Goal: Task Accomplishment & Management: Manage account settings

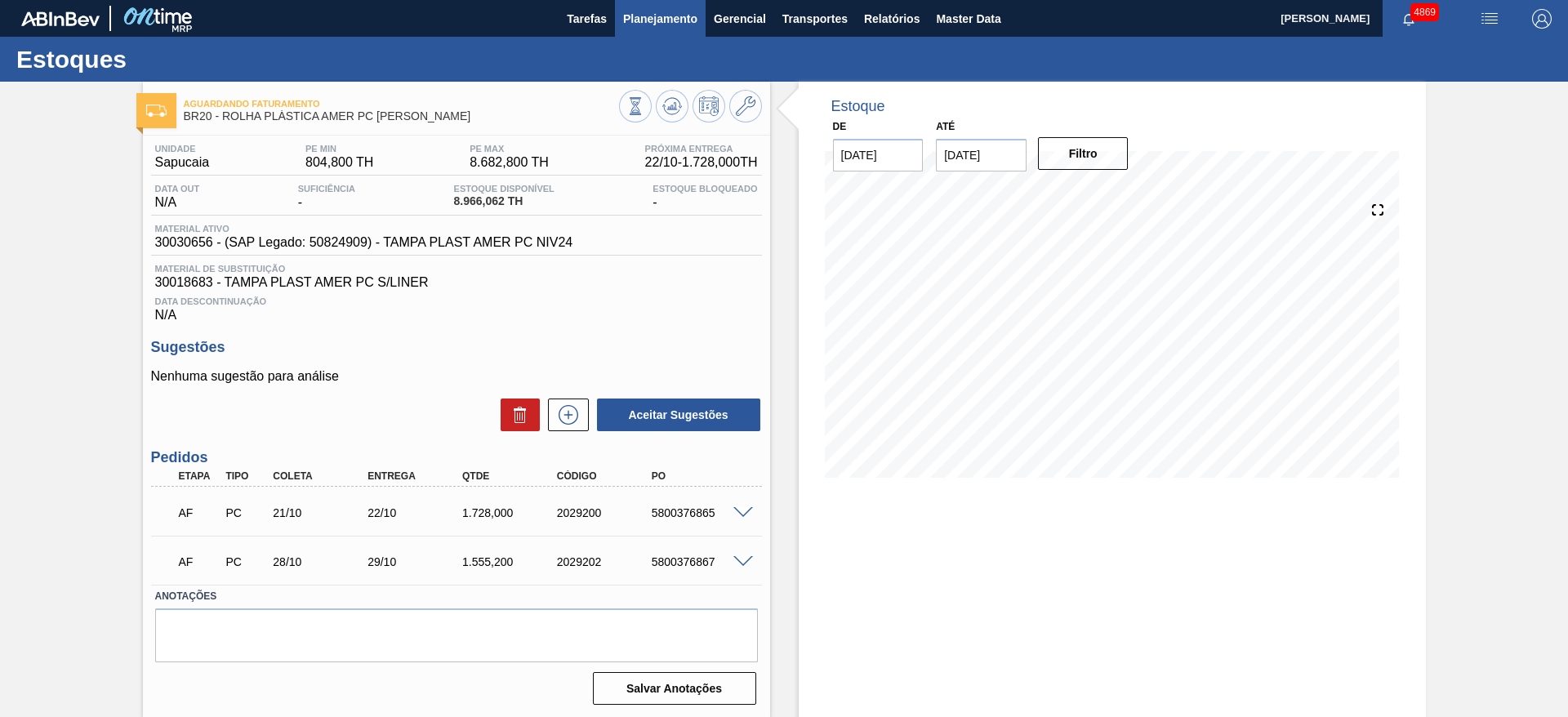
click at [636, 9] on span "Planejamento" at bounding box center [660, 18] width 74 height 20
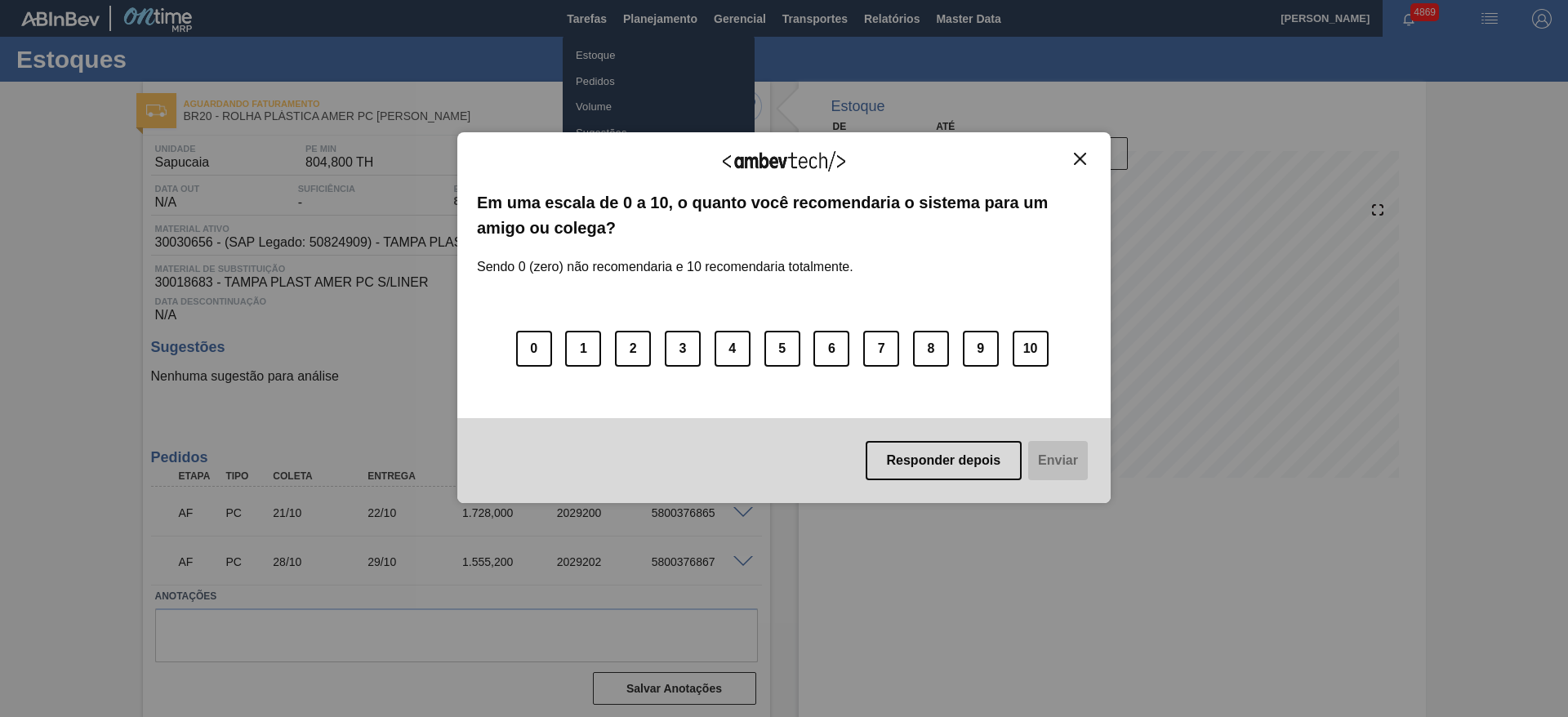
click at [641, 51] on div "Agradecemos seu feedback! Em uma escala de 0 a 10, o quanto você recomendaria o…" at bounding box center [784, 317] width 653 height 671
click at [1089, 159] on button "Close" at bounding box center [1080, 159] width 22 height 14
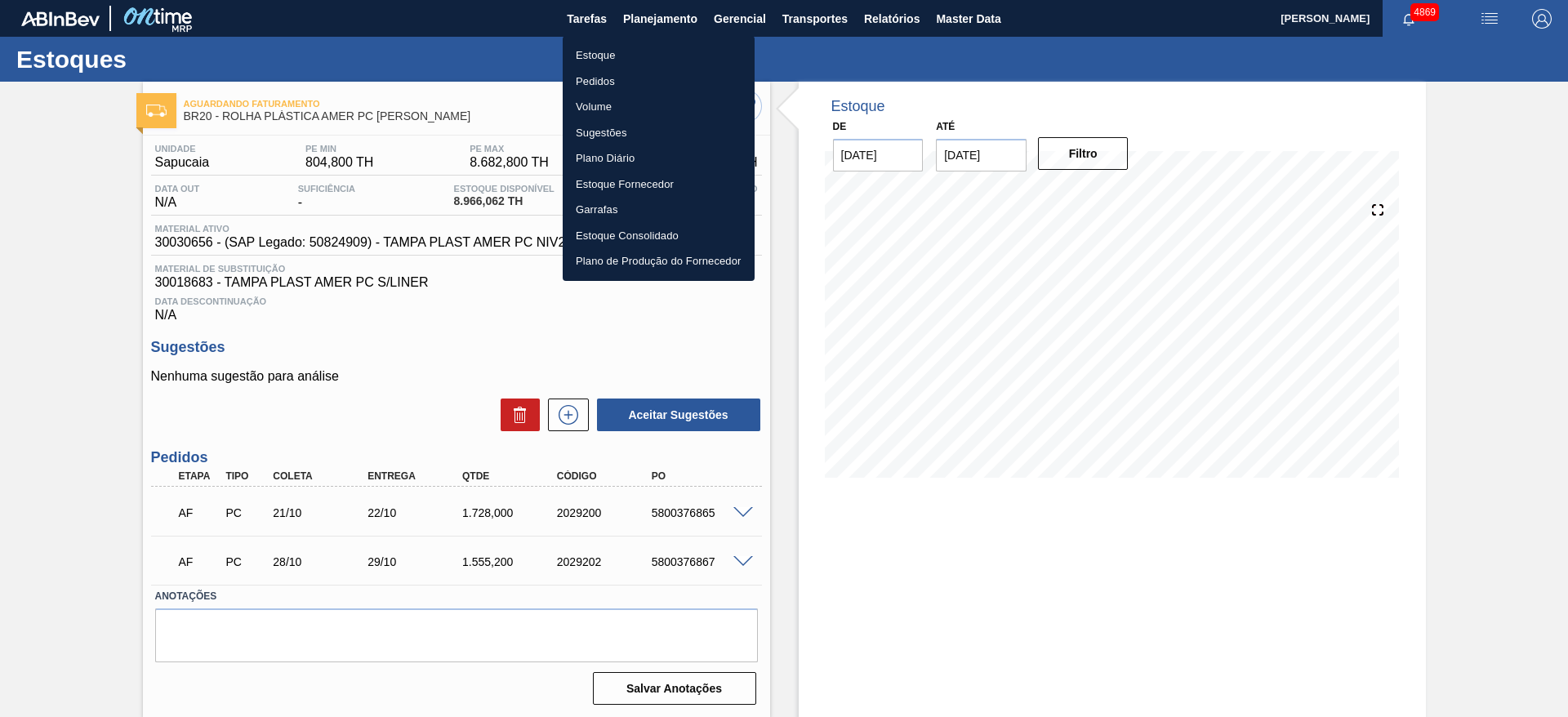
click at [1085, 159] on div at bounding box center [784, 358] width 1568 height 717
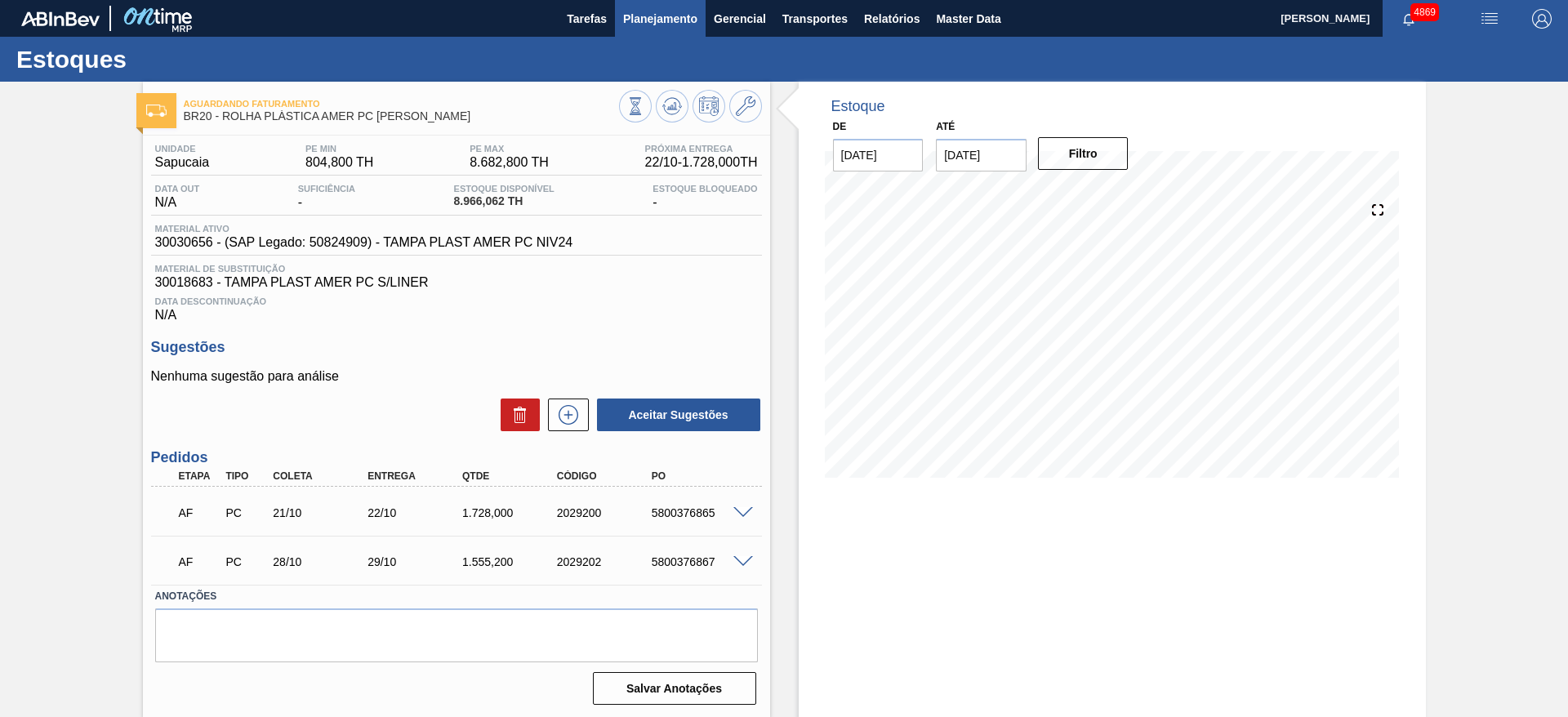
click at [643, 29] on button "Planejamento" at bounding box center [660, 18] width 91 height 37
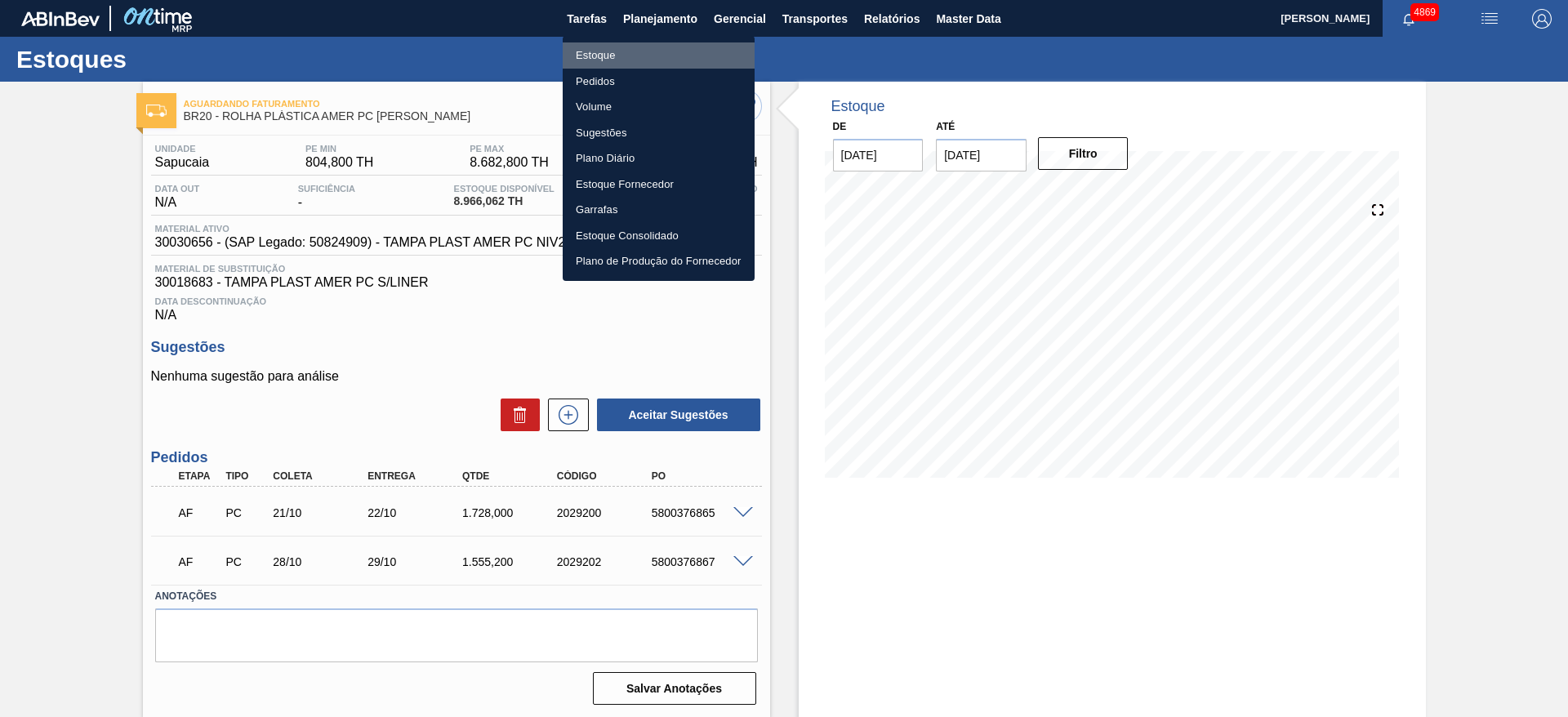
click at [628, 60] on li "Estoque" at bounding box center [659, 55] width 192 height 26
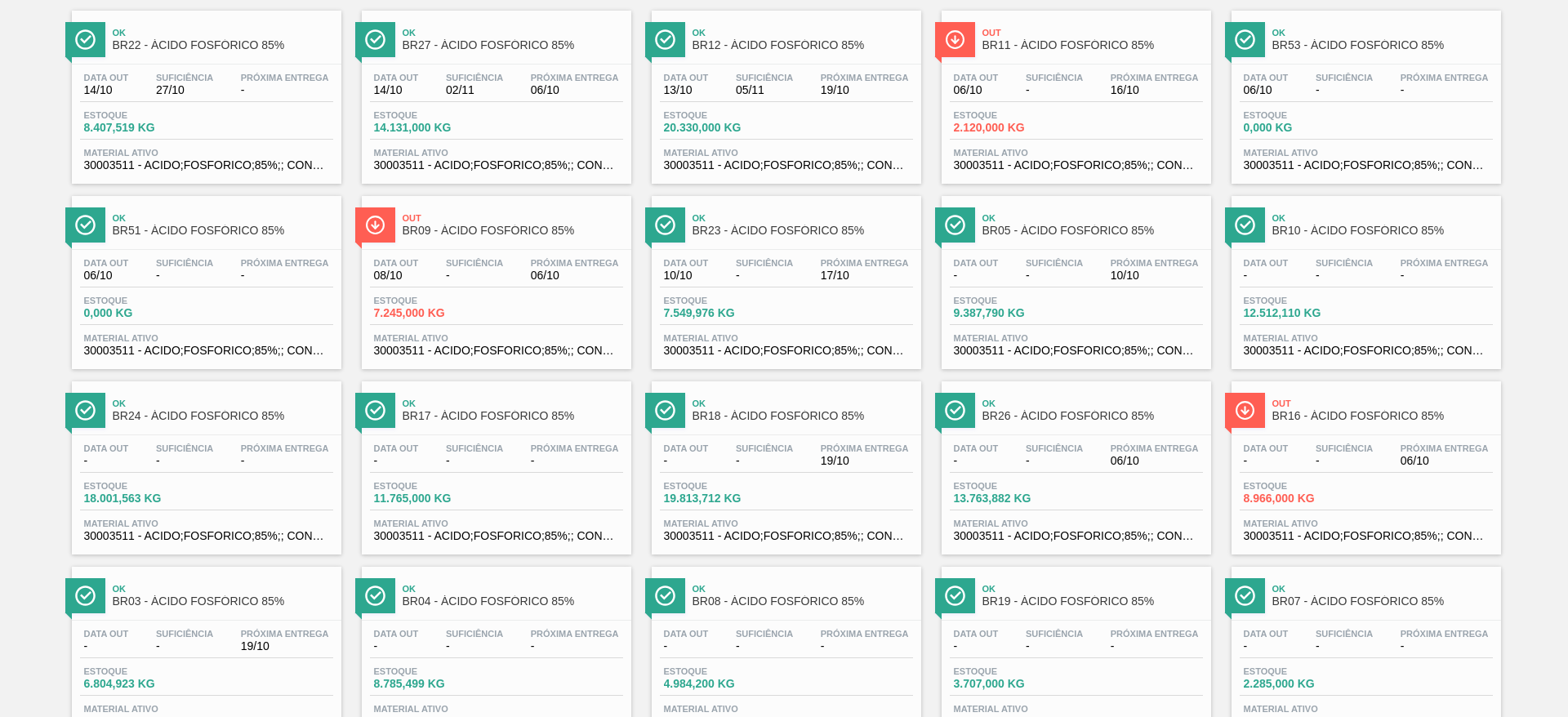
scroll to position [371, 0]
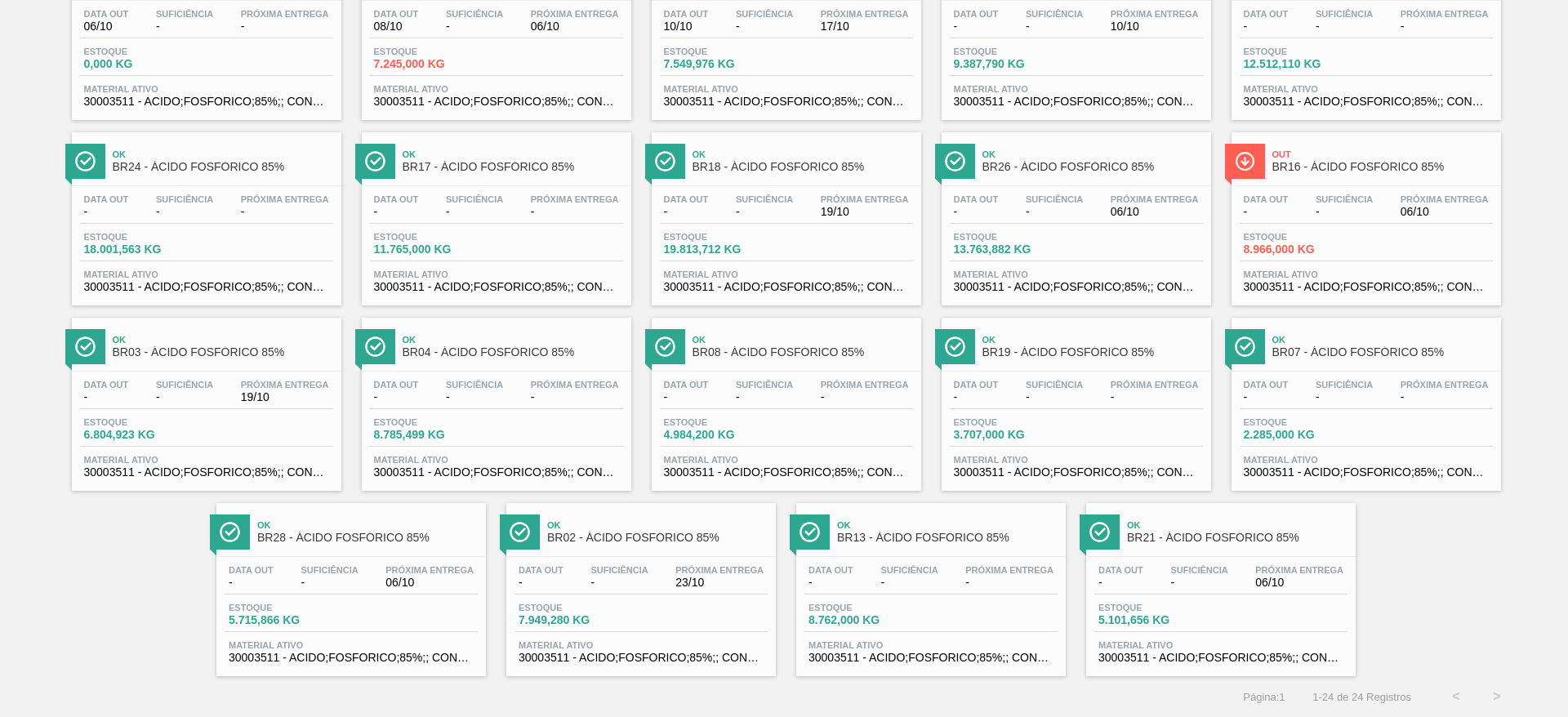
click at [1212, 589] on div "Data out - Suficiência - Próxima Entrega 06/10" at bounding box center [1221, 580] width 253 height 29
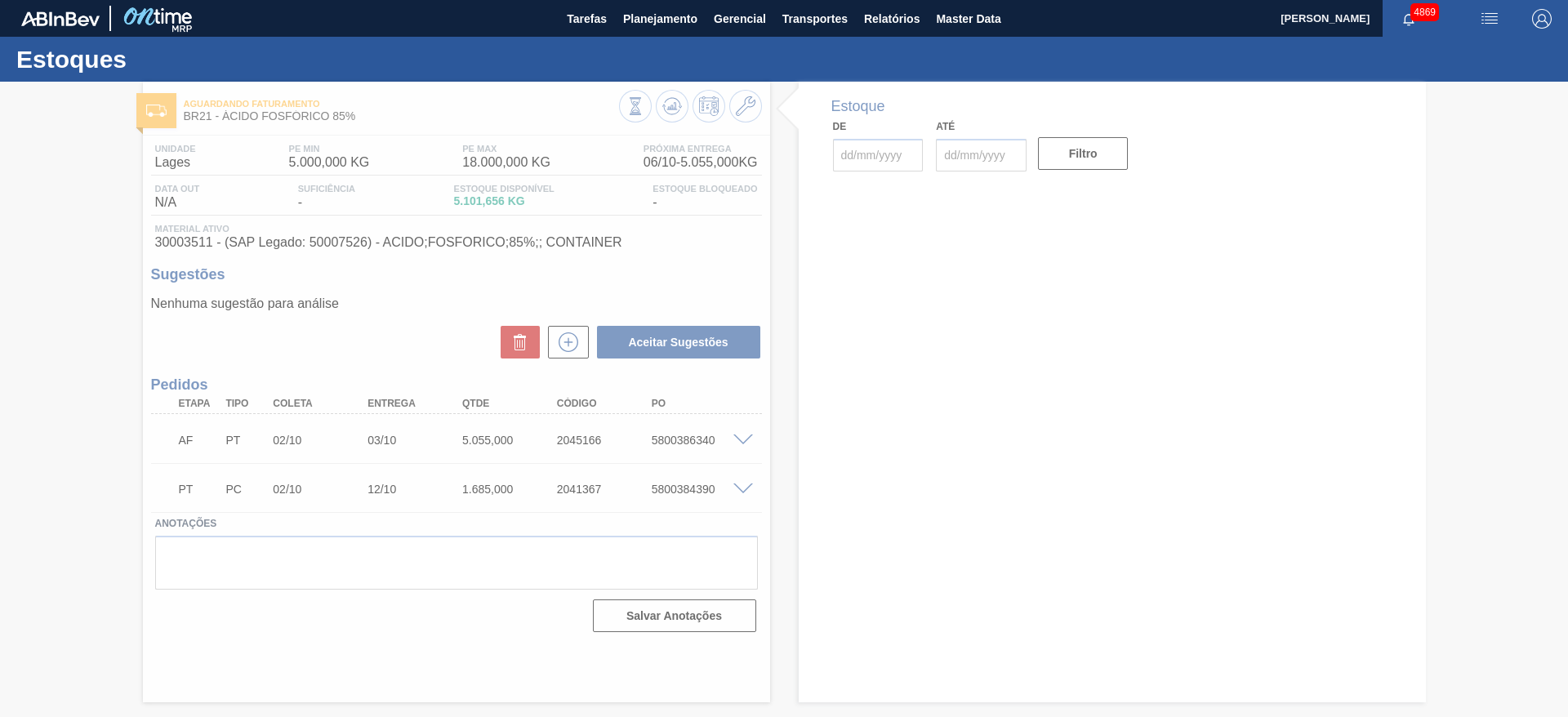
type input "[DATE]"
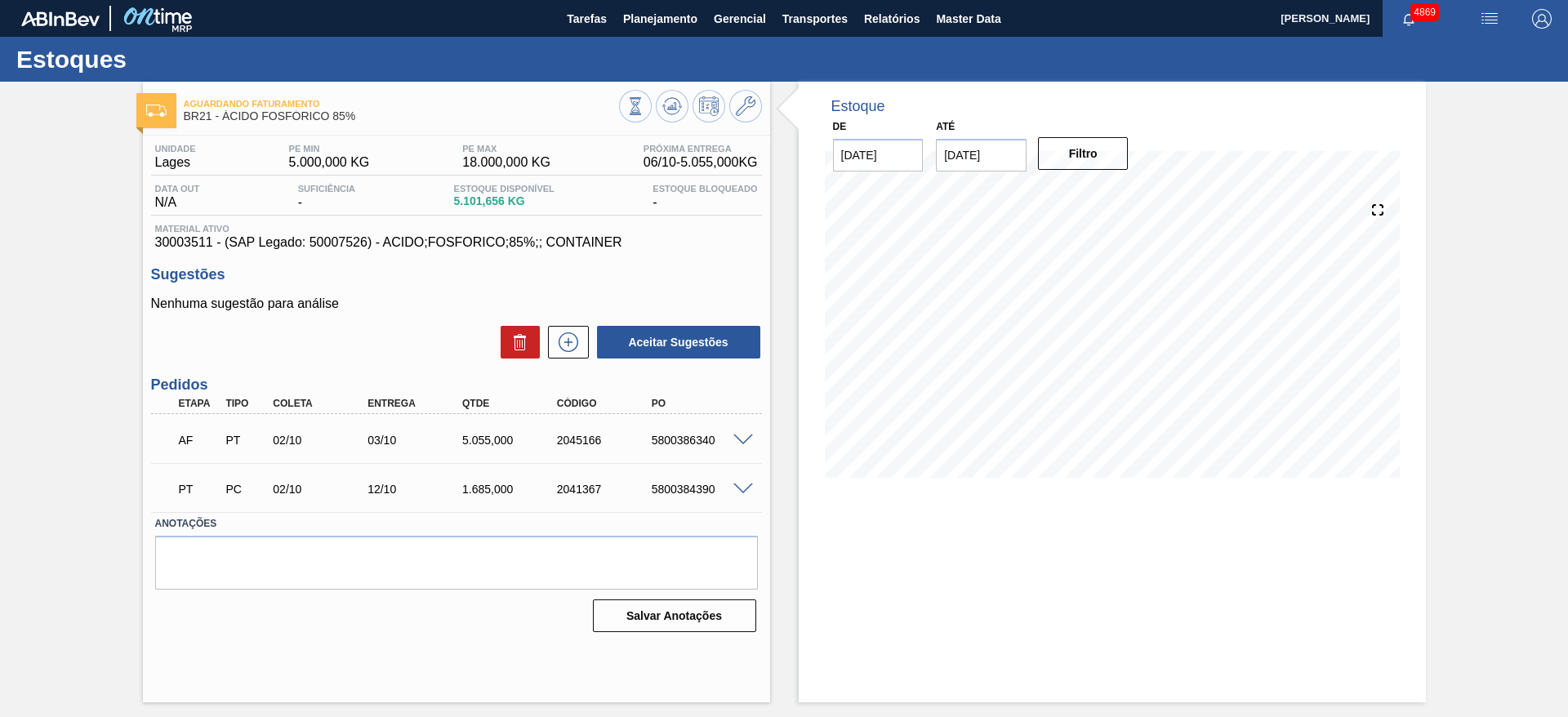
click at [747, 483] on span at bounding box center [743, 489] width 20 height 12
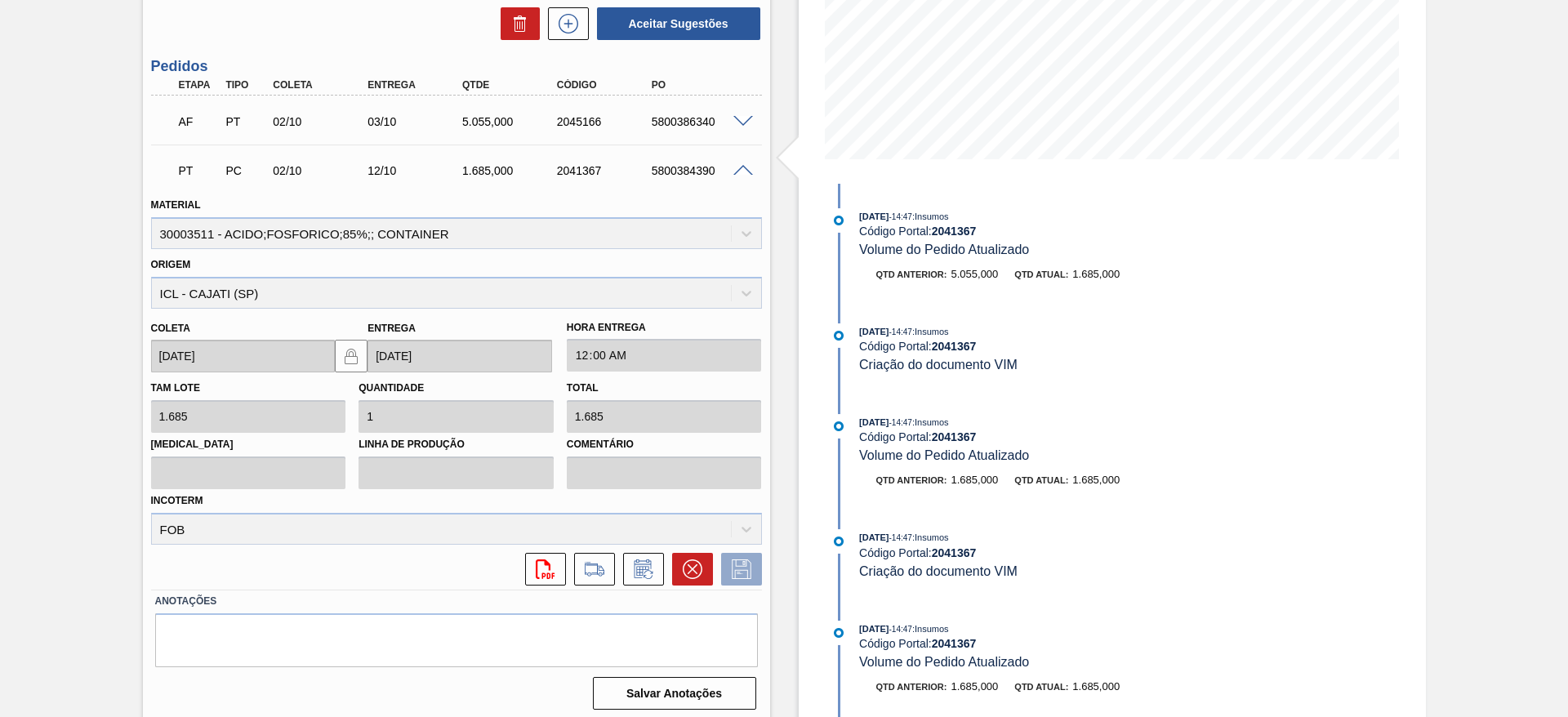
scroll to position [325, 0]
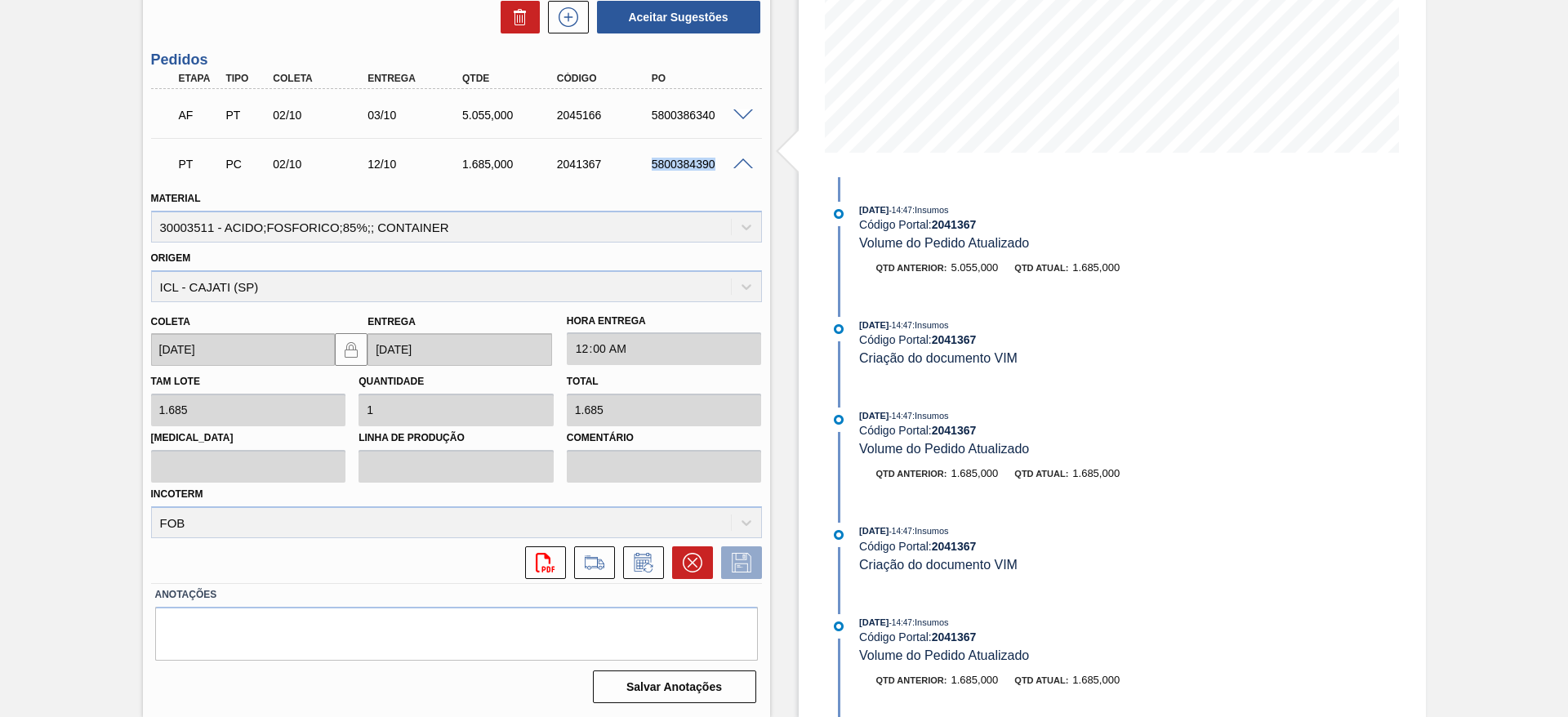
drag, startPoint x: 643, startPoint y: 168, endPoint x: 728, endPoint y: 170, distance: 85.0
click at [728, 170] on div "5800384390" at bounding box center [689, 164] width 95 height 13
copy div "5800384390"
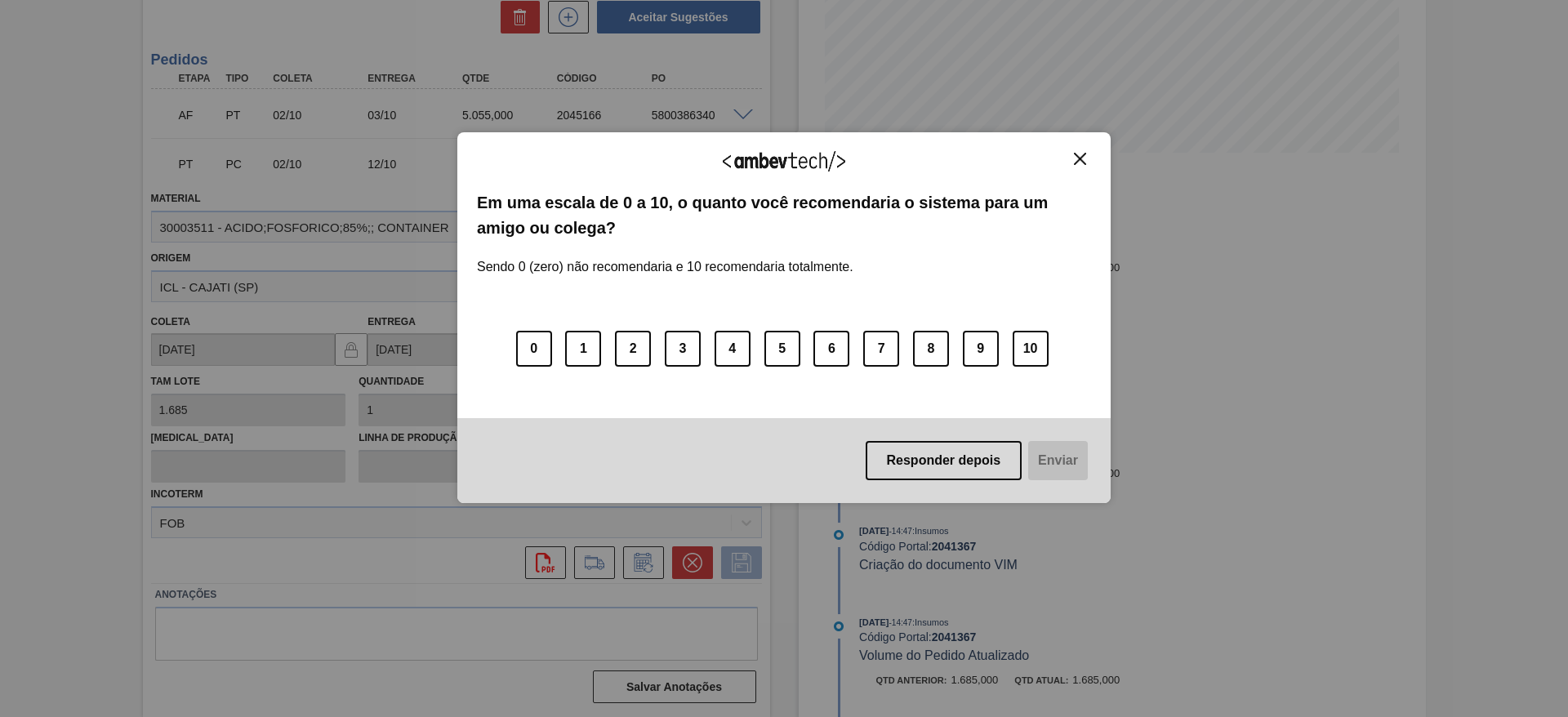
click at [1084, 166] on div "Agradecemos seu feedback!" at bounding box center [784, 171] width 615 height 39
click at [1080, 156] on img "Close" at bounding box center [1080, 159] width 12 height 12
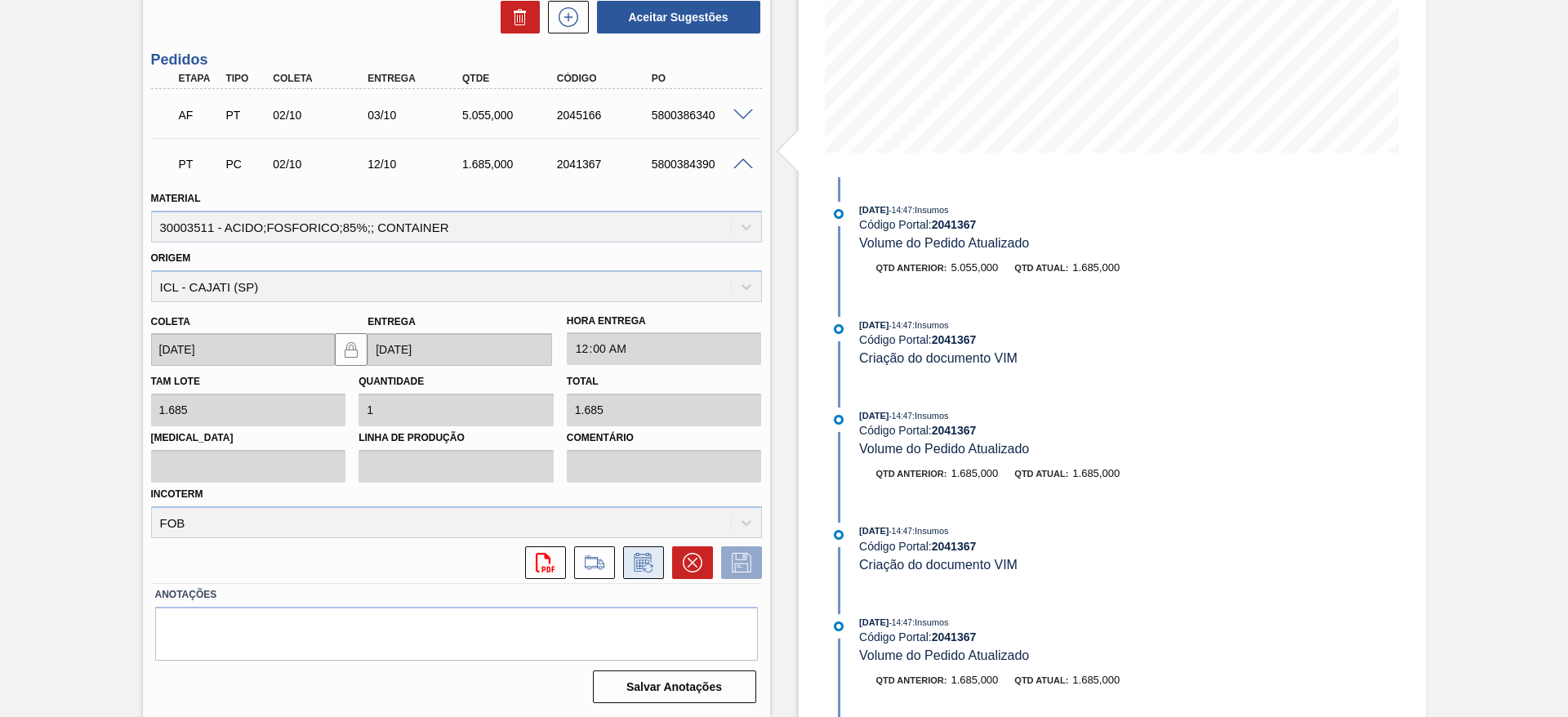
click at [640, 558] on icon at bounding box center [644, 563] width 26 height 20
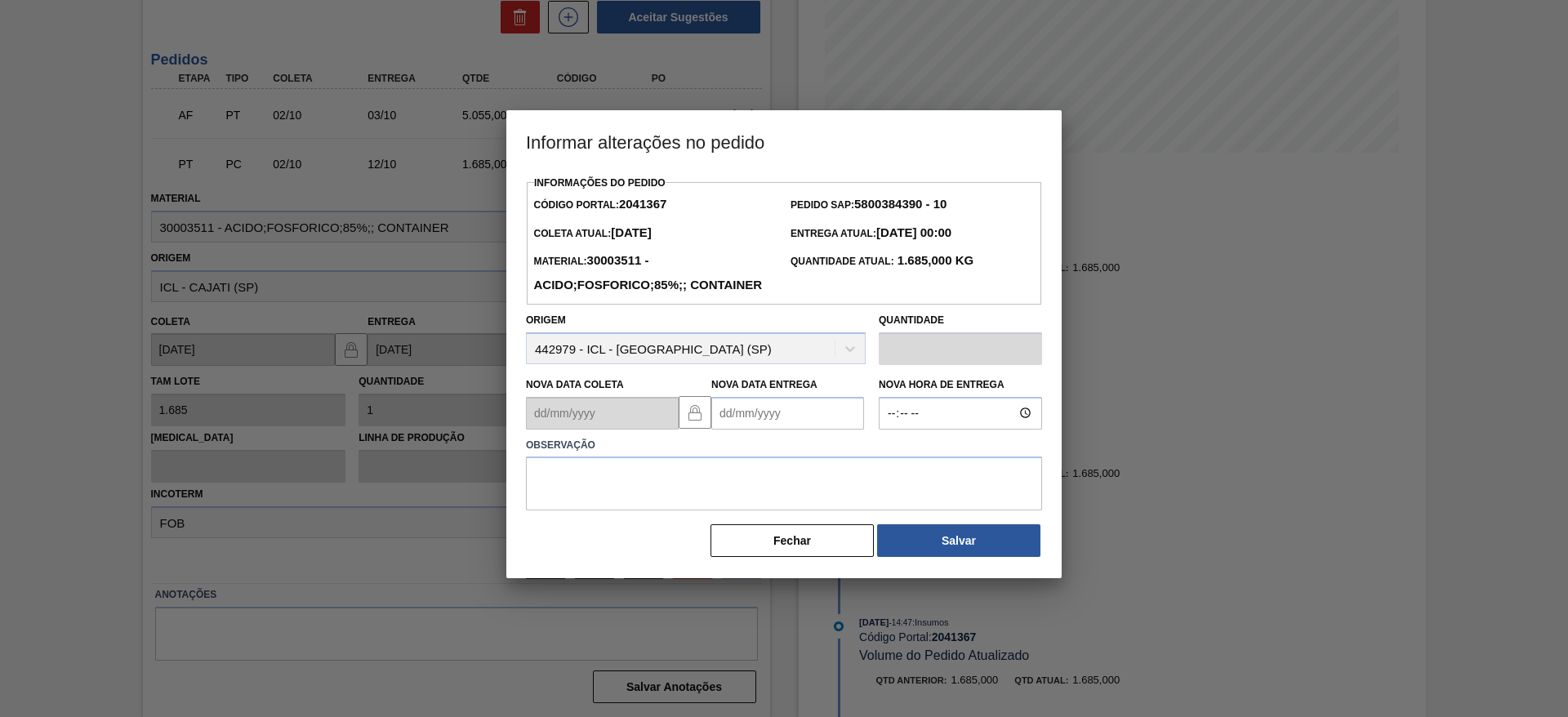
click at [721, 429] on Entrega2041367 "Nova Data Entrega" at bounding box center [787, 414] width 153 height 33
click at [810, 542] on div "8" at bounding box center [810, 532] width 22 height 22
type Entrega2041367 "08/10/2025"
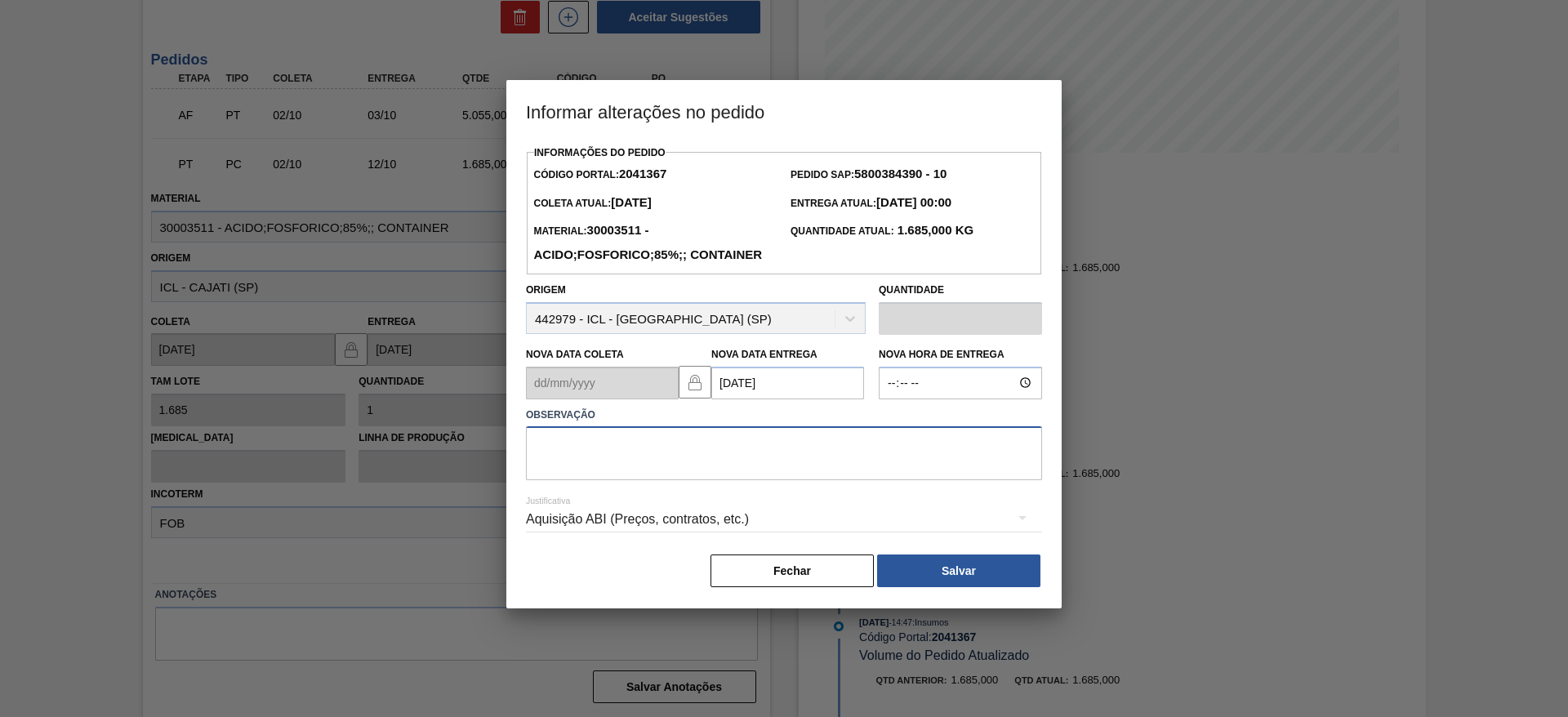
click at [761, 472] on textarea at bounding box center [784, 453] width 516 height 54
type textarea "data ajustada"
click at [740, 542] on div "Aquisição ABI (Preços, contratos, etc.)" at bounding box center [784, 519] width 516 height 46
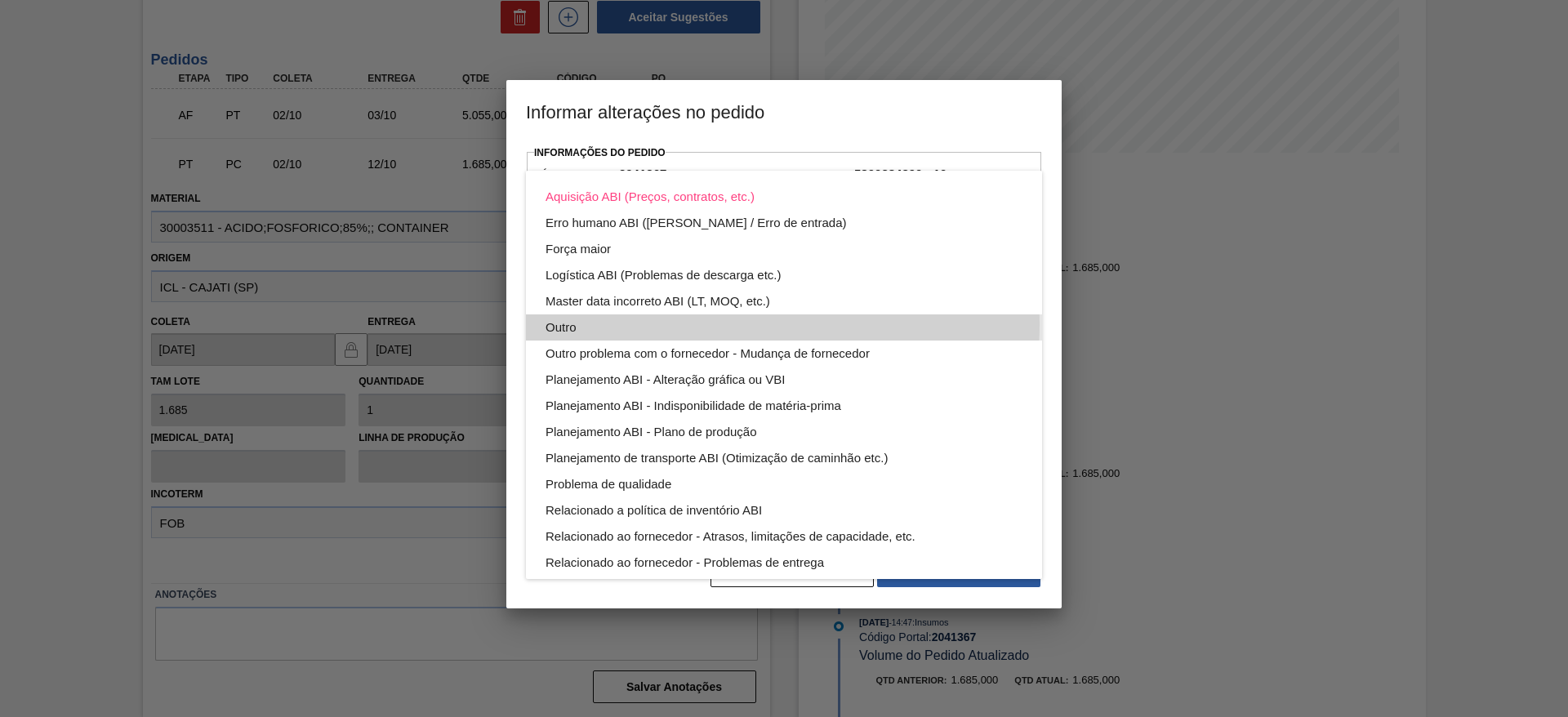
click at [698, 324] on div "Outro" at bounding box center [784, 327] width 477 height 26
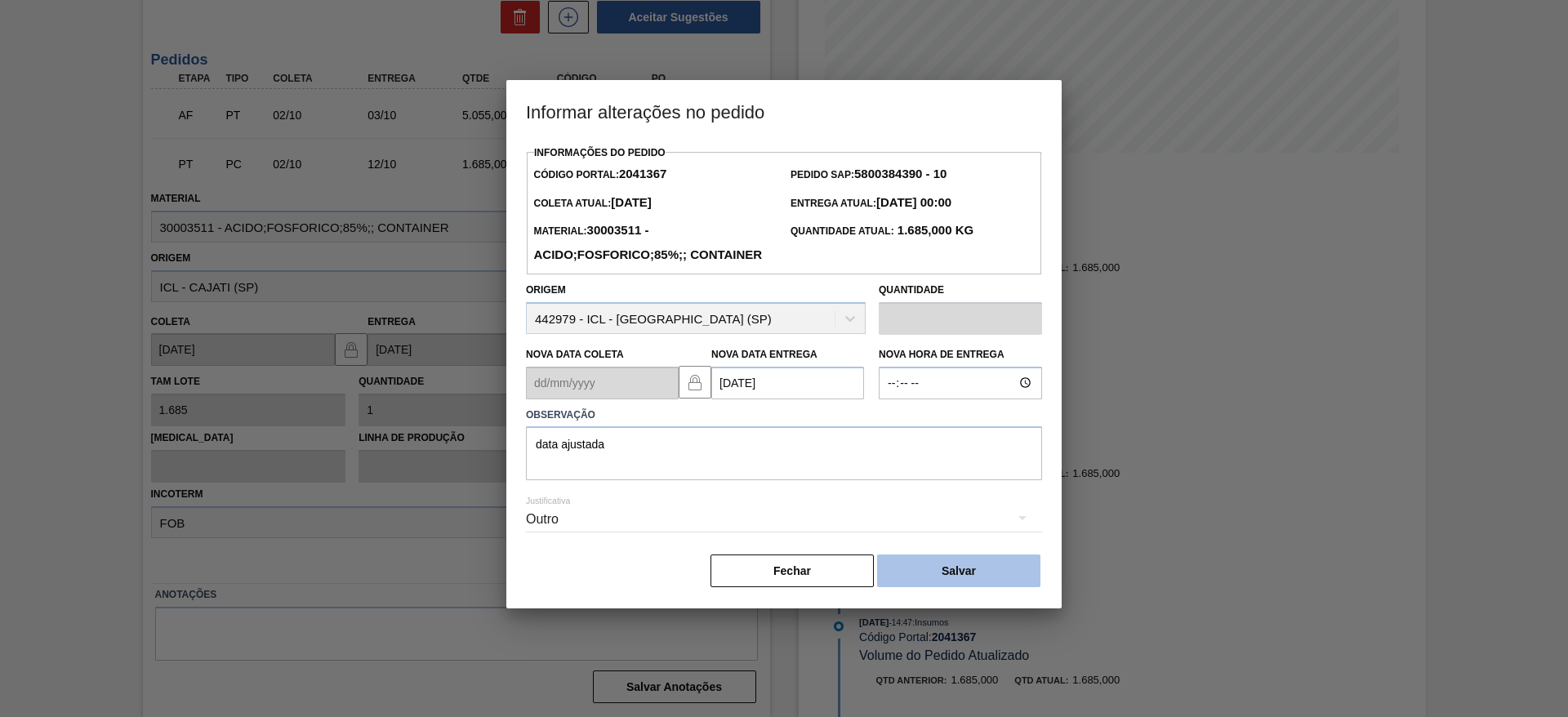
click at [926, 583] on button "Salvar" at bounding box center [959, 570] width 164 height 33
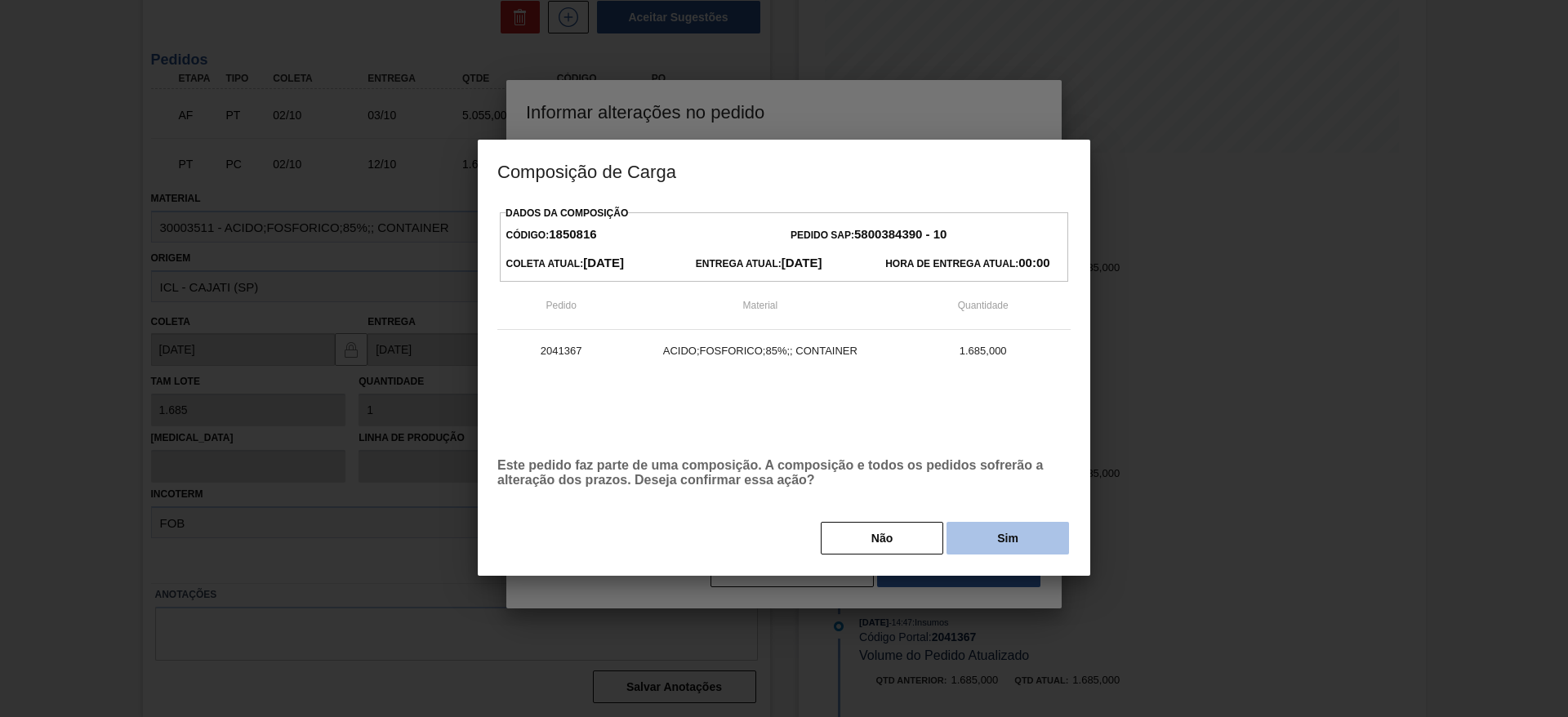
click at [1038, 546] on button "Sim" at bounding box center [1008, 539] width 122 height 33
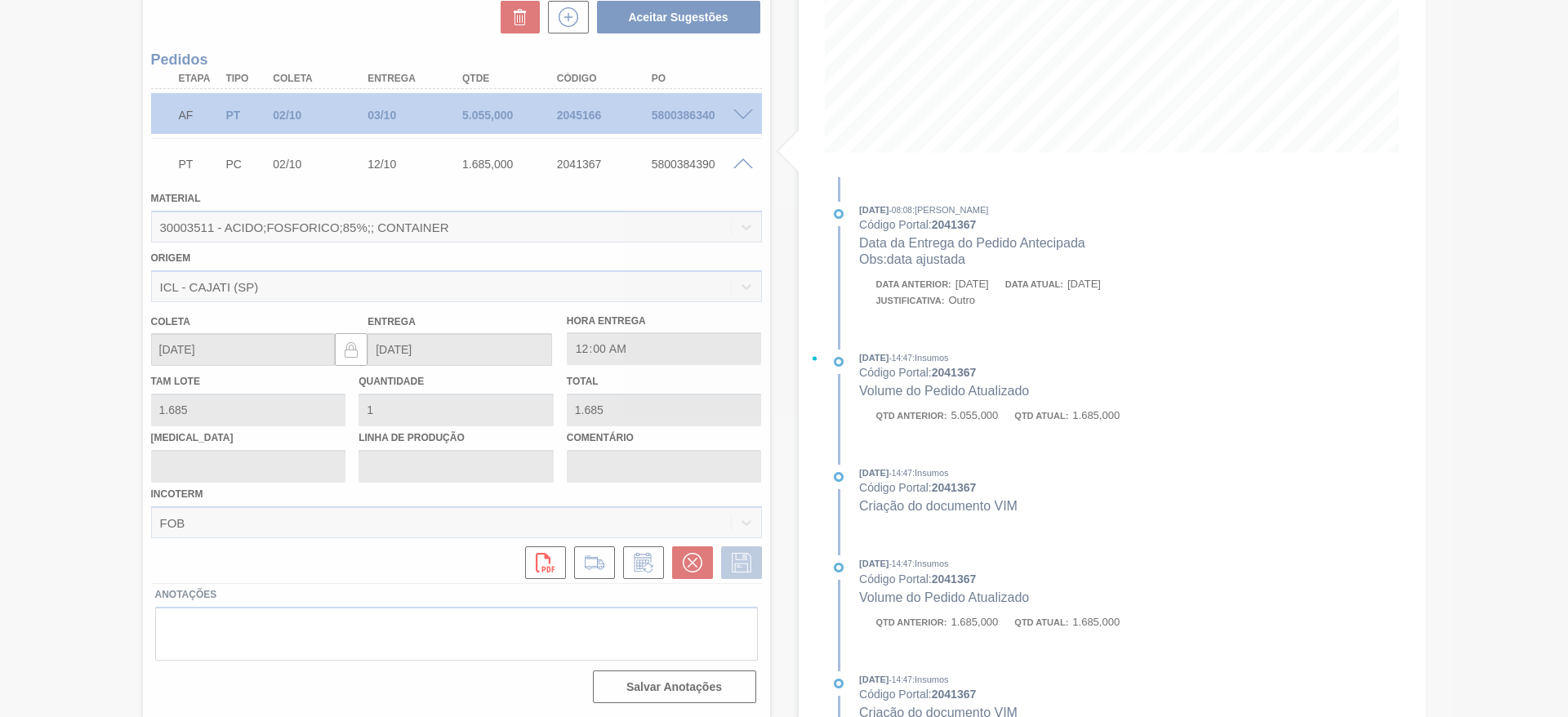
type input "data ajustada"
type input "08/10/2025"
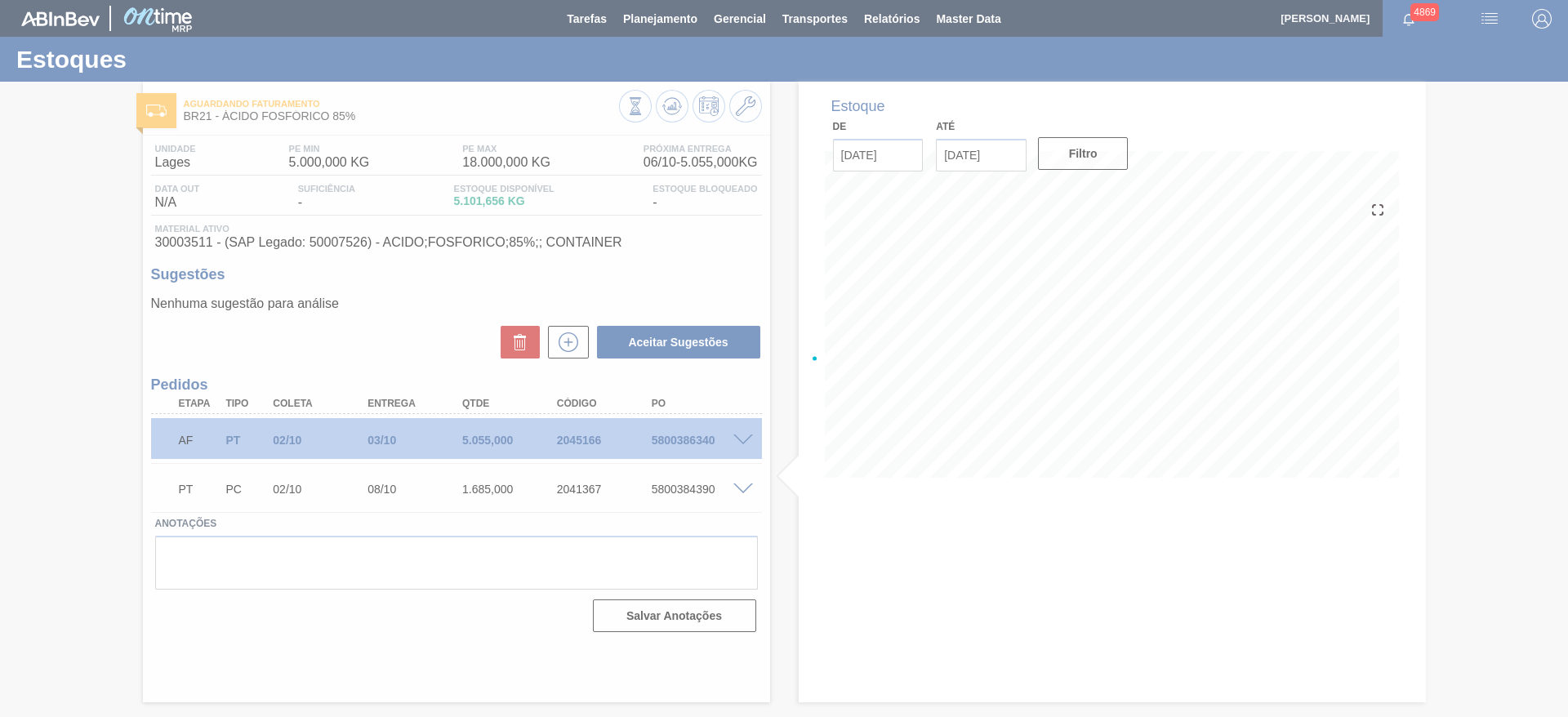
scroll to position [0, 0]
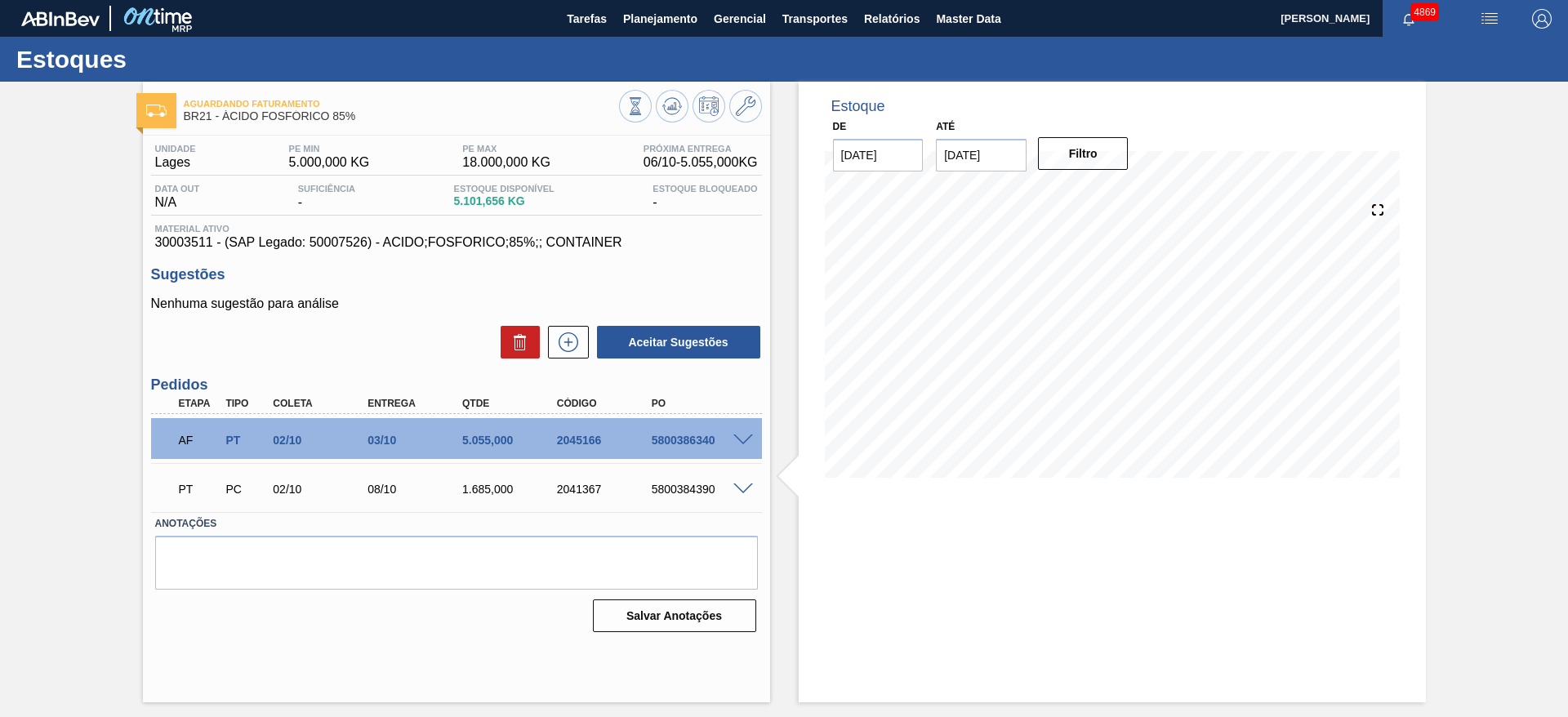
click at [995, 658] on div "Estoque De 06/10/2025 Até 20/10/2025 Filtro 12/10 Projeção de Estoque 11,841.65…" at bounding box center [1113, 392] width 628 height 620
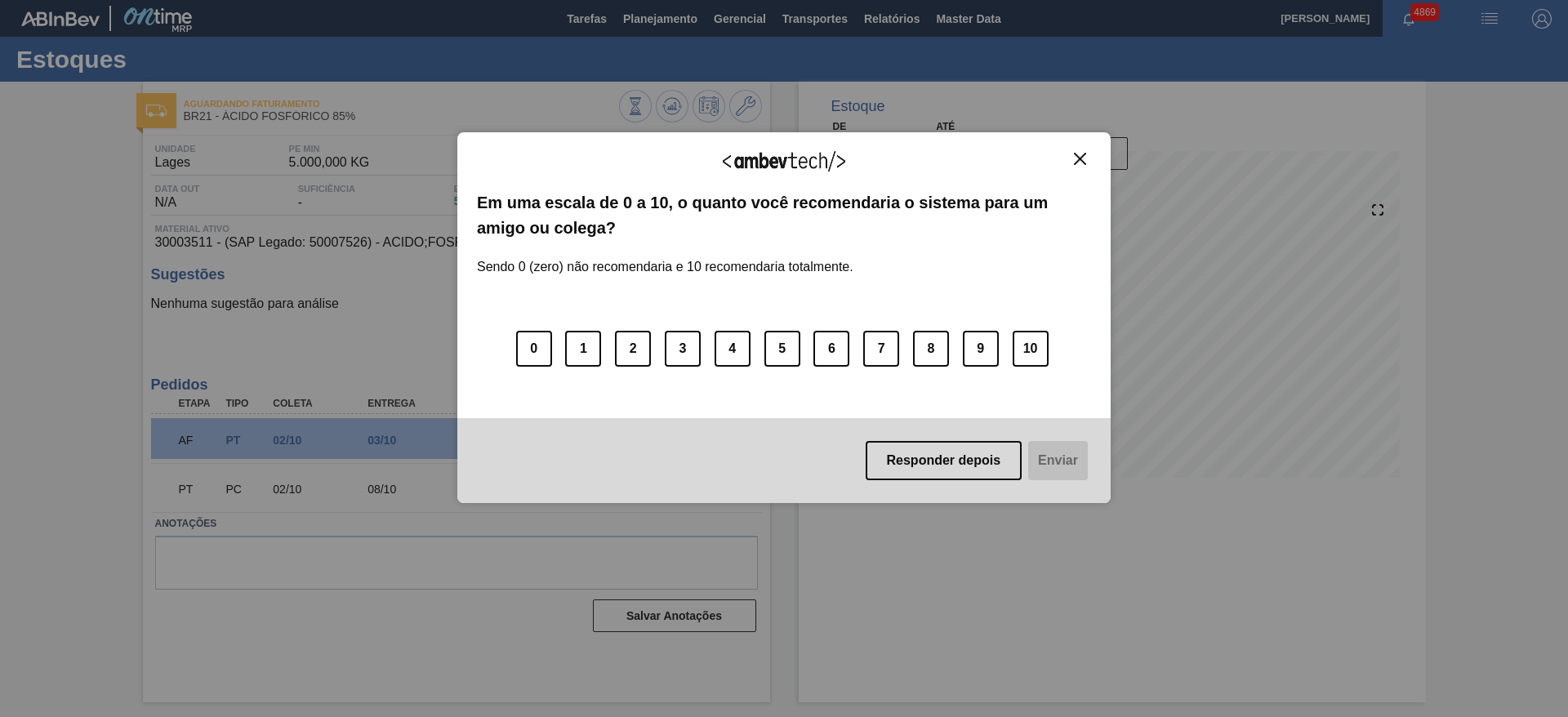
click at [1078, 160] on img "Close" at bounding box center [1080, 159] width 12 height 12
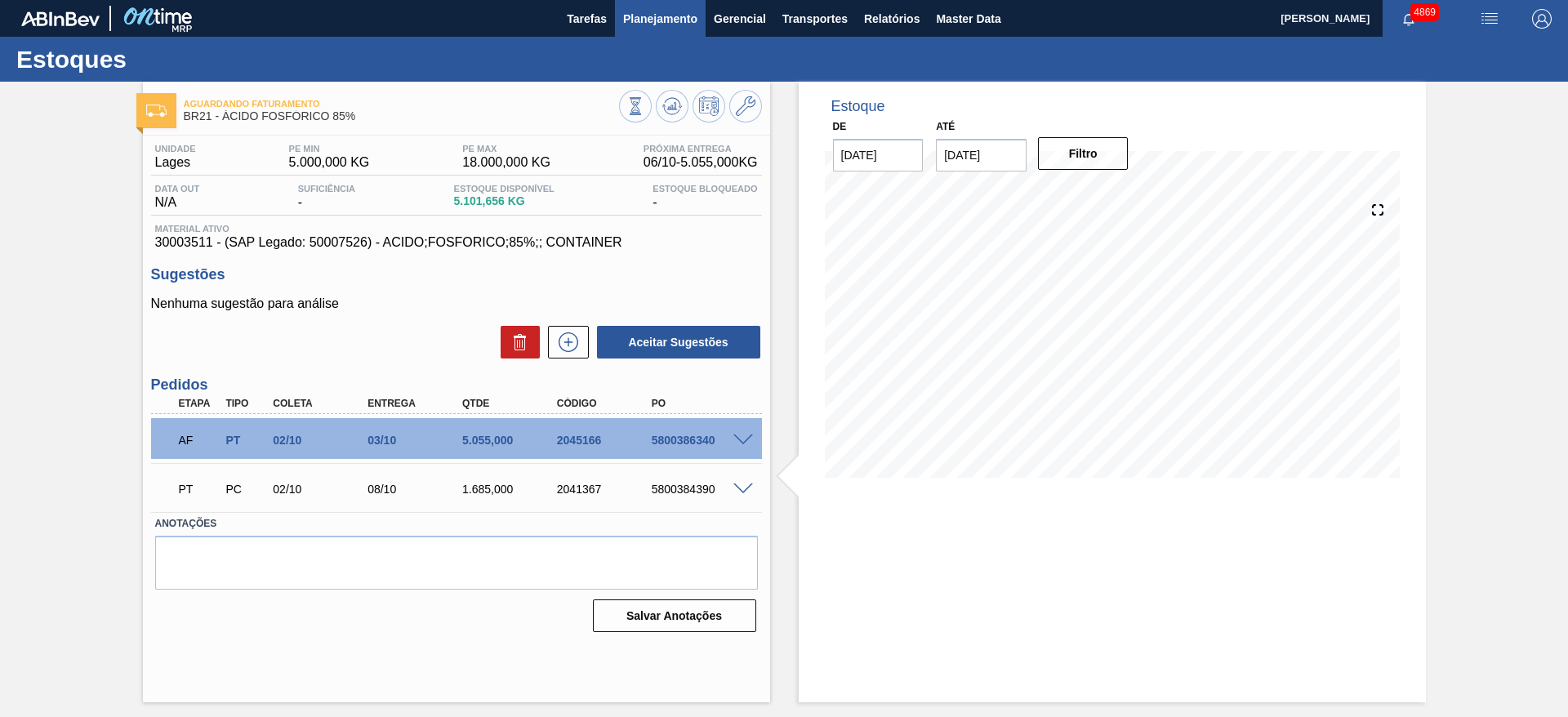
click at [640, 19] on span "Planejamento" at bounding box center [660, 18] width 74 height 20
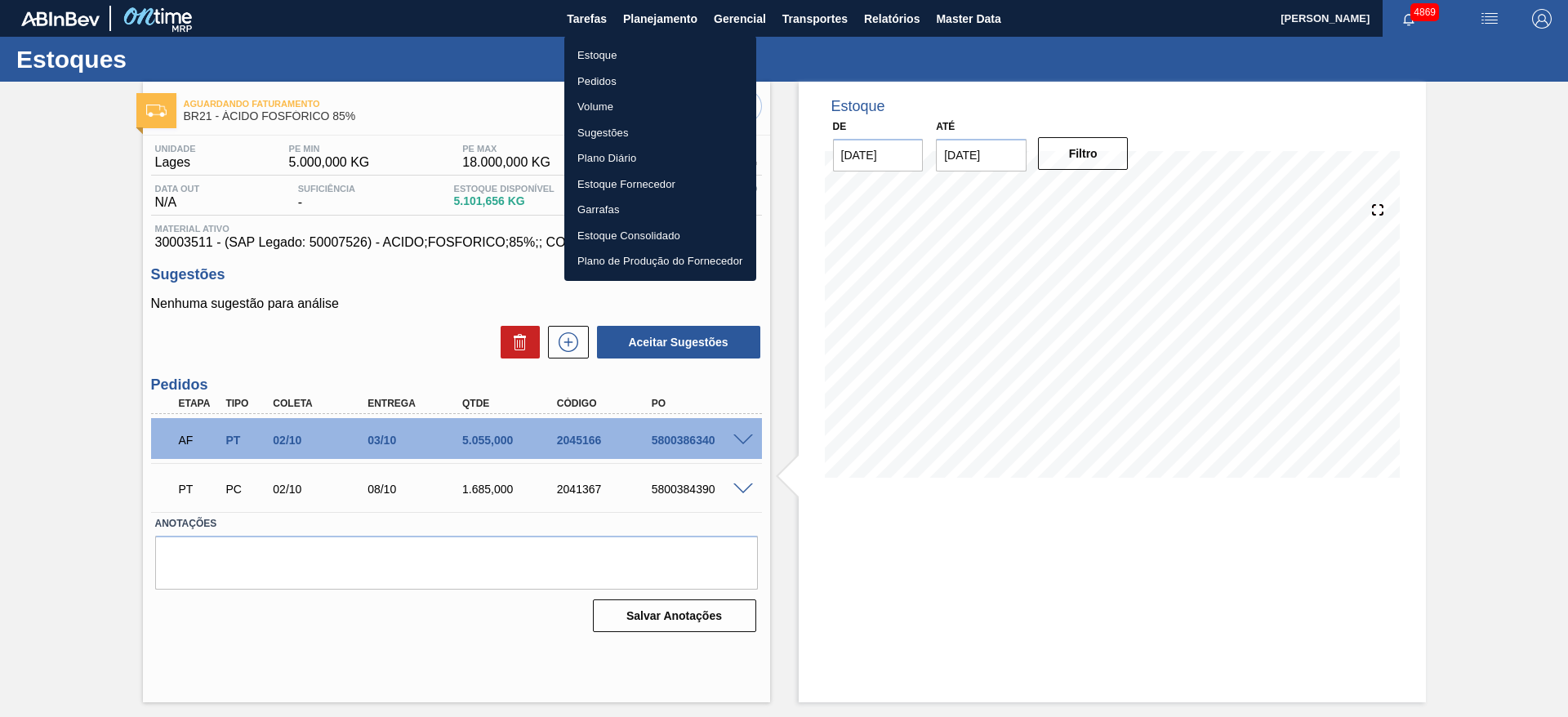
click at [623, 53] on li "Estoque" at bounding box center [660, 55] width 192 height 26
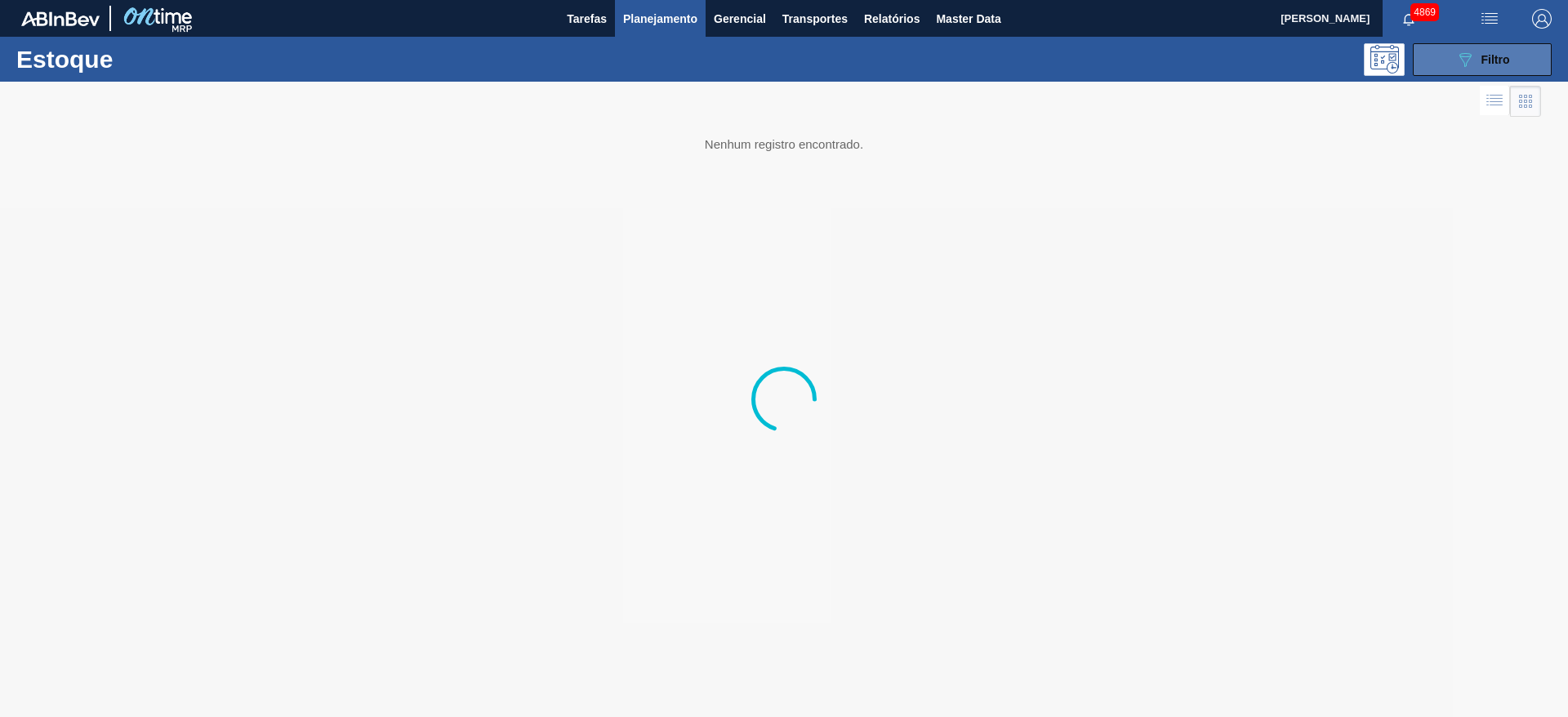
click at [1442, 55] on button "089F7B8B-B2A5-4AFE-B5C0-19BA573D28AC Filtro" at bounding box center [1482, 59] width 139 height 33
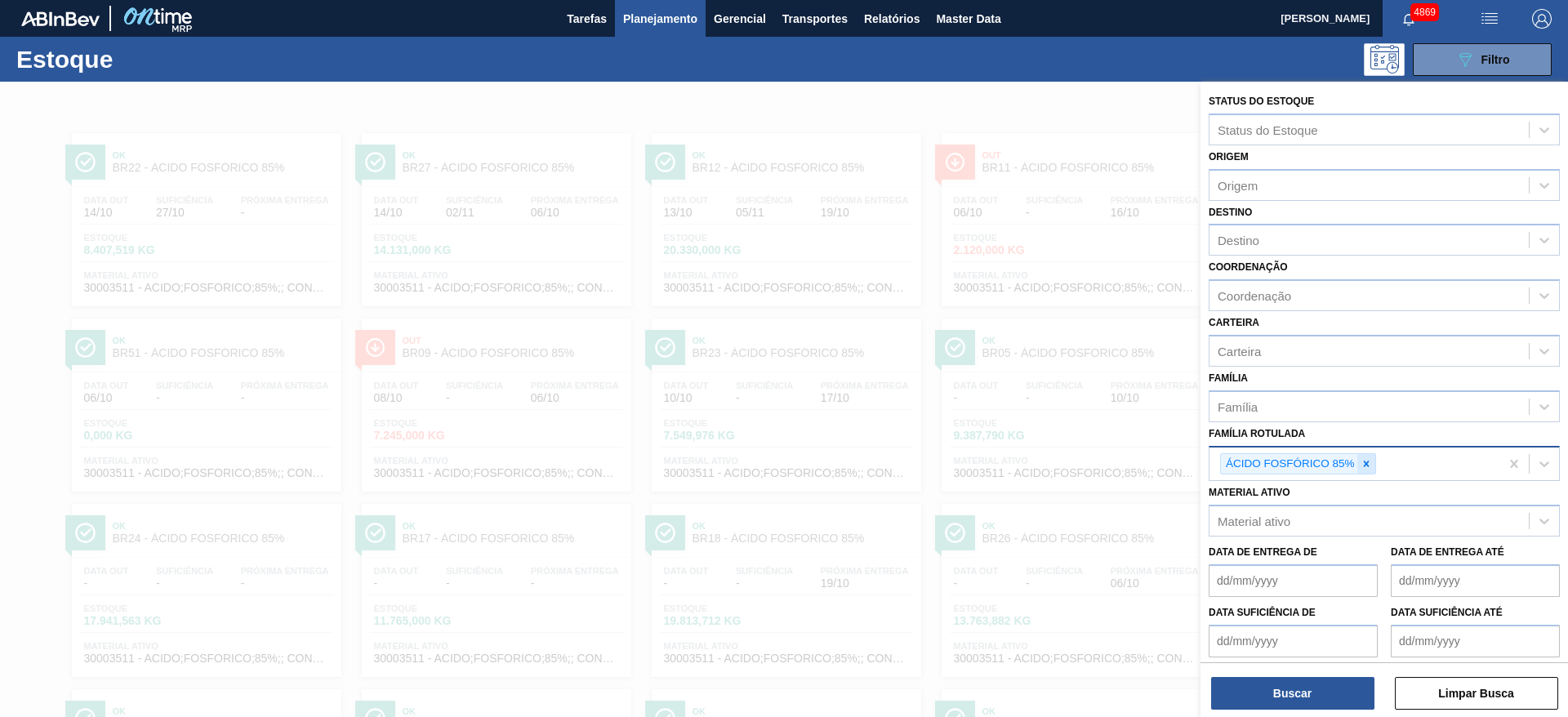
click at [1369, 464] on icon at bounding box center [1366, 464] width 11 height 11
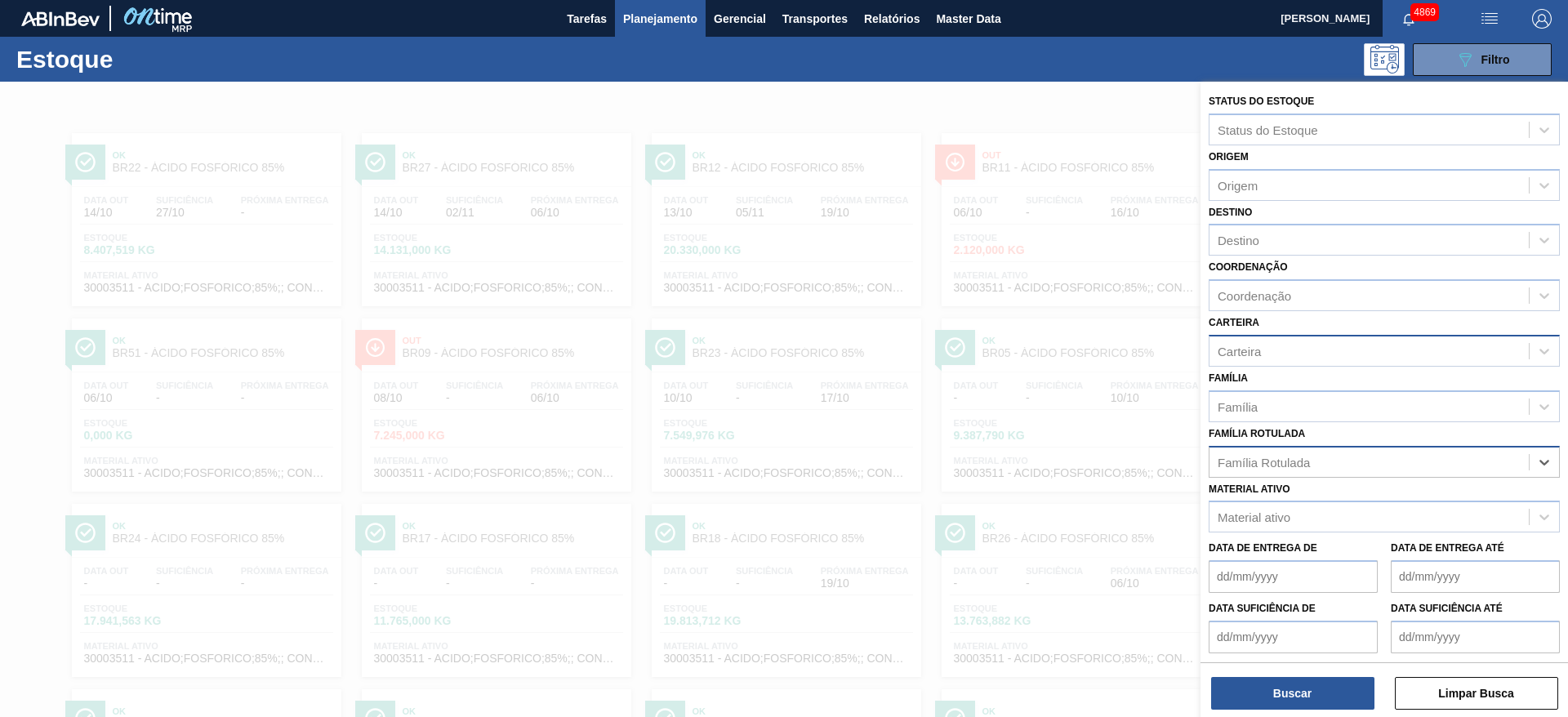
click at [1281, 349] on div "Carteira" at bounding box center [1369, 350] width 320 height 23
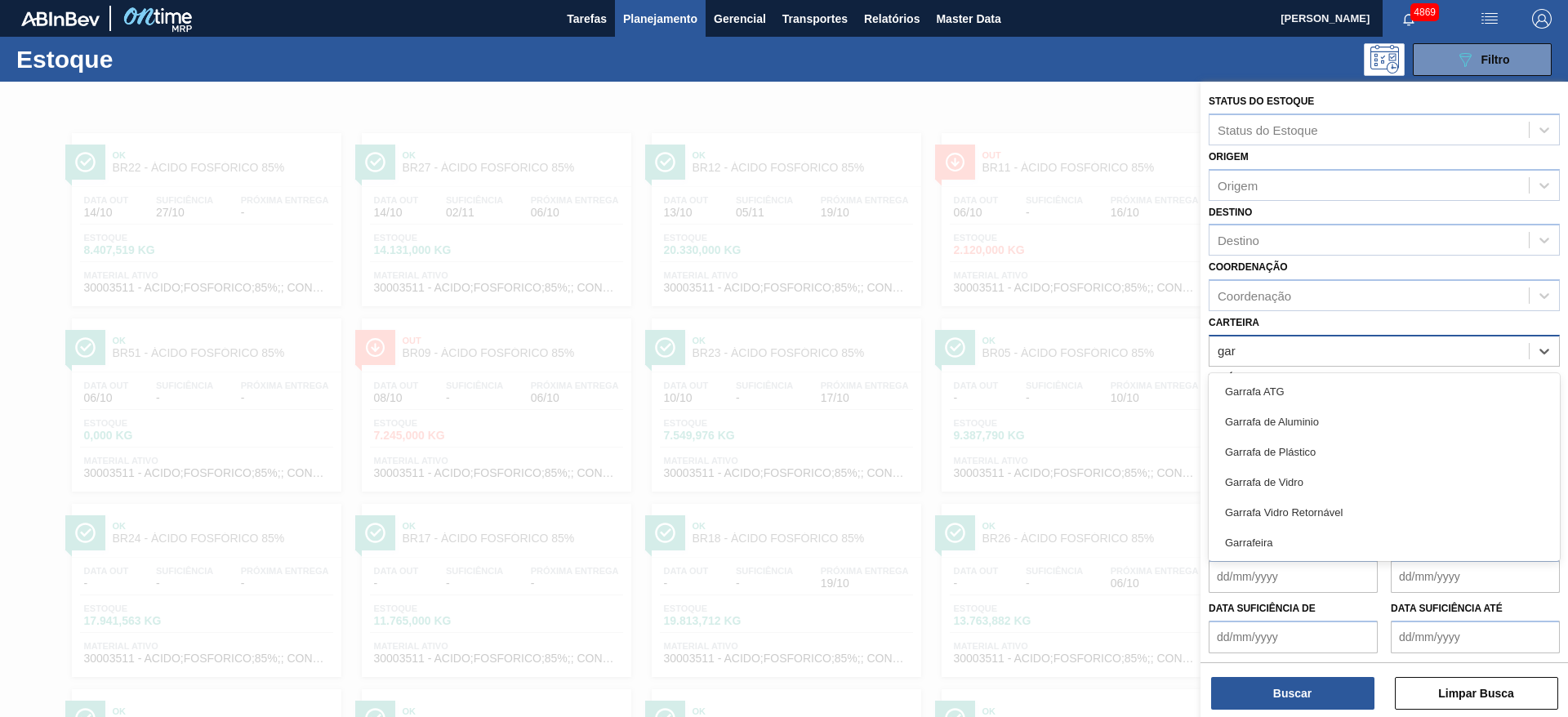
type input "garr"
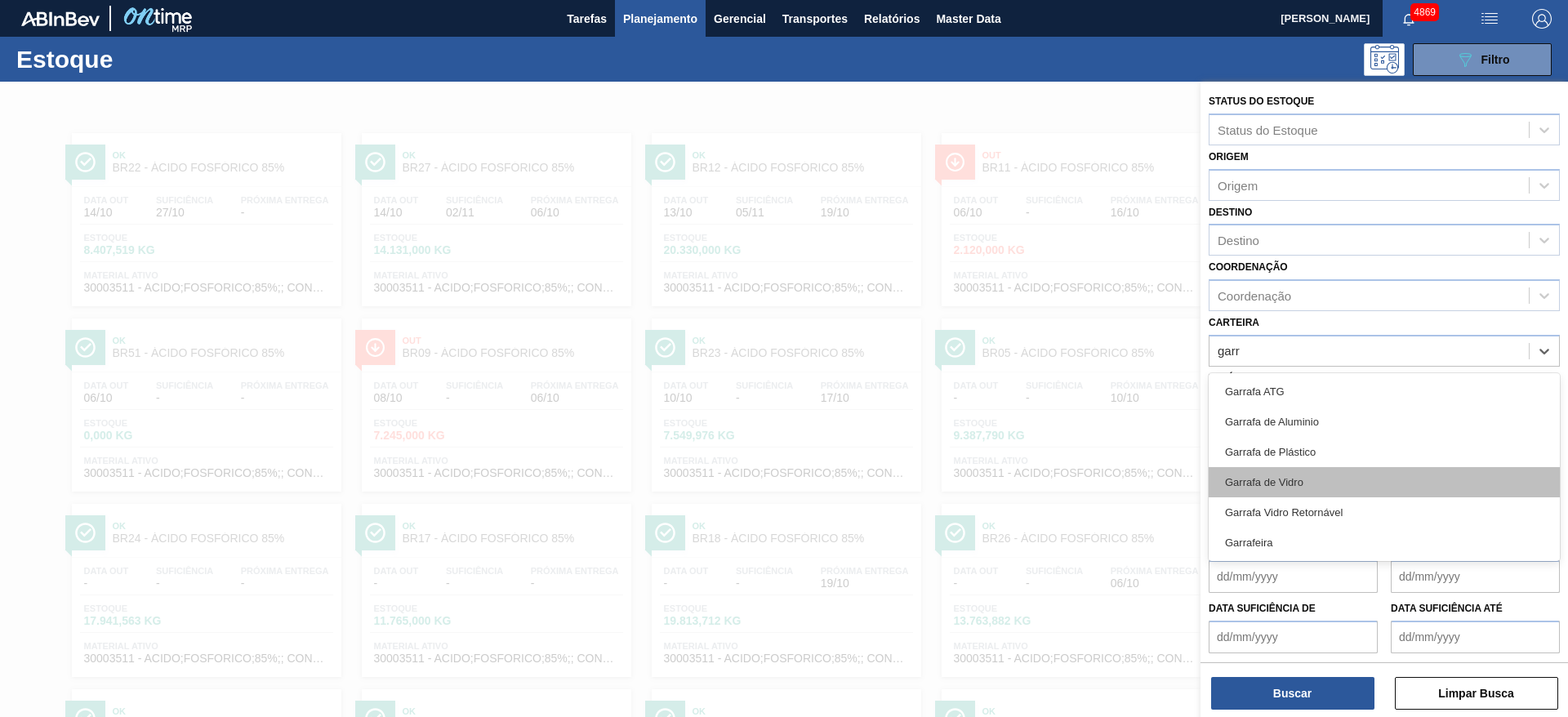
click at [1311, 479] on div "Garrafa de Vidro" at bounding box center [1384, 482] width 351 height 30
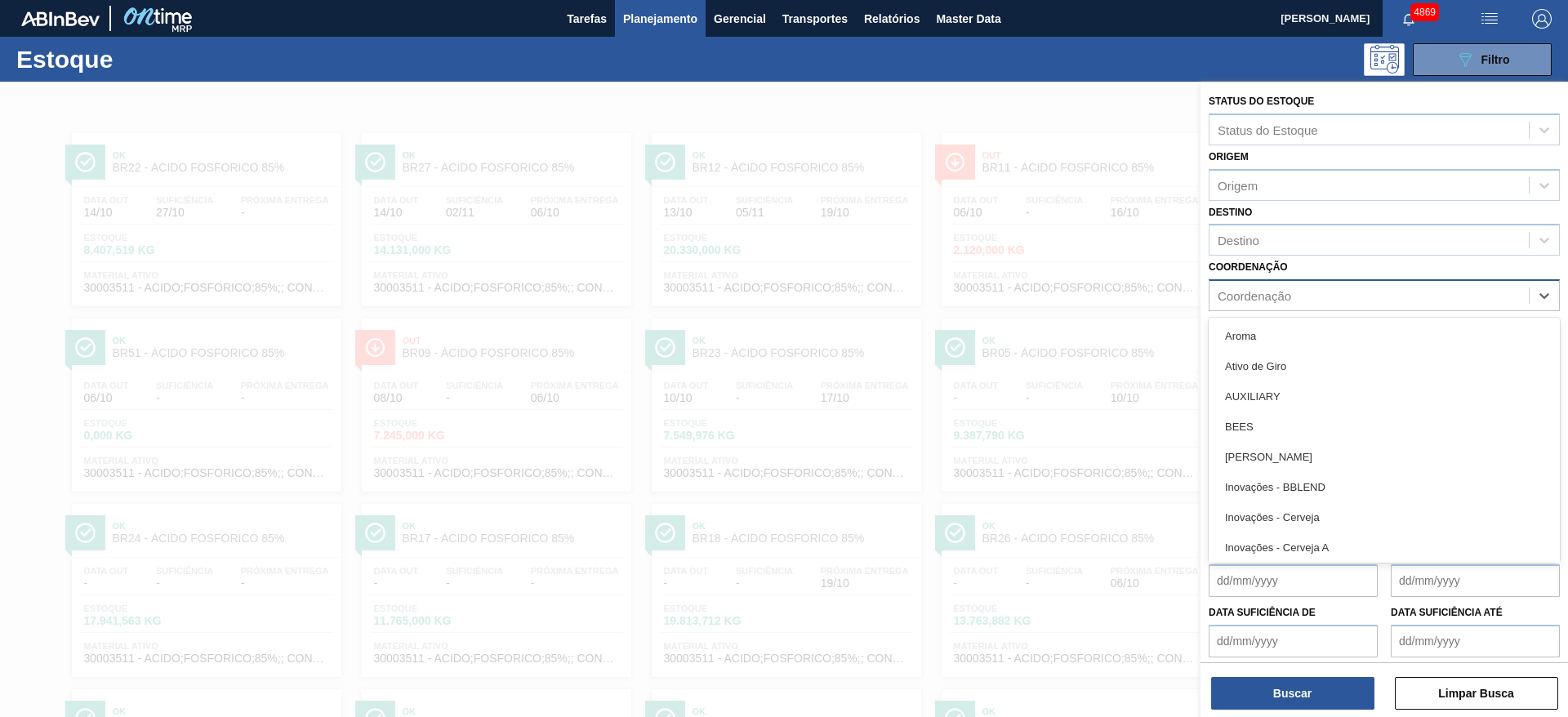
click at [1281, 302] on div "Coordenação" at bounding box center [1254, 296] width 73 height 14
type input "cr"
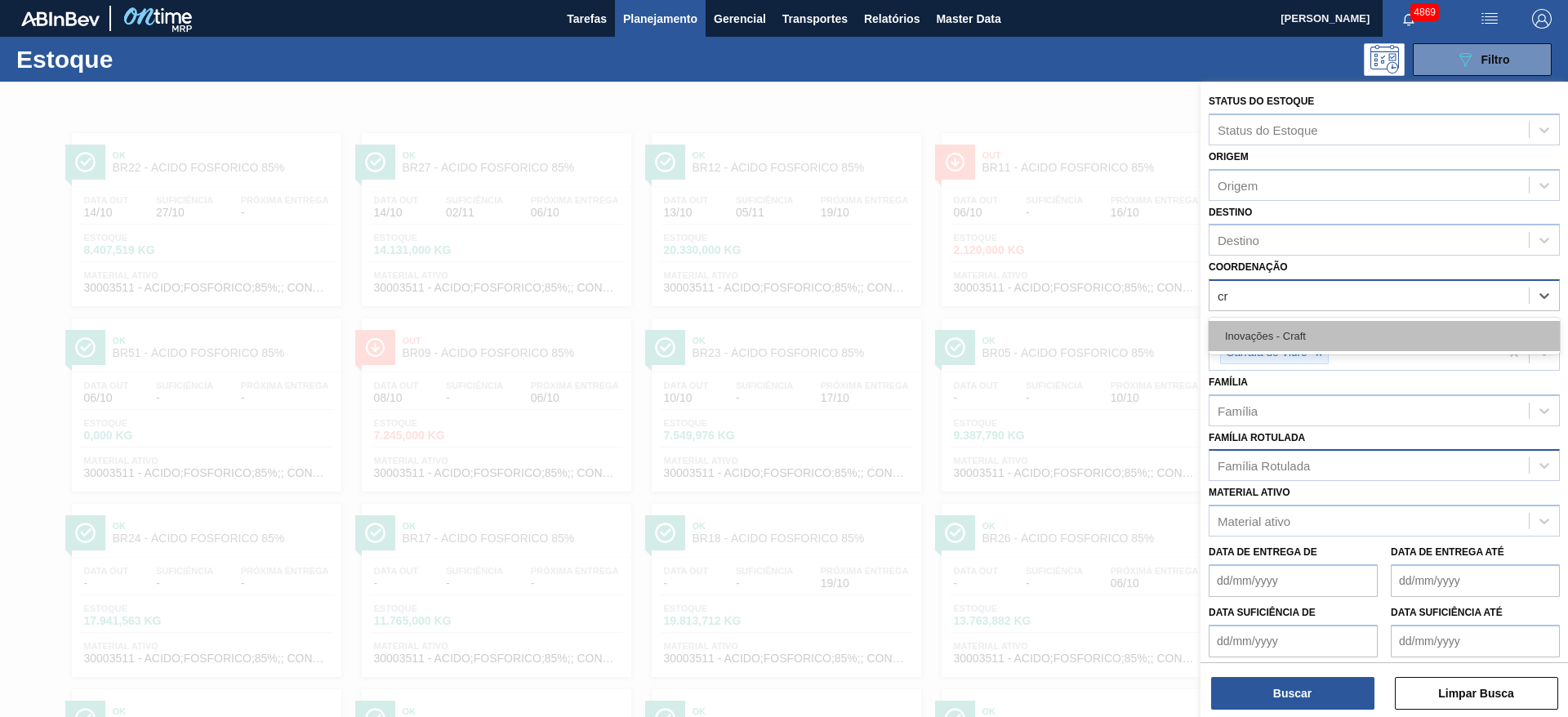
click at [1278, 322] on div "Inovações - Craft" at bounding box center [1384, 335] width 351 height 30
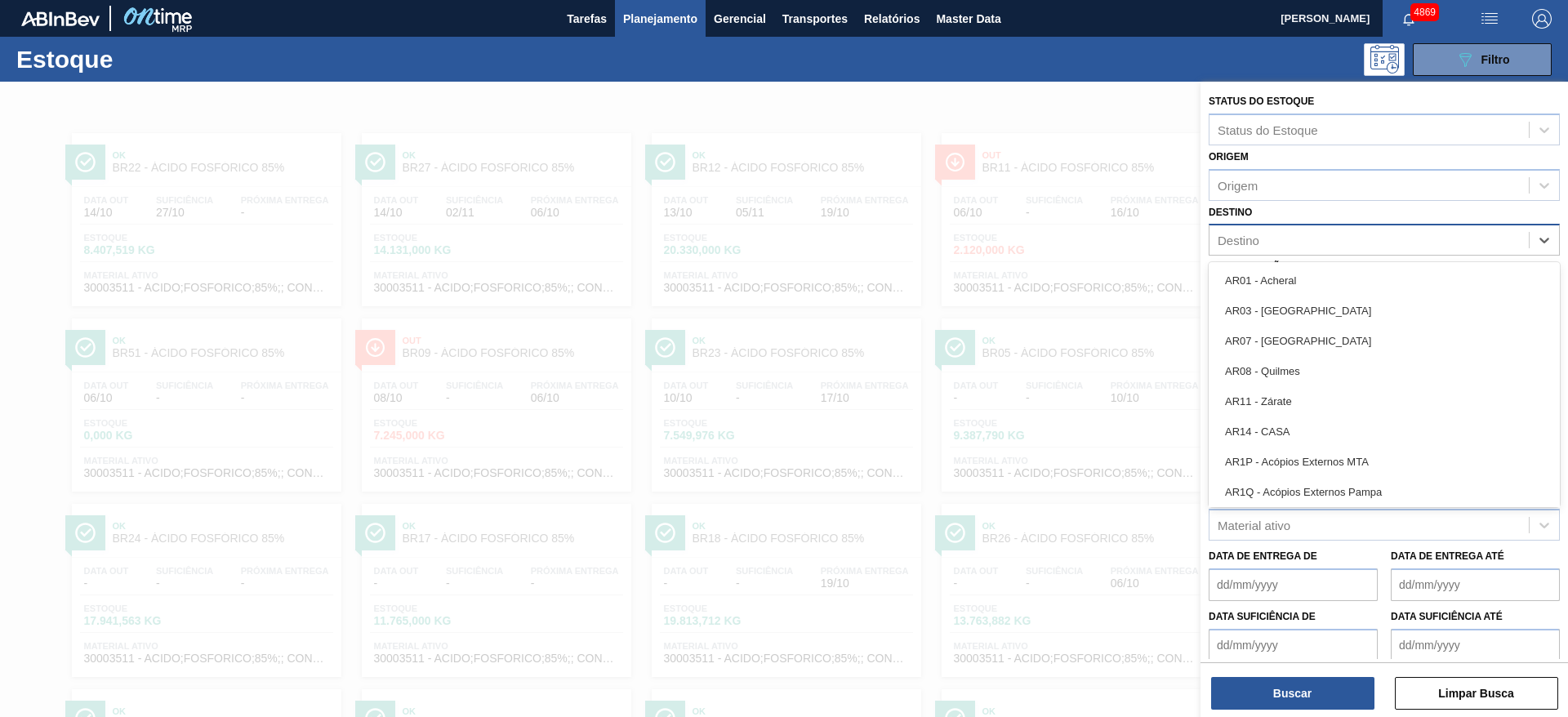
click at [1268, 235] on div "Destino" at bounding box center [1369, 240] width 320 height 23
type input "maca"
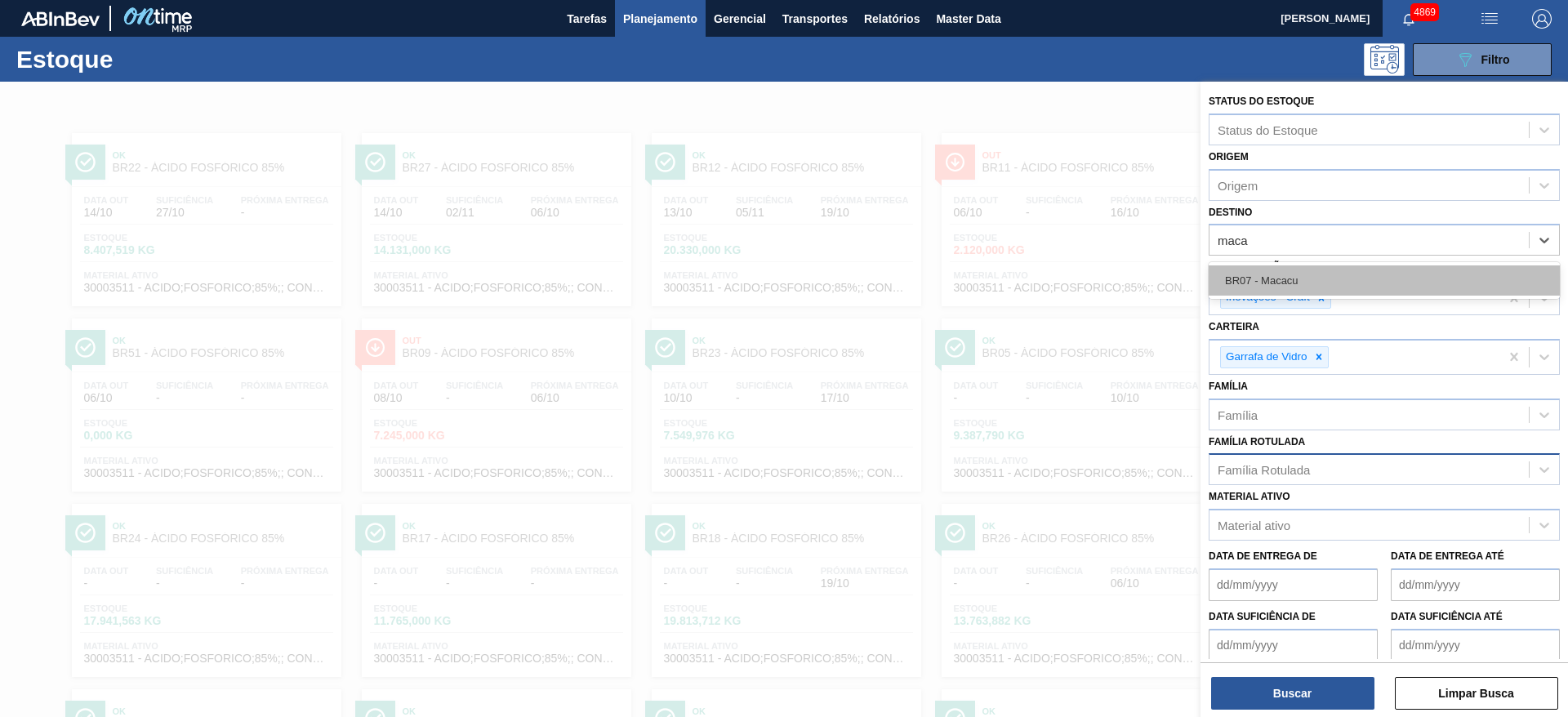
click at [1287, 270] on div "BR07 - Macacu" at bounding box center [1384, 280] width 351 height 30
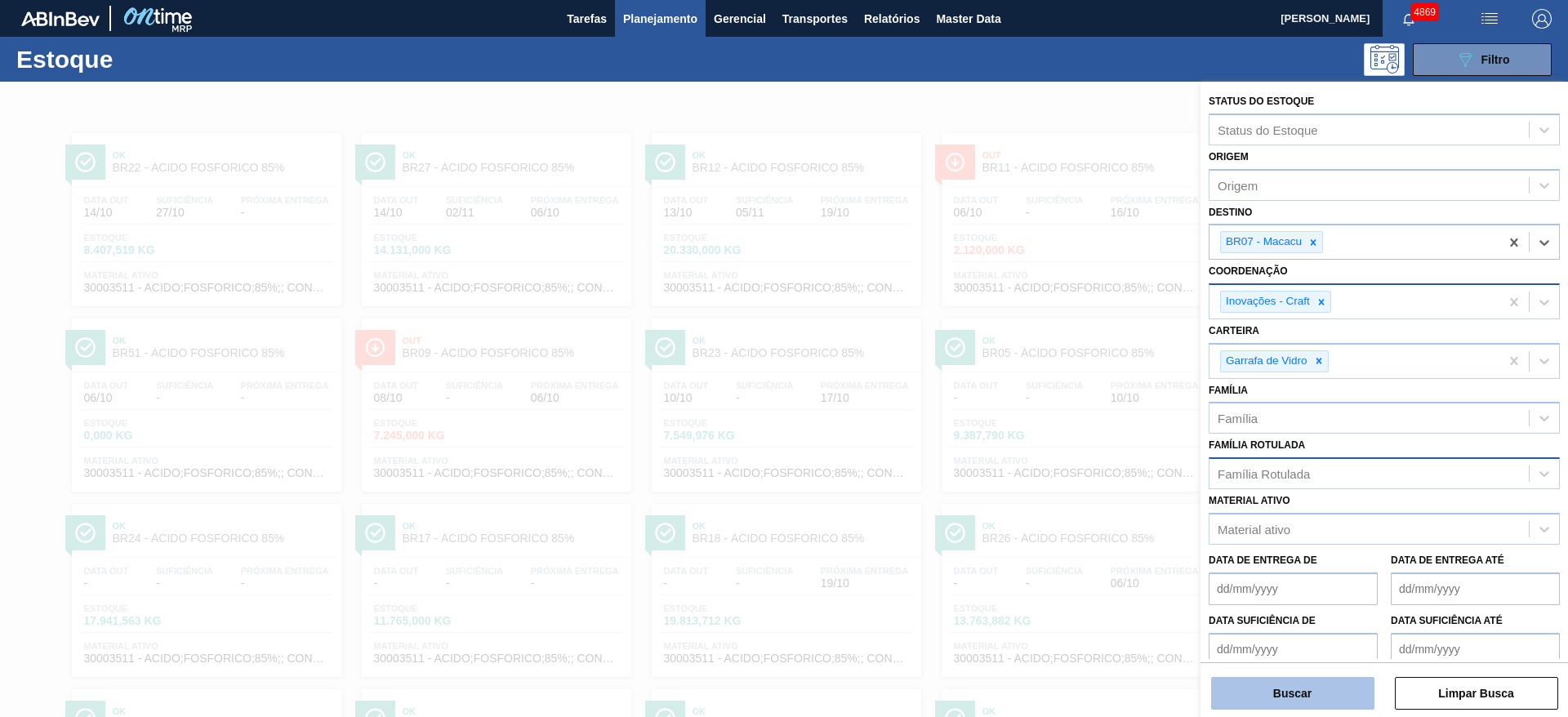
click at [1330, 695] on button "Buscar" at bounding box center [1293, 694] width 164 height 33
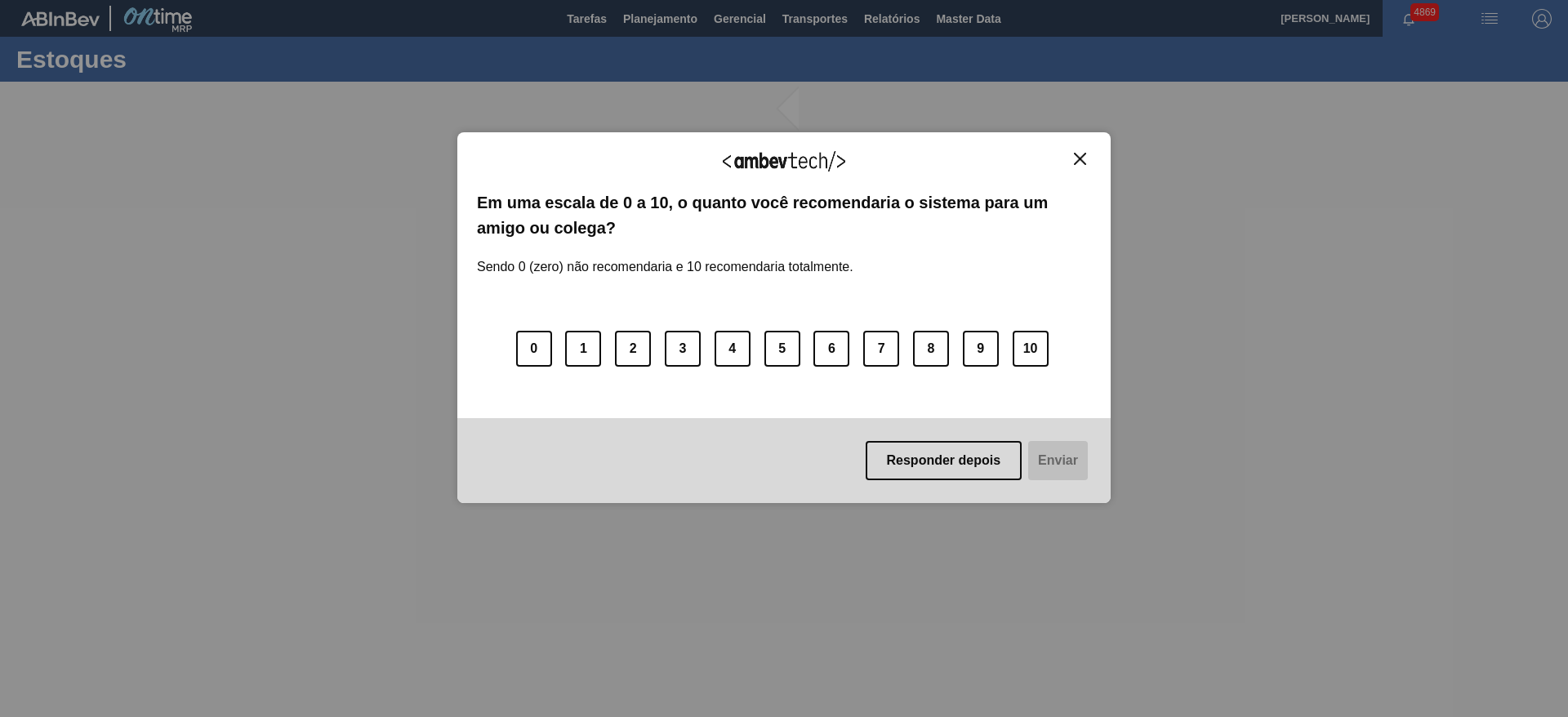
click at [1072, 154] on button "Close" at bounding box center [1080, 159] width 22 height 14
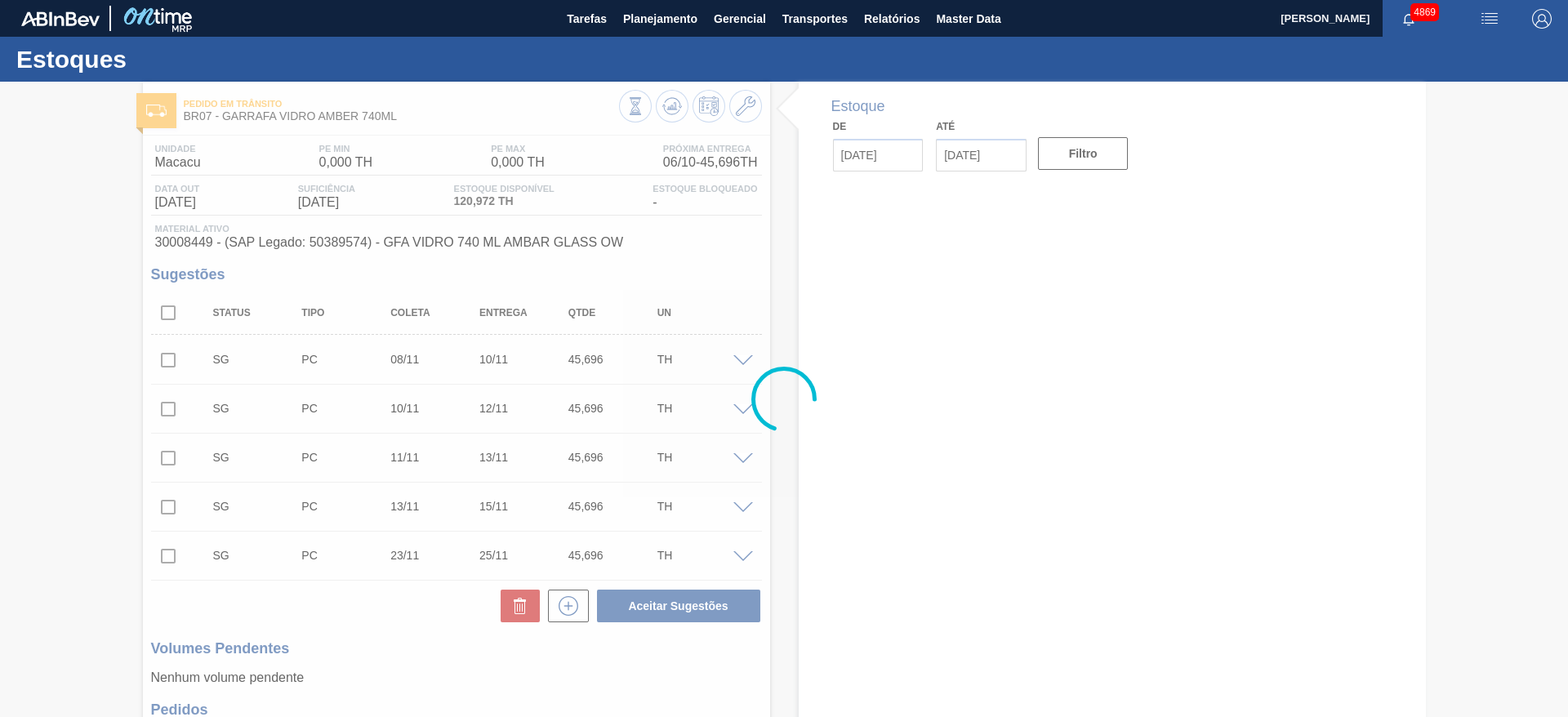
type input "[DATE]"
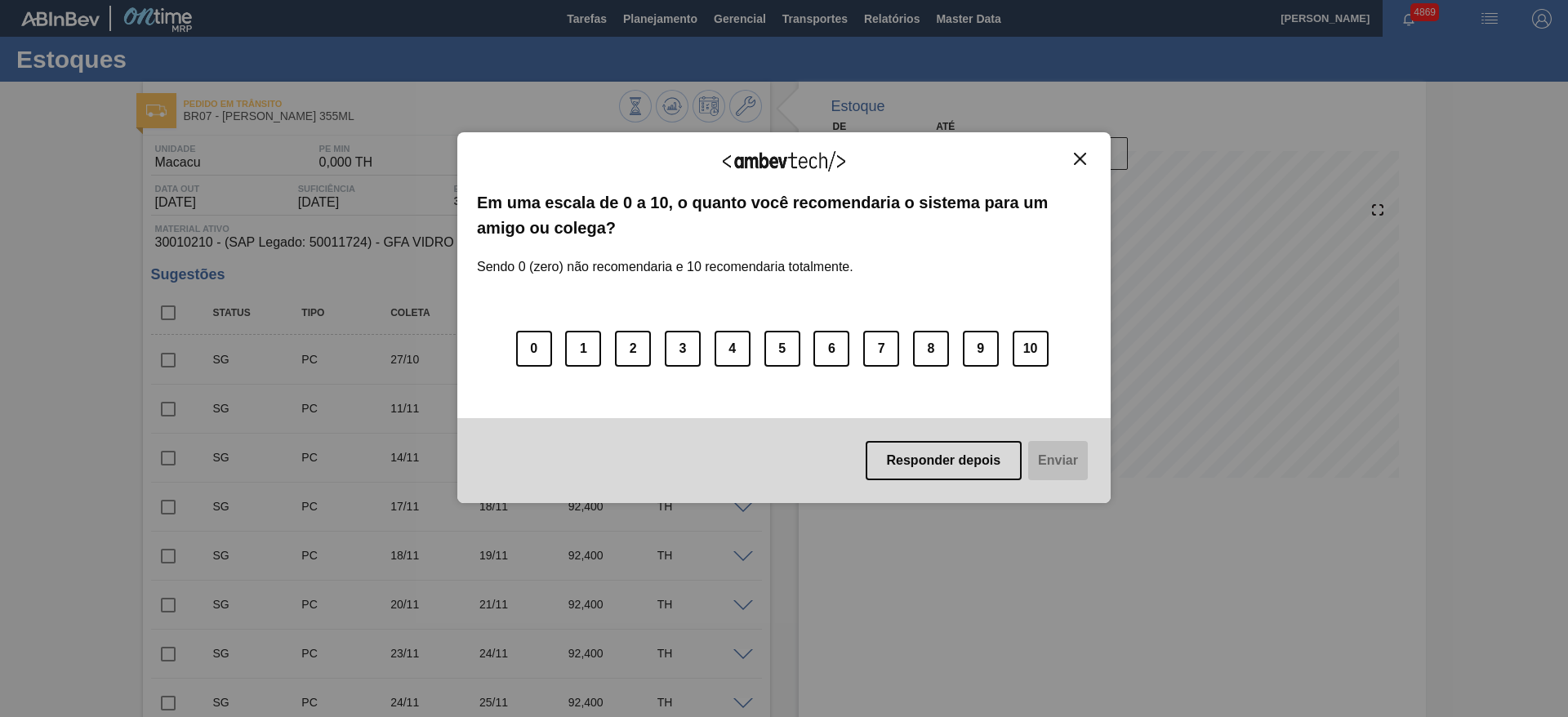
click at [1077, 164] on img "Close" at bounding box center [1080, 159] width 12 height 12
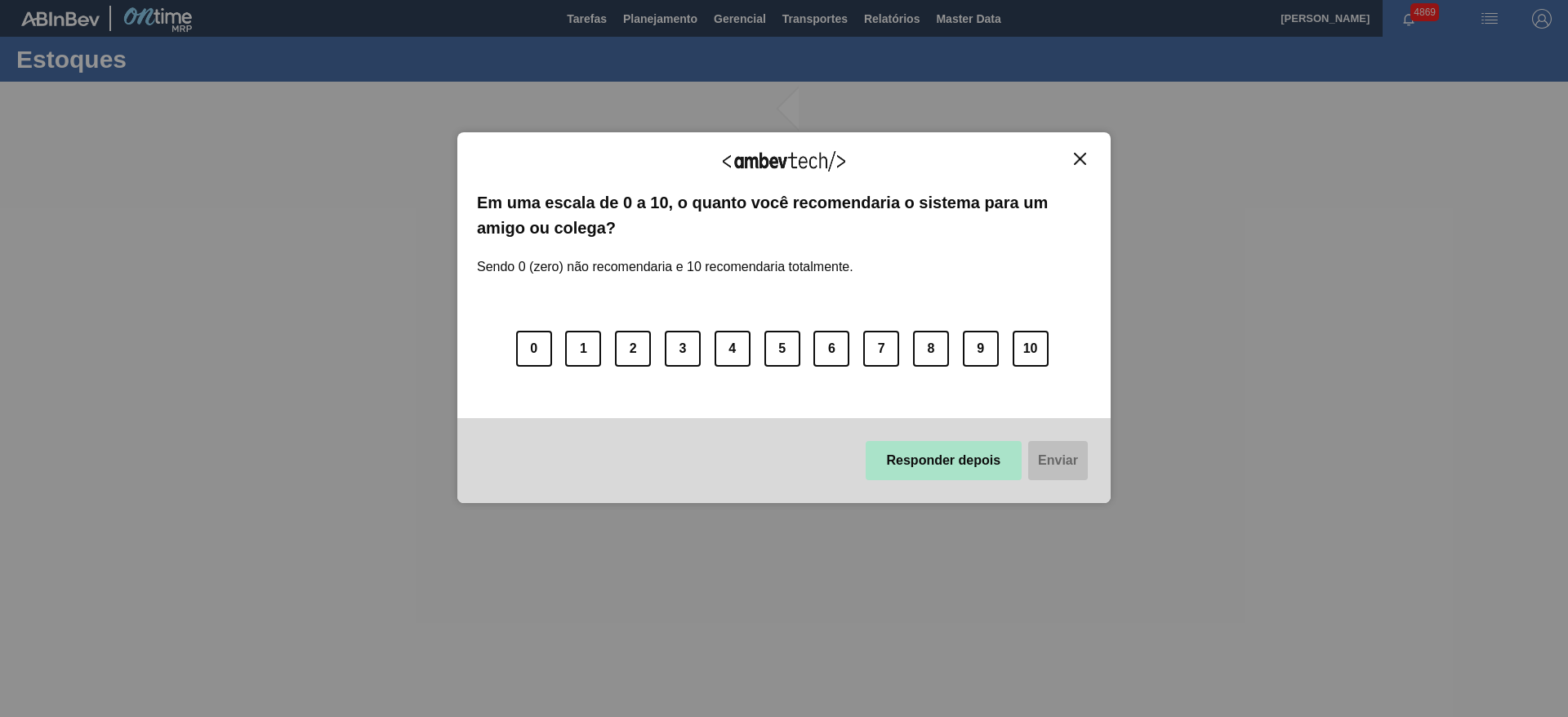
click at [1015, 464] on button "Responder depois" at bounding box center [944, 460] width 157 height 39
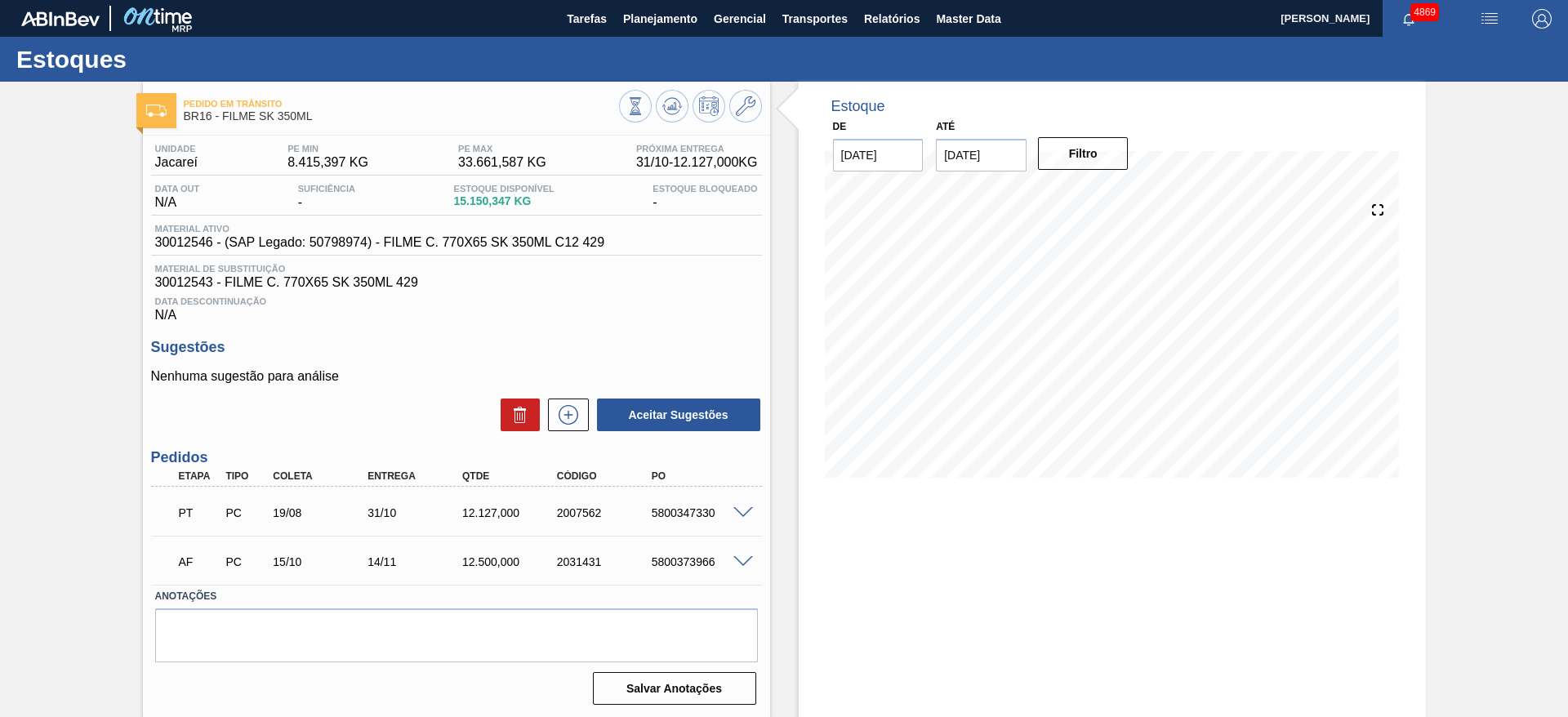
click at [738, 509] on span at bounding box center [743, 513] width 20 height 12
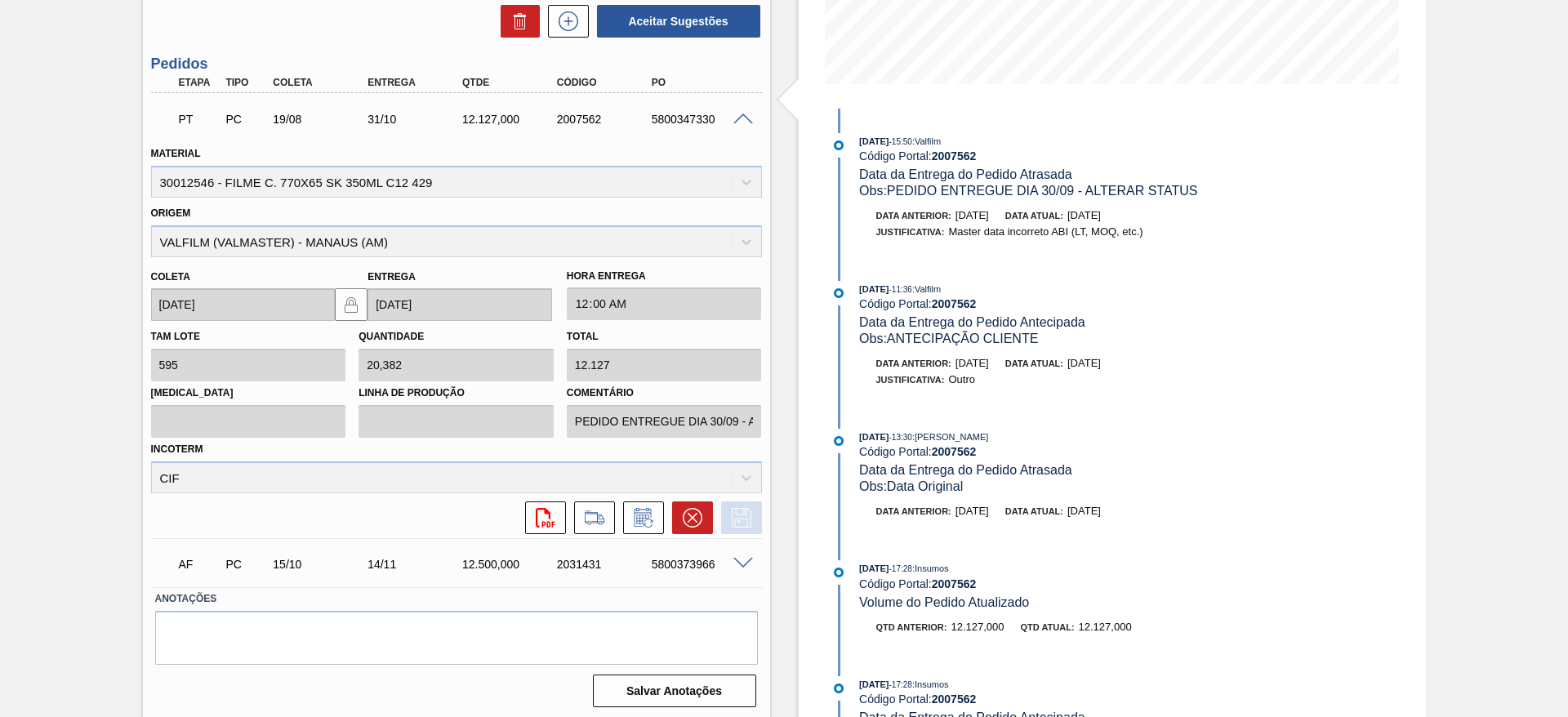
scroll to position [397, 0]
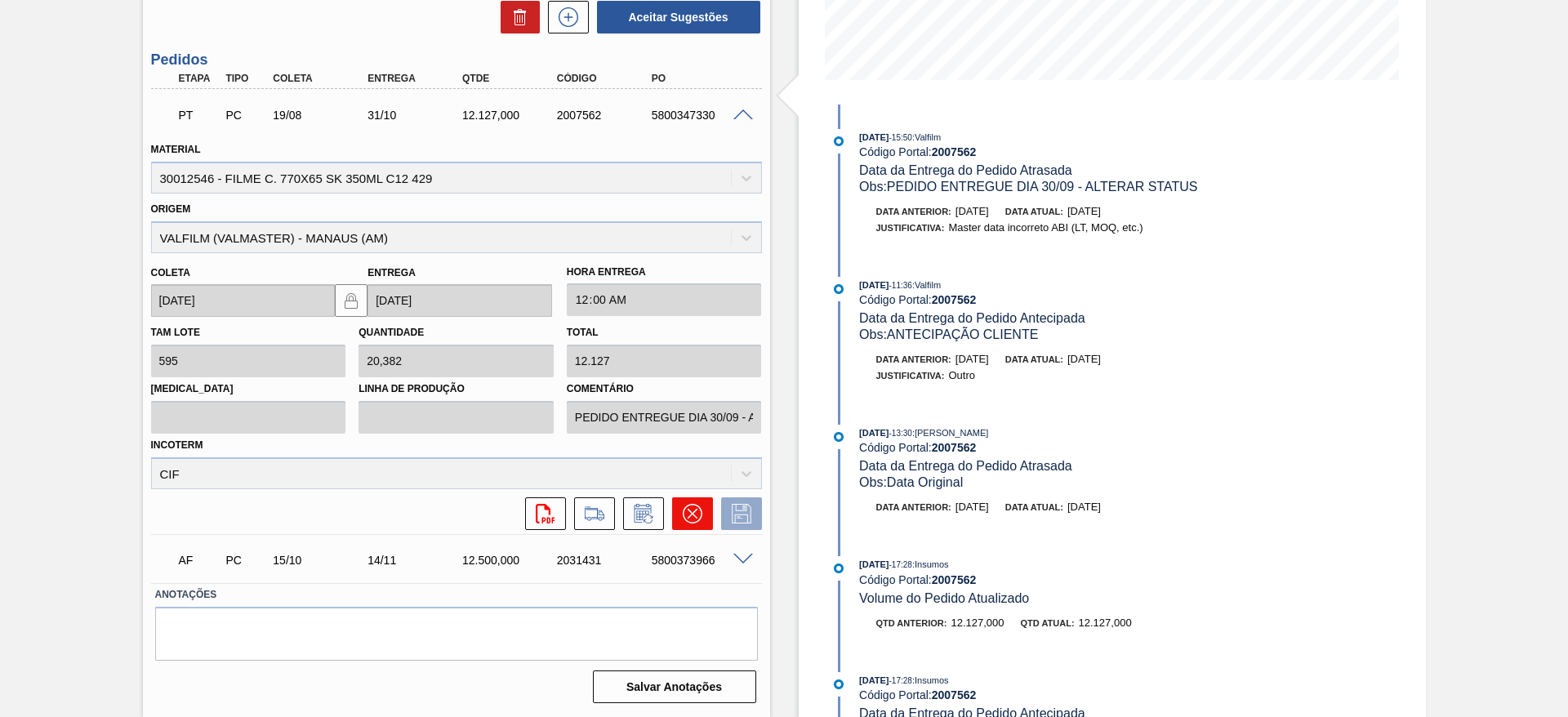
click at [687, 509] on icon at bounding box center [691, 513] width 9 height 9
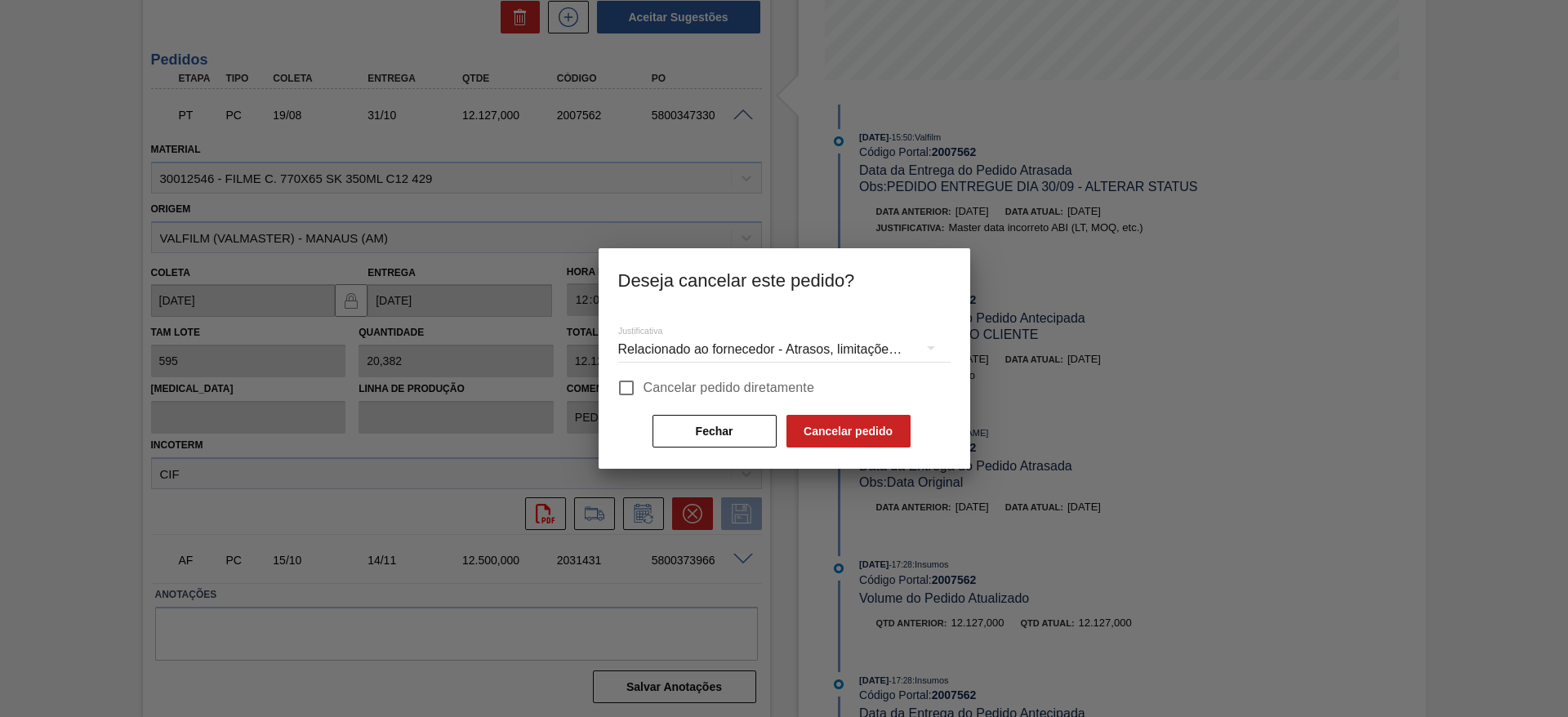
click at [630, 389] on input "Cancelar pedido diretamente" at bounding box center [627, 388] width 34 height 34
checkbox input "true"
click at [828, 419] on button "Cancelar pedido" at bounding box center [849, 431] width 124 height 33
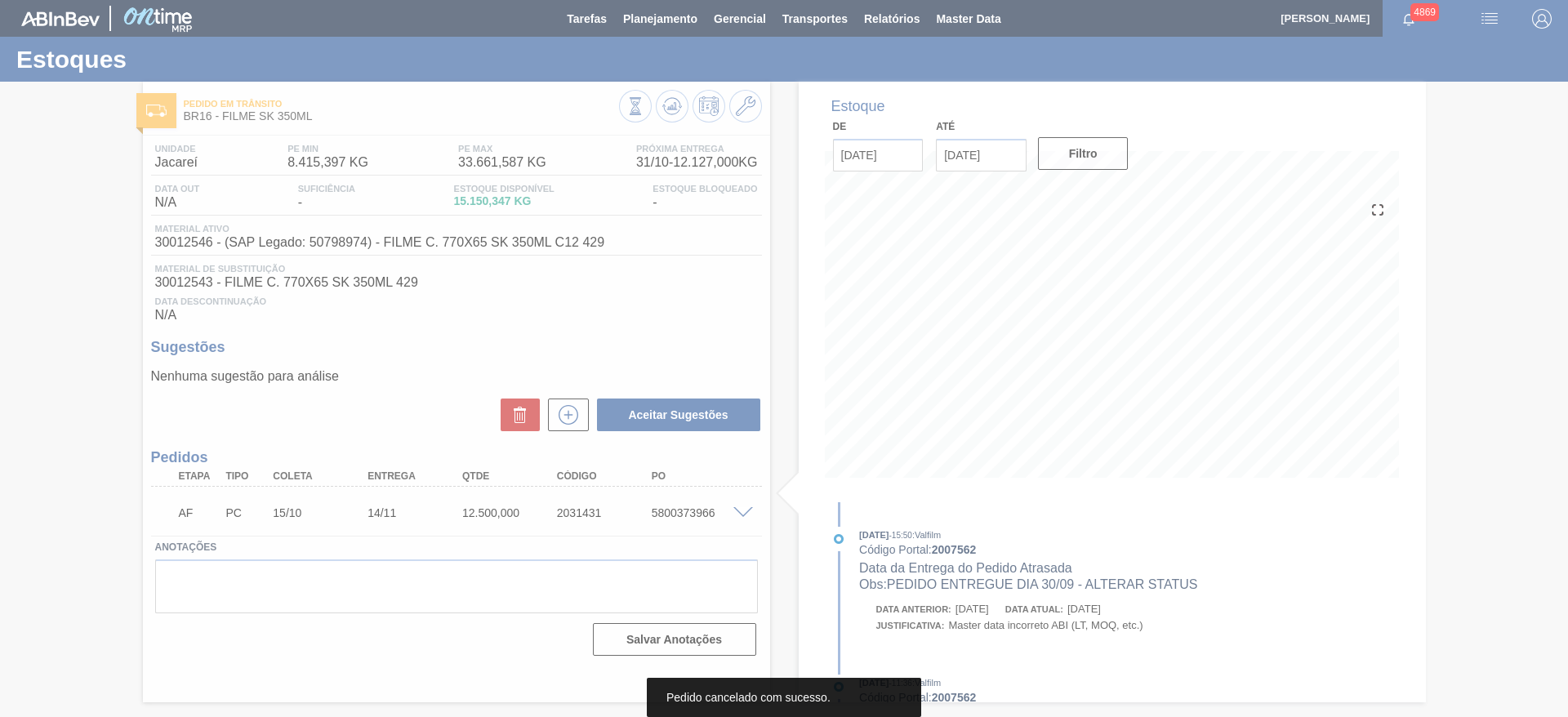
scroll to position [0, 0]
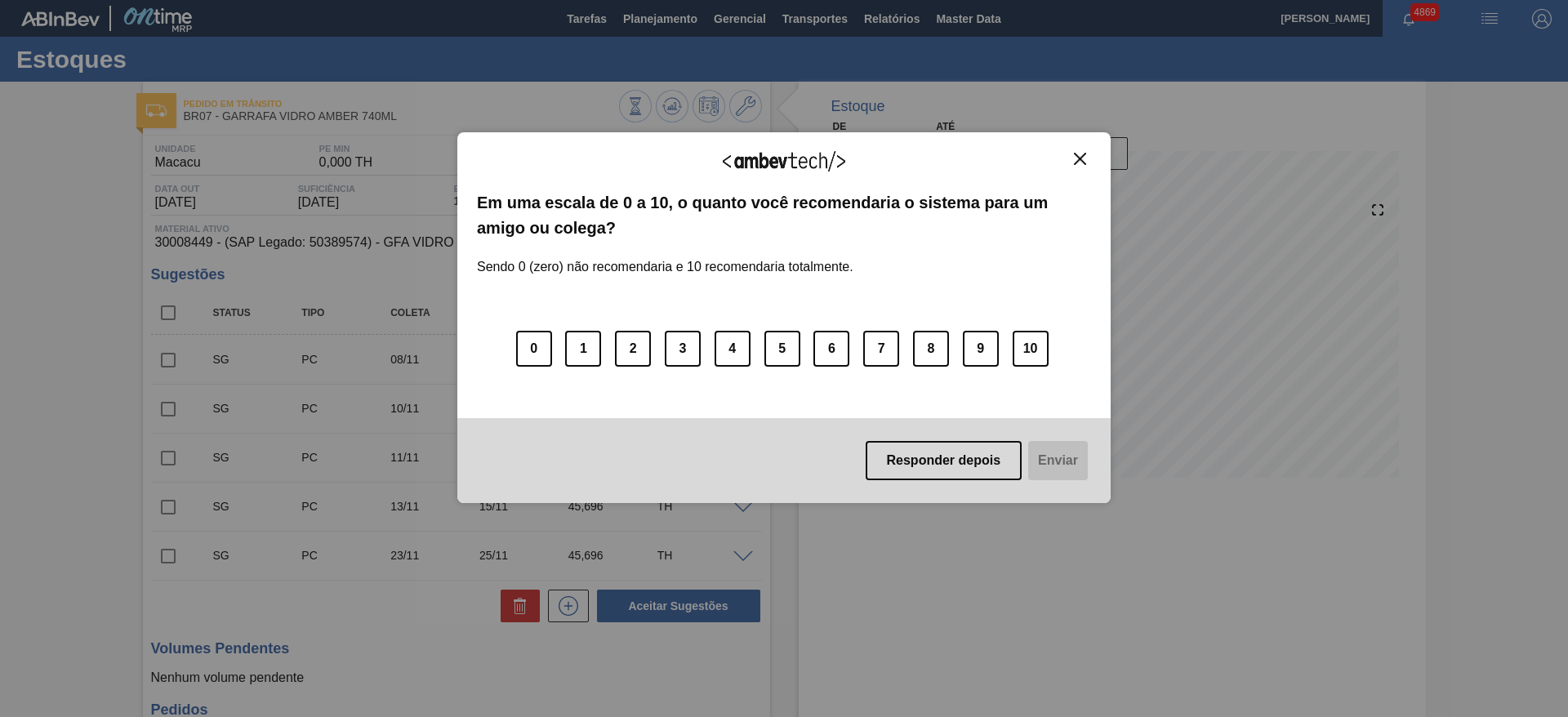
click at [1078, 154] on img "Close" at bounding box center [1080, 159] width 12 height 12
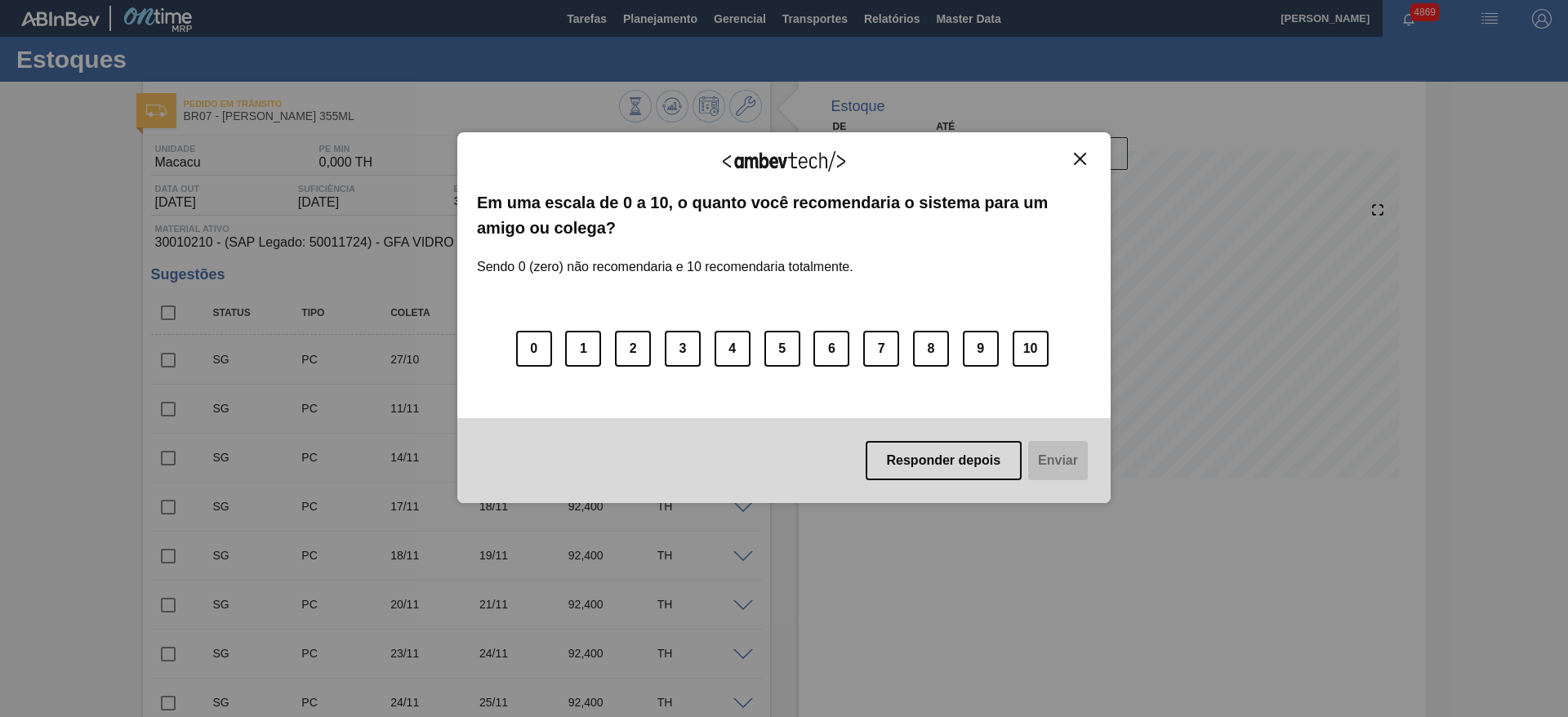
click at [1085, 153] on img "Close" at bounding box center [1080, 159] width 12 height 12
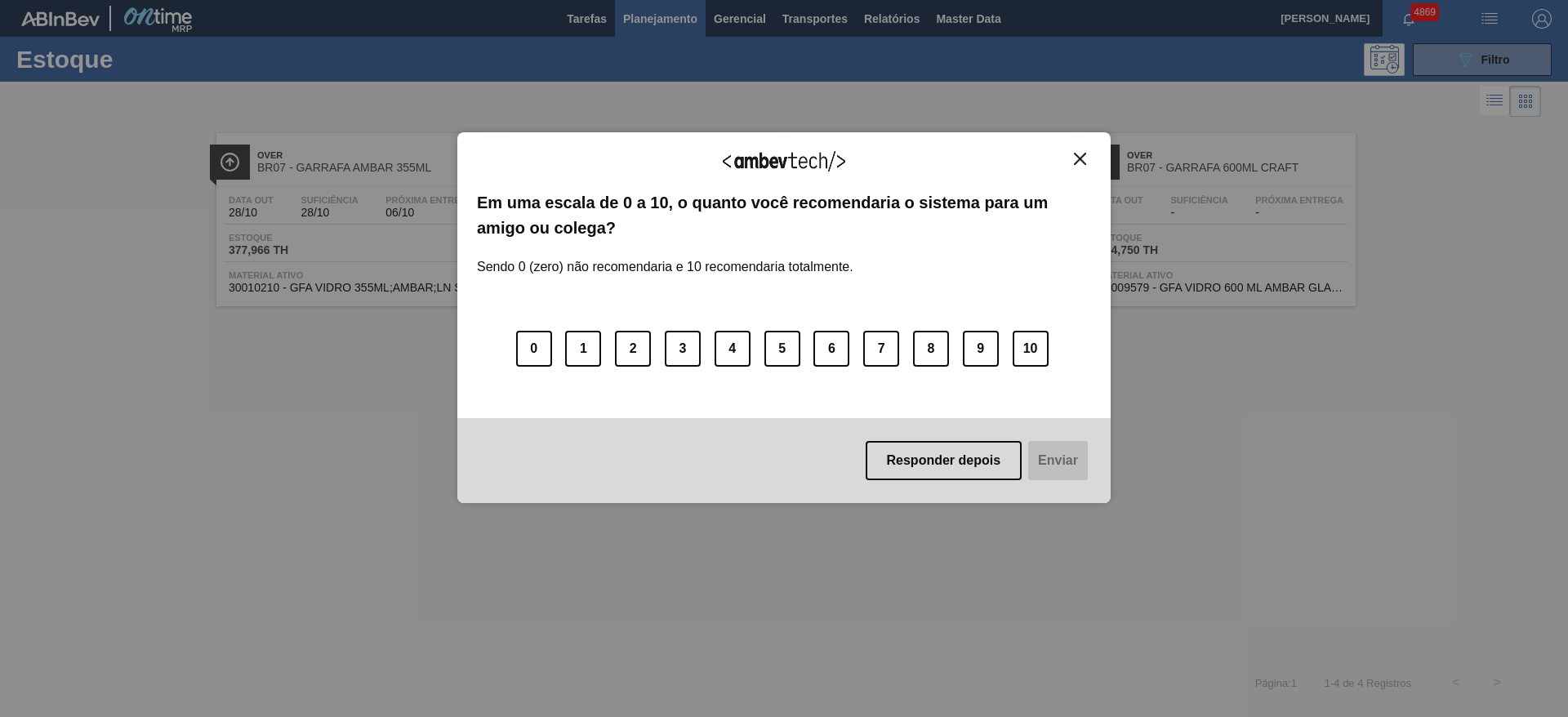
click at [1078, 156] on img "Close" at bounding box center [1080, 159] width 12 height 12
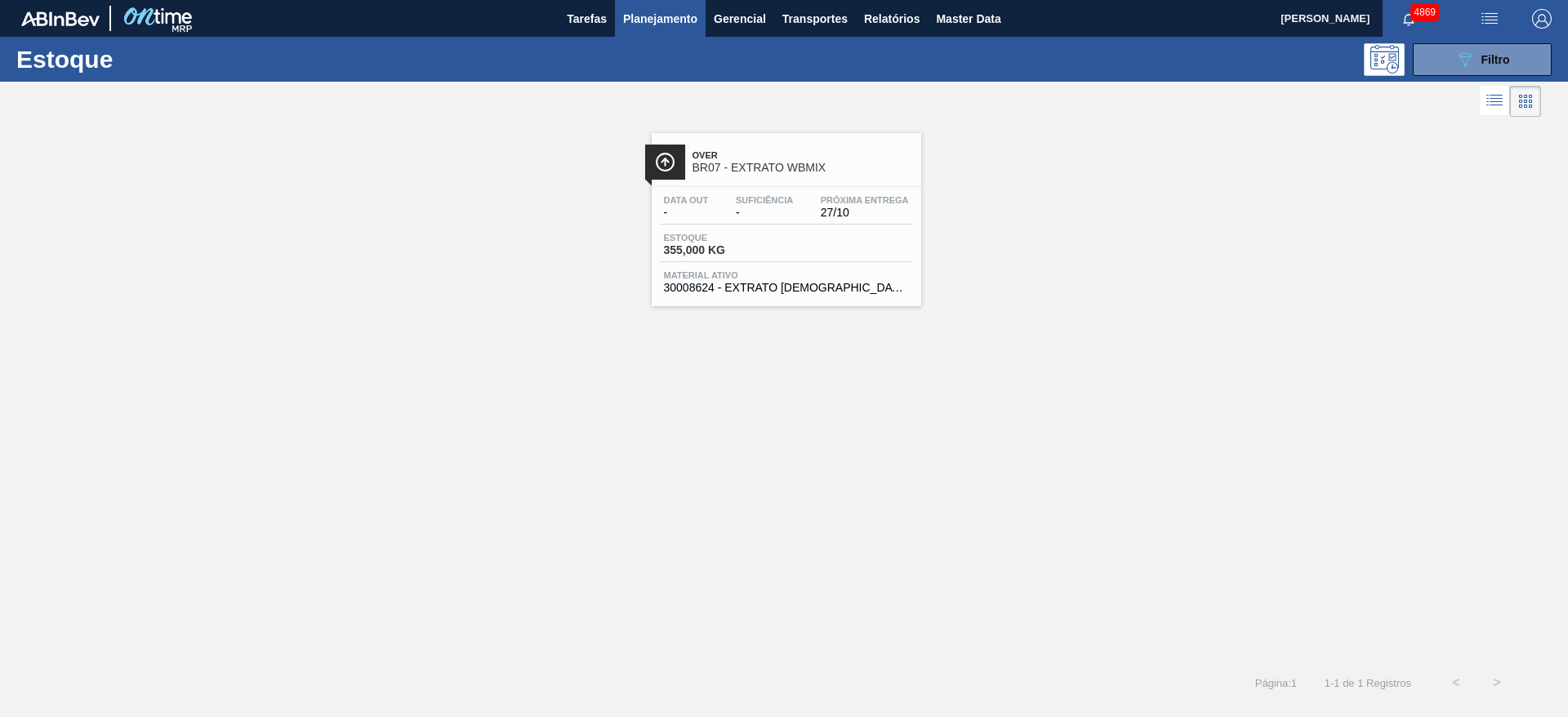
click at [890, 275] on span "Material ativo" at bounding box center [786, 275] width 245 height 9
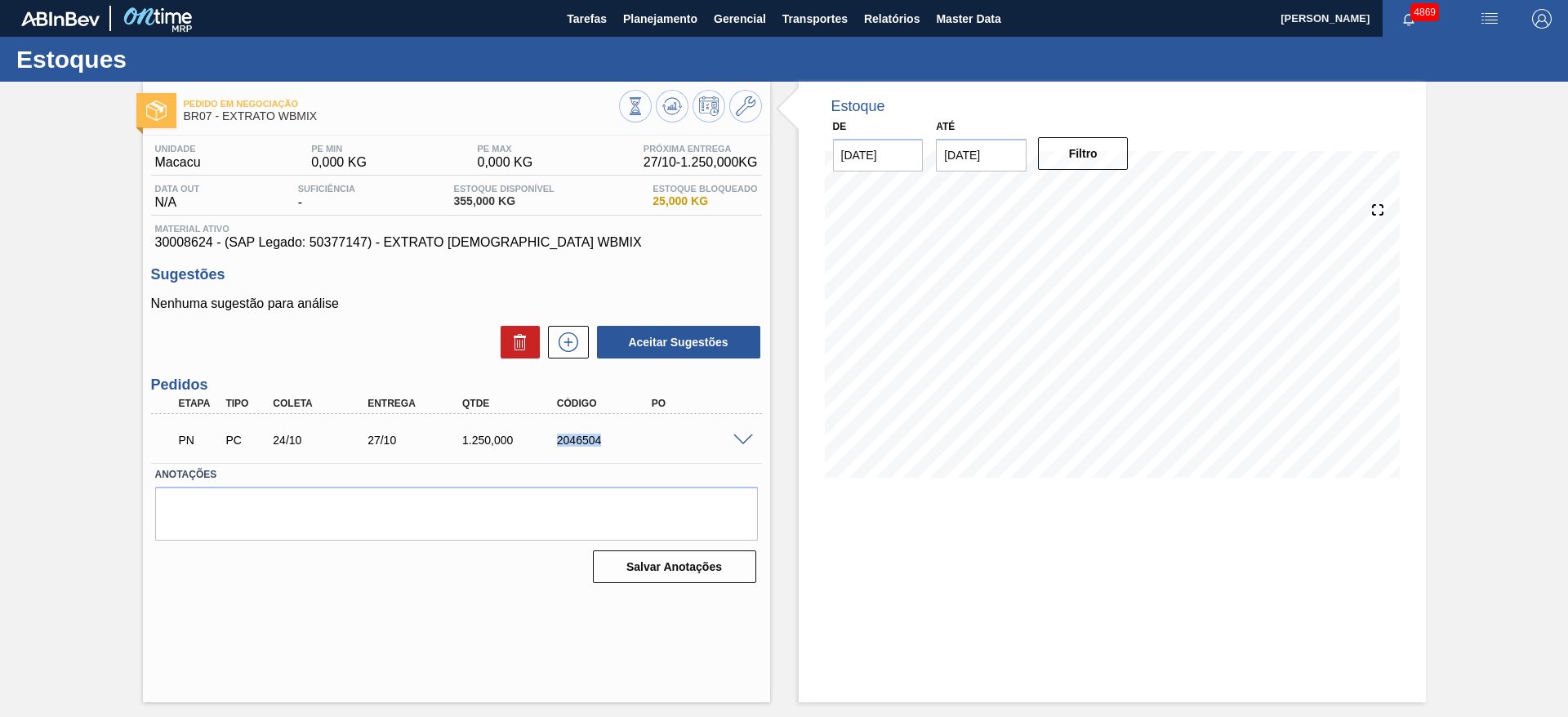
drag, startPoint x: 544, startPoint y: 442, endPoint x: 622, endPoint y: 452, distance: 78.6
click at [621, 450] on div "PN PC 24/10 27/10 1.250,000 2046504" at bounding box center [452, 439] width 568 height 33
click at [745, 445] on div "PN PC 24/10 27/10 1.250,000 2046504" at bounding box center [456, 438] width 611 height 41
click at [746, 439] on span at bounding box center [743, 440] width 20 height 12
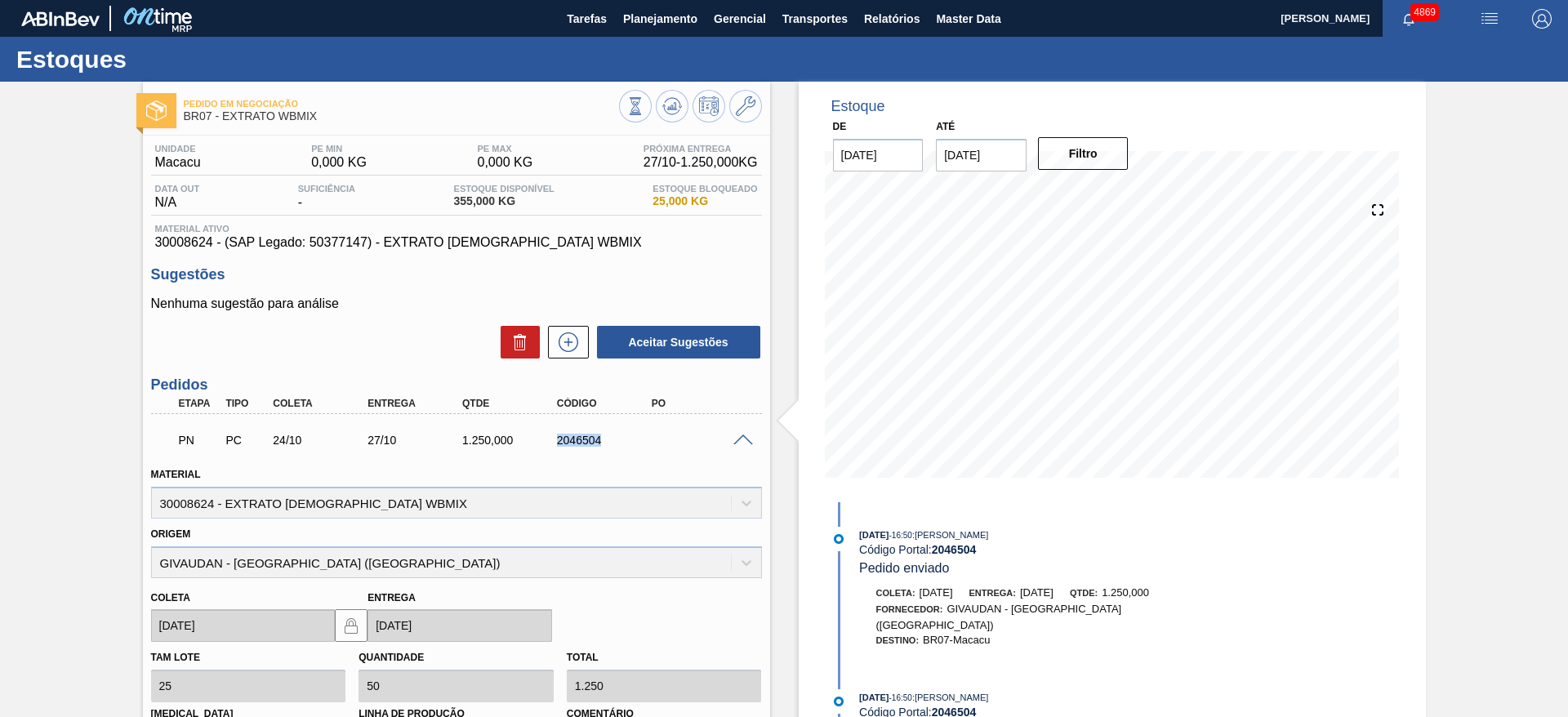
drag, startPoint x: 556, startPoint y: 438, endPoint x: 647, endPoint y: 448, distance: 91.5
click at [647, 448] on div "PN PC 24/10 27/10 1.250,000 2046504" at bounding box center [452, 439] width 568 height 33
copy div "2046504"
click at [558, 438] on div "2046504" at bounding box center [606, 440] width 106 height 13
drag, startPoint x: 545, startPoint y: 433, endPoint x: 616, endPoint y: 444, distance: 71.8
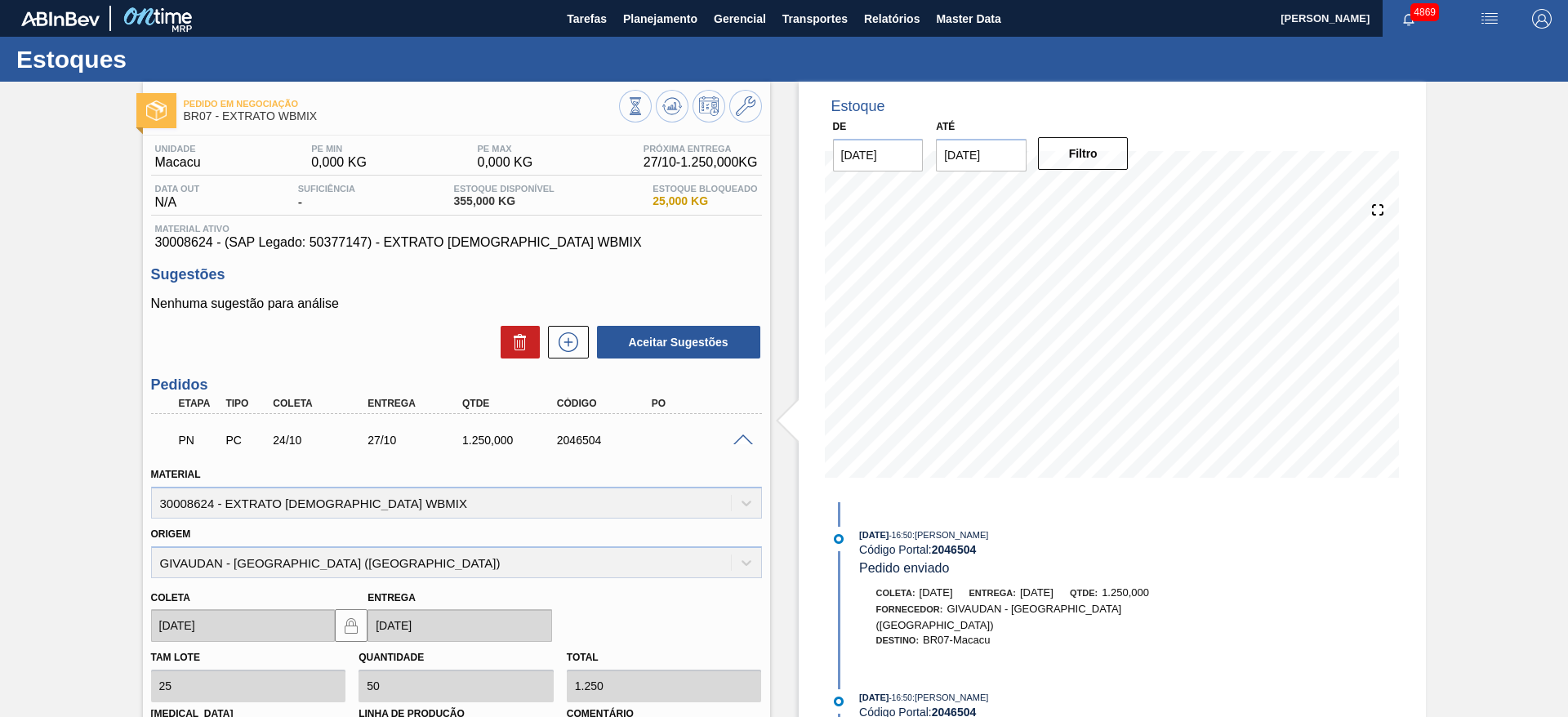
click at [616, 444] on div "2046504" at bounding box center [594, 440] width 95 height 13
drag, startPoint x: 604, startPoint y: 443, endPoint x: 547, endPoint y: 438, distance: 57.2
click at [547, 438] on div "2046504" at bounding box center [594, 440] width 95 height 13
copy div "2046504"
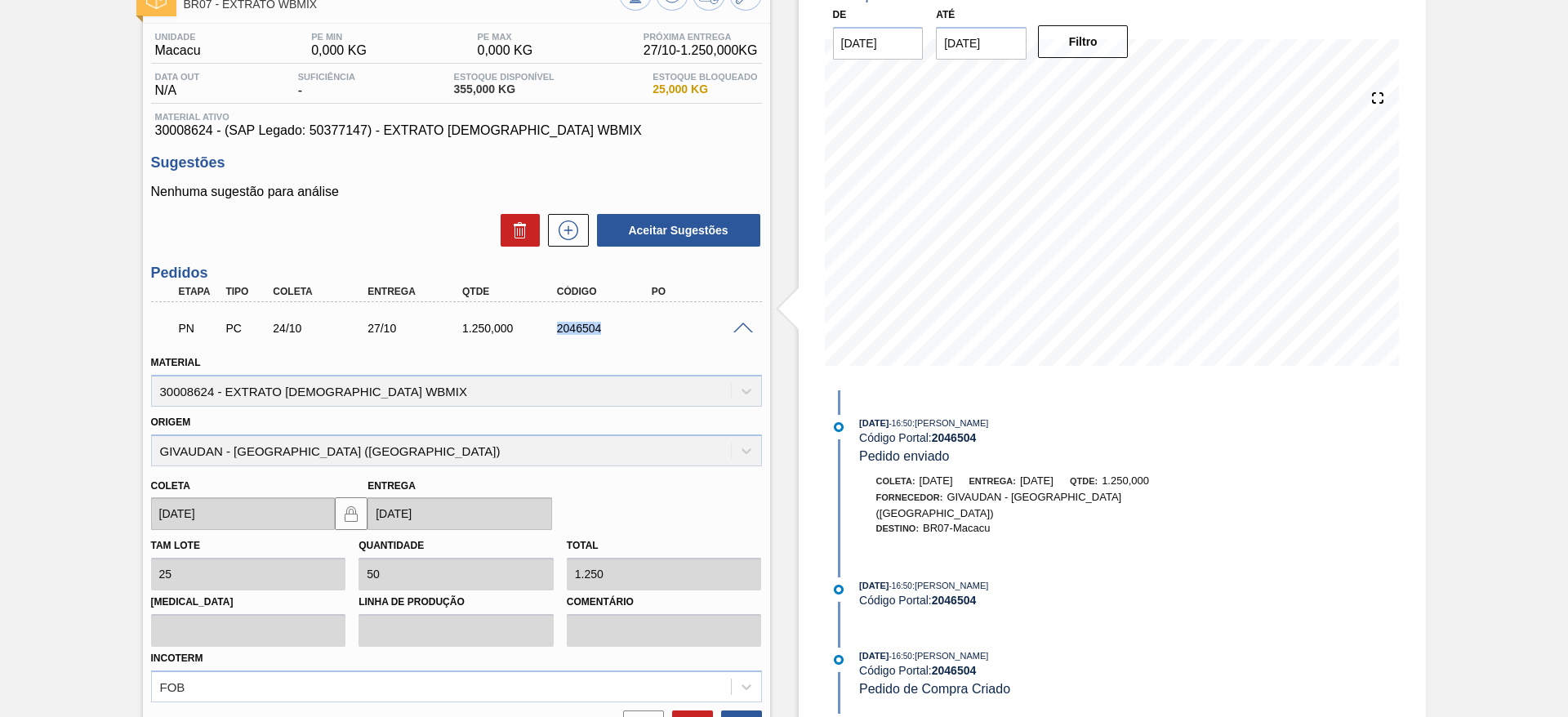
scroll to position [245, 0]
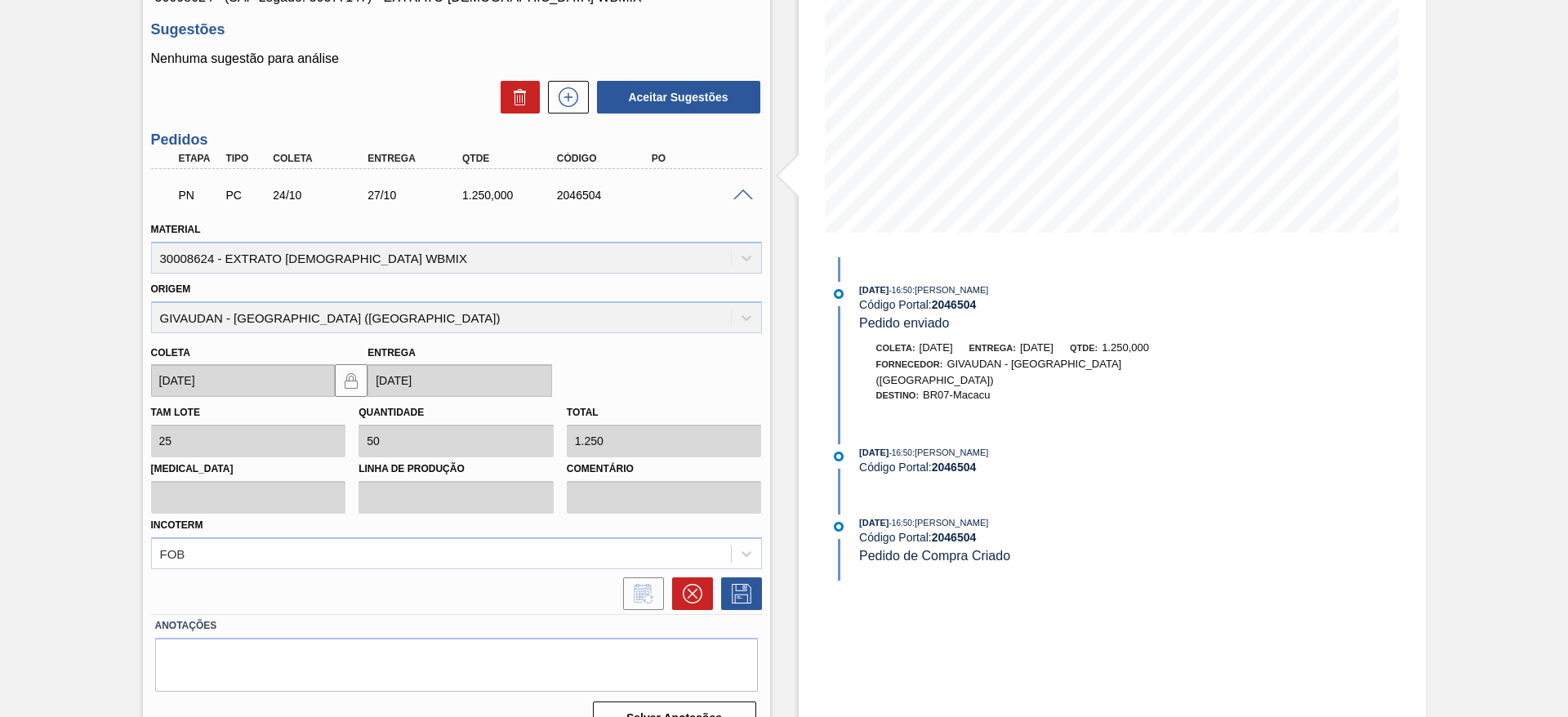
click at [742, 195] on span at bounding box center [743, 196] width 20 height 12
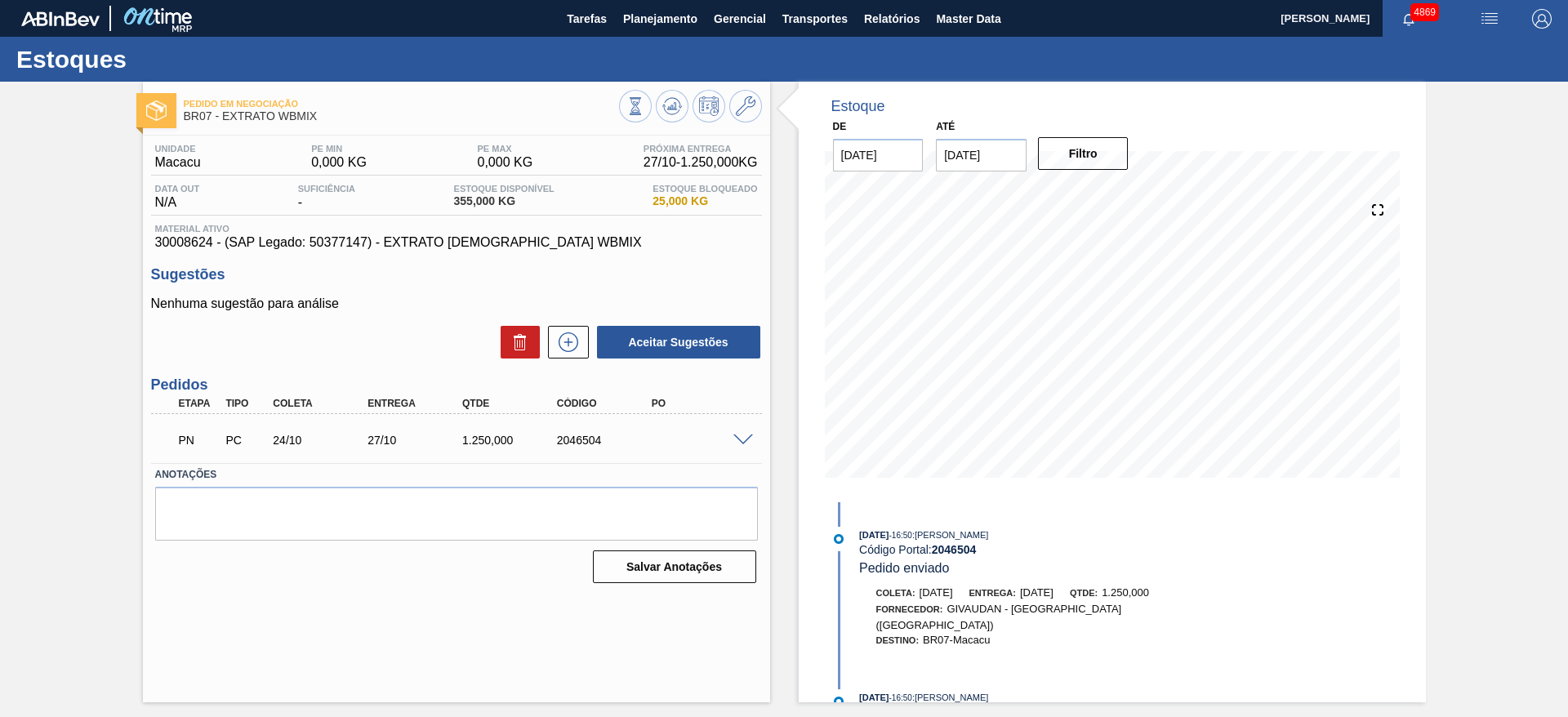
click at [750, 438] on span at bounding box center [743, 440] width 20 height 12
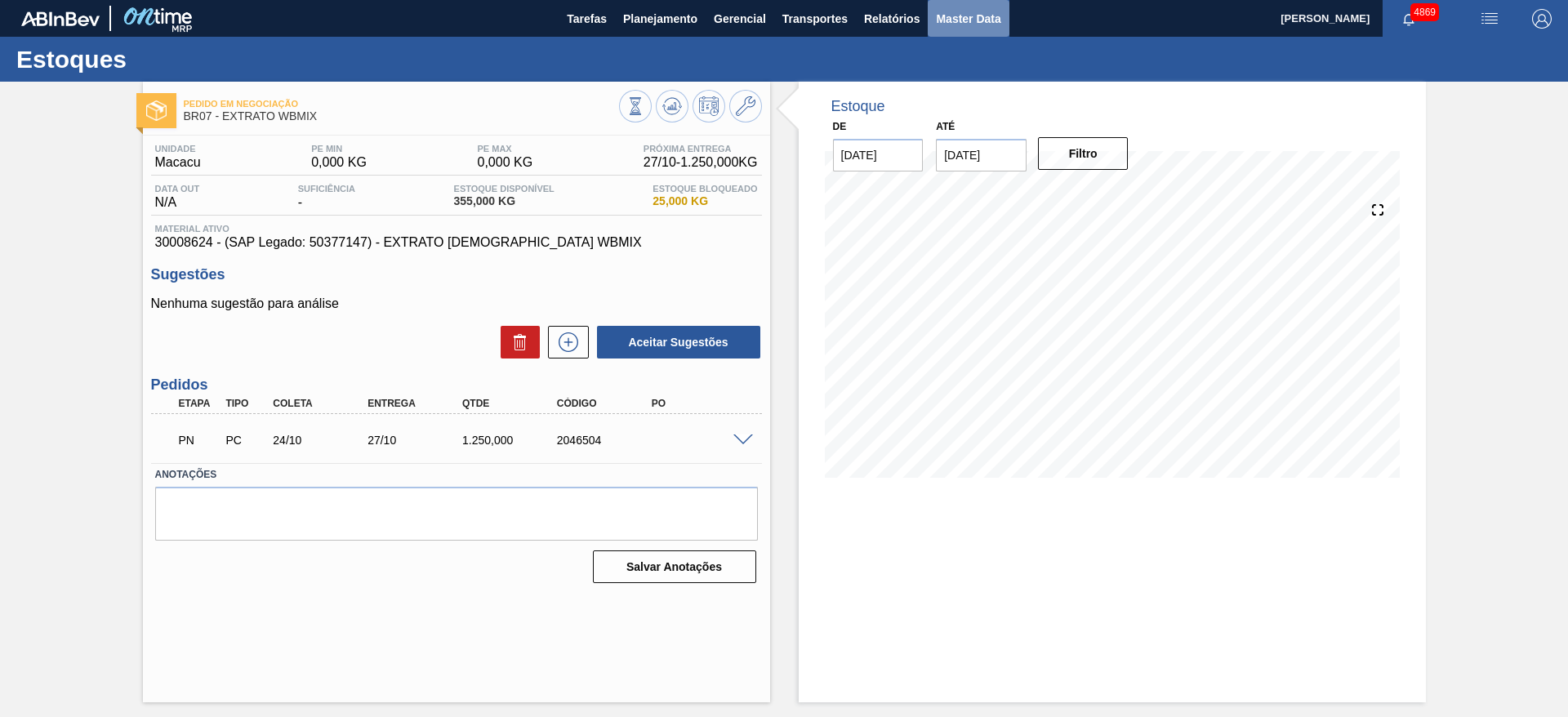
click at [973, 17] on span "Master Data" at bounding box center [968, 18] width 65 height 20
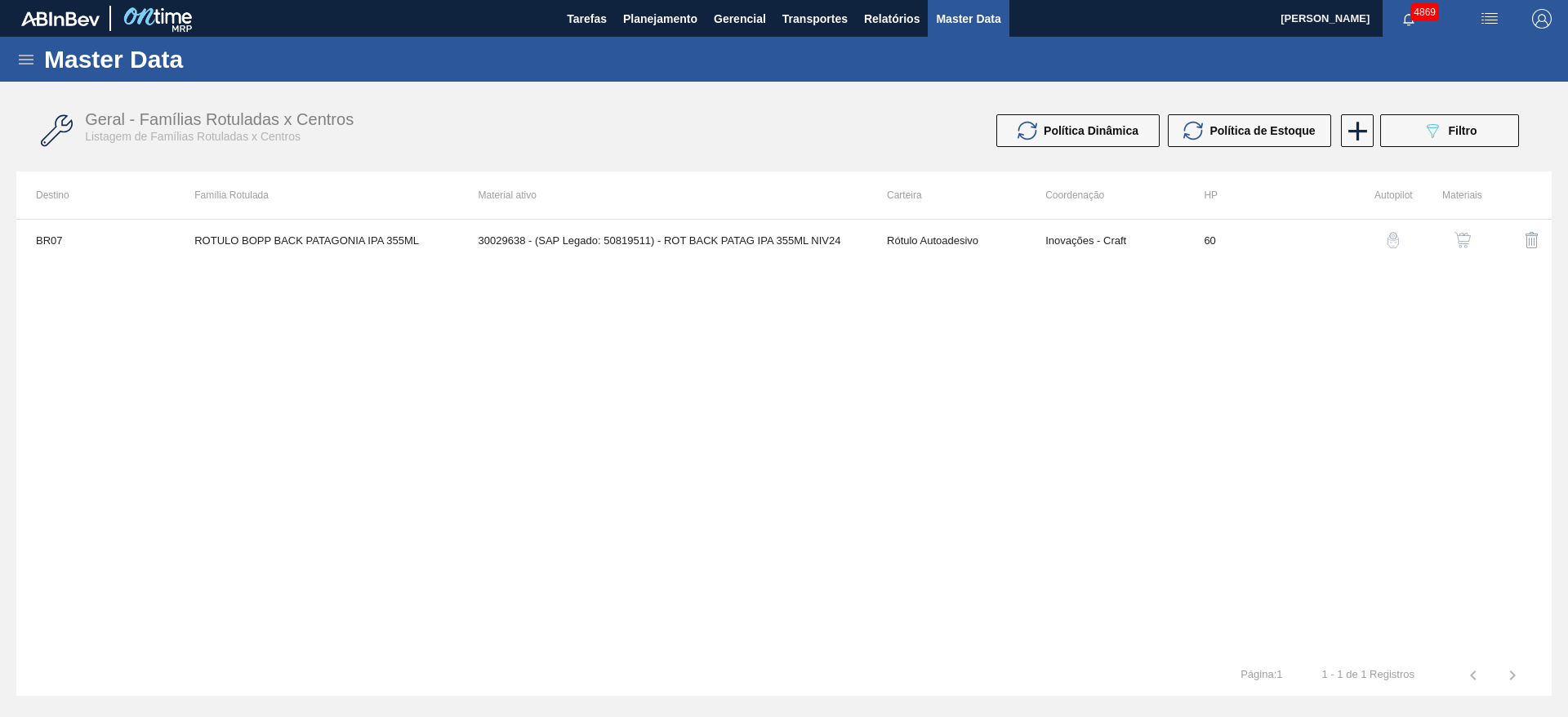
click at [26, 53] on icon at bounding box center [26, 59] width 20 height 20
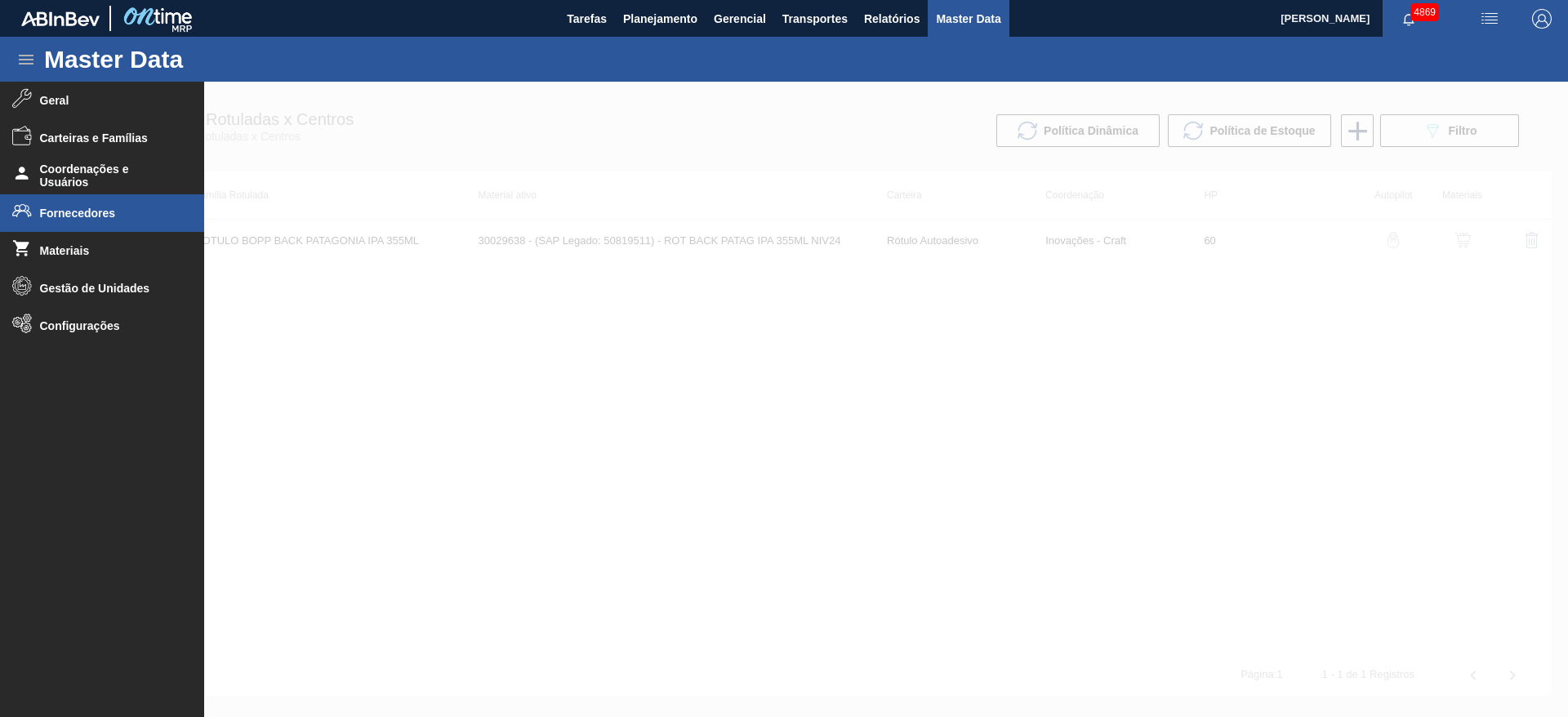
click at [112, 213] on span "Fornecedores" at bounding box center [107, 213] width 134 height 13
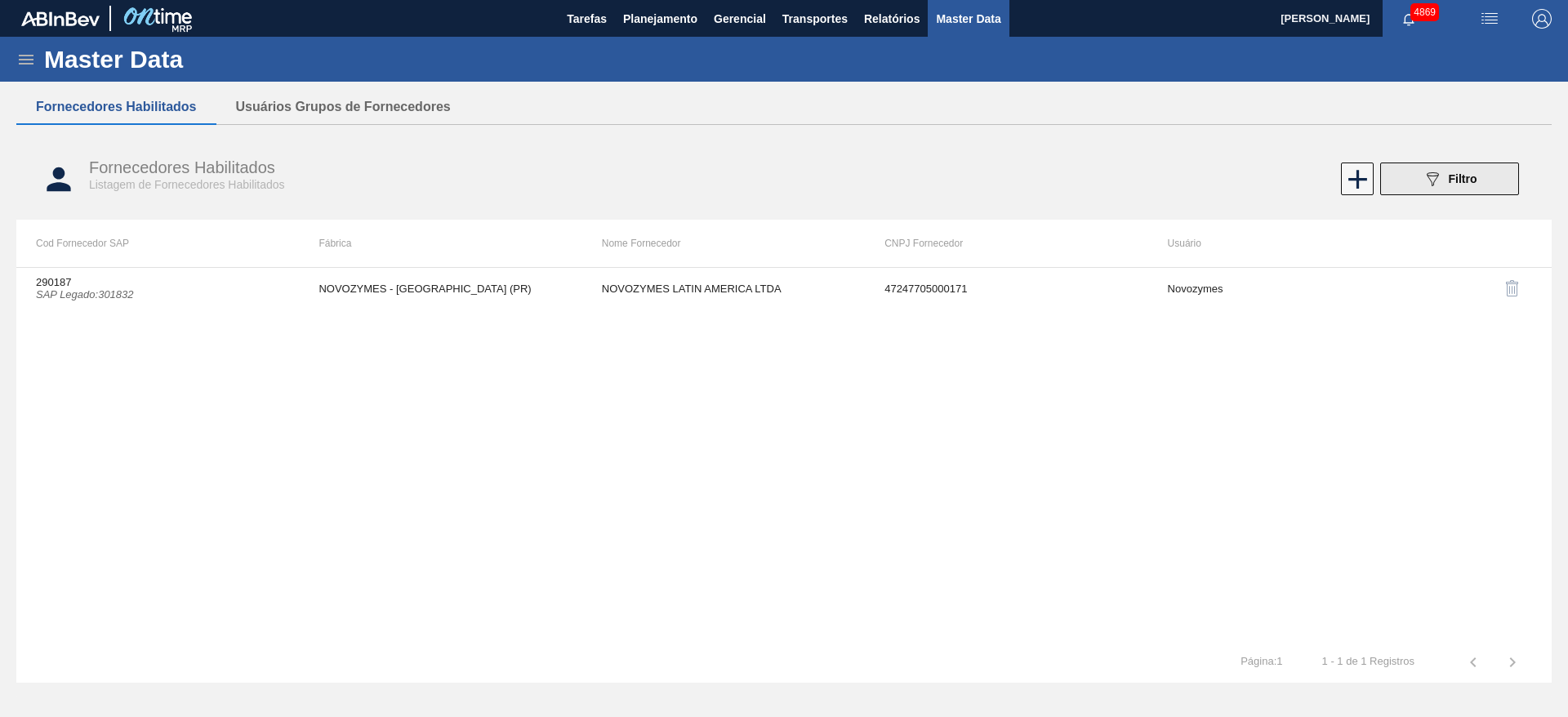
click at [1429, 178] on icon "089F7B8B-B2A5-4AFE-B5C0-19BA573D28AC" at bounding box center [1433, 178] width 20 height 20
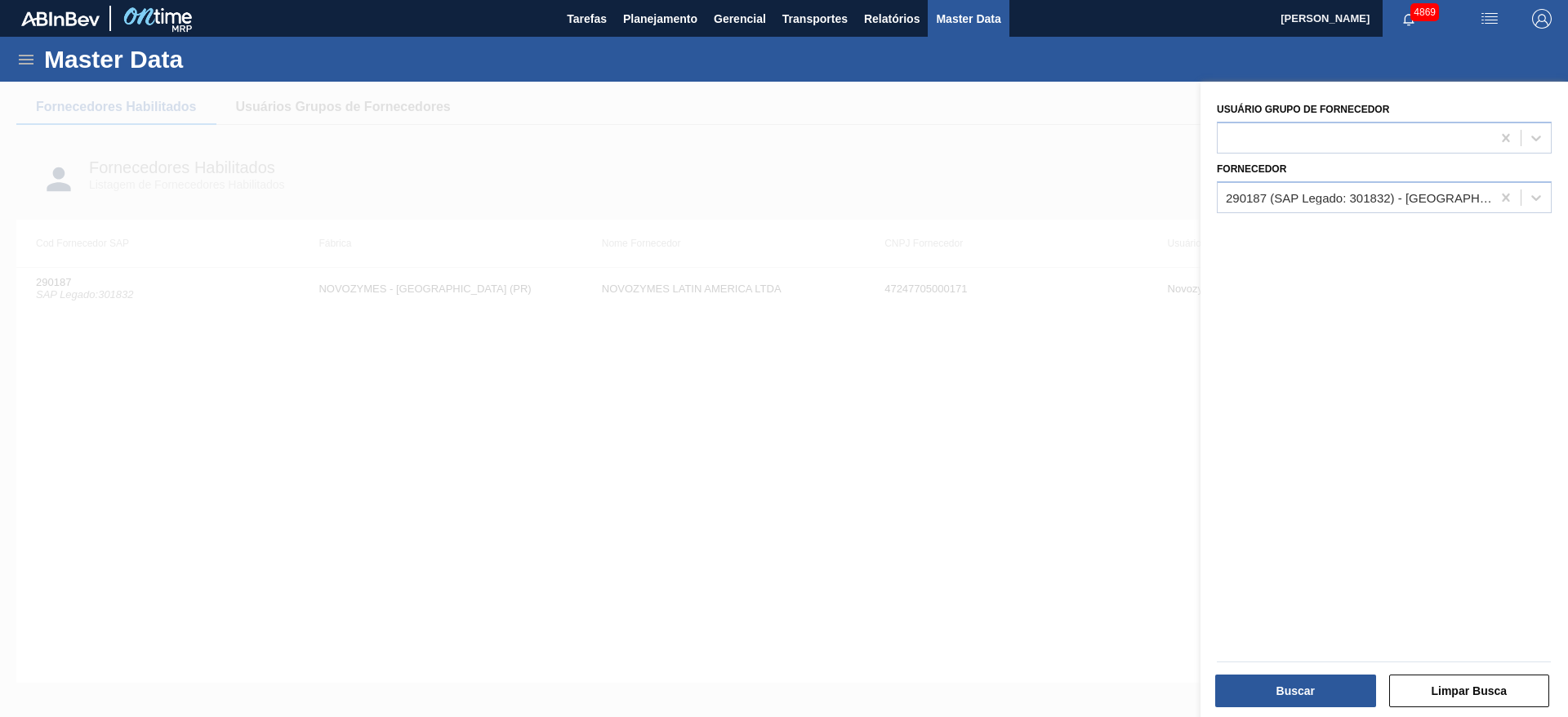
click at [984, 176] on div at bounding box center [784, 440] width 1568 height 717
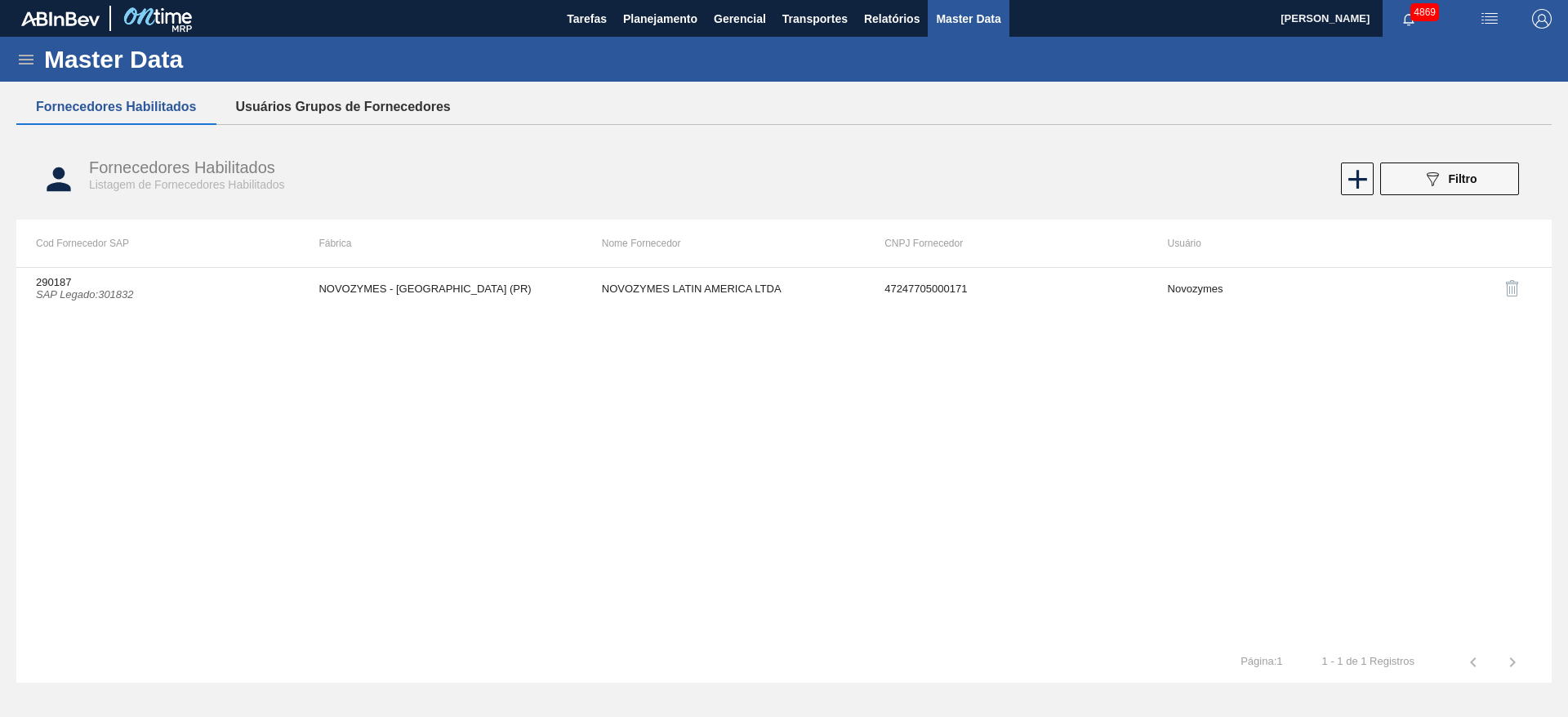
click at [391, 96] on button "Usuários Grupos de Fornecedores" at bounding box center [343, 107] width 254 height 34
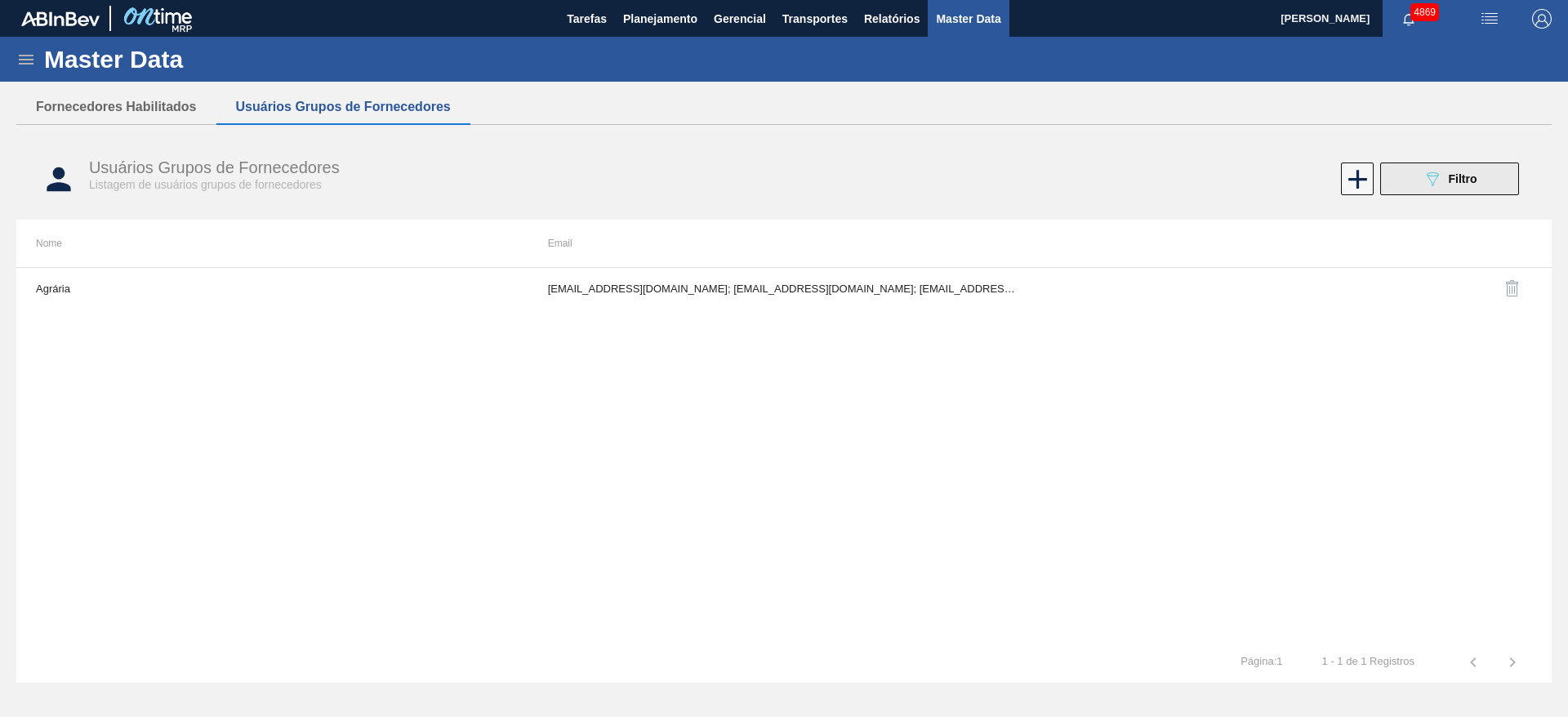
click at [1406, 181] on button "089F7B8B-B2A5-4AFE-B5C0-19BA573D28AC Filtro" at bounding box center [1449, 179] width 139 height 33
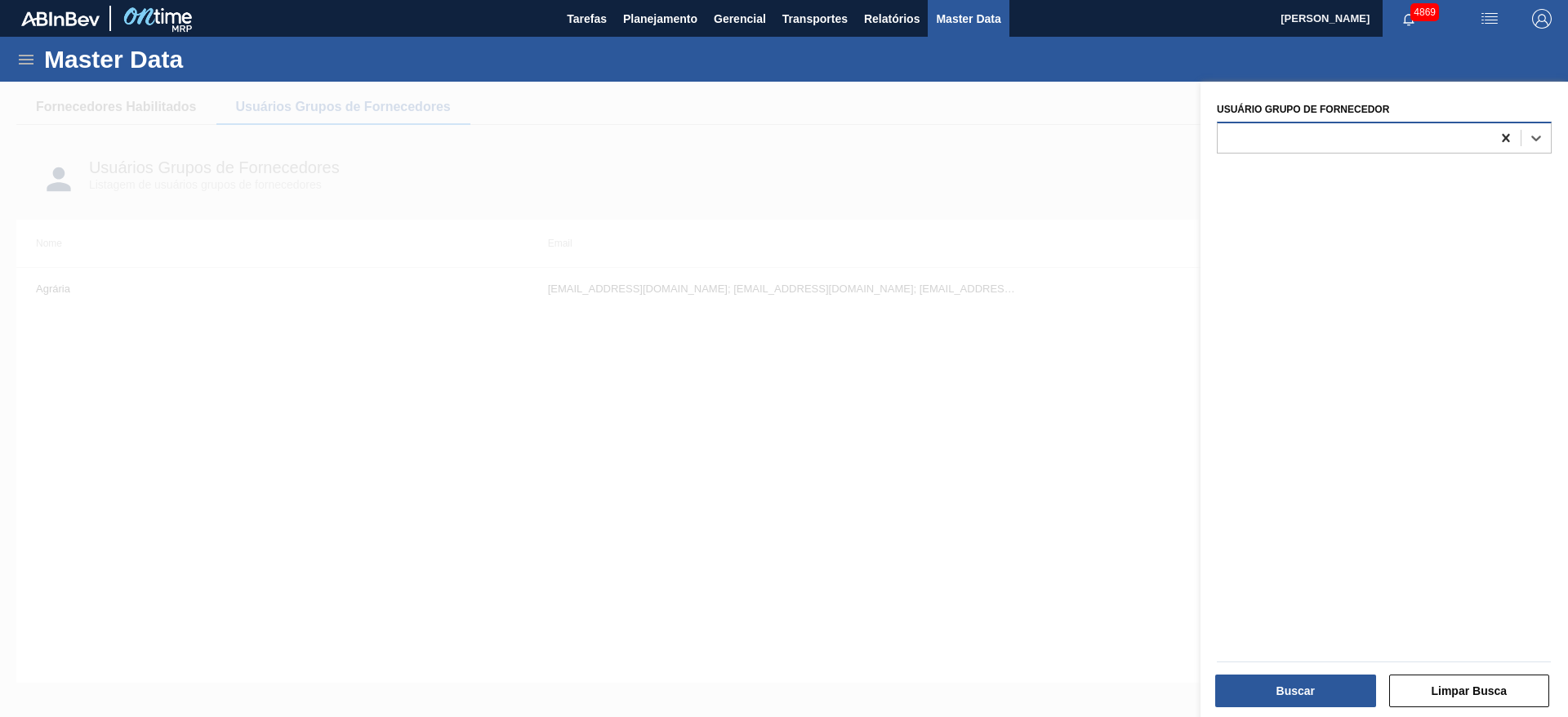
click at [1498, 135] on icon at bounding box center [1506, 138] width 16 height 16
type Fornecedor "giva"
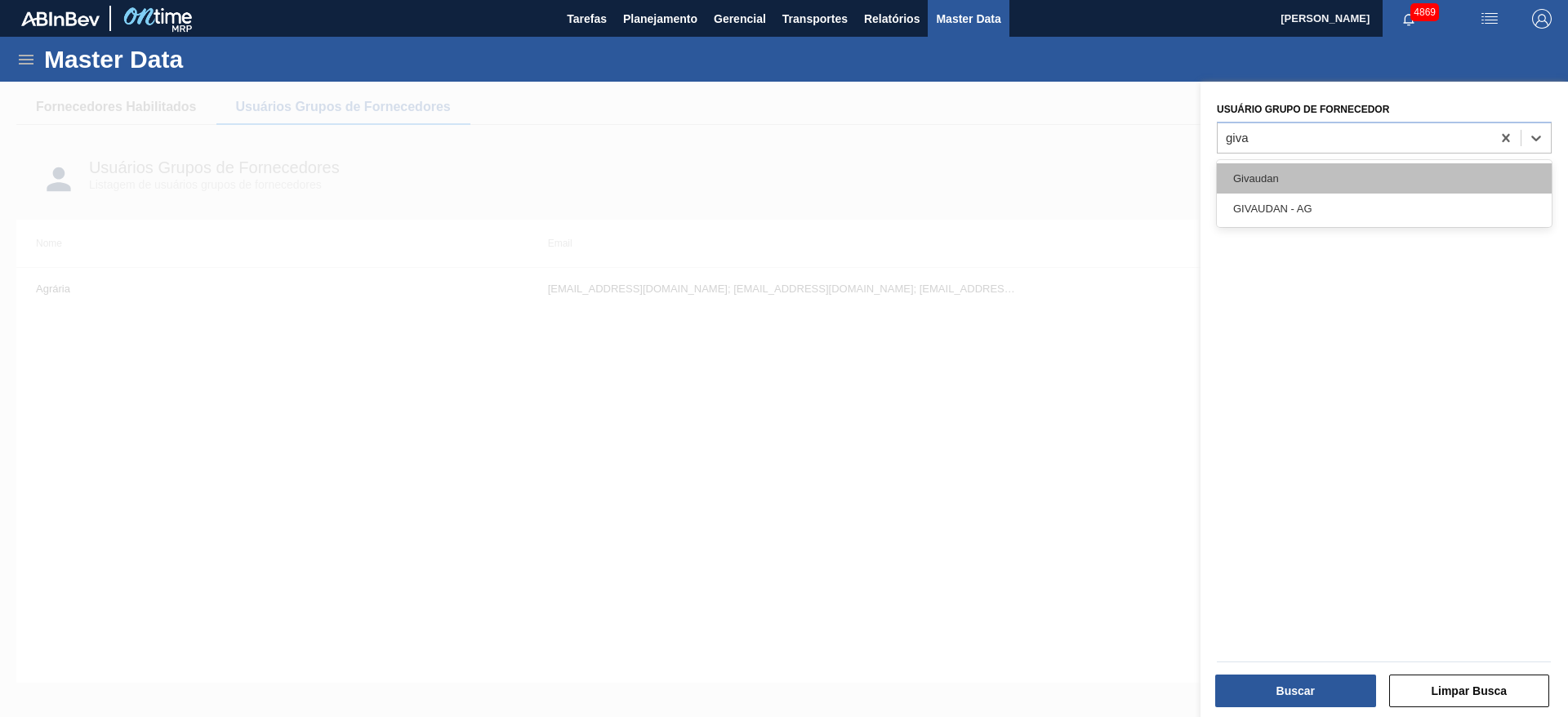
click at [1386, 177] on div "Givaudan" at bounding box center [1384, 178] width 335 height 30
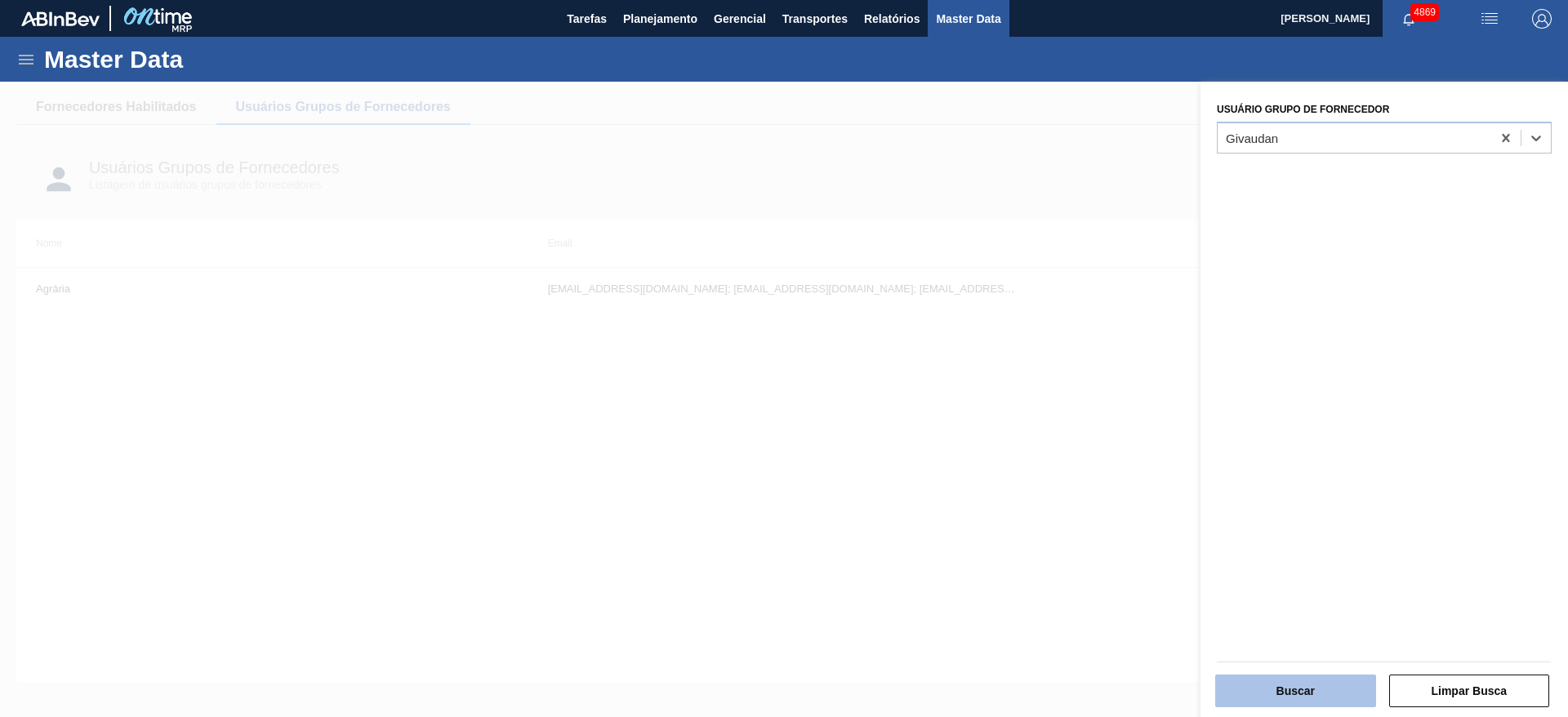
click at [1315, 687] on button "Buscar" at bounding box center [1296, 691] width 161 height 33
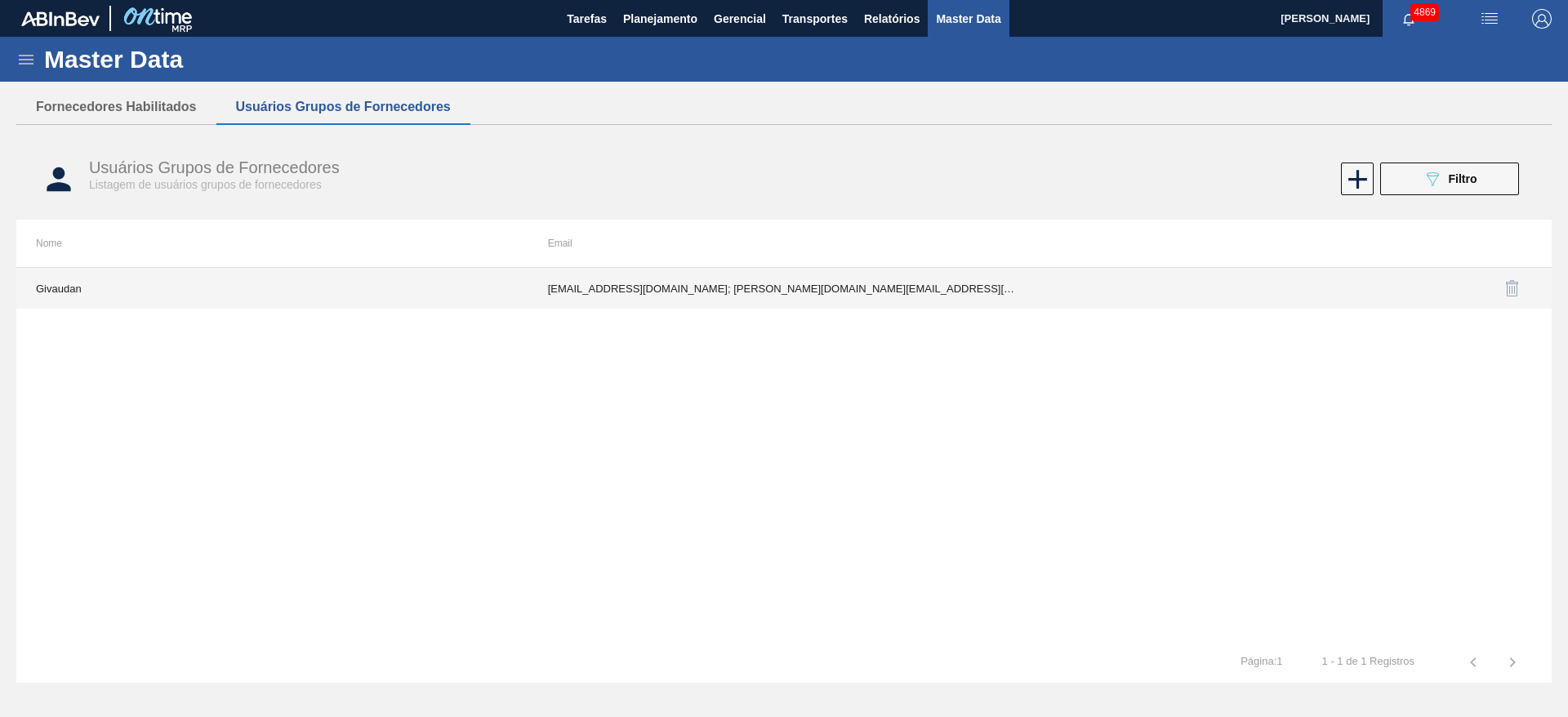
click at [885, 277] on td "[EMAIL_ADDRESS][DOMAIN_NAME]; [DOMAIN_NAME][EMAIL_ADDRESS][DOMAIN_NAME]; [DOMAI…" at bounding box center [784, 288] width 512 height 41
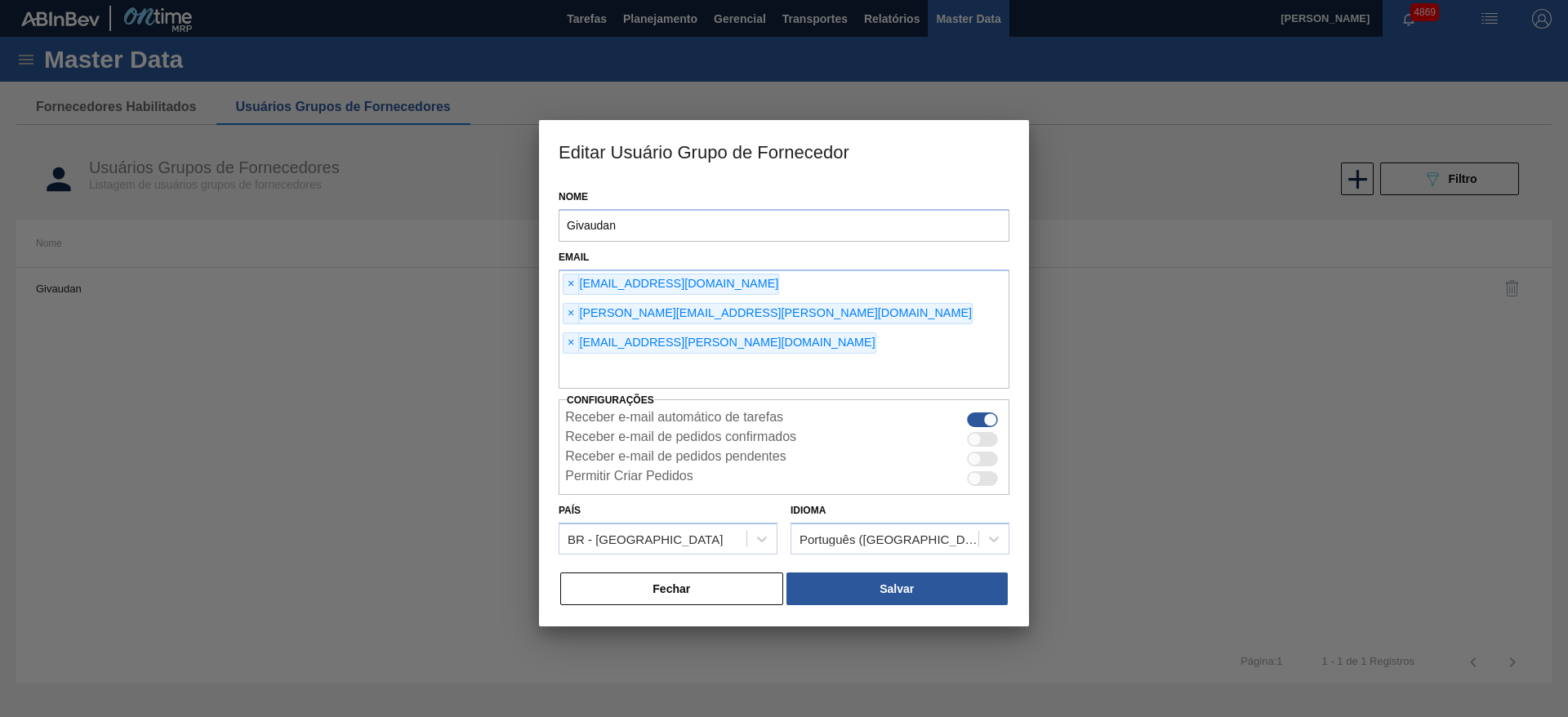
click at [984, 452] on div at bounding box center [983, 458] width 31 height 15
checkbox input "true"
click at [987, 432] on div at bounding box center [983, 439] width 31 height 15
checkbox input "true"
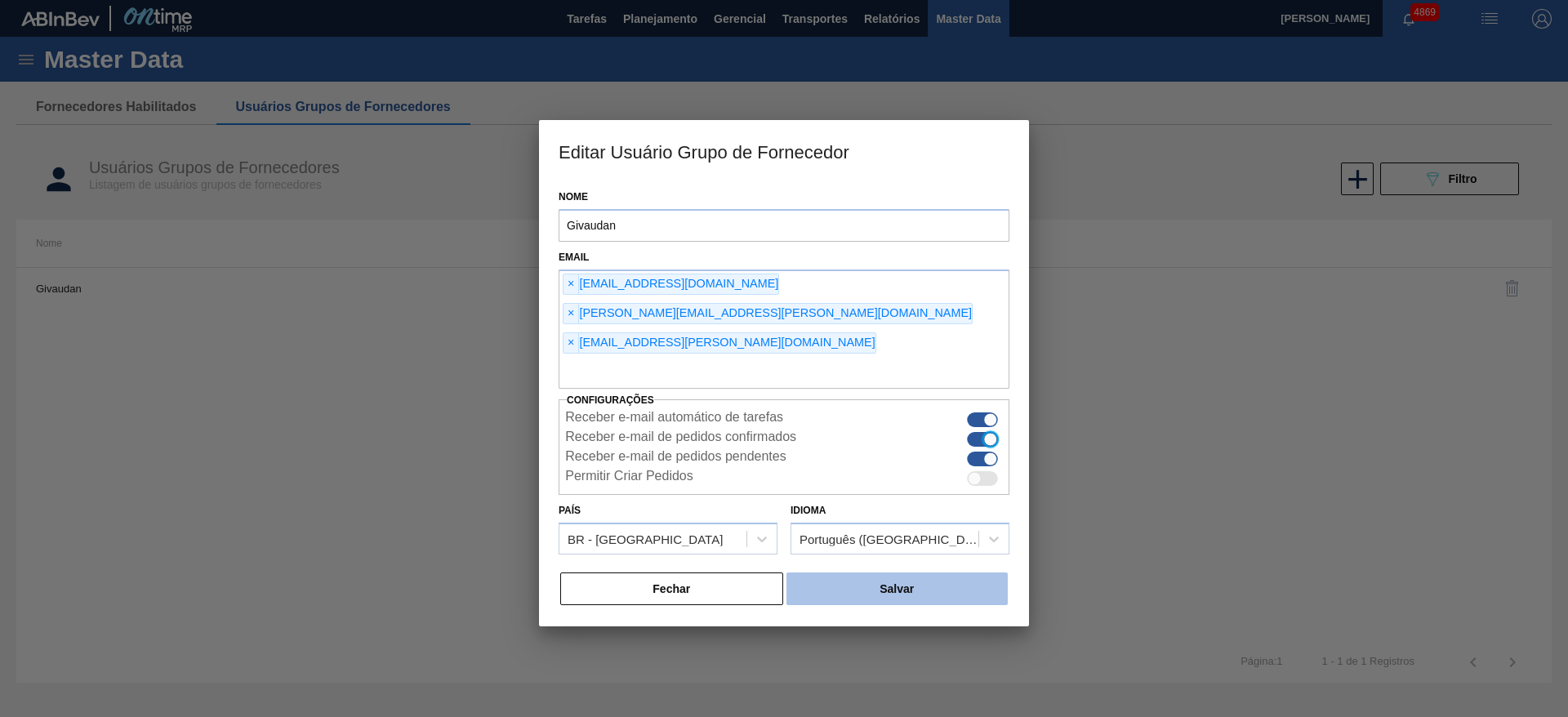
click at [859, 572] on button "Salvar" at bounding box center [897, 589] width 222 height 33
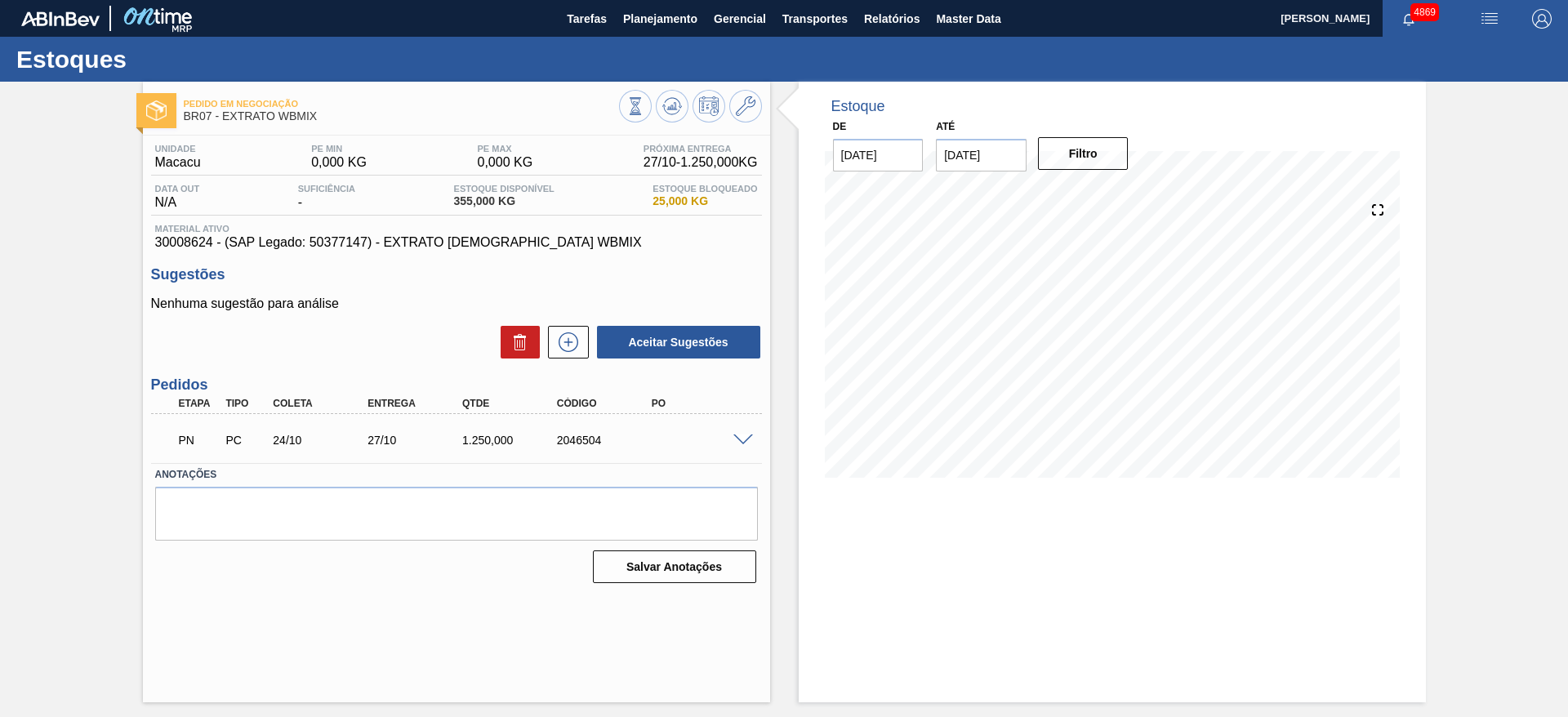
click at [741, 442] on span at bounding box center [743, 440] width 20 height 12
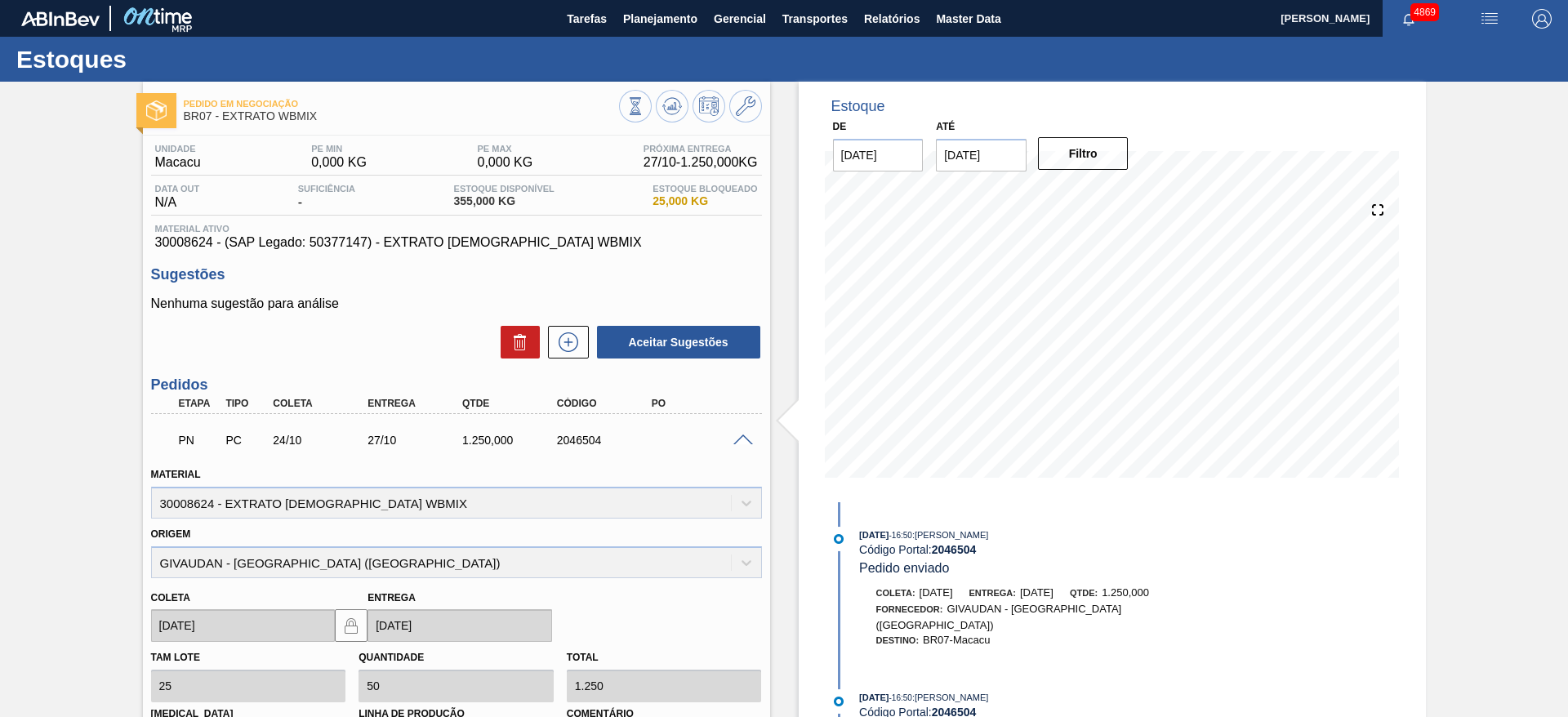
scroll to position [245, 0]
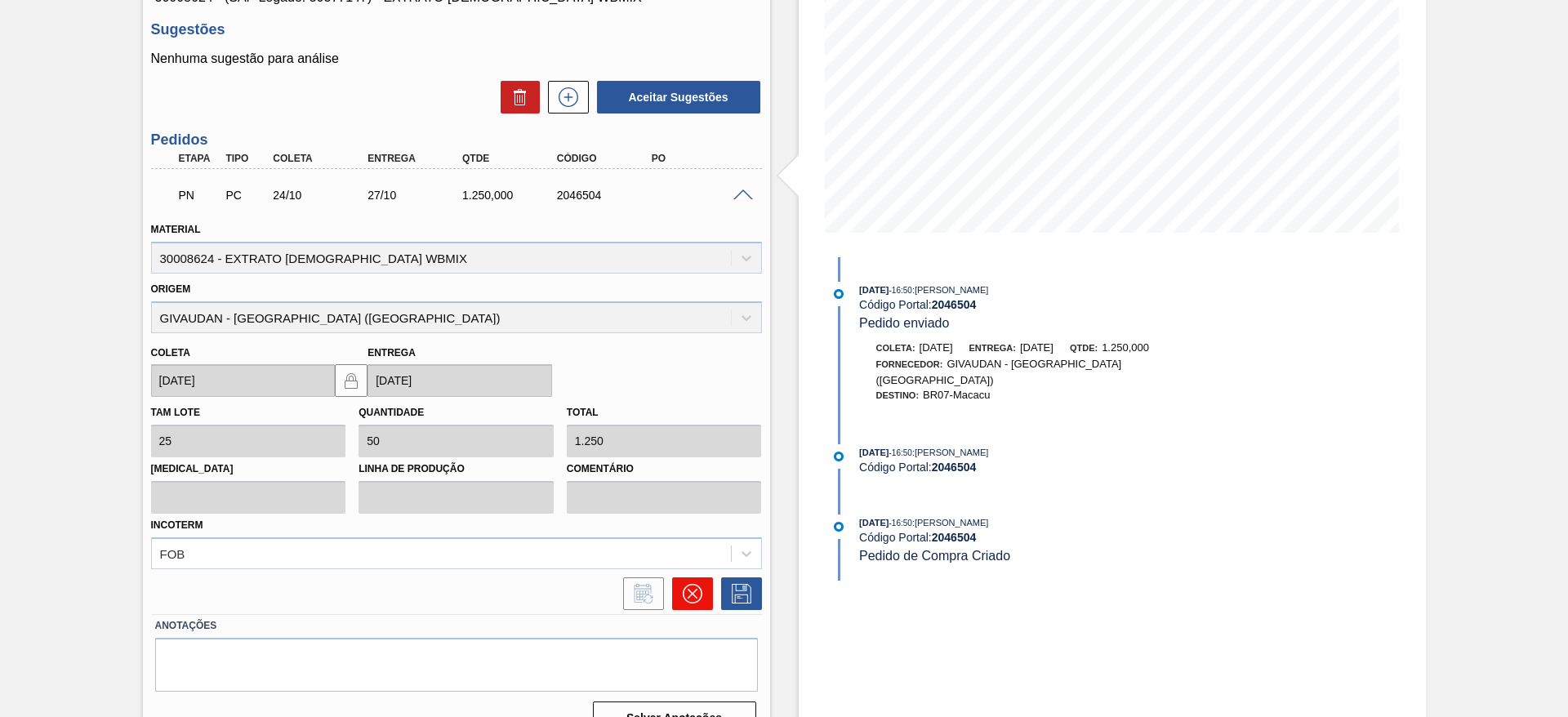
click at [686, 586] on icon at bounding box center [692, 594] width 20 height 20
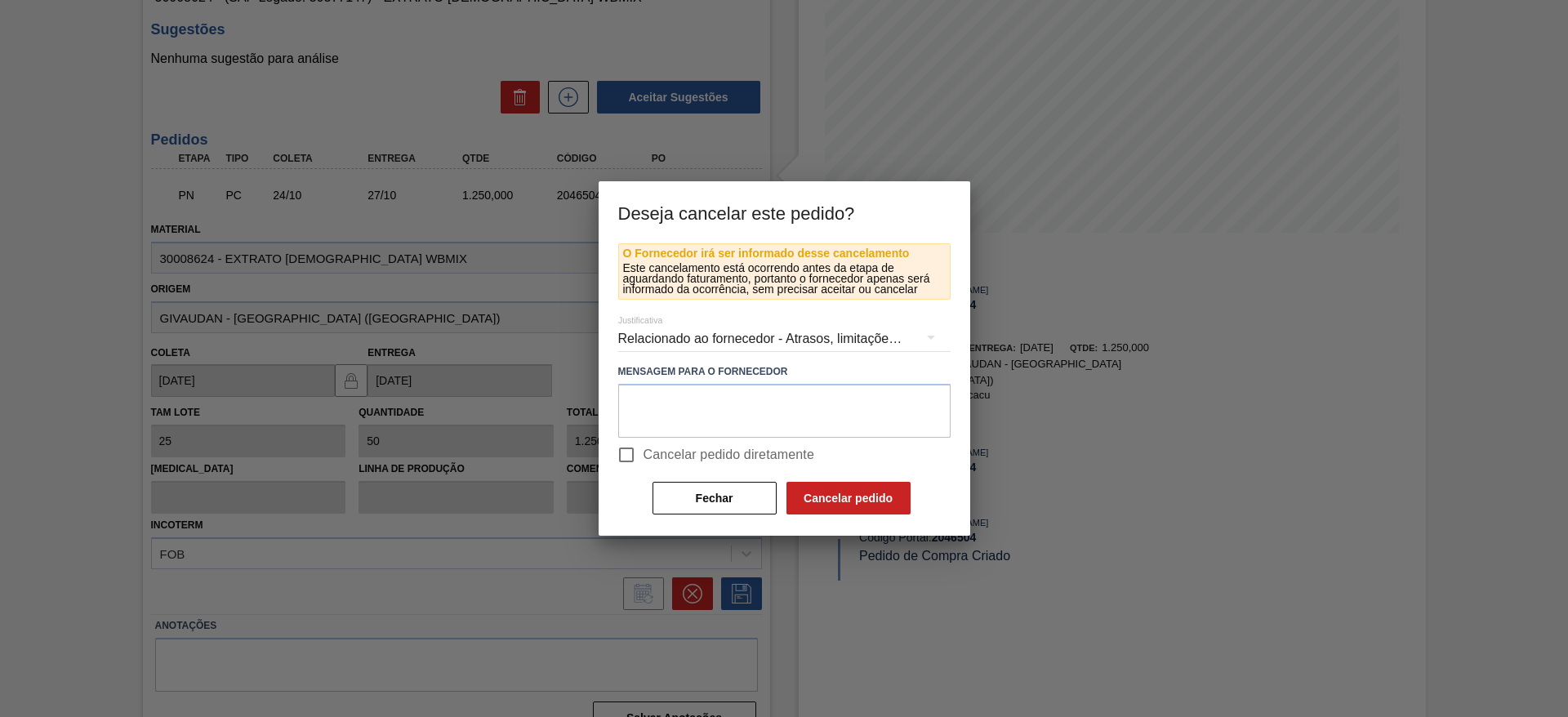
click at [675, 340] on div "Relacionado ao fornecedor - Atrasos, limitações de capacidade, etc." at bounding box center [784, 339] width 333 height 46
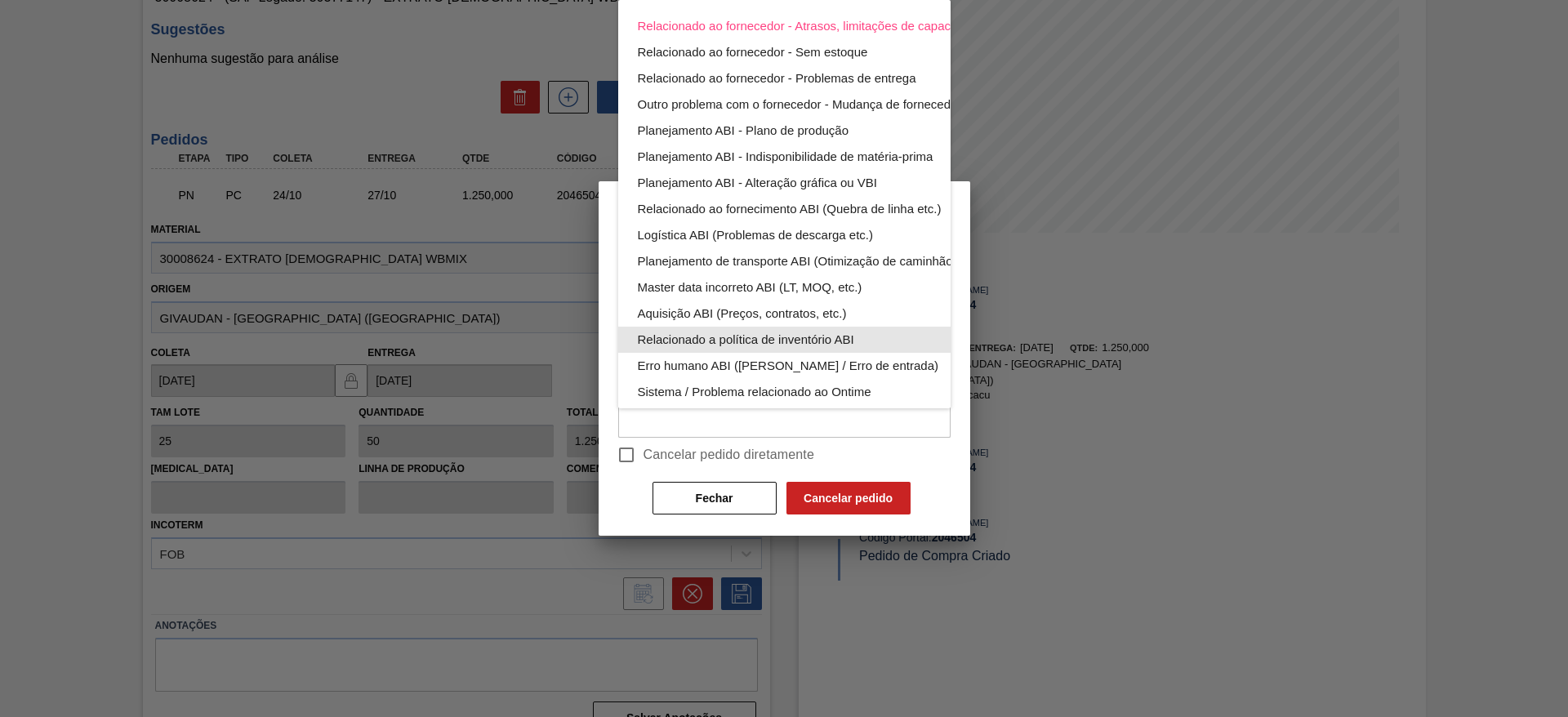
scroll to position [107, 0]
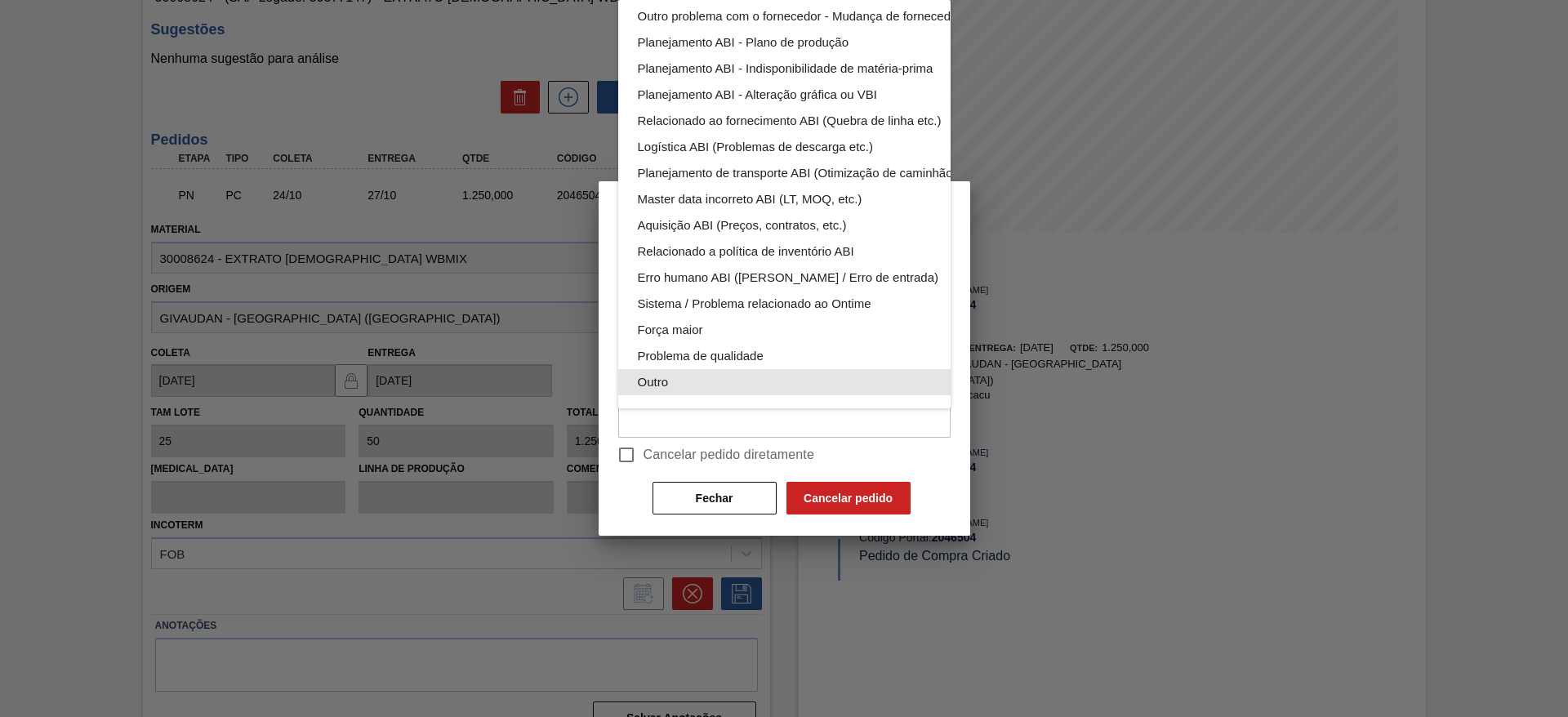
click at [687, 369] on div "Outro" at bounding box center [822, 382] width 370 height 26
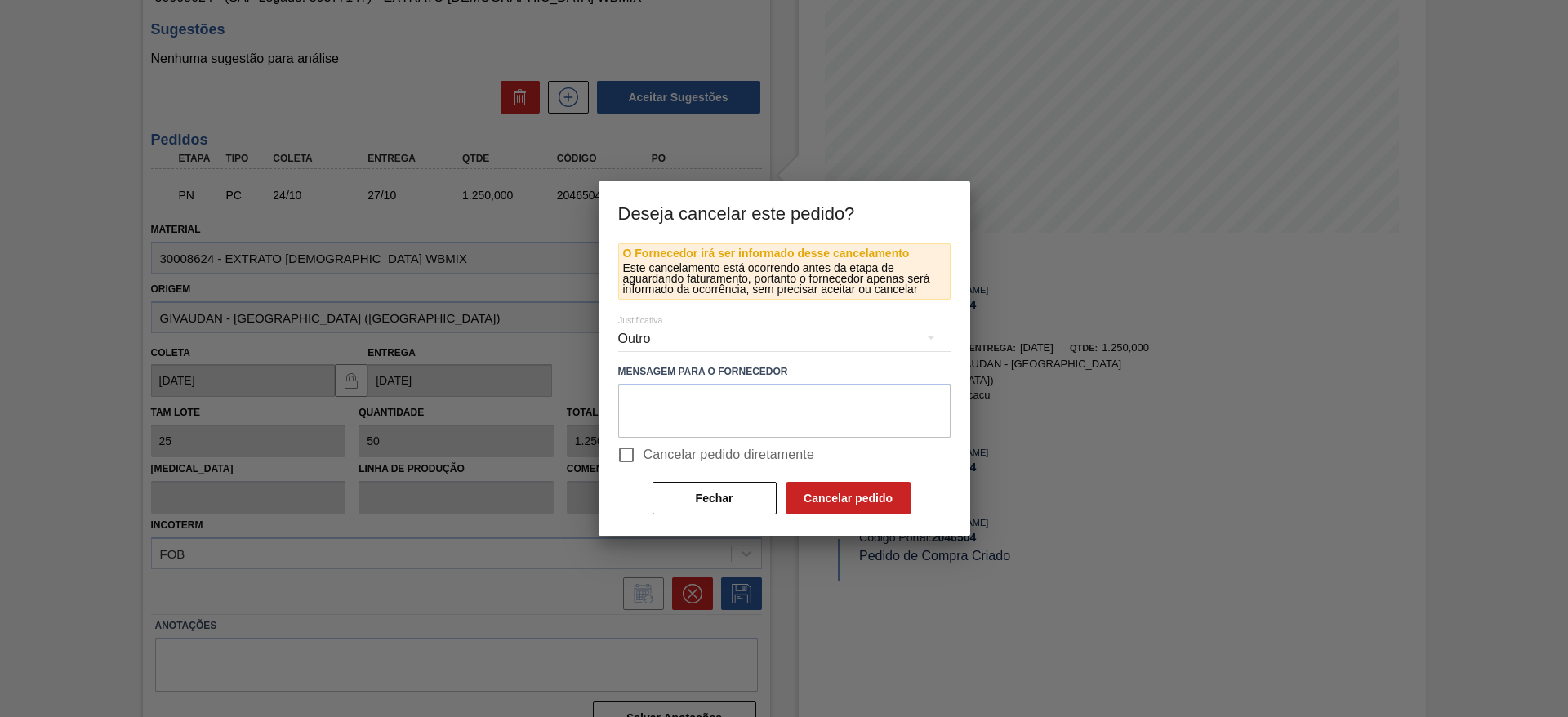
click at [631, 446] on input "Cancelar pedido diretamente" at bounding box center [627, 455] width 34 height 34
checkbox input "true"
click at [865, 487] on button "Cancelar pedido" at bounding box center [849, 498] width 124 height 33
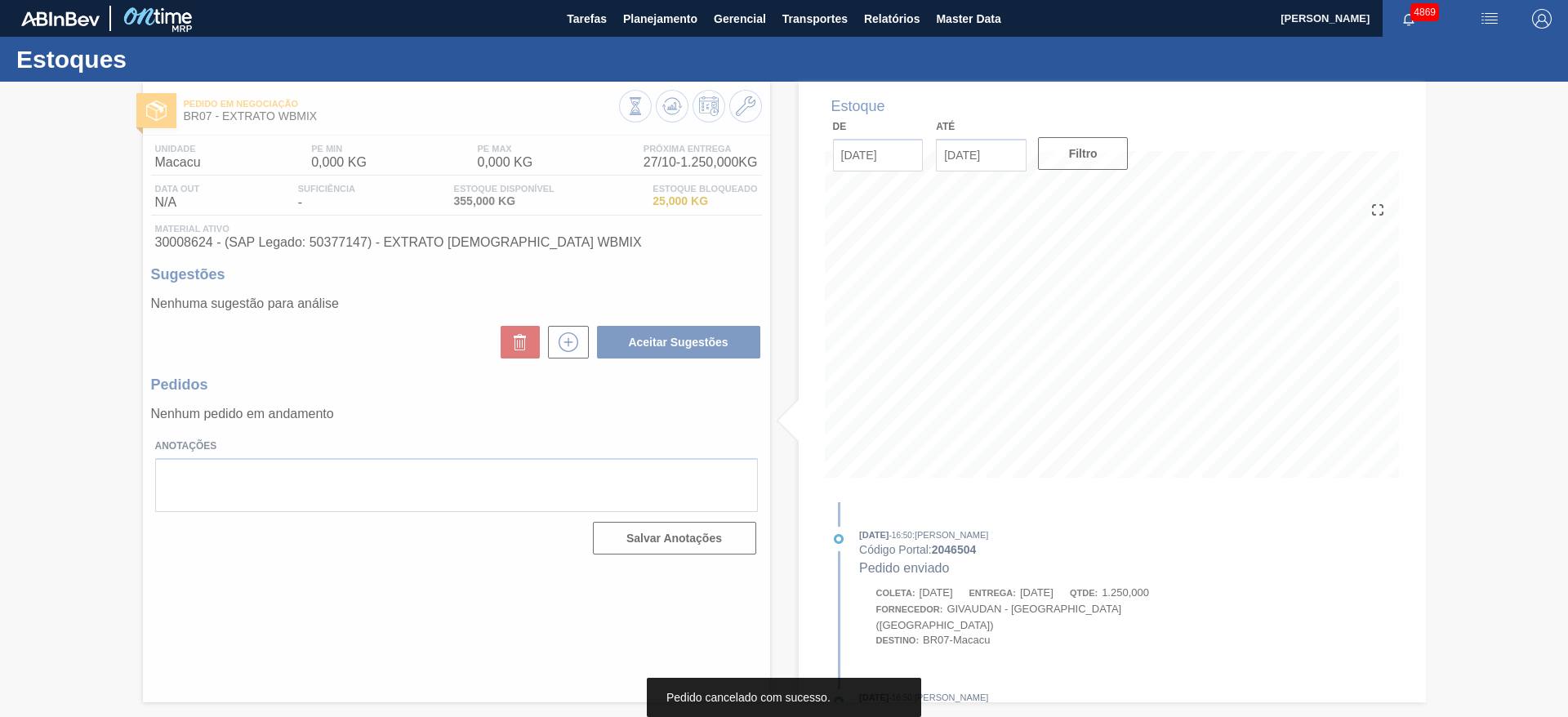
scroll to position [0, 0]
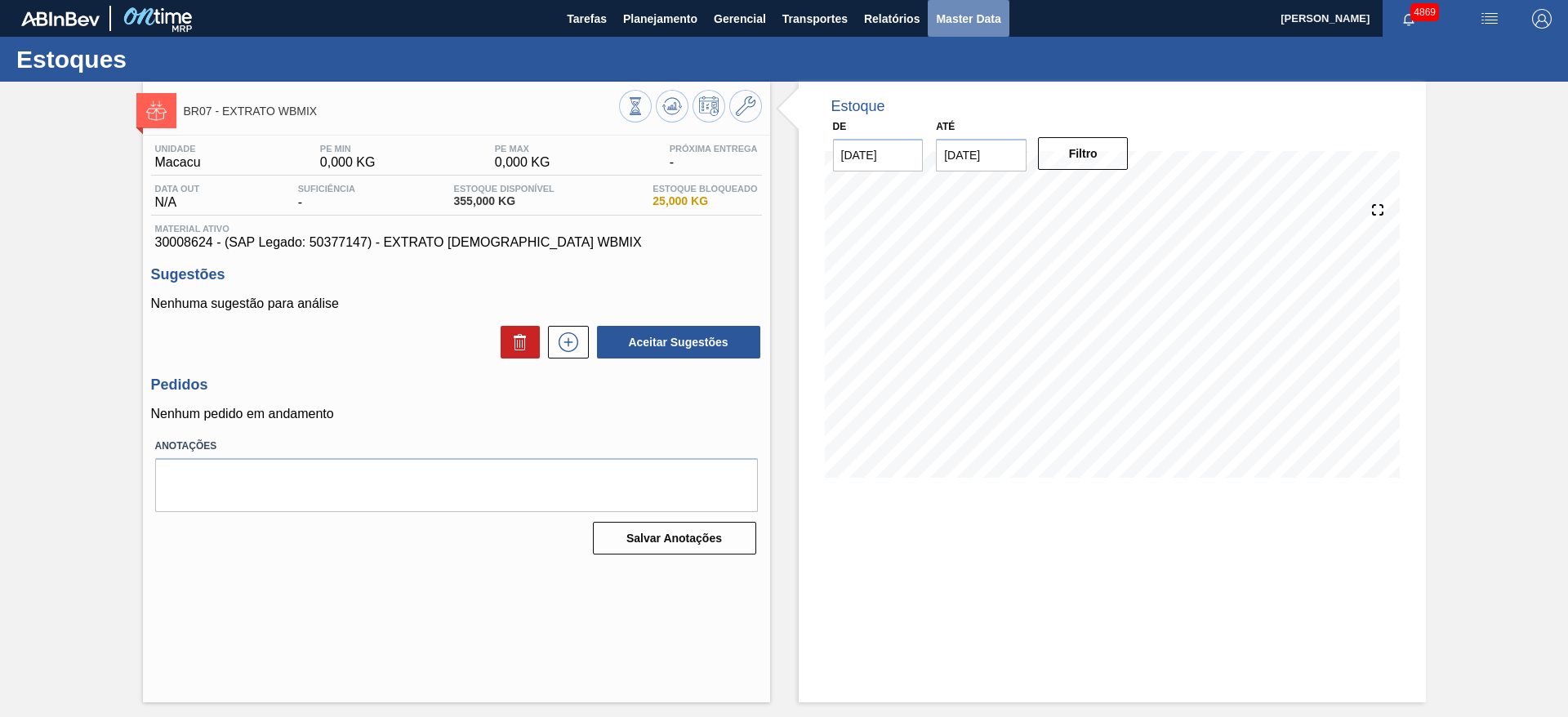
click at [954, 34] on button "Master Data" at bounding box center [968, 18] width 81 height 37
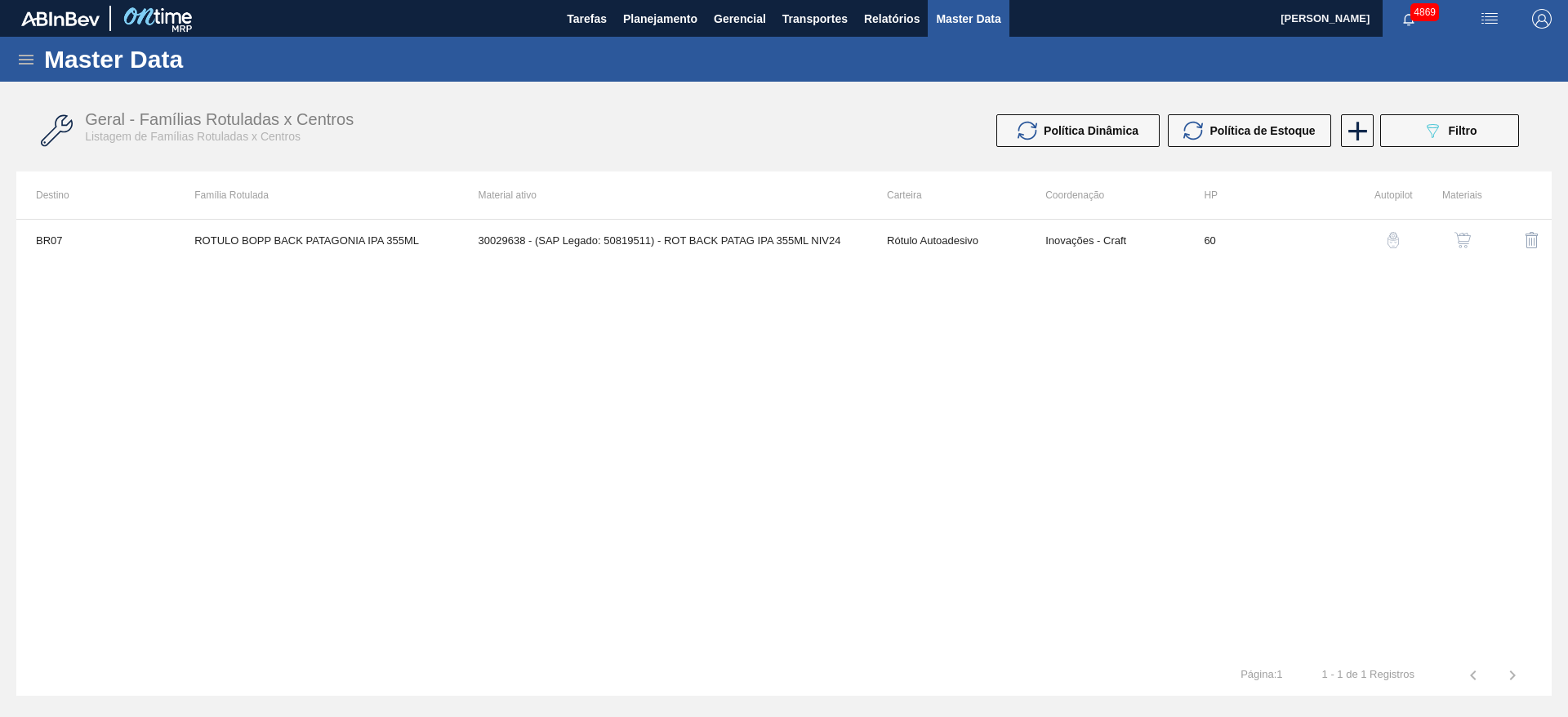
click at [23, 62] on icon at bounding box center [26, 59] width 15 height 9
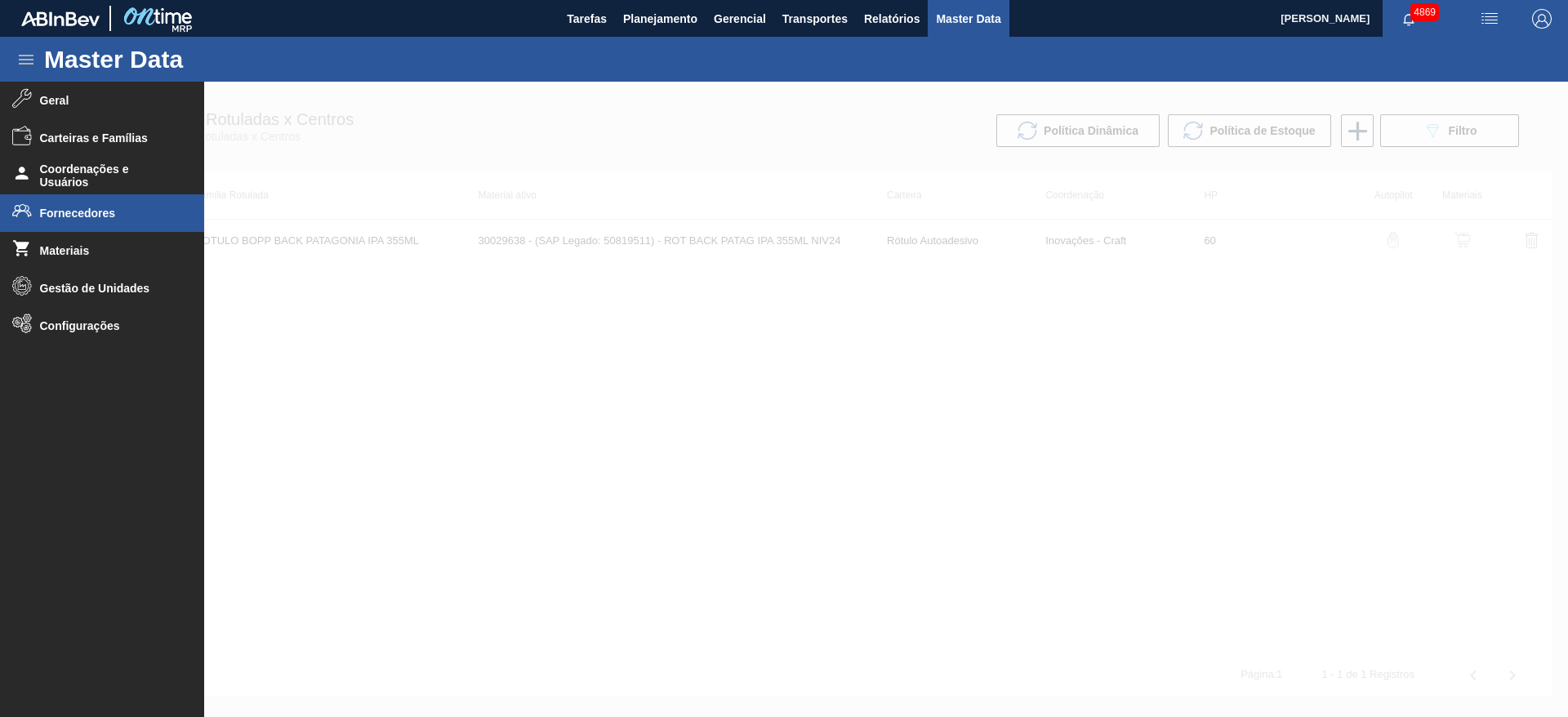
click at [105, 207] on span "Fornecedores" at bounding box center [107, 213] width 134 height 13
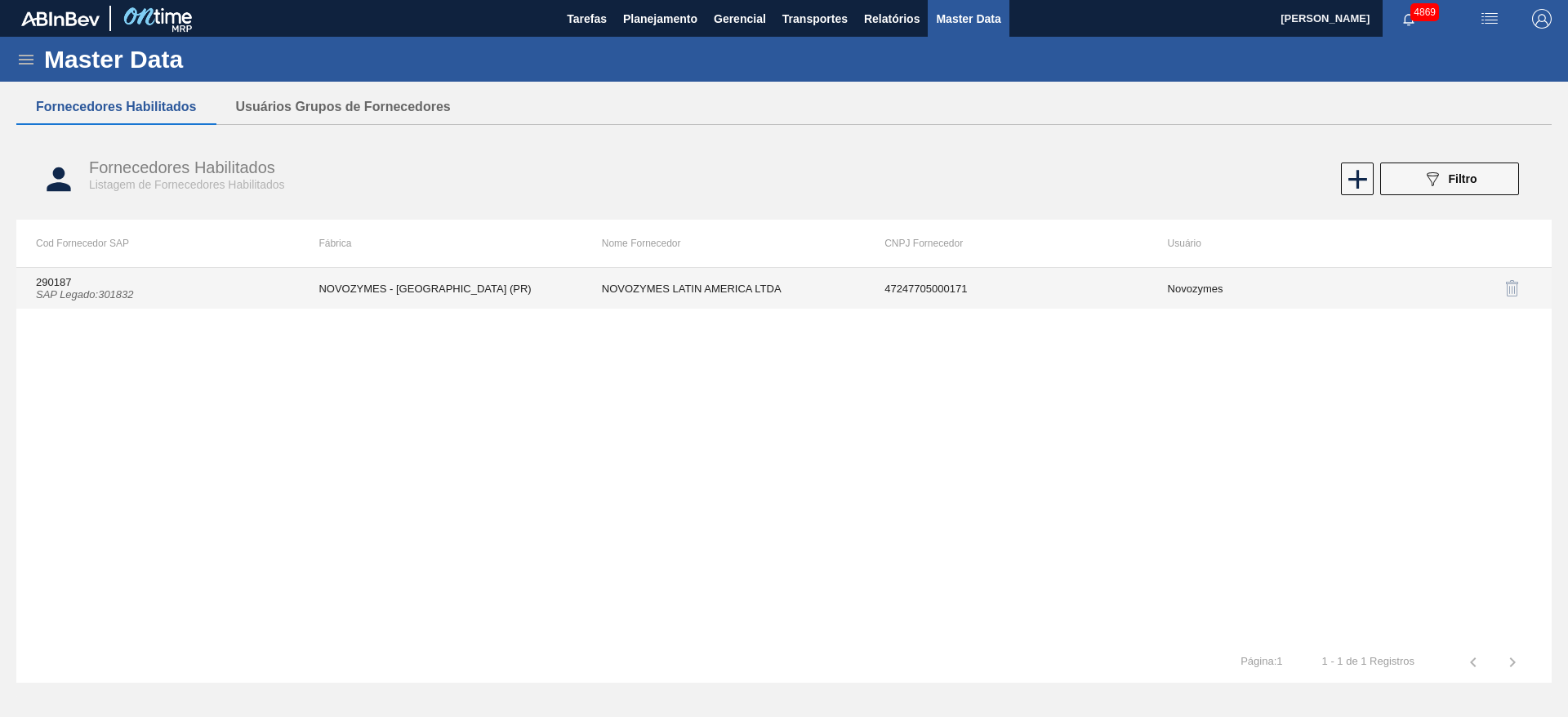
click at [858, 296] on td "NOVOZYMES LATIN AMERICA LTDA" at bounding box center [724, 288] width 283 height 41
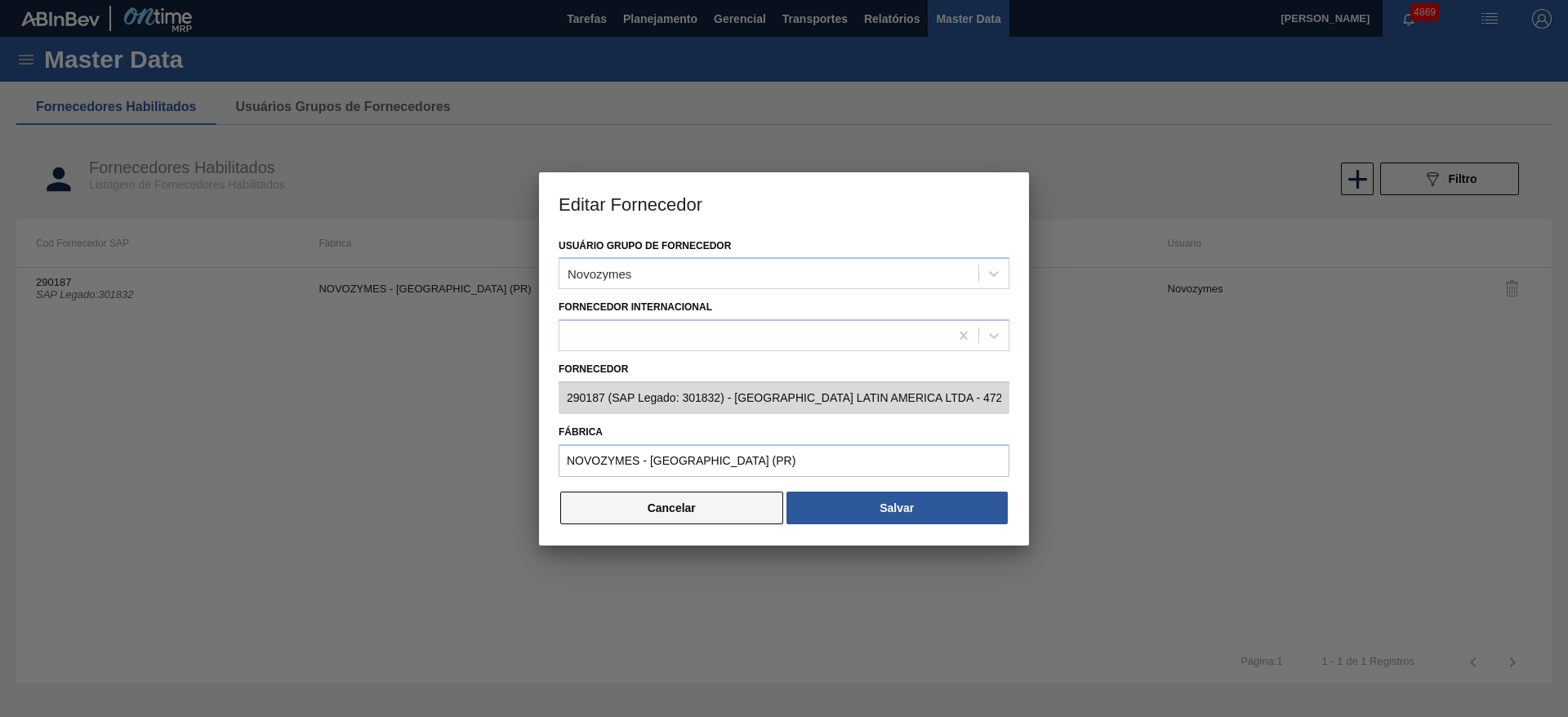
click at [741, 514] on button "Cancelar" at bounding box center [672, 508] width 223 height 33
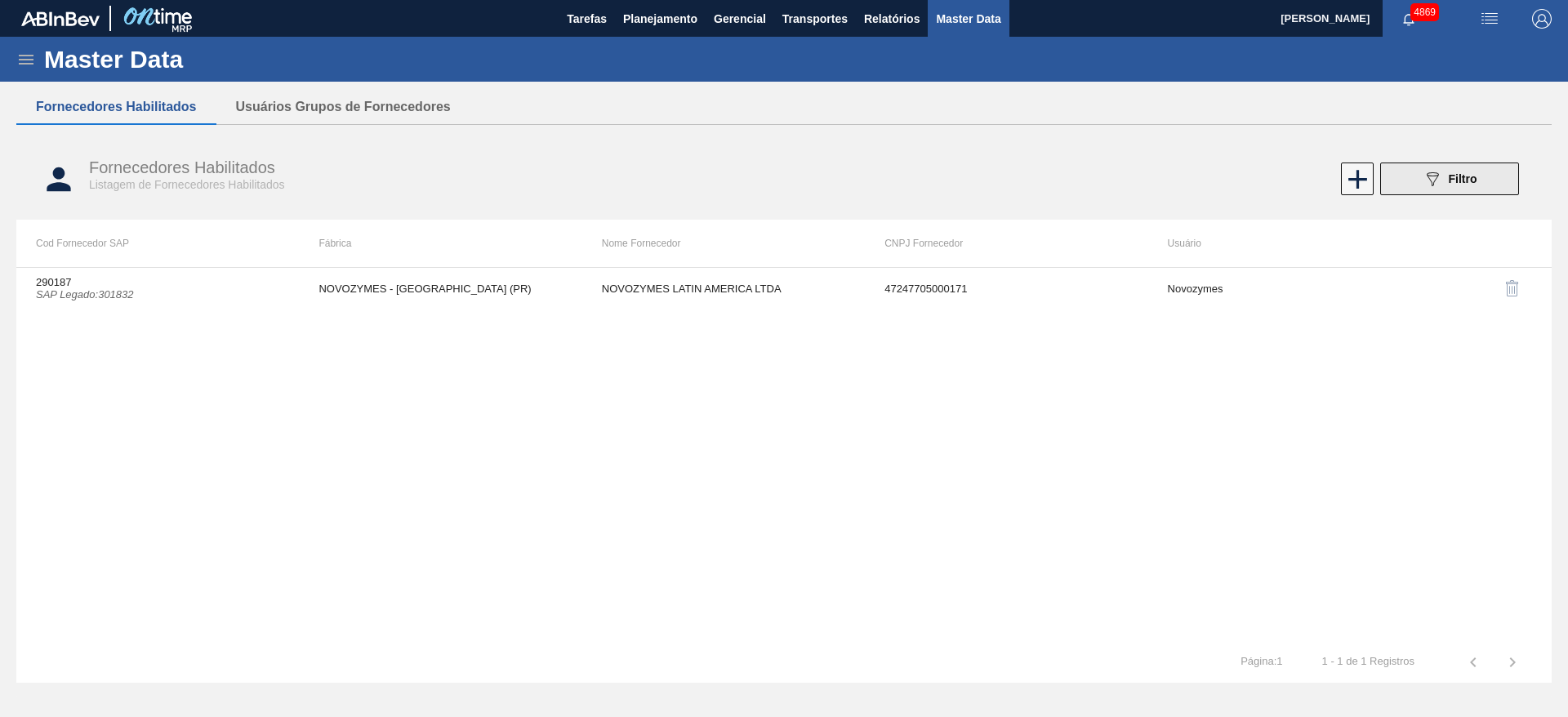
click at [1388, 185] on button "089F7B8B-B2A5-4AFE-B5C0-19BA573D28AC Filtro" at bounding box center [1449, 179] width 139 height 33
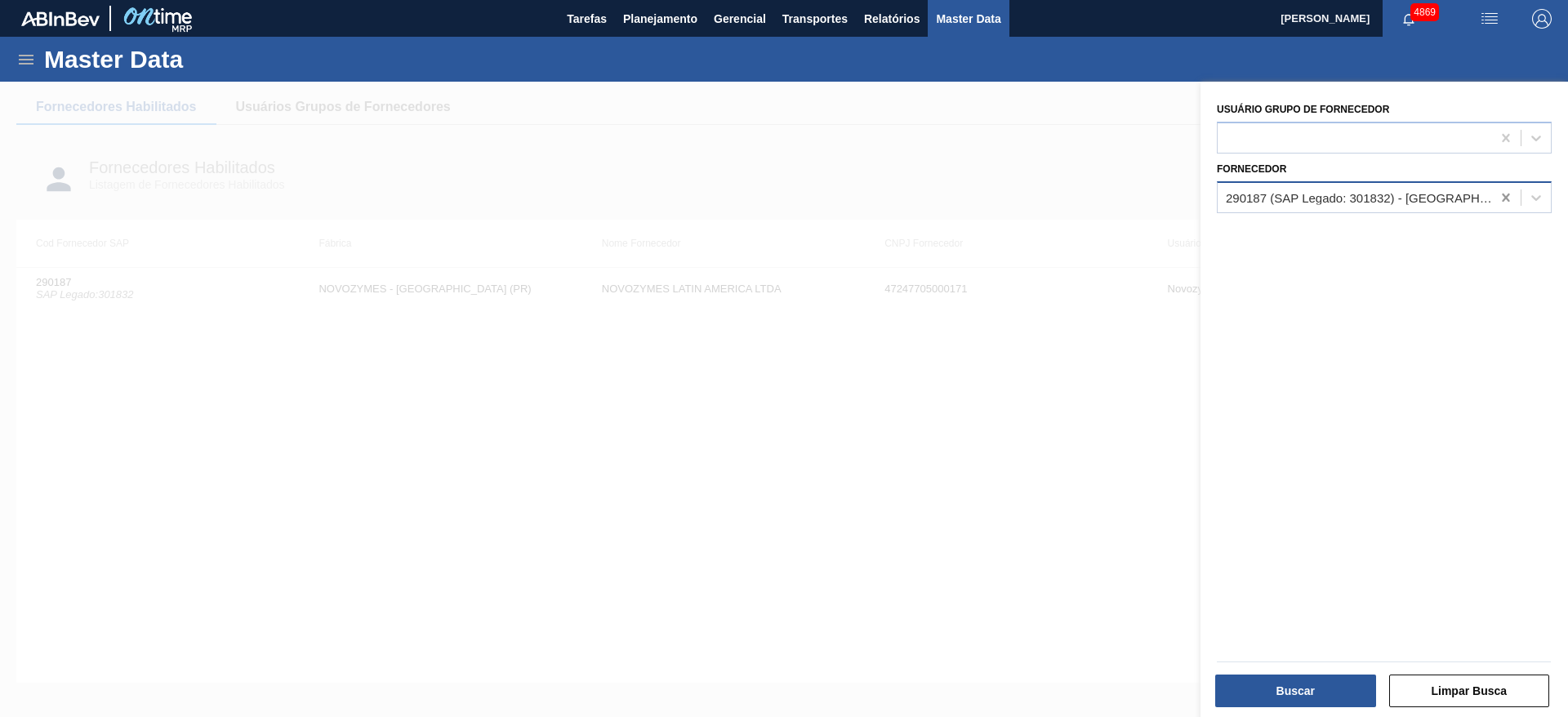
click at [1493, 195] on div at bounding box center [1506, 197] width 29 height 29
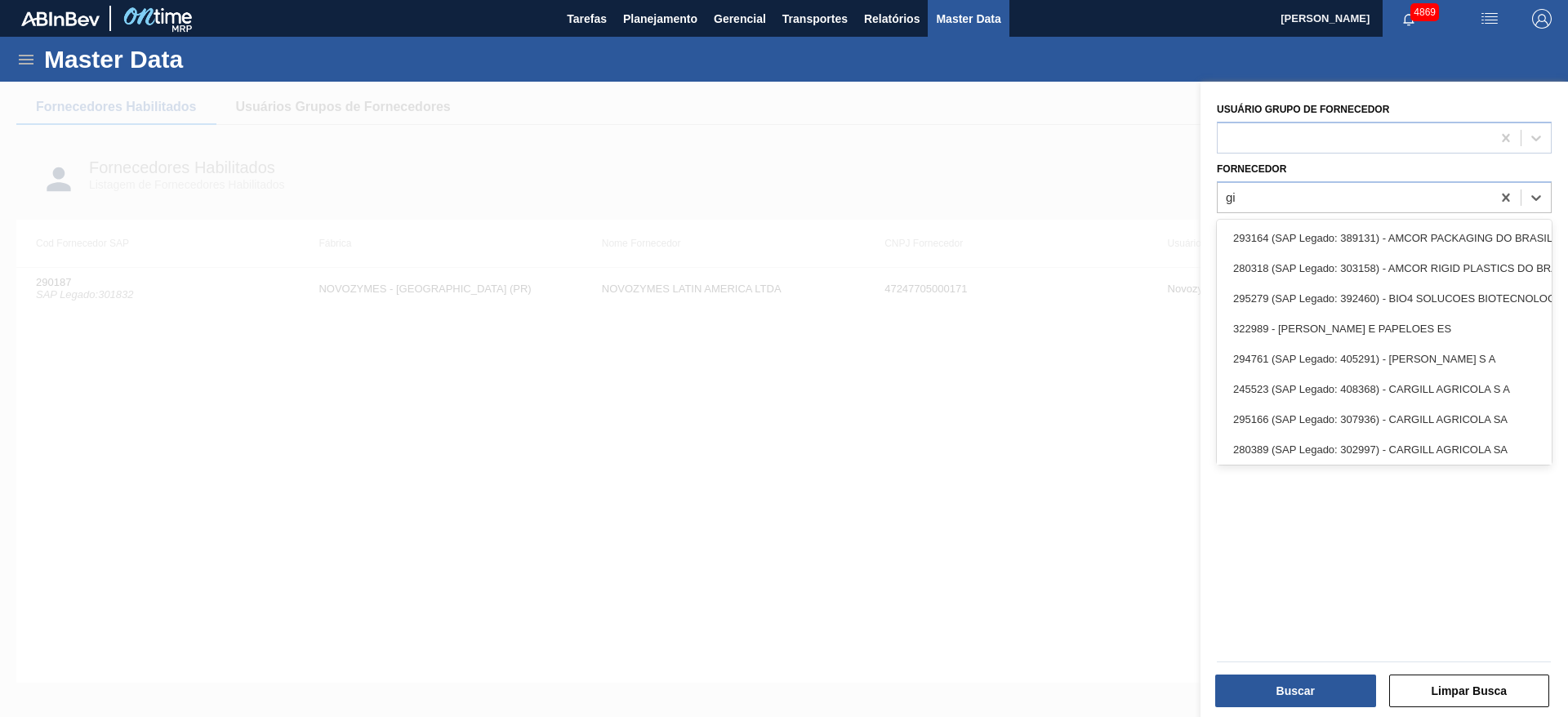
type input "giv"
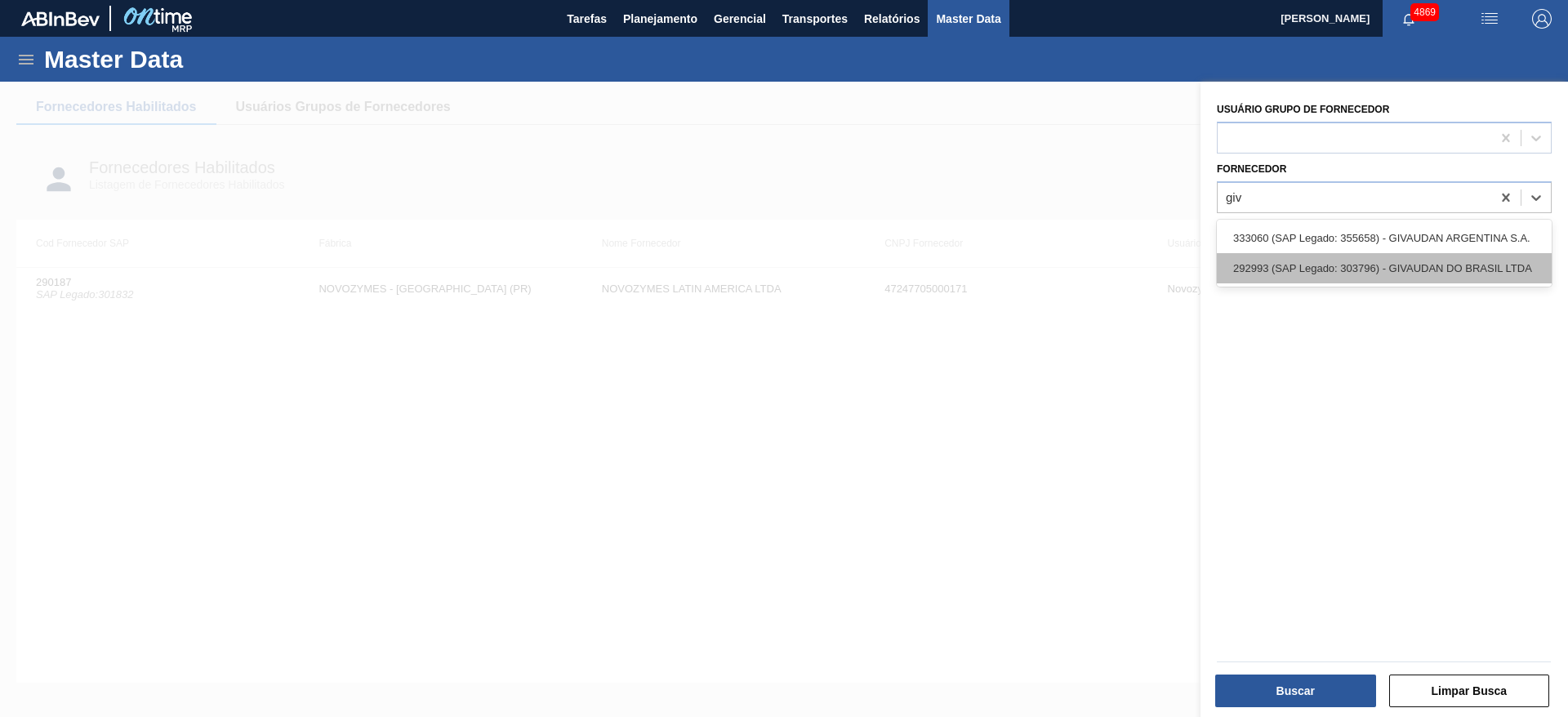
click at [1452, 266] on div "292993 (SAP Legado: 303796) - GIVAUDAN DO BRASIL LTDA" at bounding box center [1384, 268] width 335 height 30
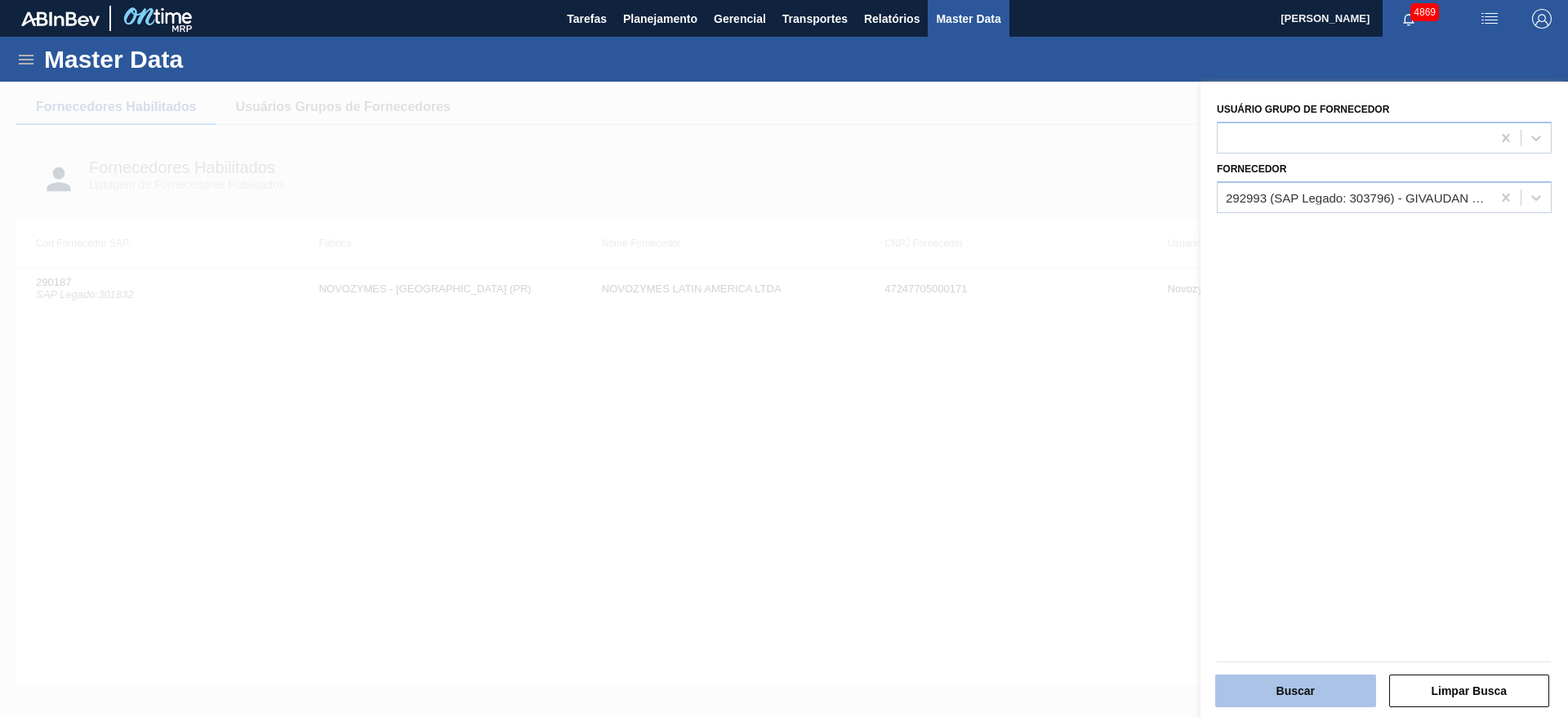
click at [1321, 686] on button "Buscar" at bounding box center [1296, 691] width 161 height 33
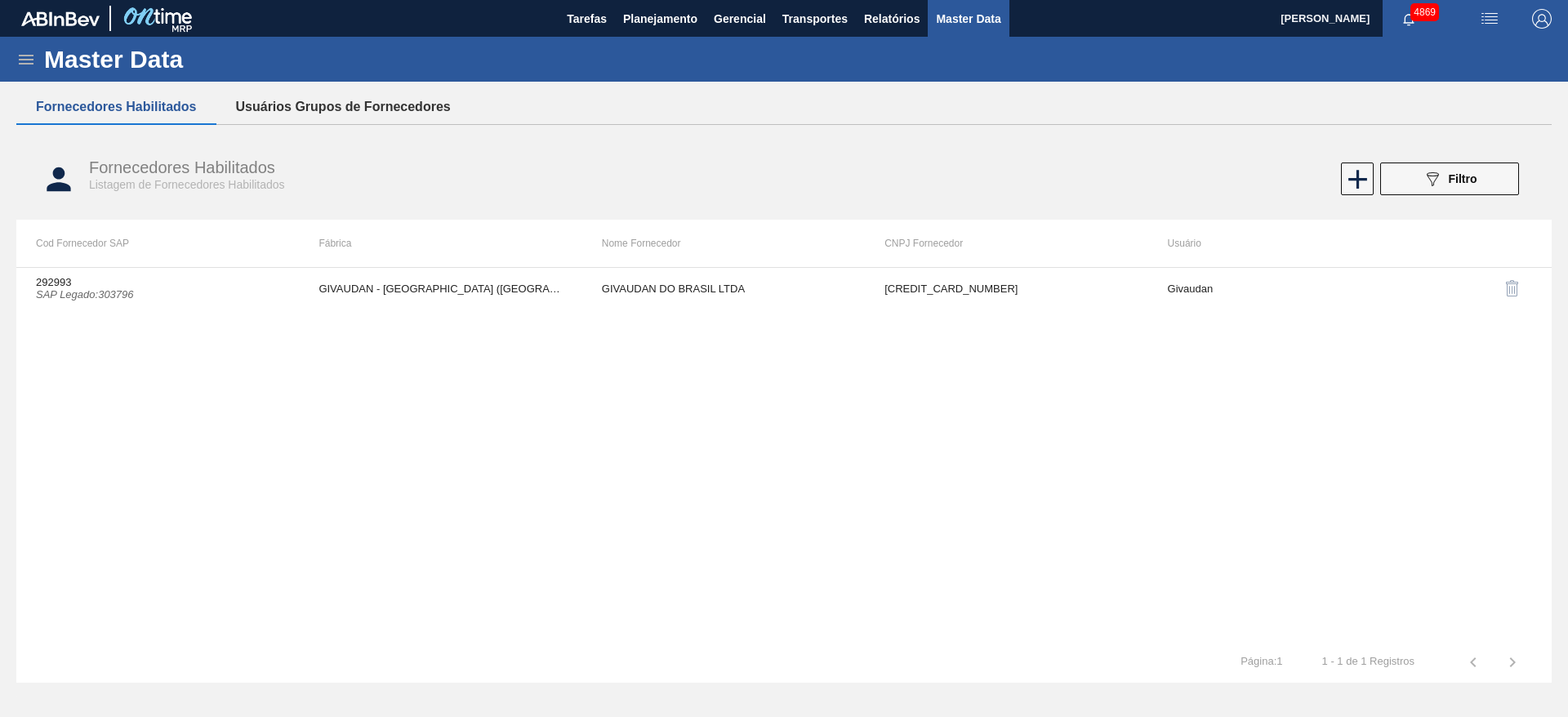
click at [349, 97] on button "Usuários Grupos de Fornecedores" at bounding box center [343, 107] width 254 height 34
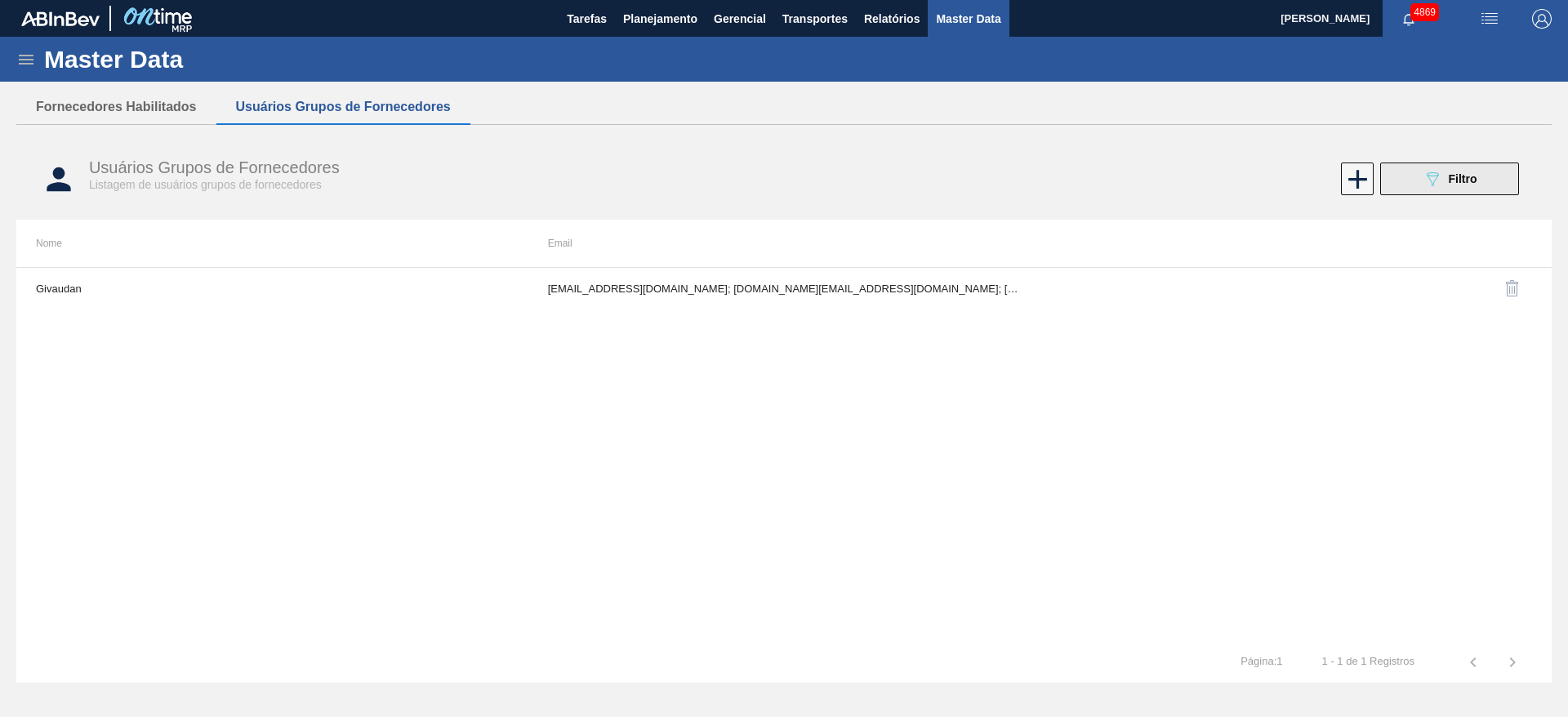
click at [1451, 178] on span "Filtro" at bounding box center [1463, 178] width 28 height 13
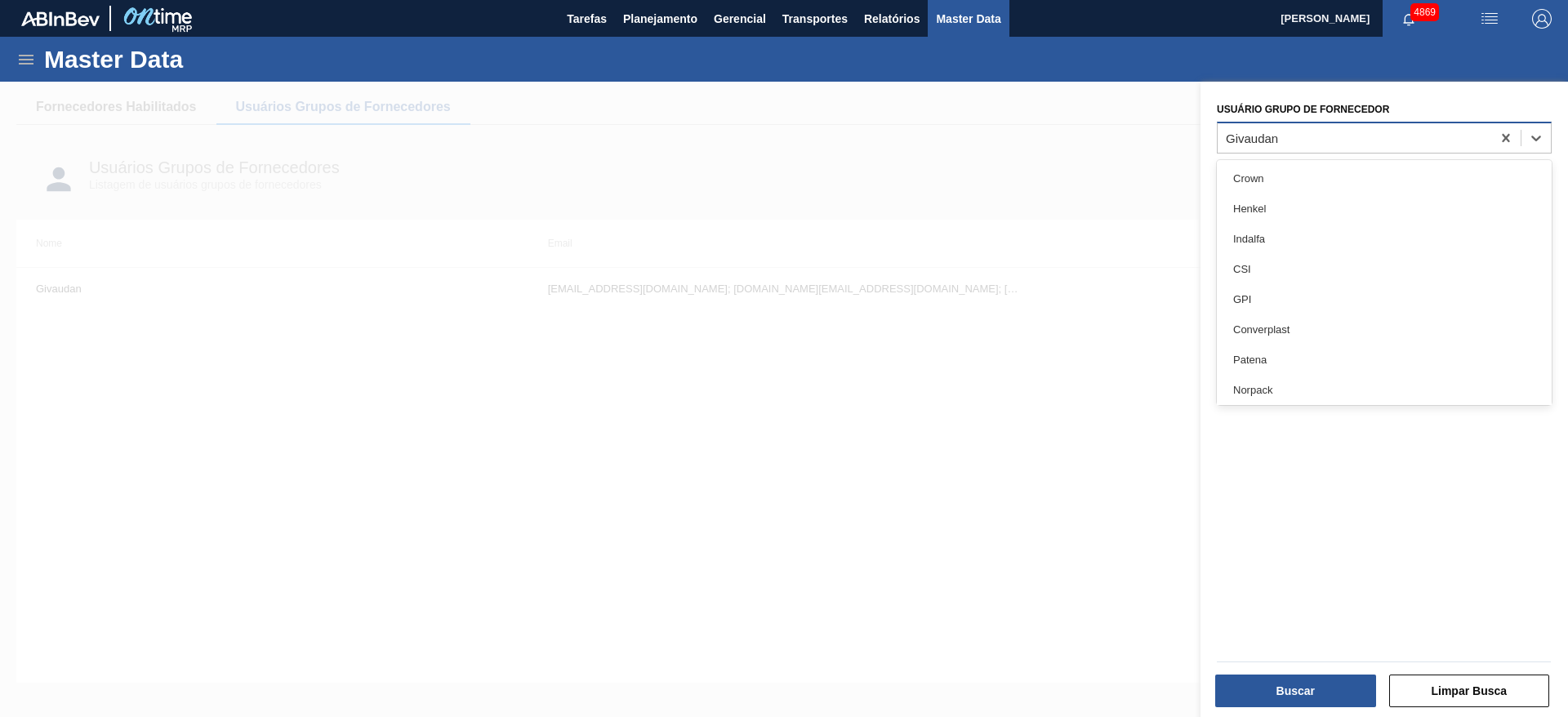
click at [1349, 131] on div "Givaudan" at bounding box center [1354, 137] width 273 height 23
type Fornecedor "gi"
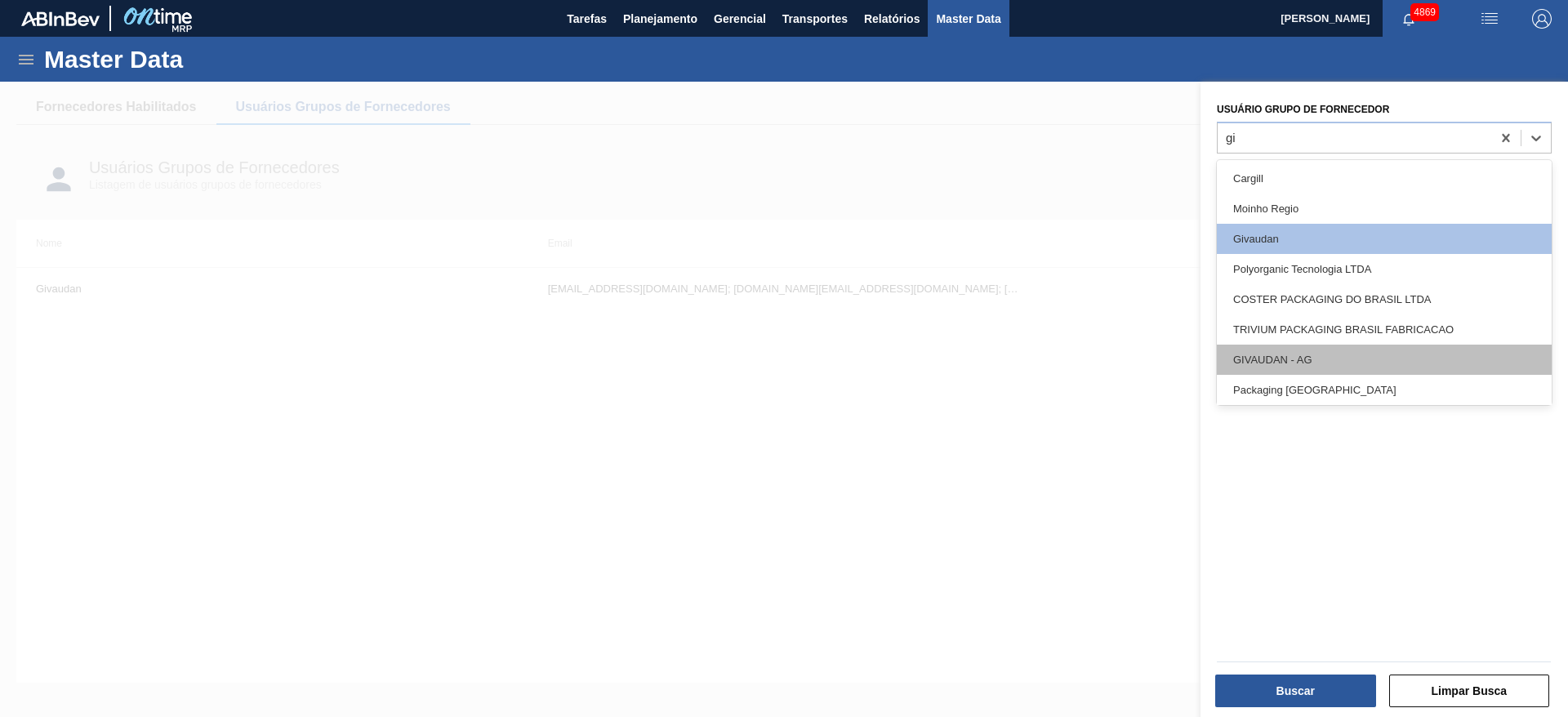
click at [1290, 358] on div "GIVAUDAN - AG" at bounding box center [1384, 359] width 335 height 30
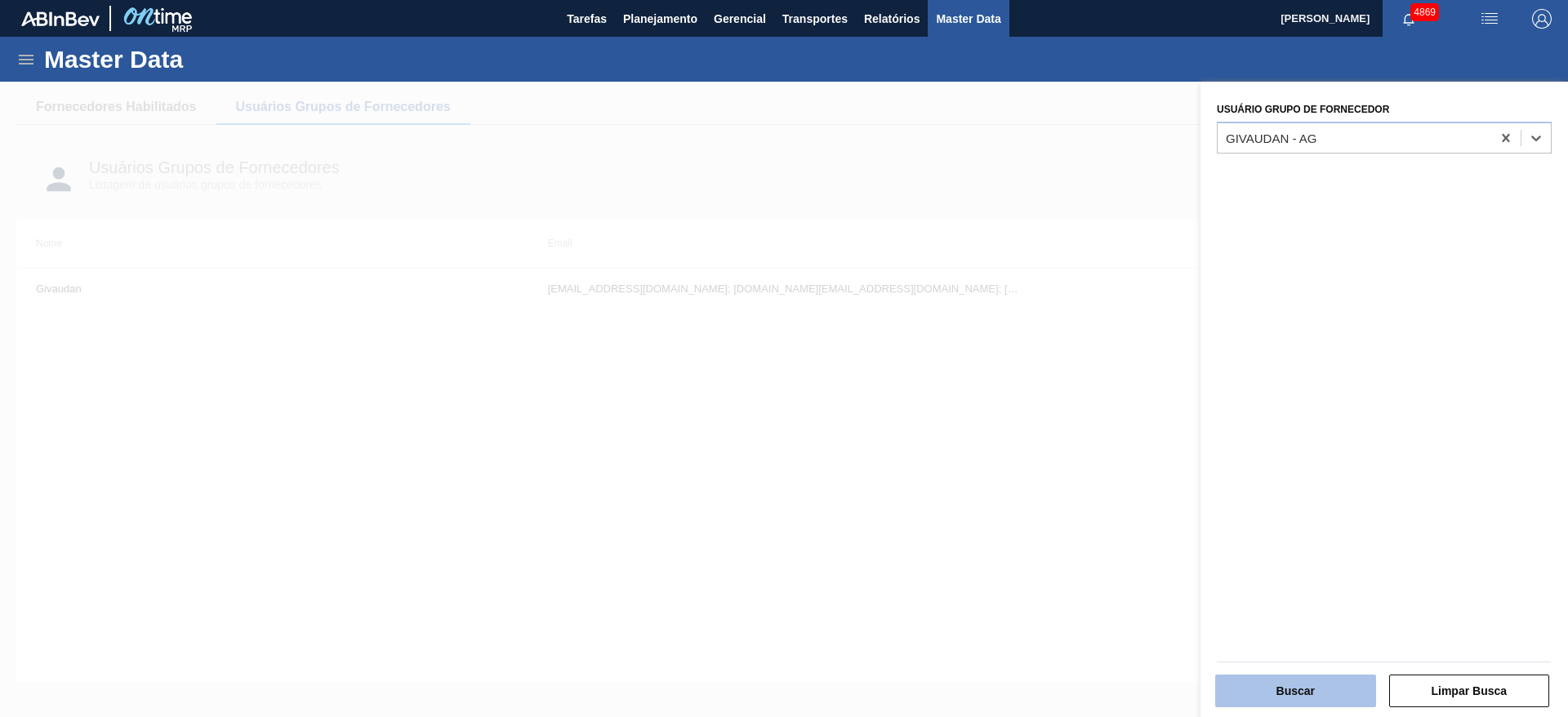
click at [1262, 690] on button "Buscar" at bounding box center [1296, 691] width 161 height 33
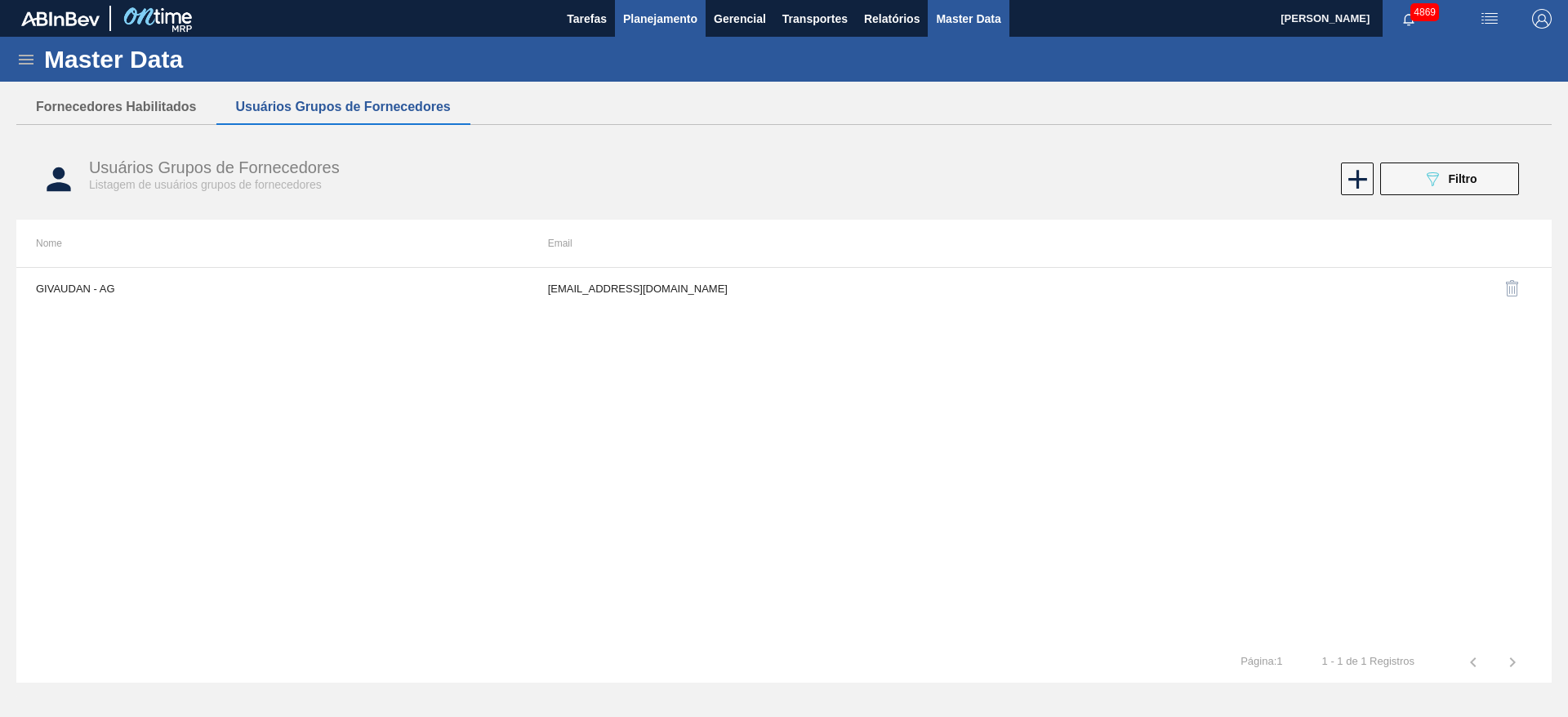
click at [653, 22] on span "Planejamento" at bounding box center [660, 18] width 74 height 20
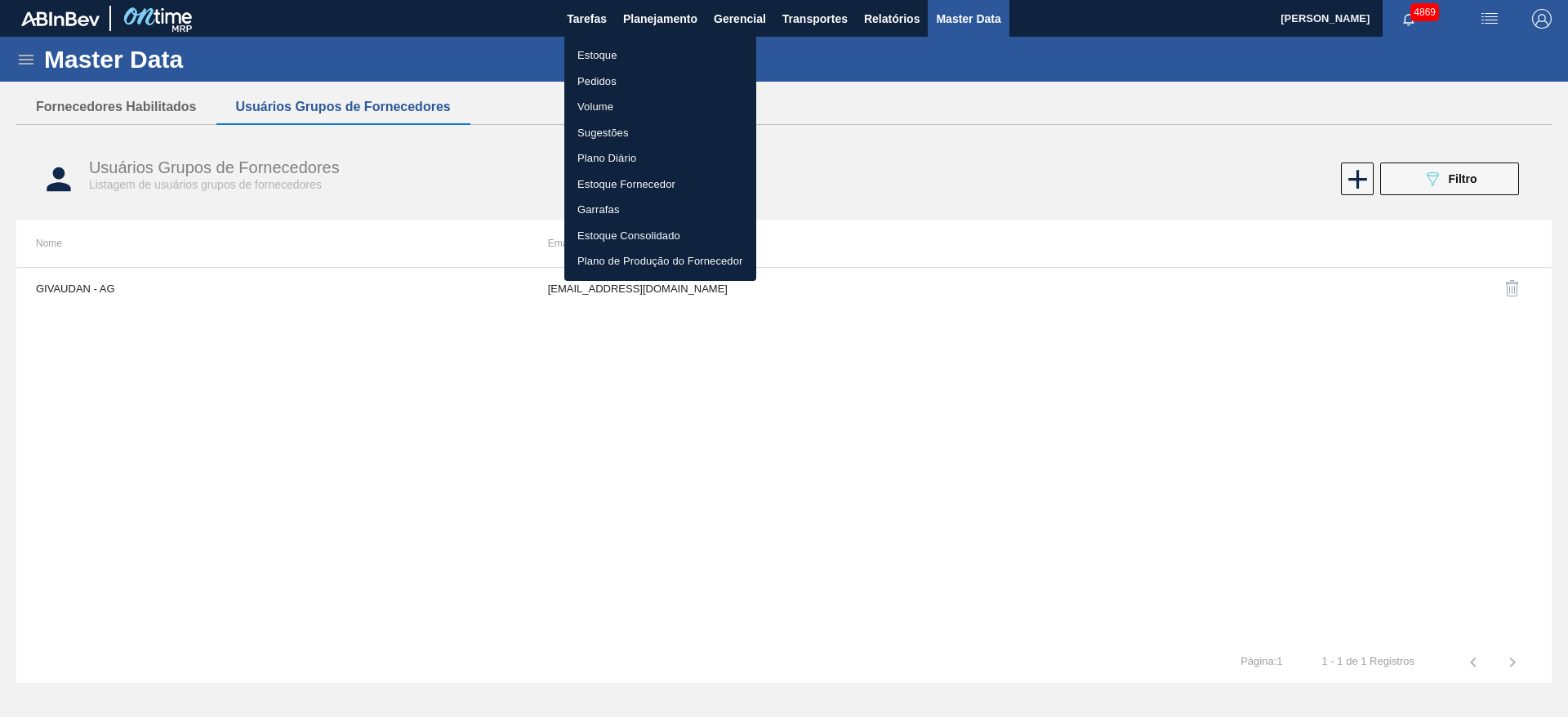
click at [146, 109] on div at bounding box center [784, 358] width 1568 height 717
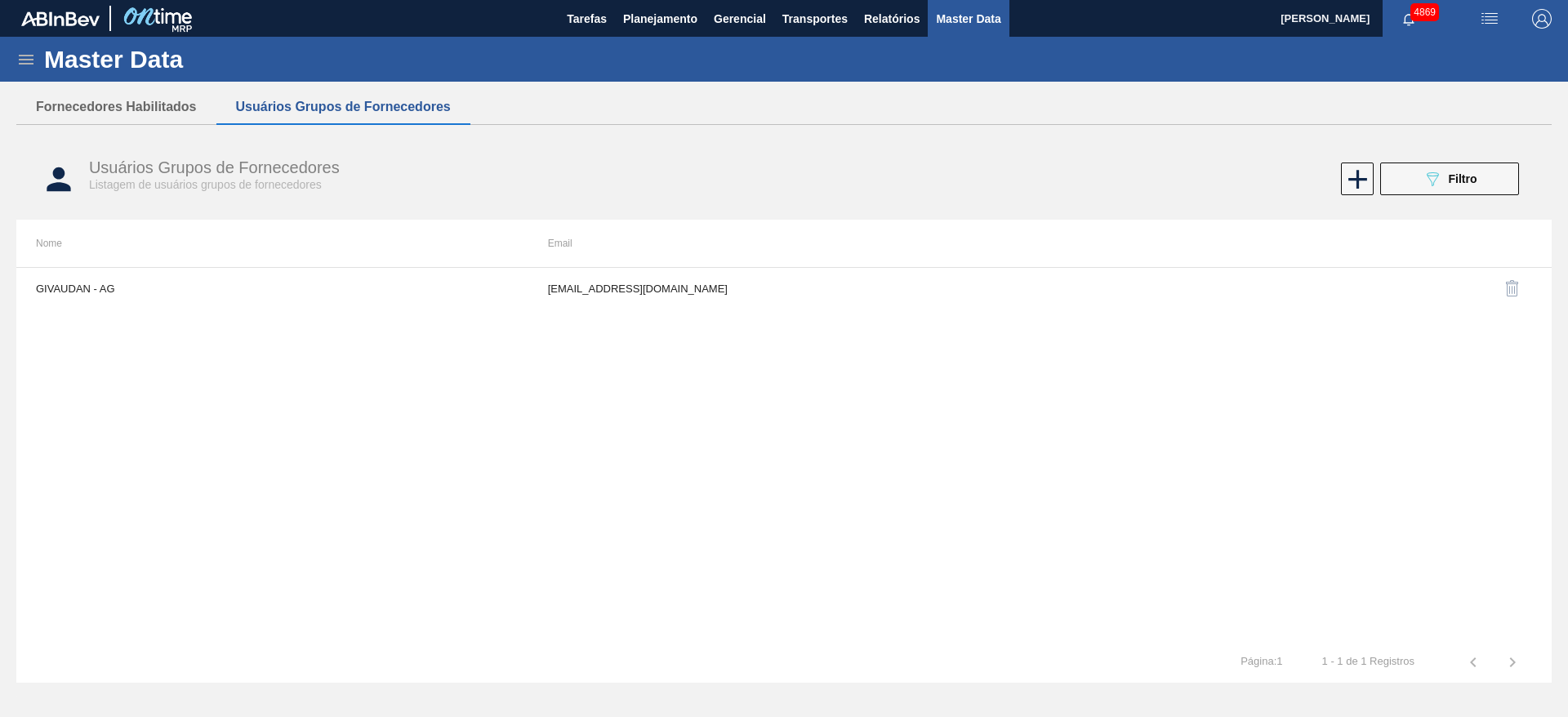
click at [146, 109] on button "Fornecedores Habilitados" at bounding box center [116, 107] width 200 height 34
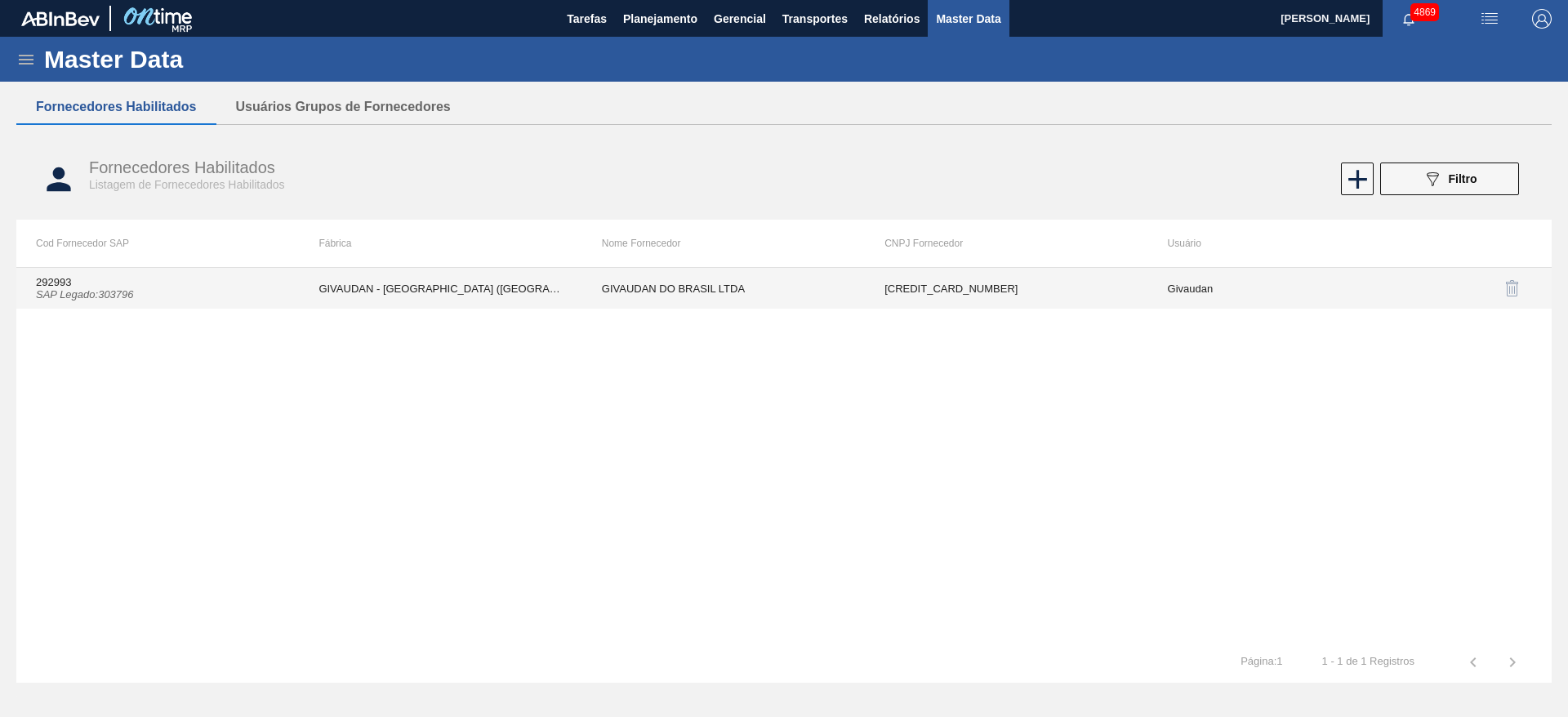
click at [846, 295] on td "GIVAUDAN DO BRASIL LTDA" at bounding box center [724, 288] width 283 height 41
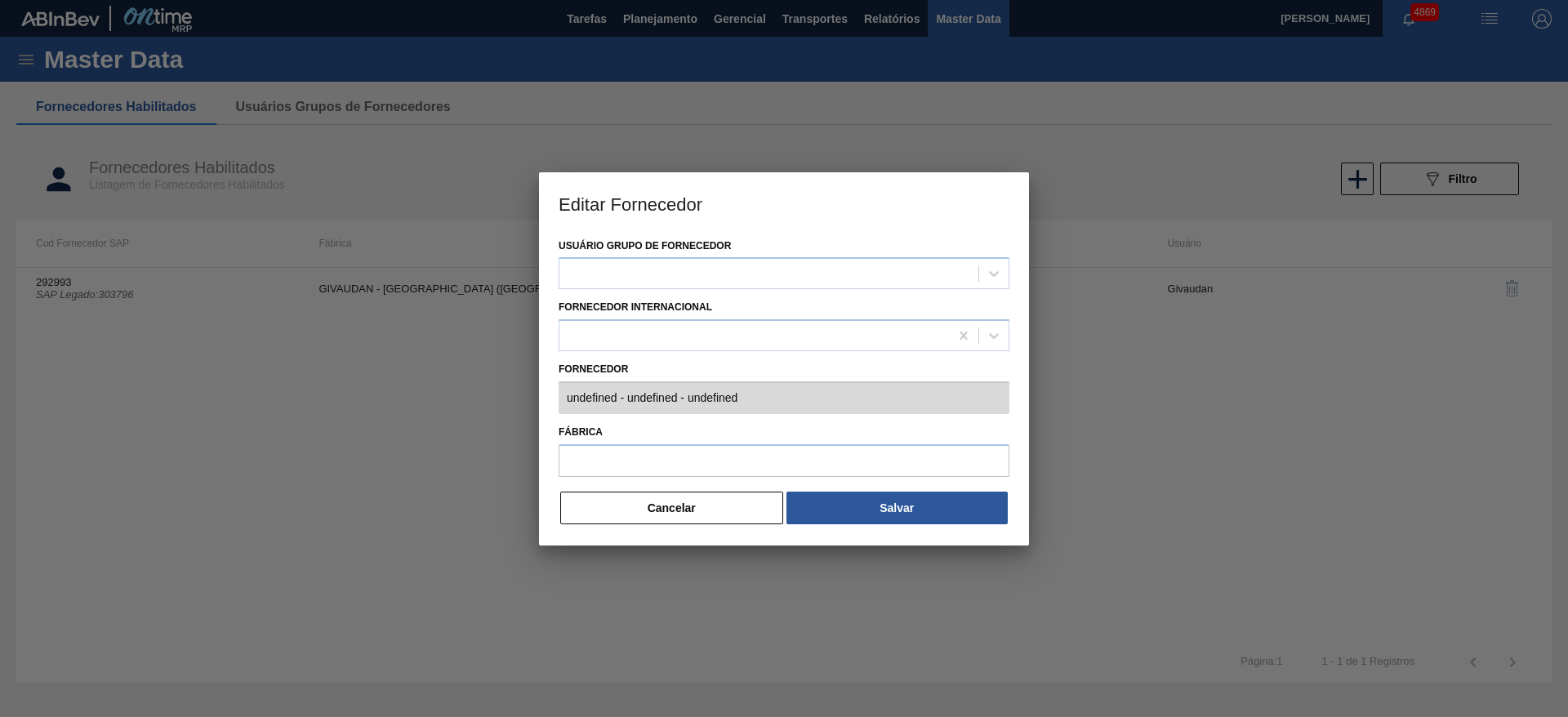
type input "292993 (SAP Legado: 303796) - GIVAUDAN DO BRASIL LTDA - 61188488000117"
type input "GIVAUDAN - [GEOGRAPHIC_DATA] ([GEOGRAPHIC_DATA])"
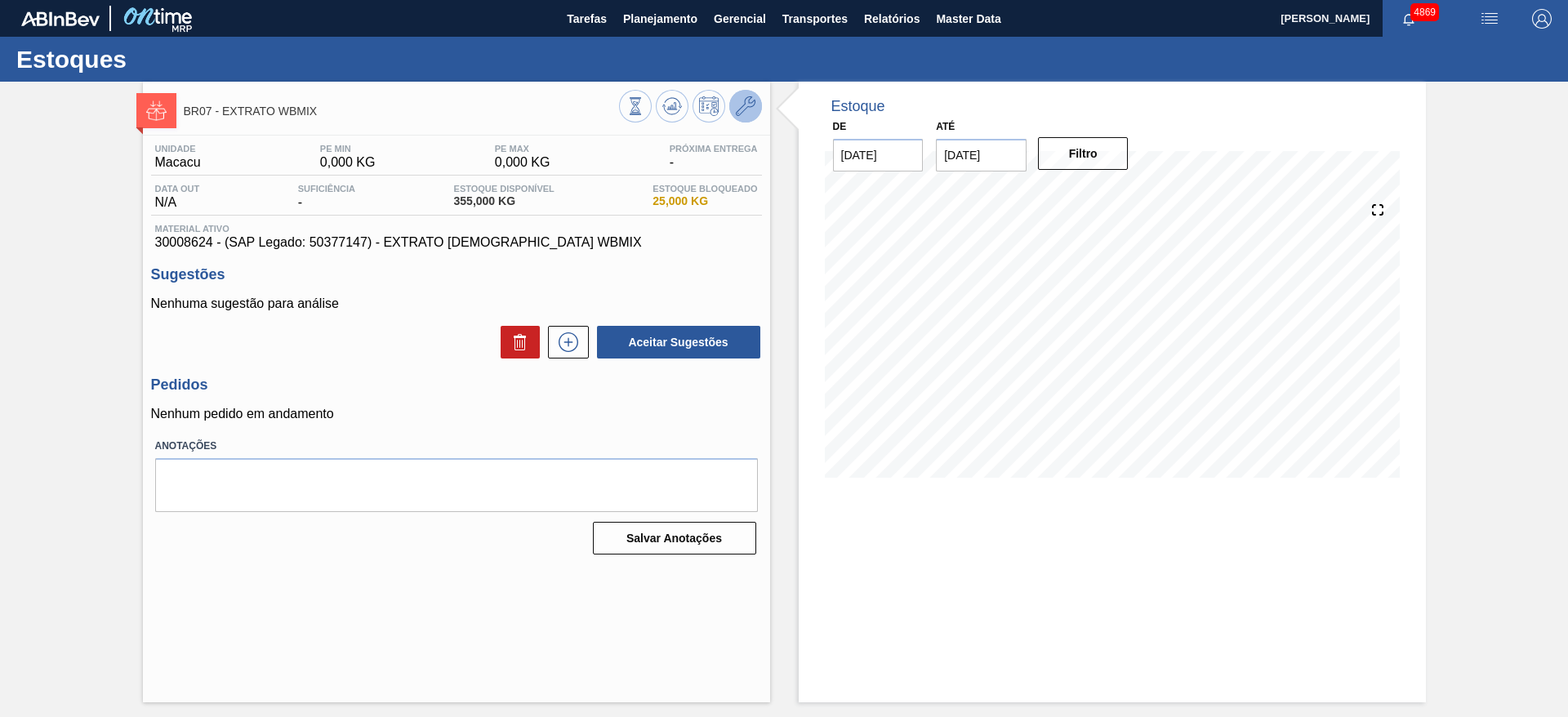
click at [753, 114] on icon at bounding box center [746, 106] width 20 height 20
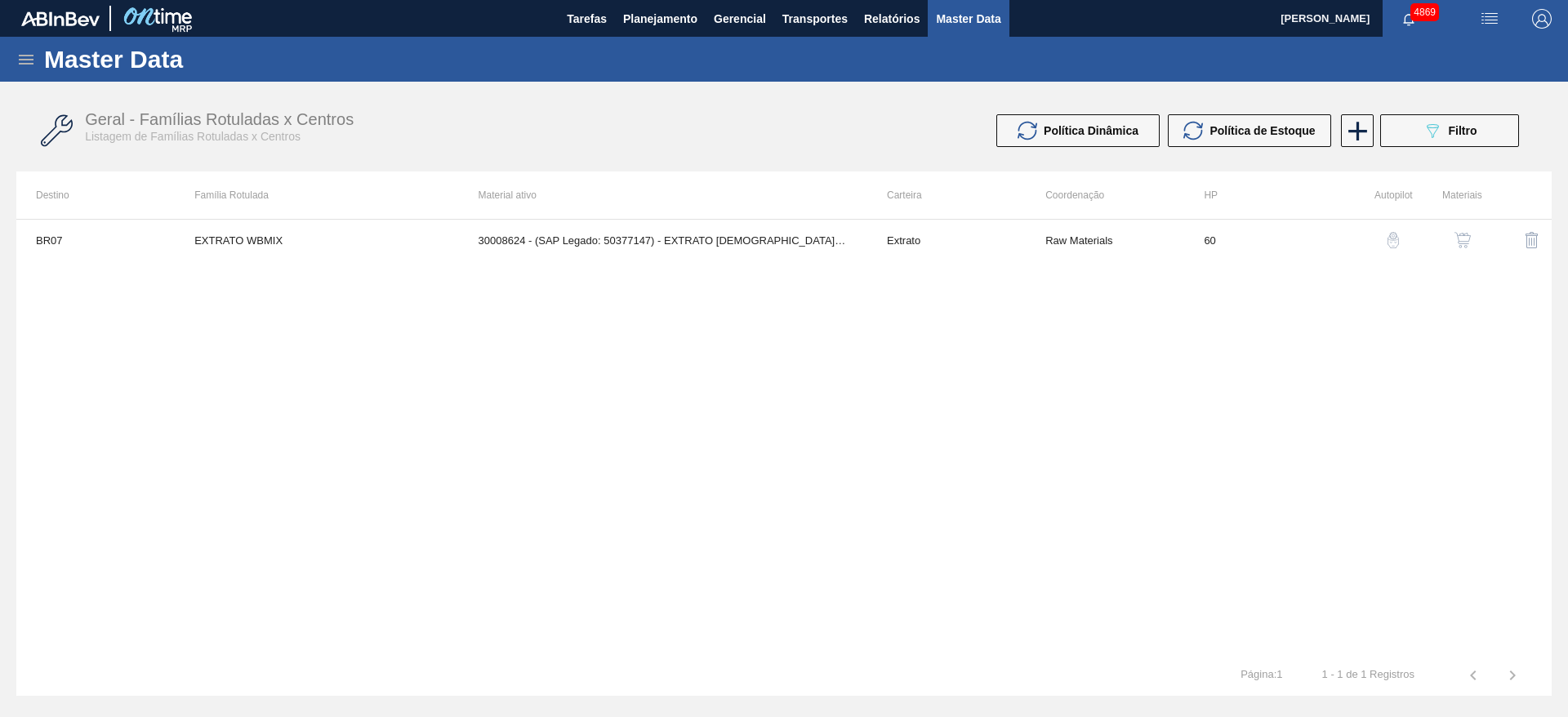
click at [1461, 246] on img "button" at bounding box center [1463, 240] width 16 height 16
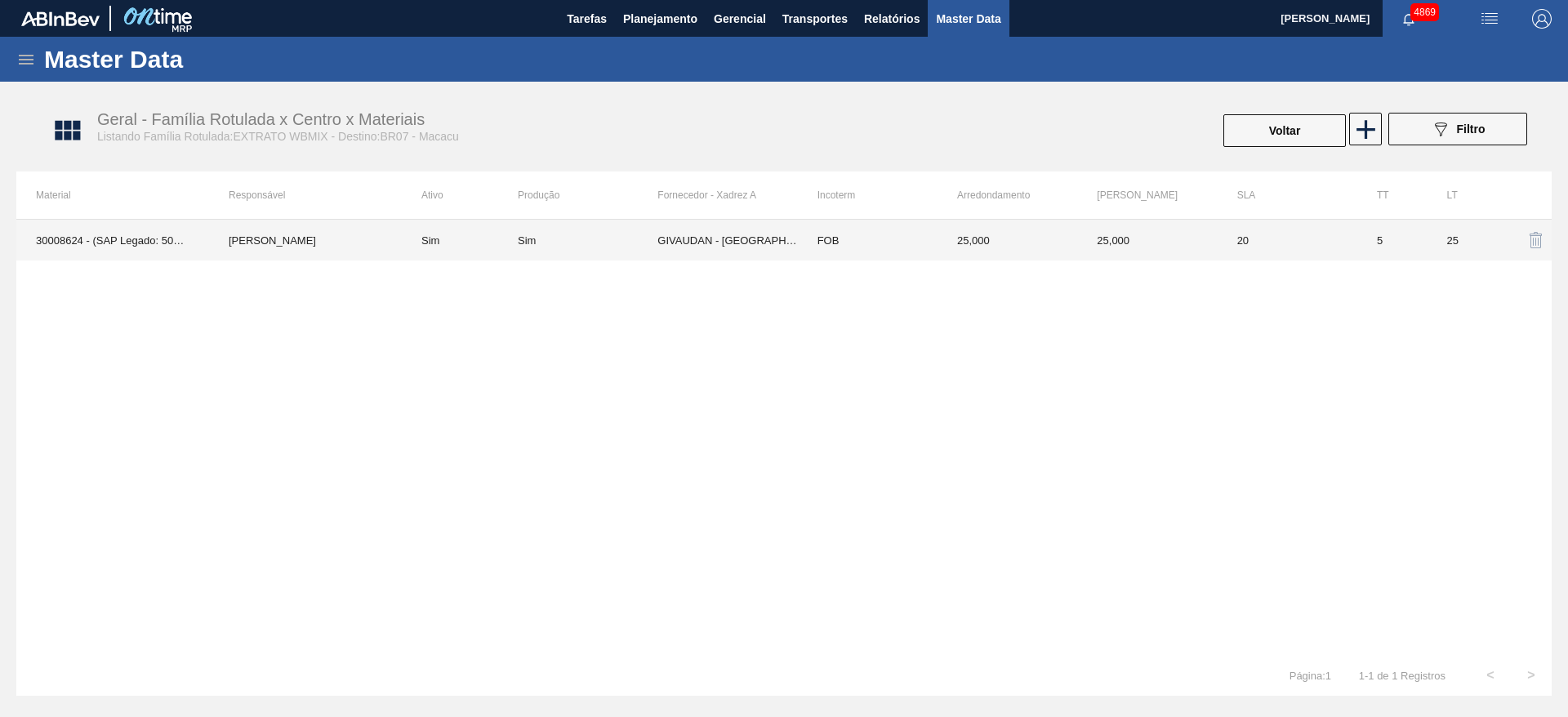
click at [712, 226] on td "GIVAUDAN - [GEOGRAPHIC_DATA] ([GEOGRAPHIC_DATA])" at bounding box center [728, 240] width 140 height 41
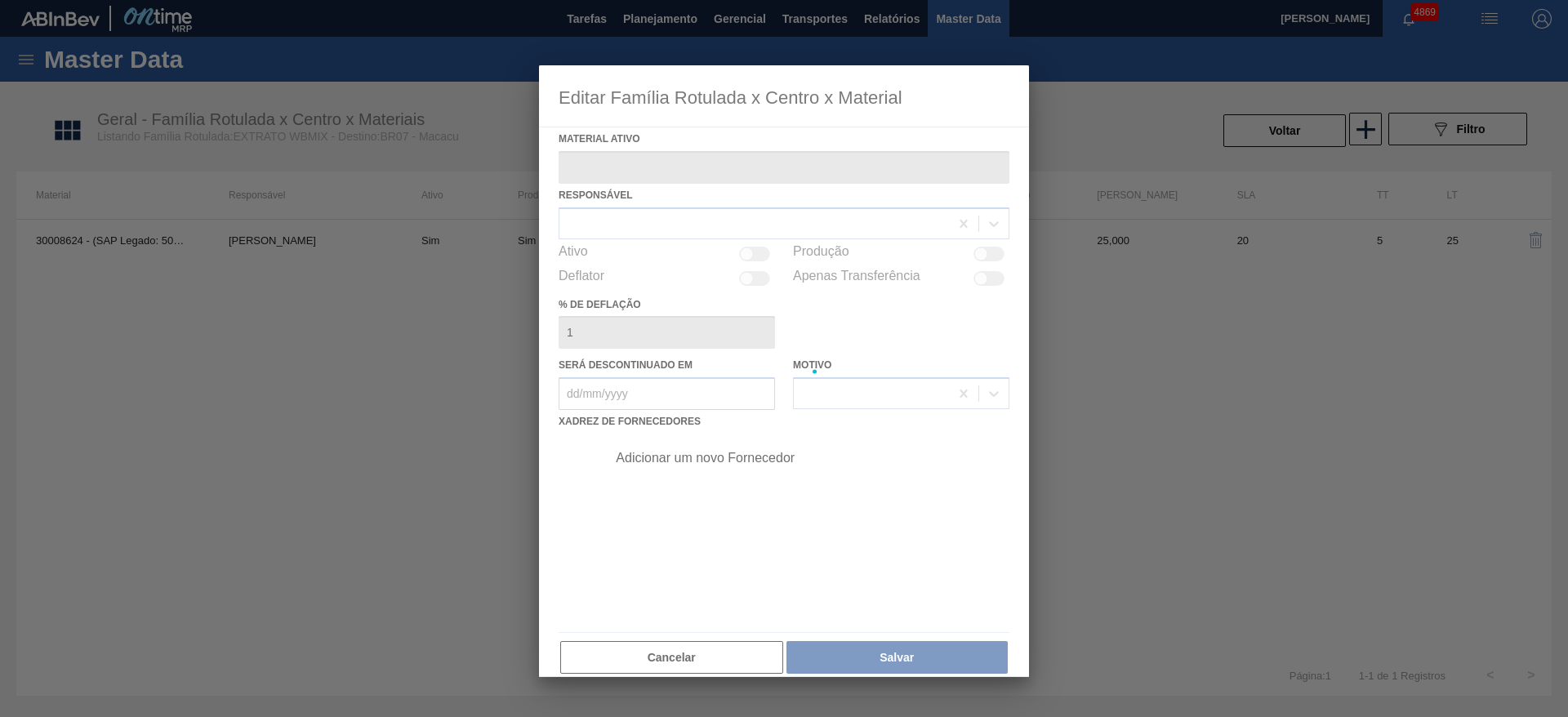
type ativo "30008624 - (SAP Legado: 50377147) - EXTRATO [DEMOGRAPHIC_DATA] WBMIX"
checkbox input "true"
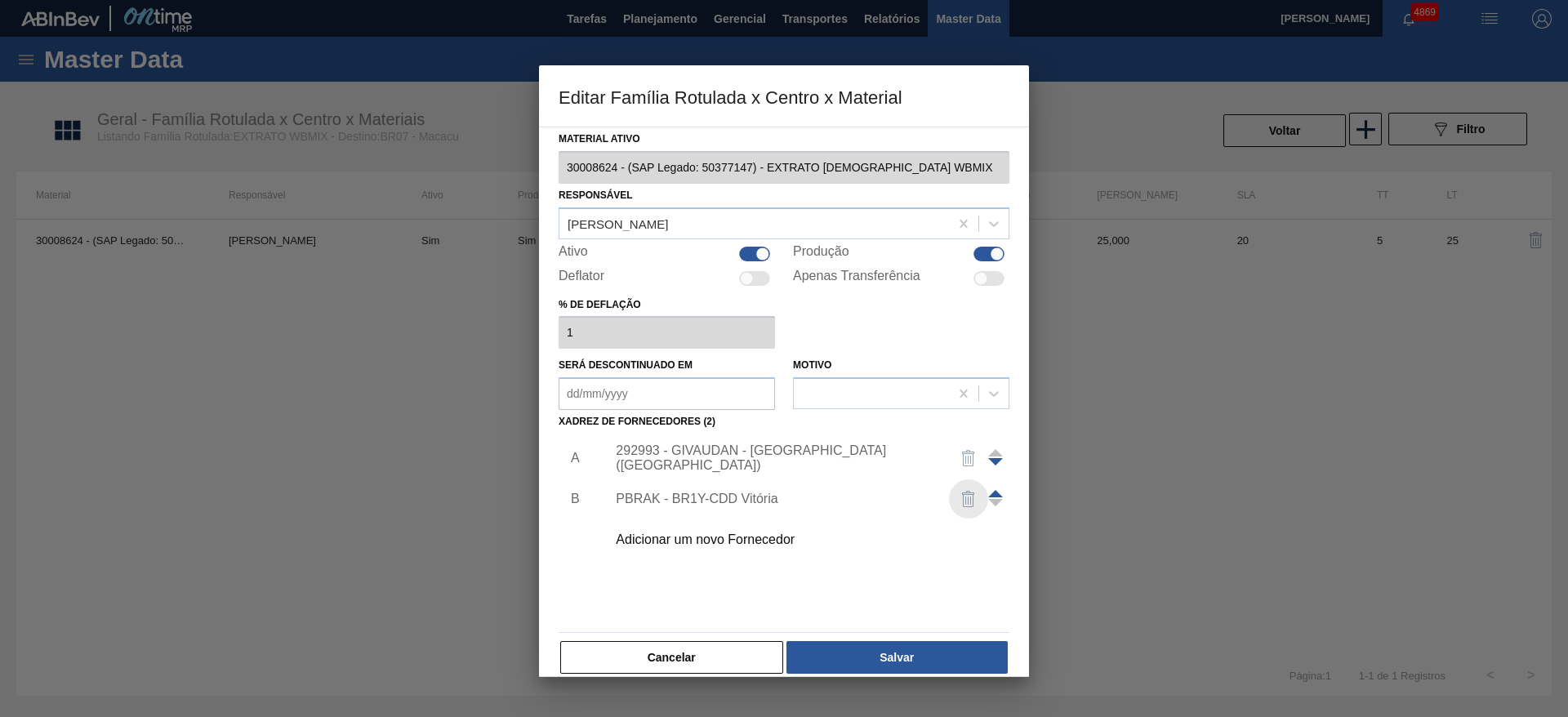
click at [968, 505] on img "button" at bounding box center [969, 499] width 20 height 20
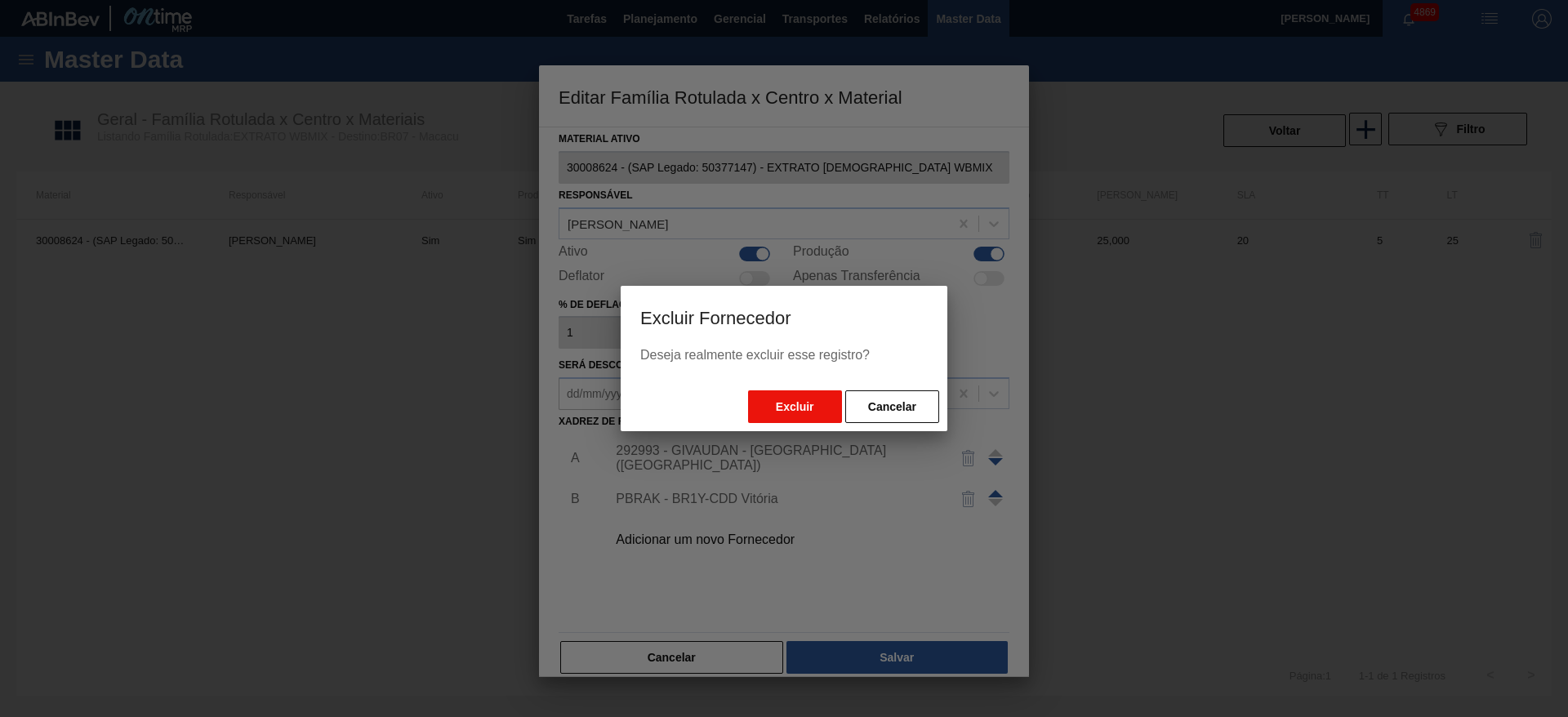
click at [809, 400] on button "Excluir" at bounding box center [795, 407] width 94 height 33
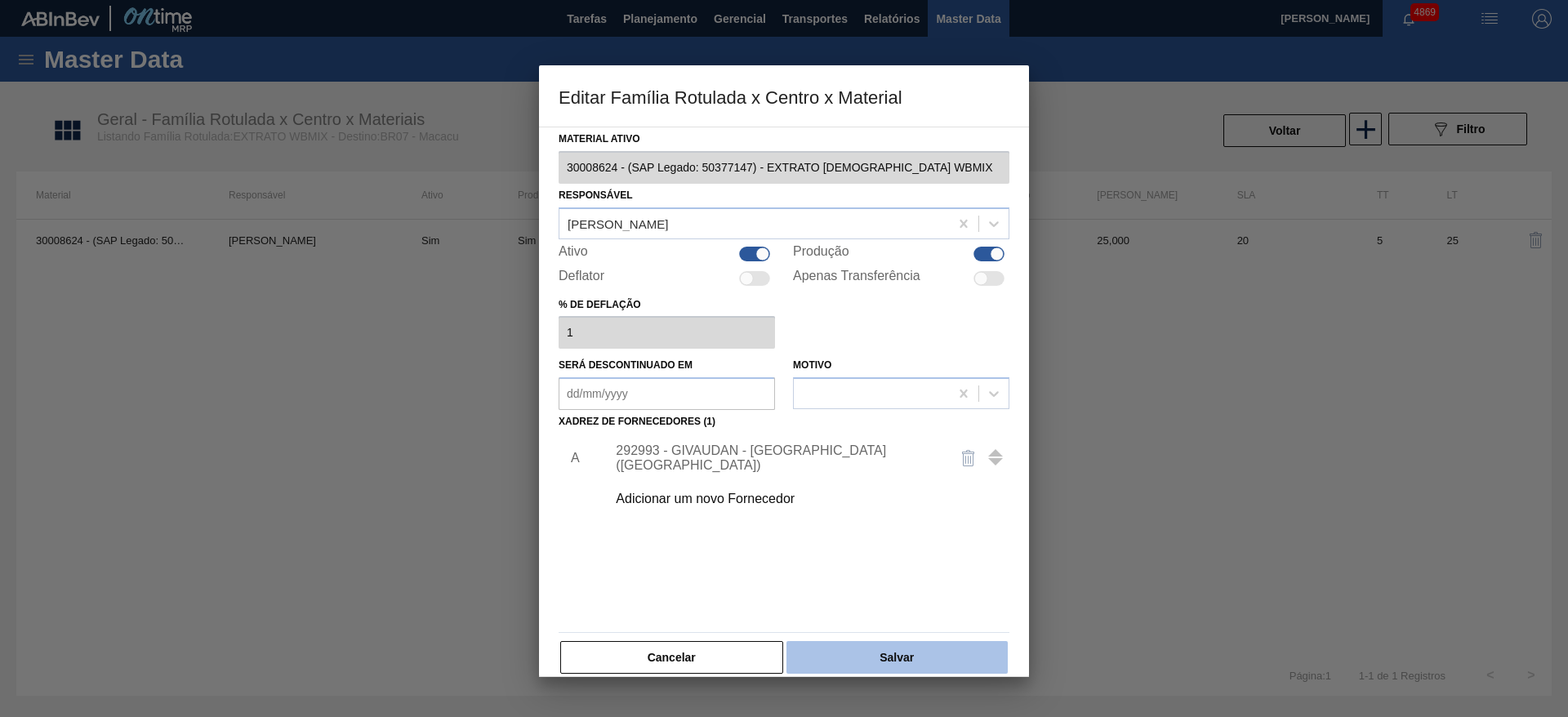
click at [872, 658] on button "Salvar" at bounding box center [897, 658] width 222 height 33
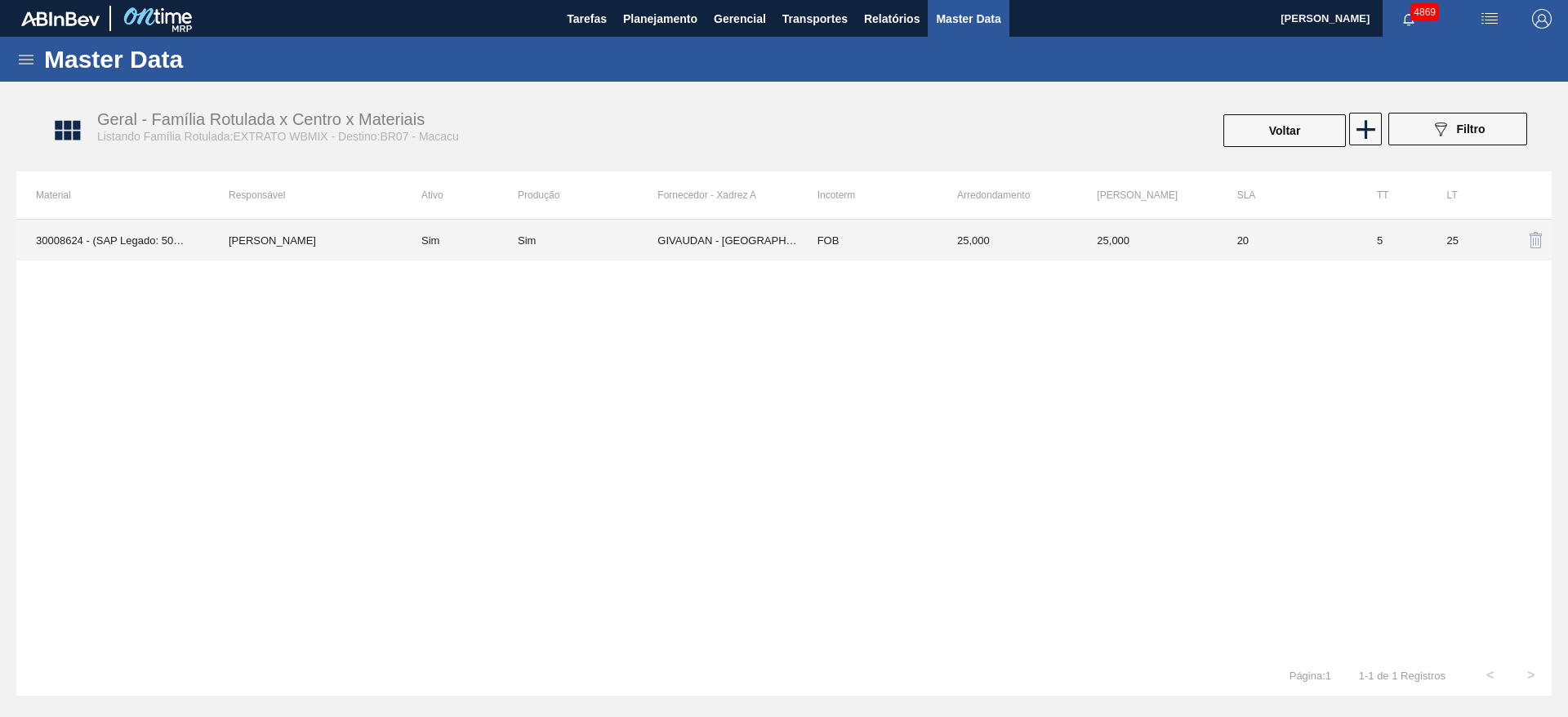
click at [1003, 243] on td "25,000" at bounding box center [1008, 240] width 140 height 41
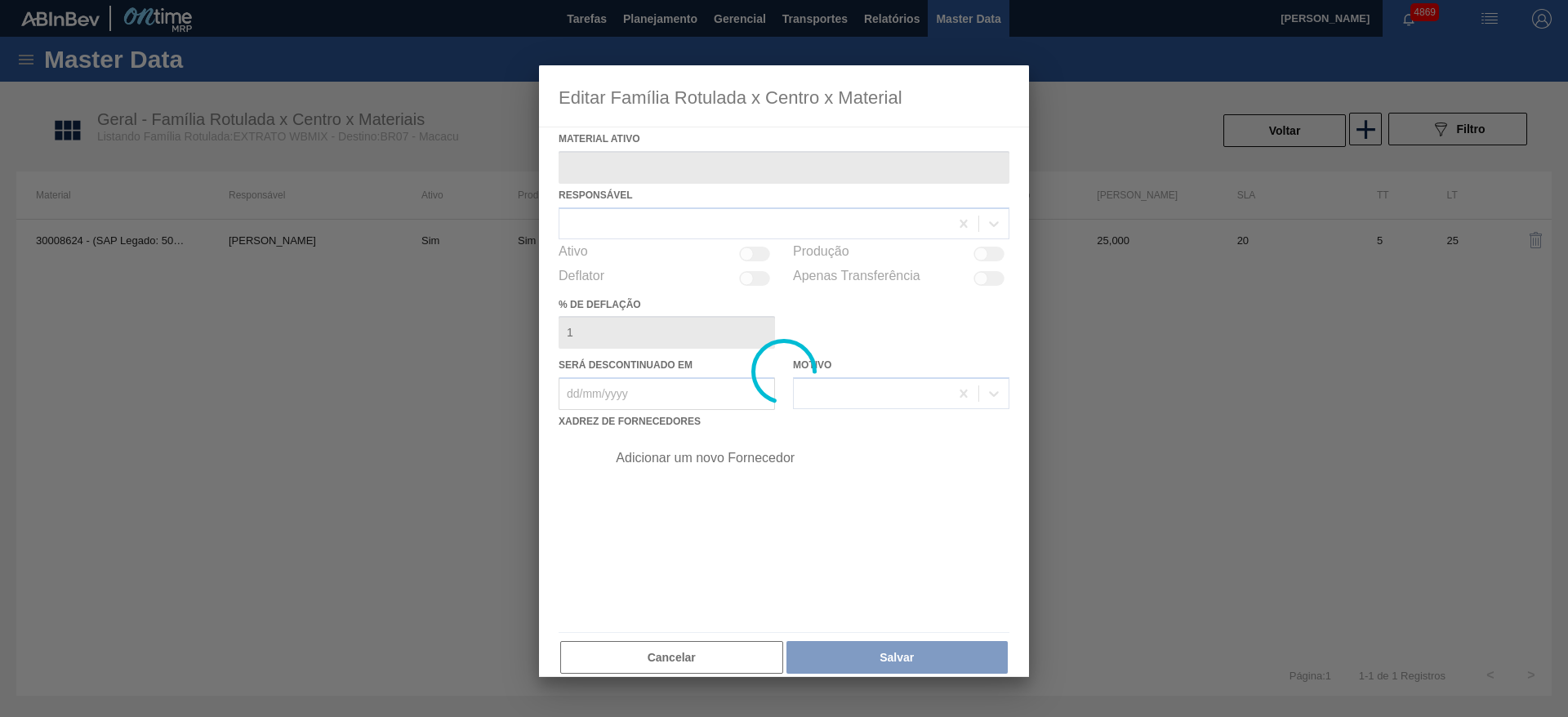
type ativo "30008624 - (SAP Legado: 50377147) - EXTRATO [DEMOGRAPHIC_DATA] WBMIX"
checkbox input "true"
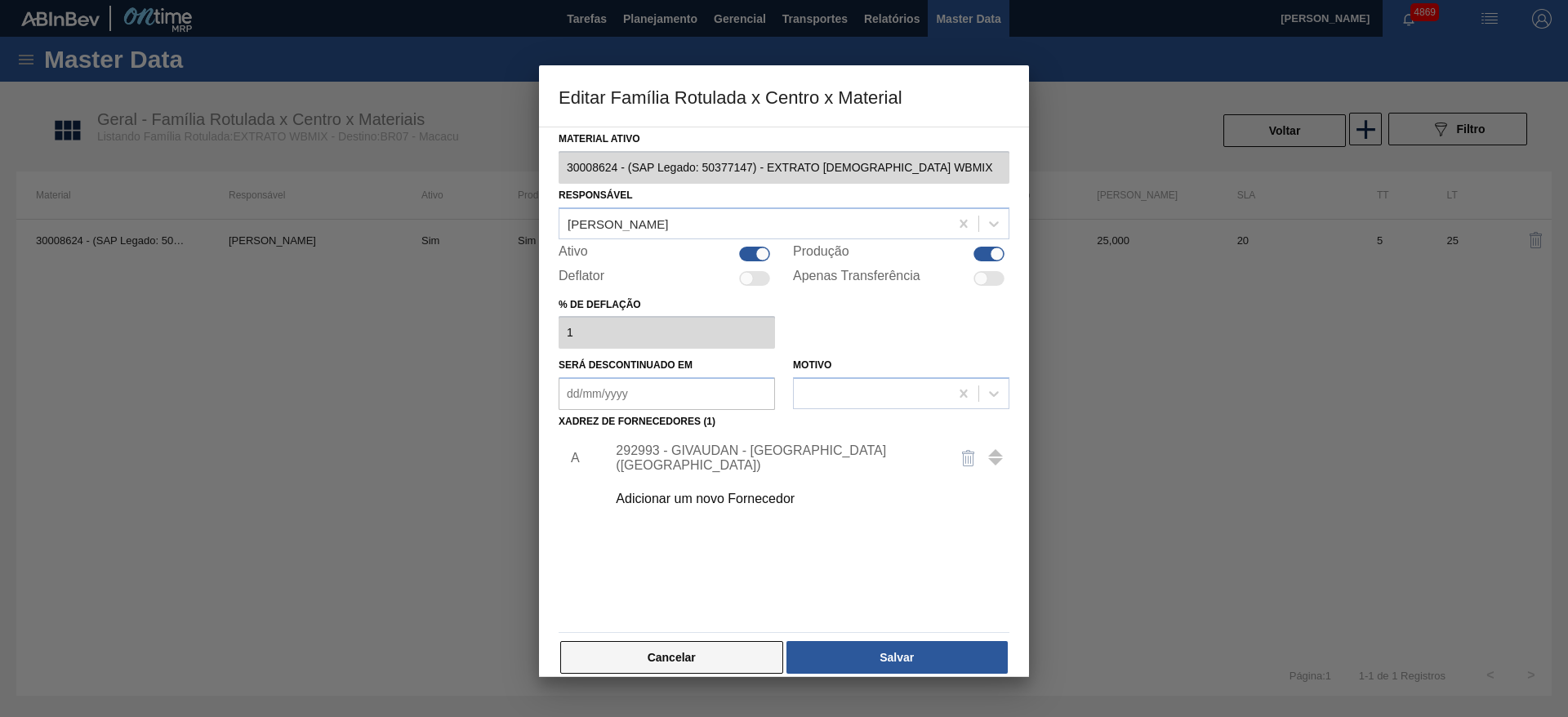
click at [734, 651] on button "Cancelar" at bounding box center [672, 658] width 223 height 33
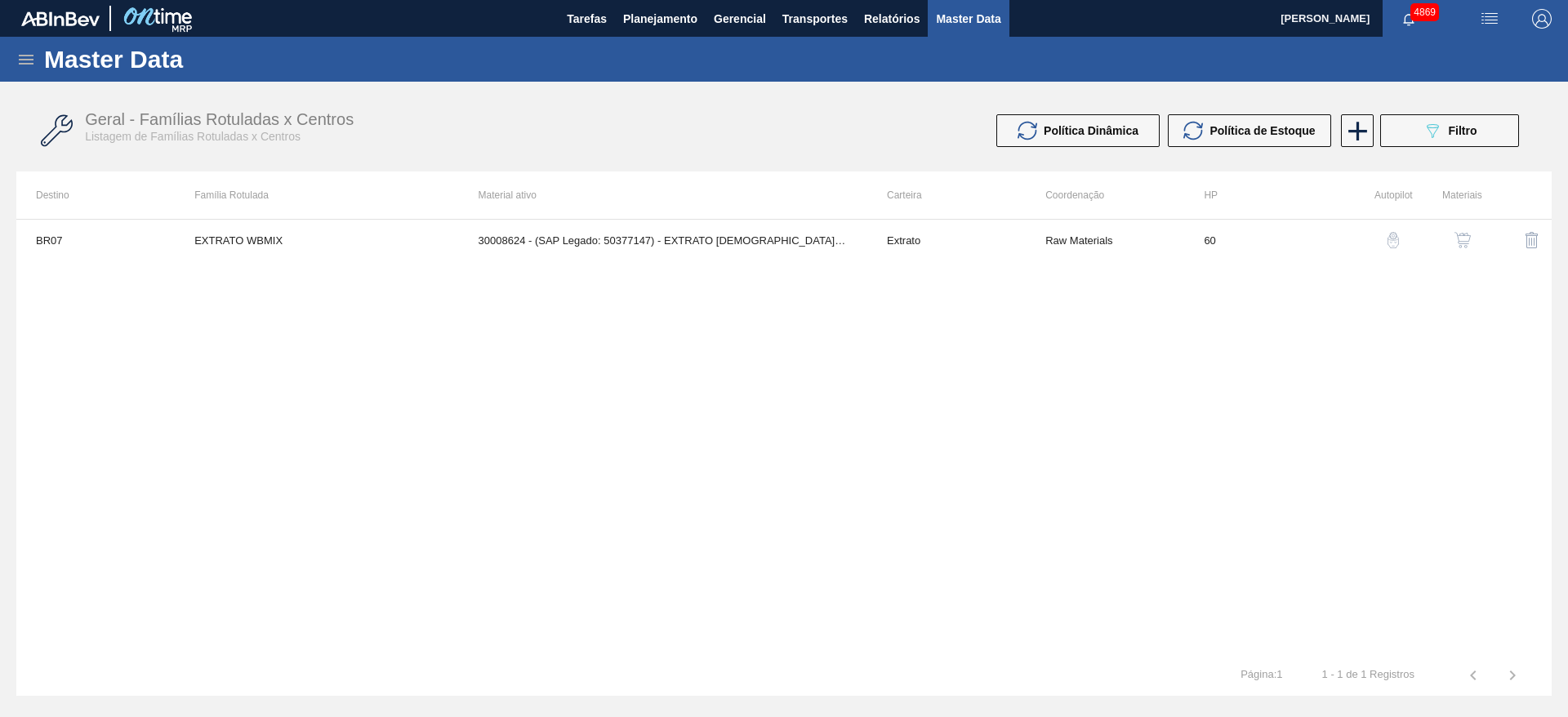
click at [1460, 237] on img "button" at bounding box center [1463, 240] width 16 height 16
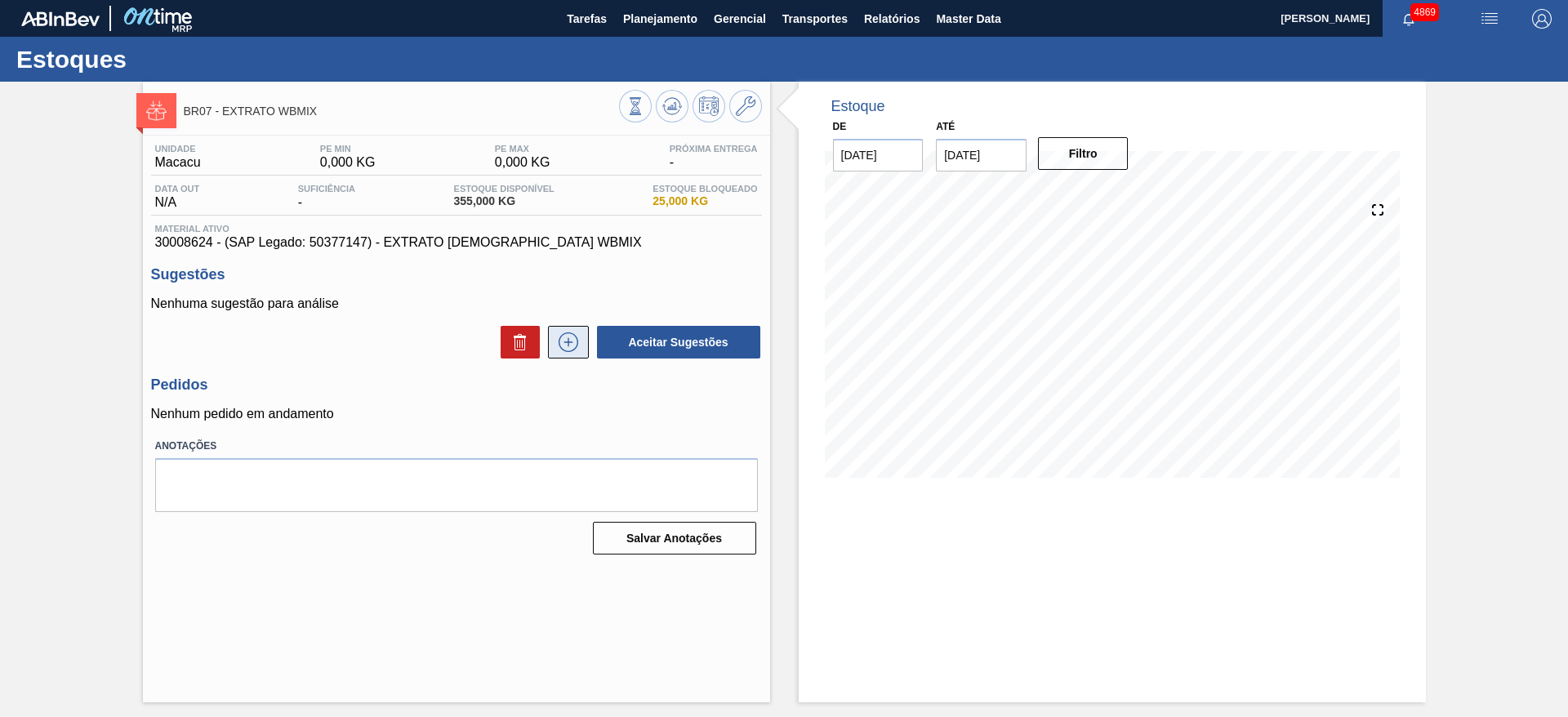
click at [555, 336] on icon at bounding box center [568, 342] width 26 height 20
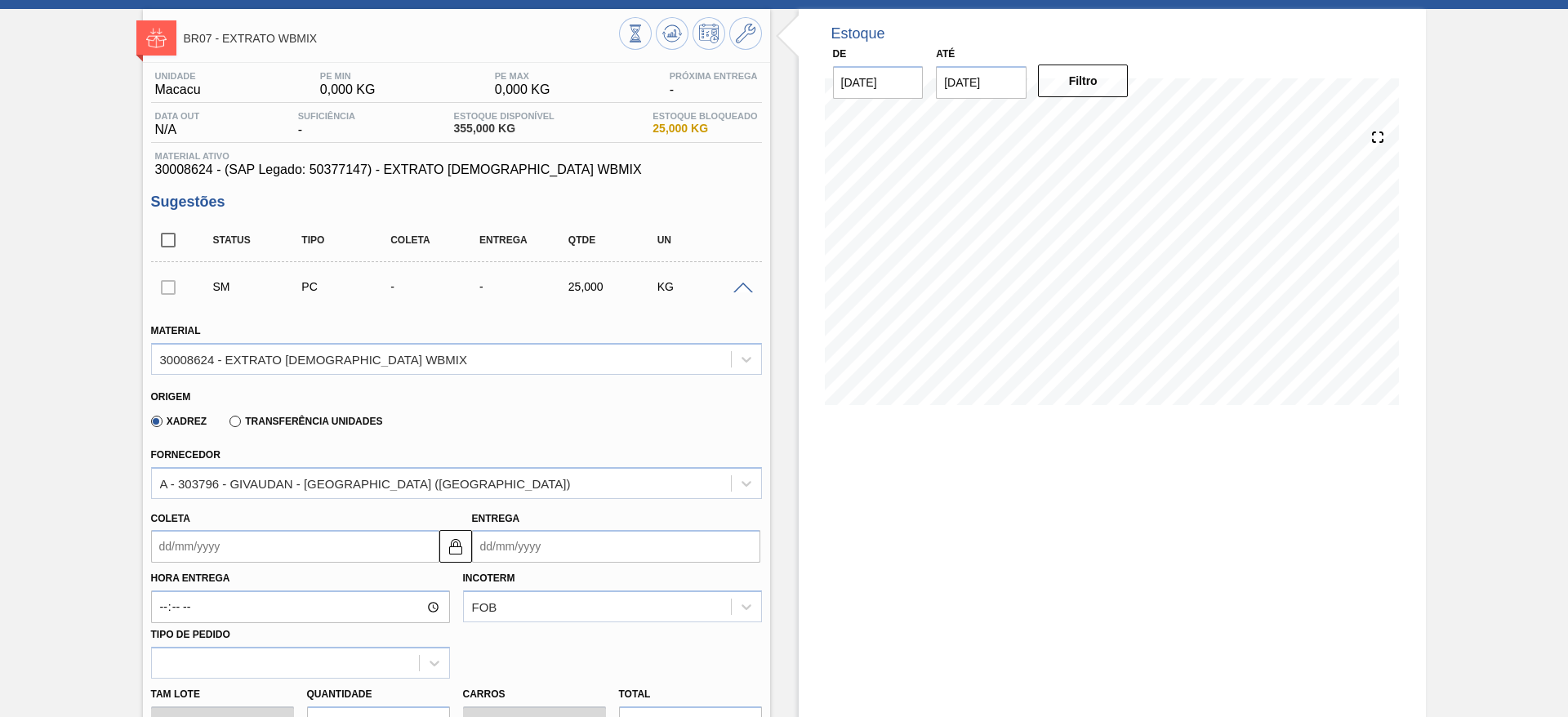
scroll to position [122, 0]
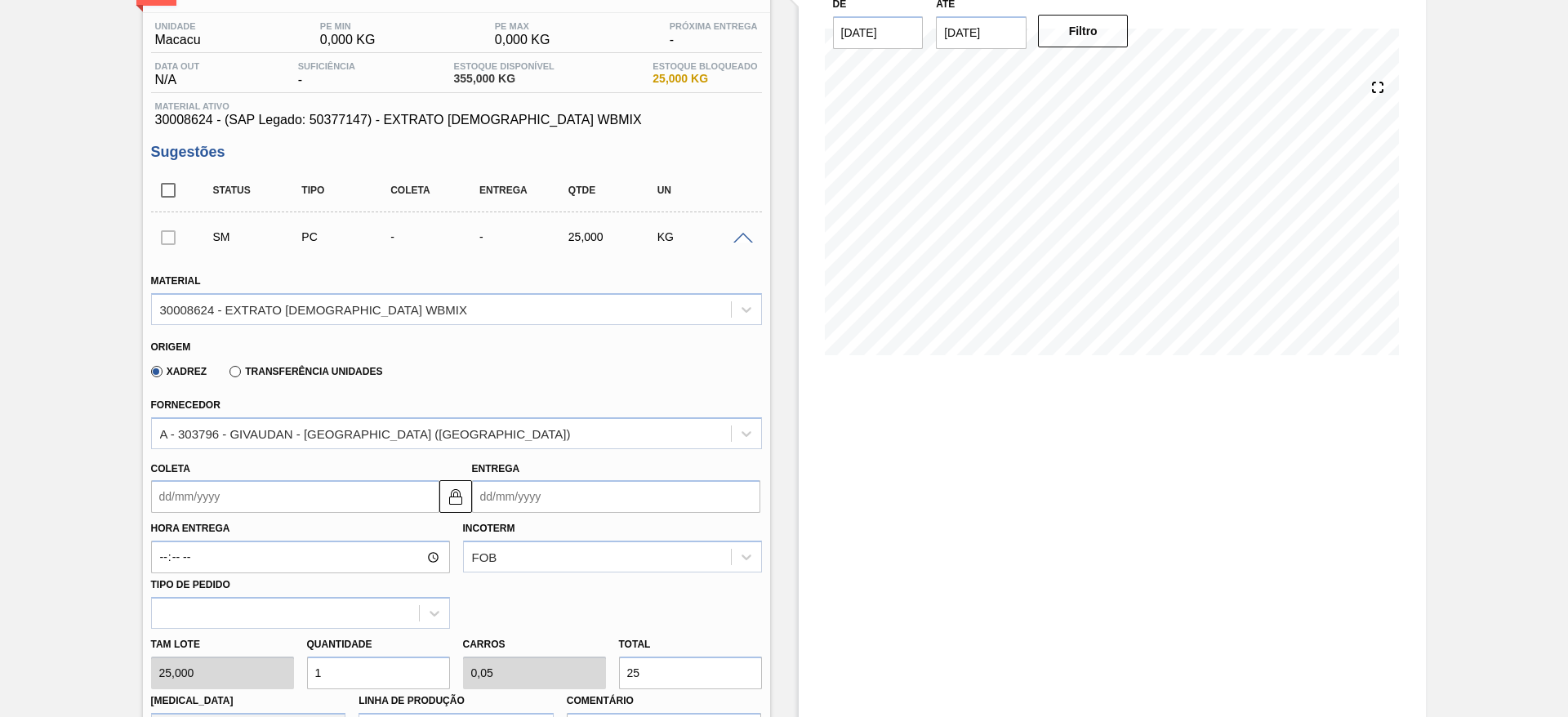
click at [360, 486] on input "Coleta" at bounding box center [295, 496] width 289 height 33
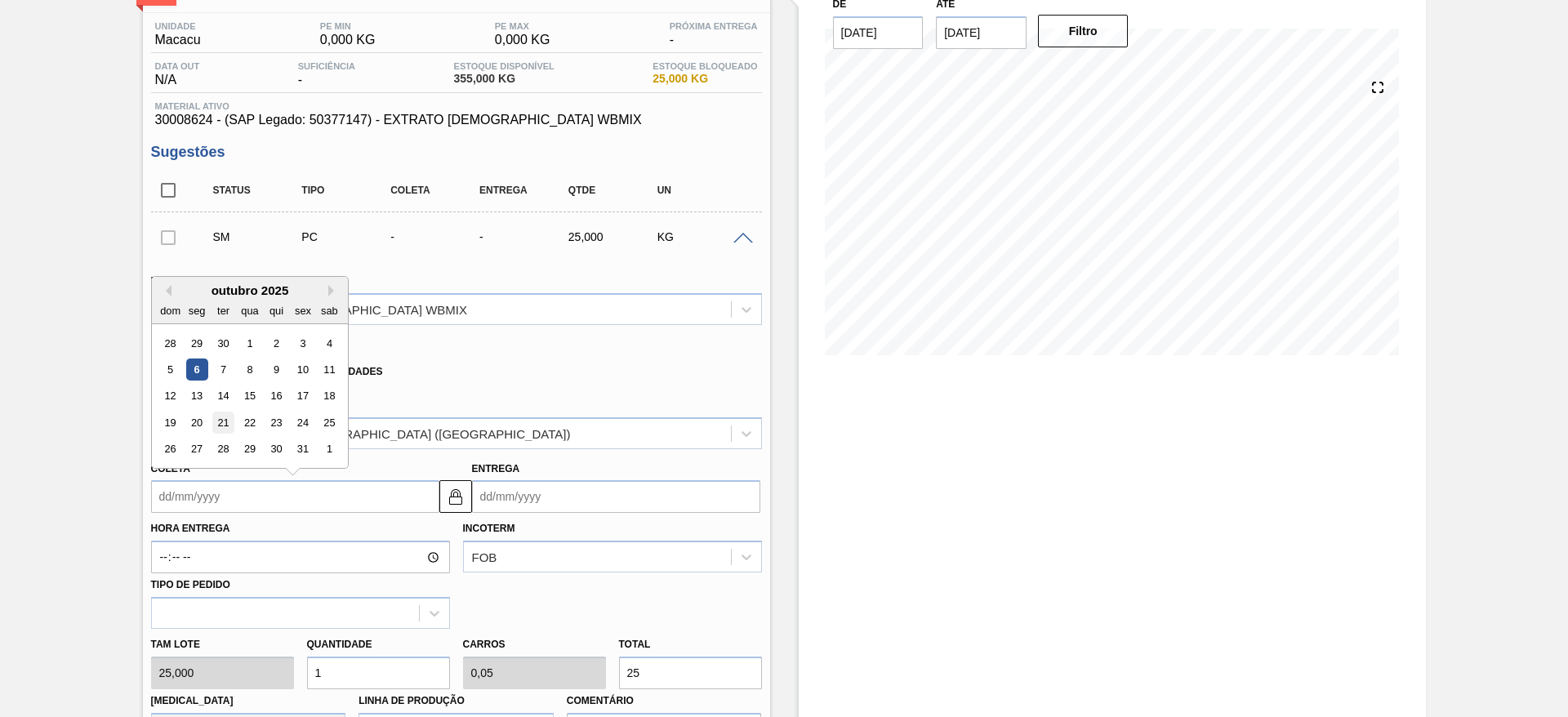
click at [226, 423] on div "21" at bounding box center [222, 423] width 22 height 22
type input "21/10/2025"
type input "26/10/2025"
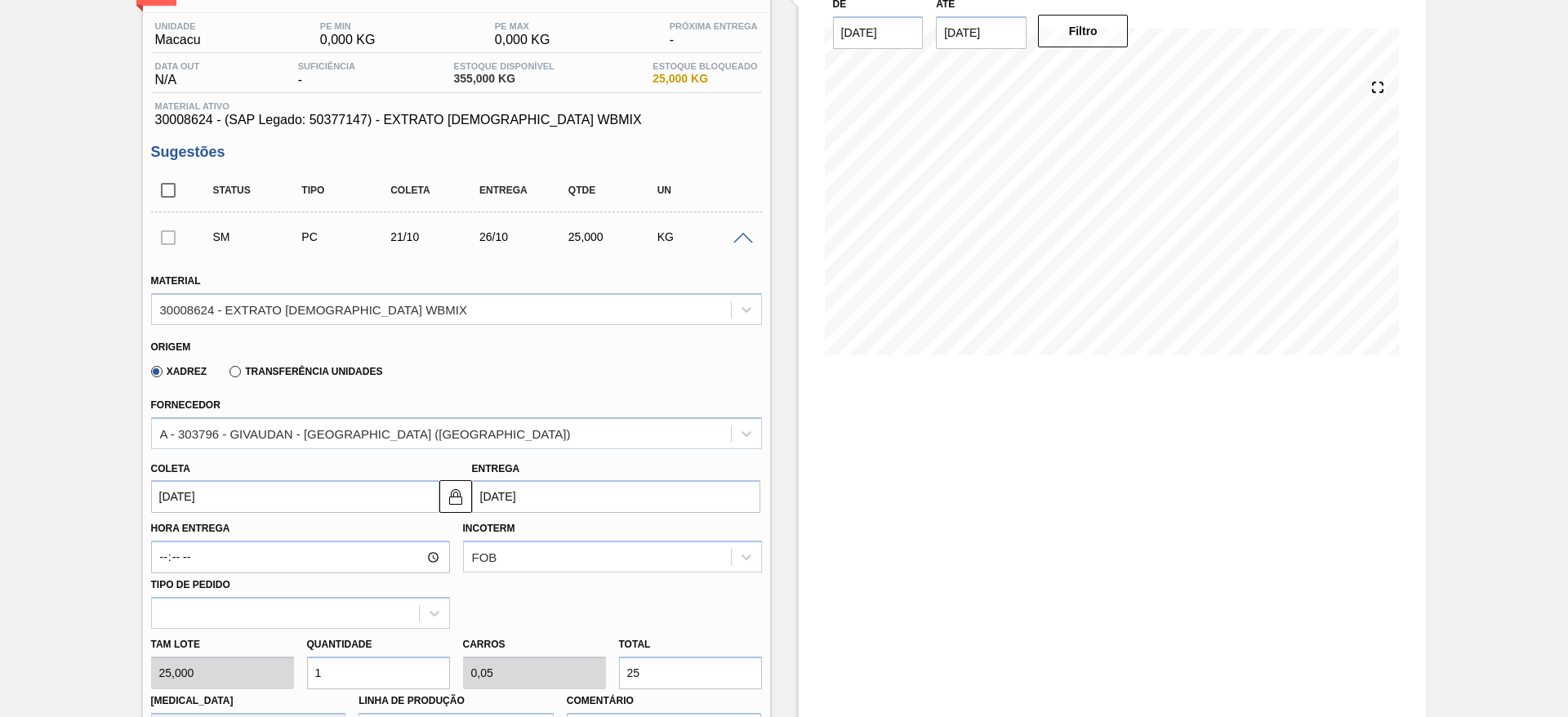
click at [216, 486] on input "21/10/2025" at bounding box center [295, 496] width 289 height 33
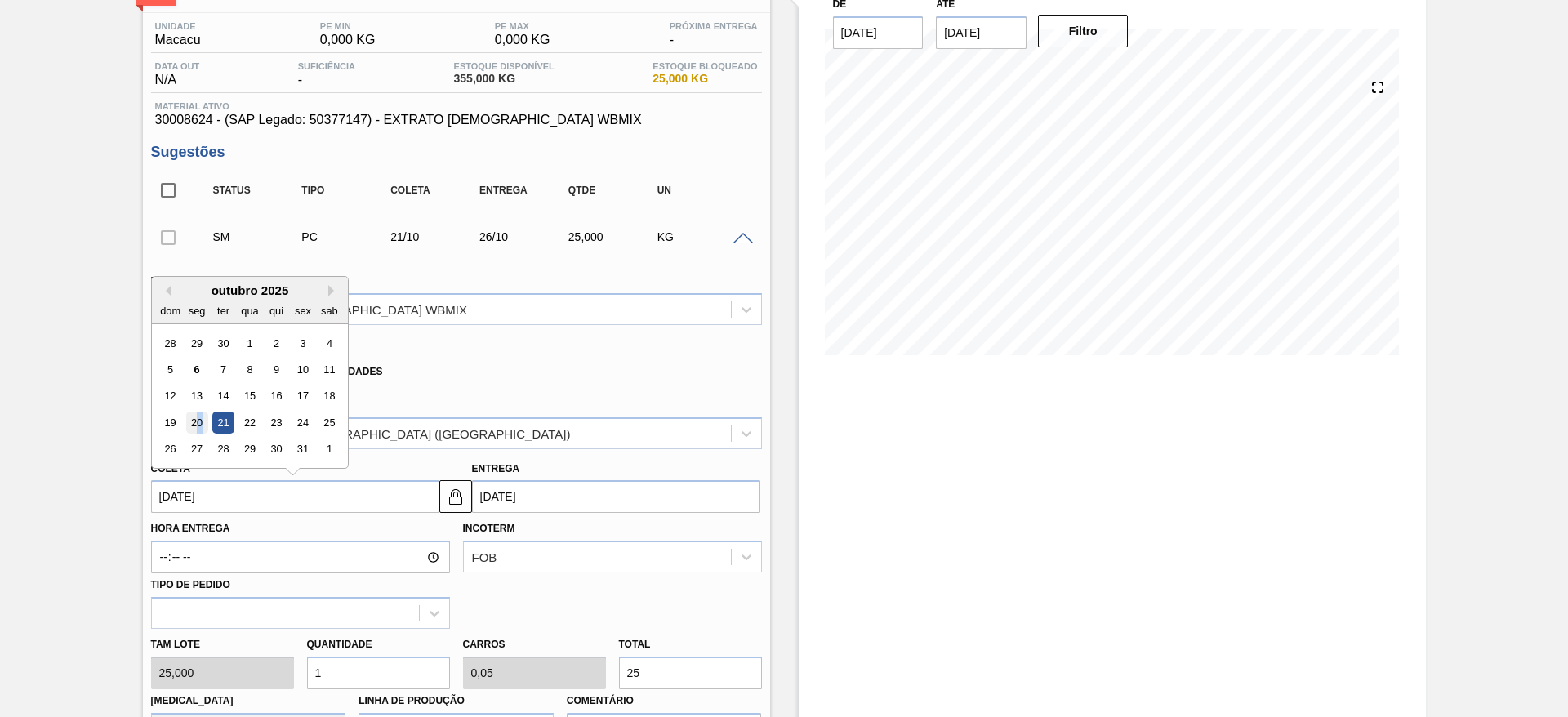
click at [199, 418] on div "20" at bounding box center [197, 423] width 22 height 22
type input "[DATE]"
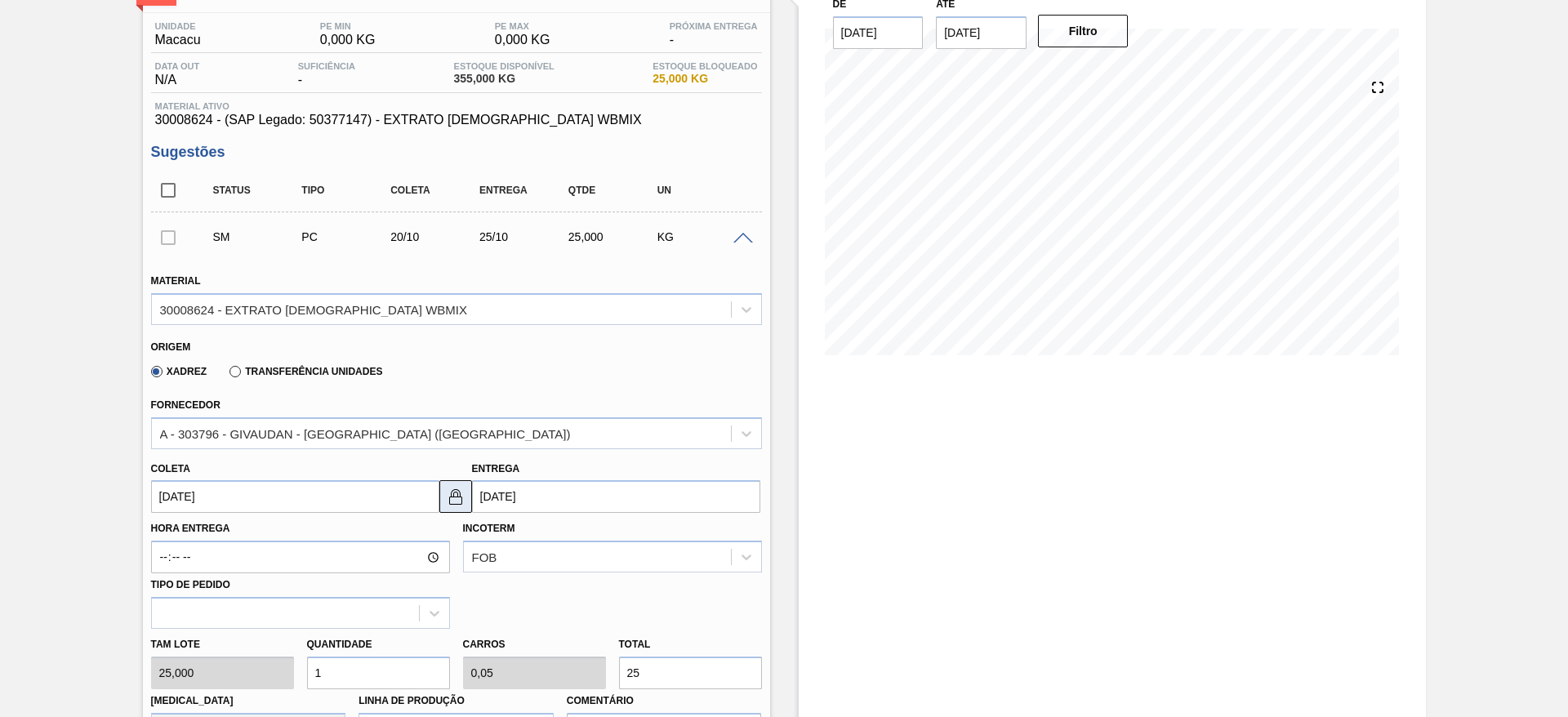
drag, startPoint x: 485, startPoint y: 493, endPoint x: 441, endPoint y: 499, distance: 44.4
click at [484, 493] on input "25/10/2025" at bounding box center [616, 496] width 289 height 33
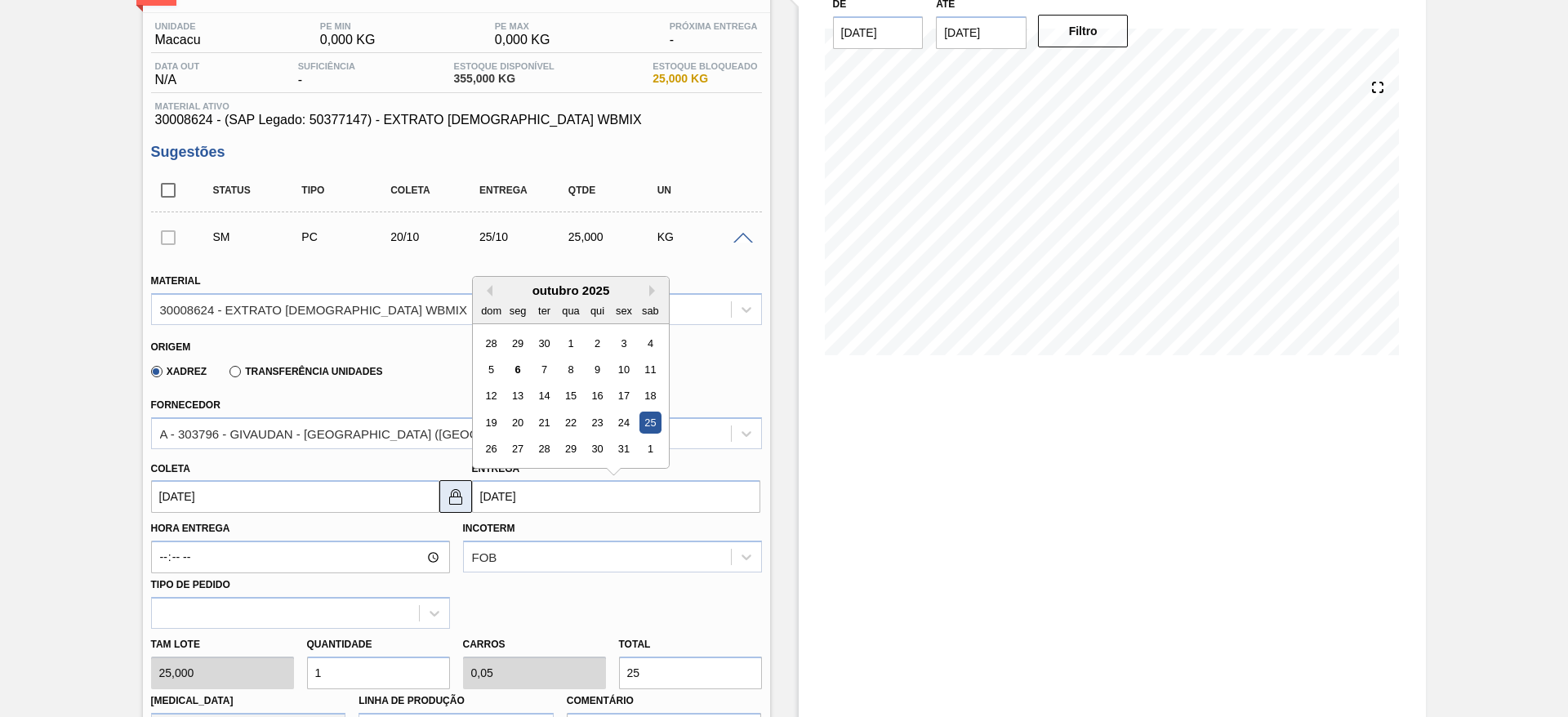
click at [459, 496] on img at bounding box center [455, 496] width 20 height 20
click at [484, 494] on input "25/10/2025" at bounding box center [616, 496] width 289 height 33
click at [630, 419] on div "24" at bounding box center [624, 423] width 22 height 22
type input "[DATE]"
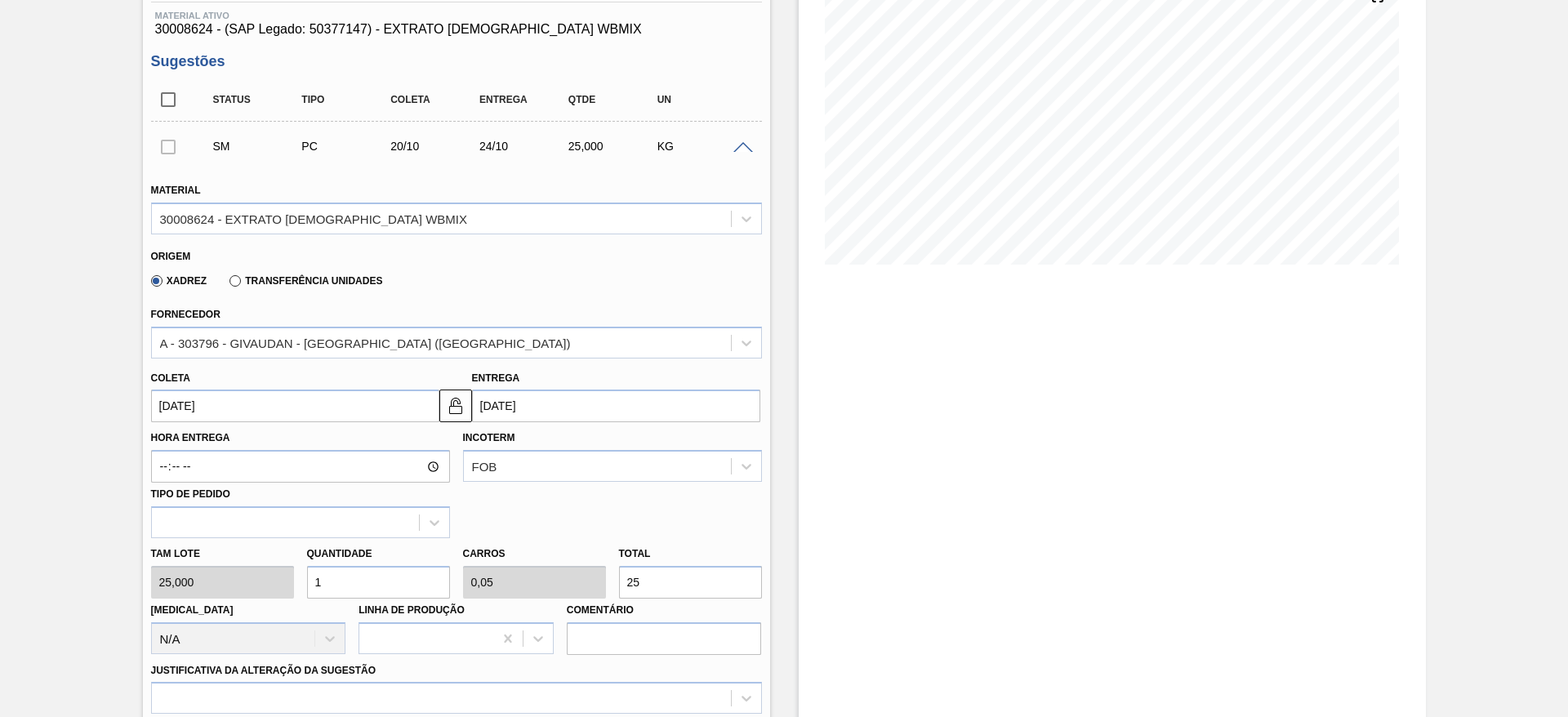
scroll to position [367, 0]
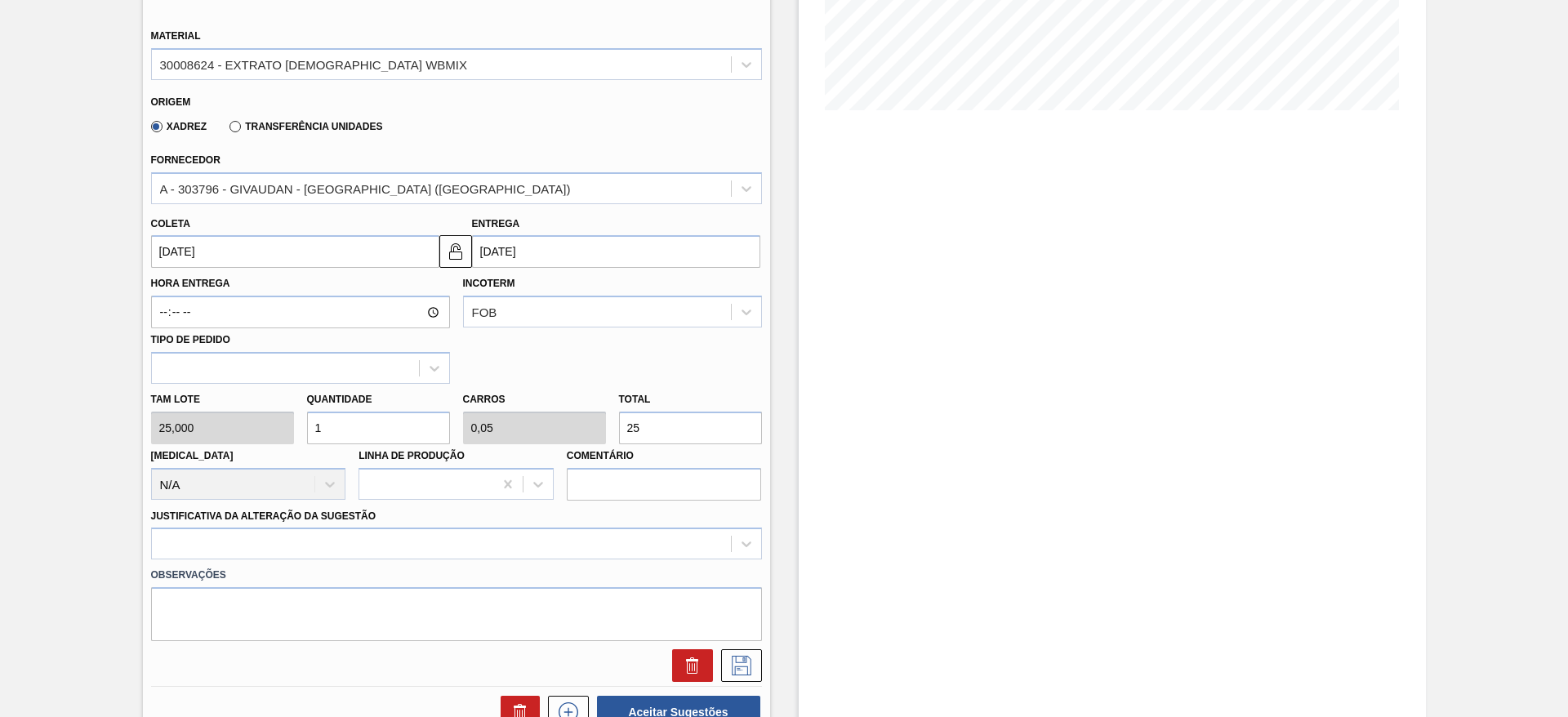
drag, startPoint x: 645, startPoint y: 437, endPoint x: 616, endPoint y: 430, distance: 29.8
click at [616, 430] on div "Total 25" at bounding box center [690, 415] width 156 height 56
type input "0,04"
type input "0,002"
type input "1"
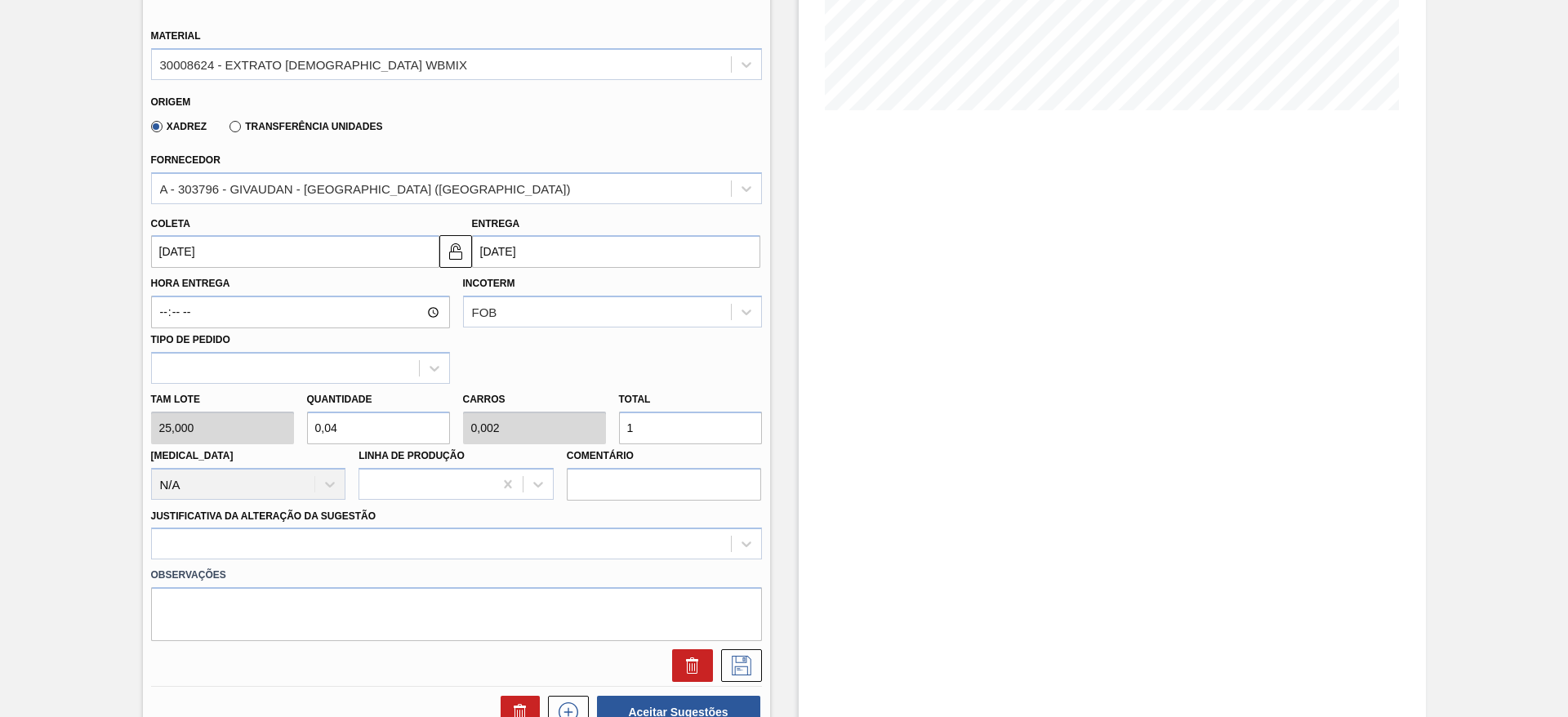
type input "0,48"
type input "0,024"
type input "12"
type input "0,04"
type input "0,002"
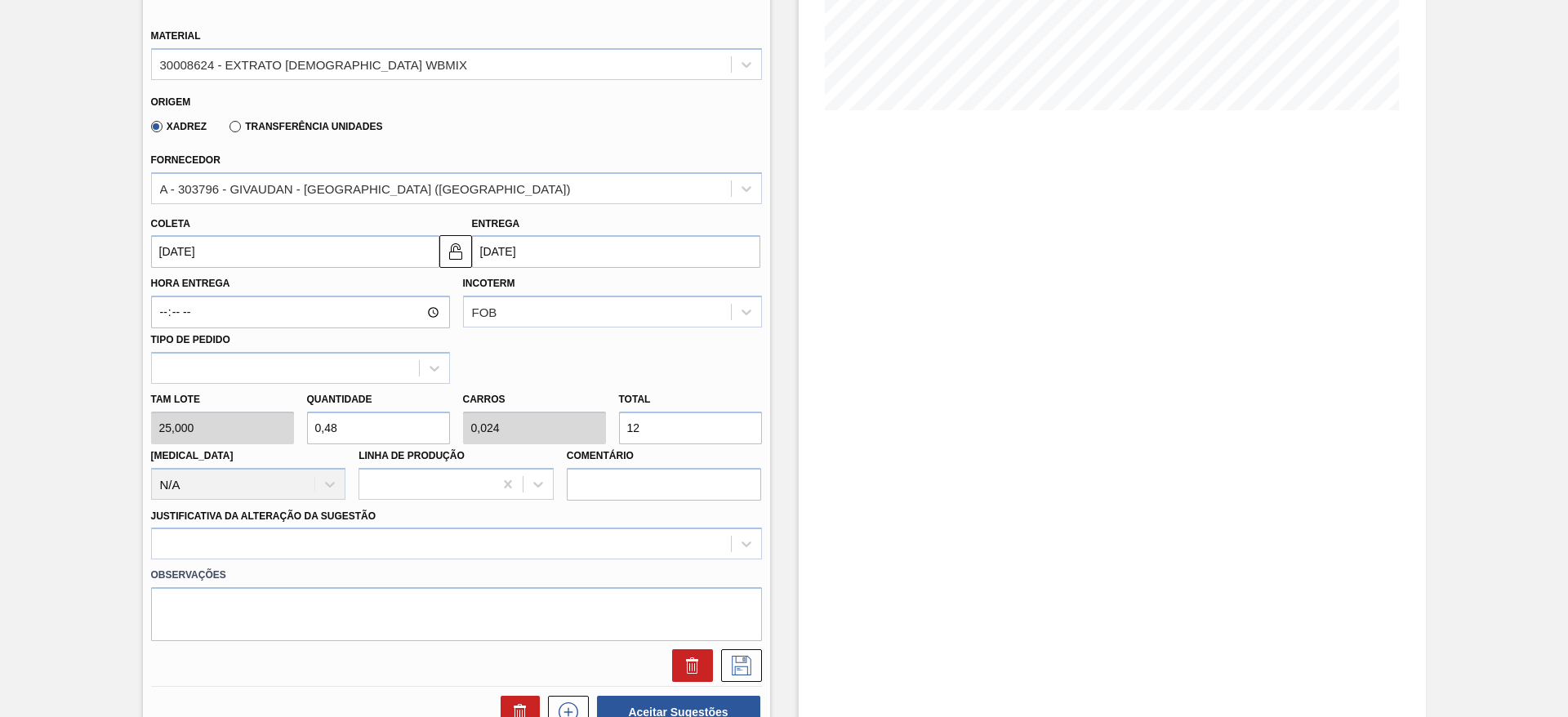
type input "1"
type input "0,52"
type input "0,026"
type input "13"
type input "5,2"
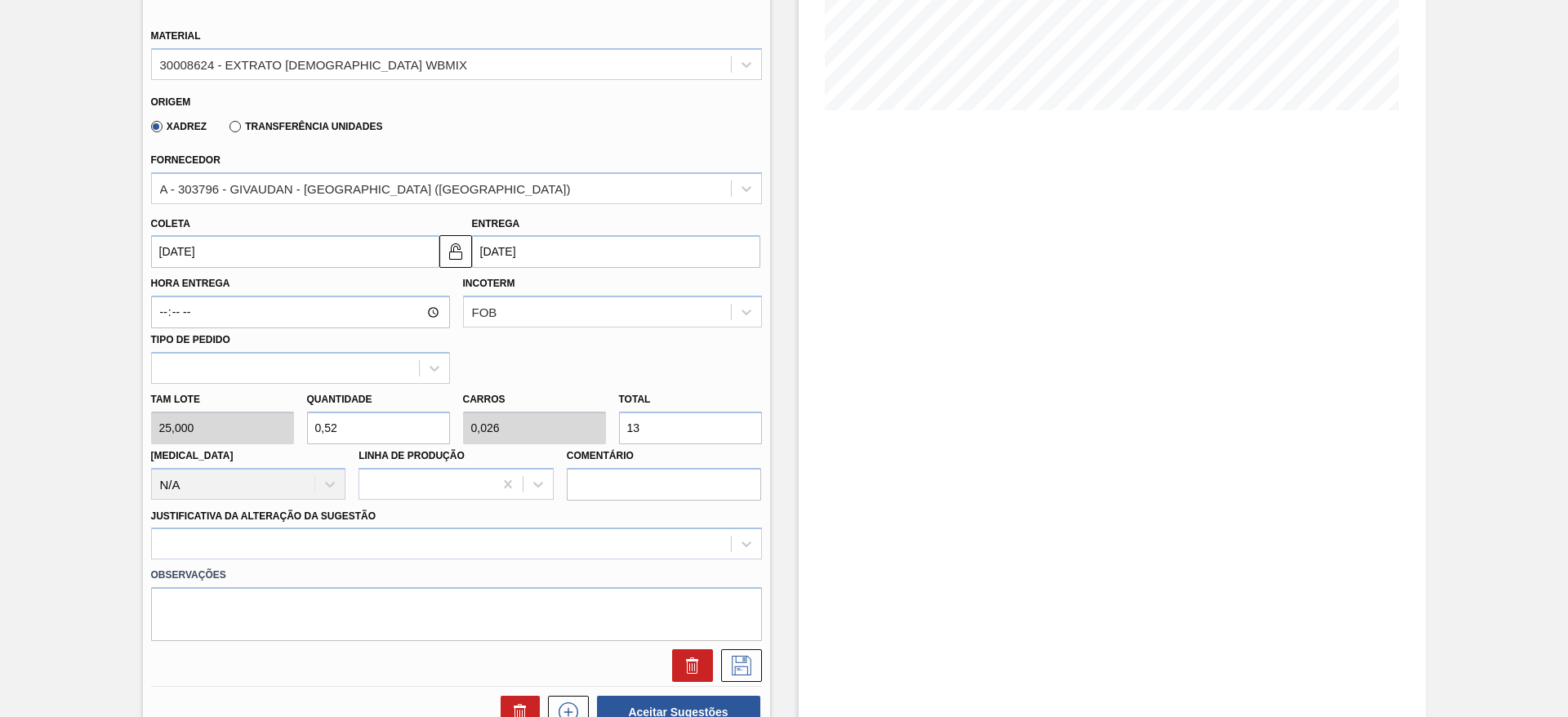
type input "0,26"
type input "130"
type input "52"
type input "2,6"
type input "1.300"
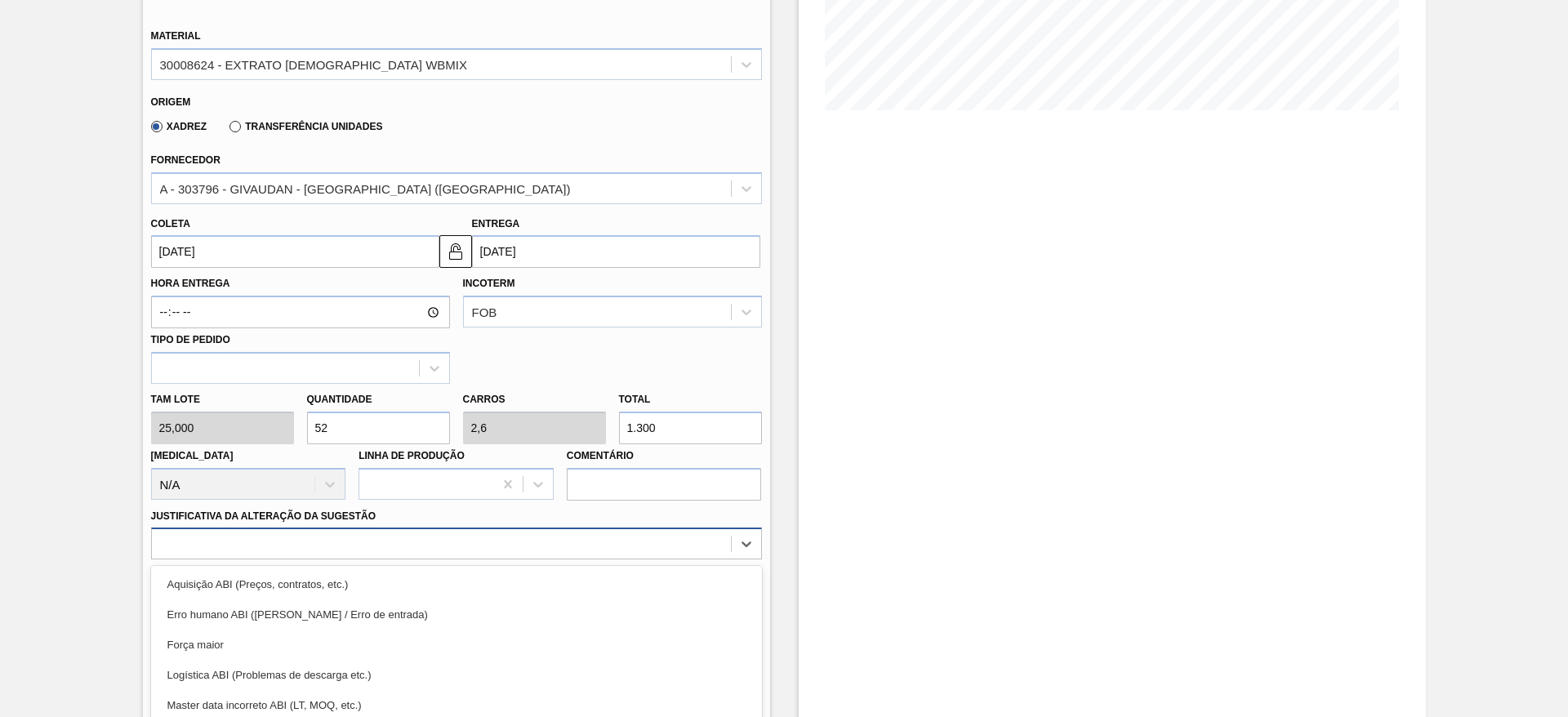
click at [533, 535] on div "option Força maior focused, 3 of 18. 18 results available. Use Up and Down to c…" at bounding box center [456, 543] width 611 height 32
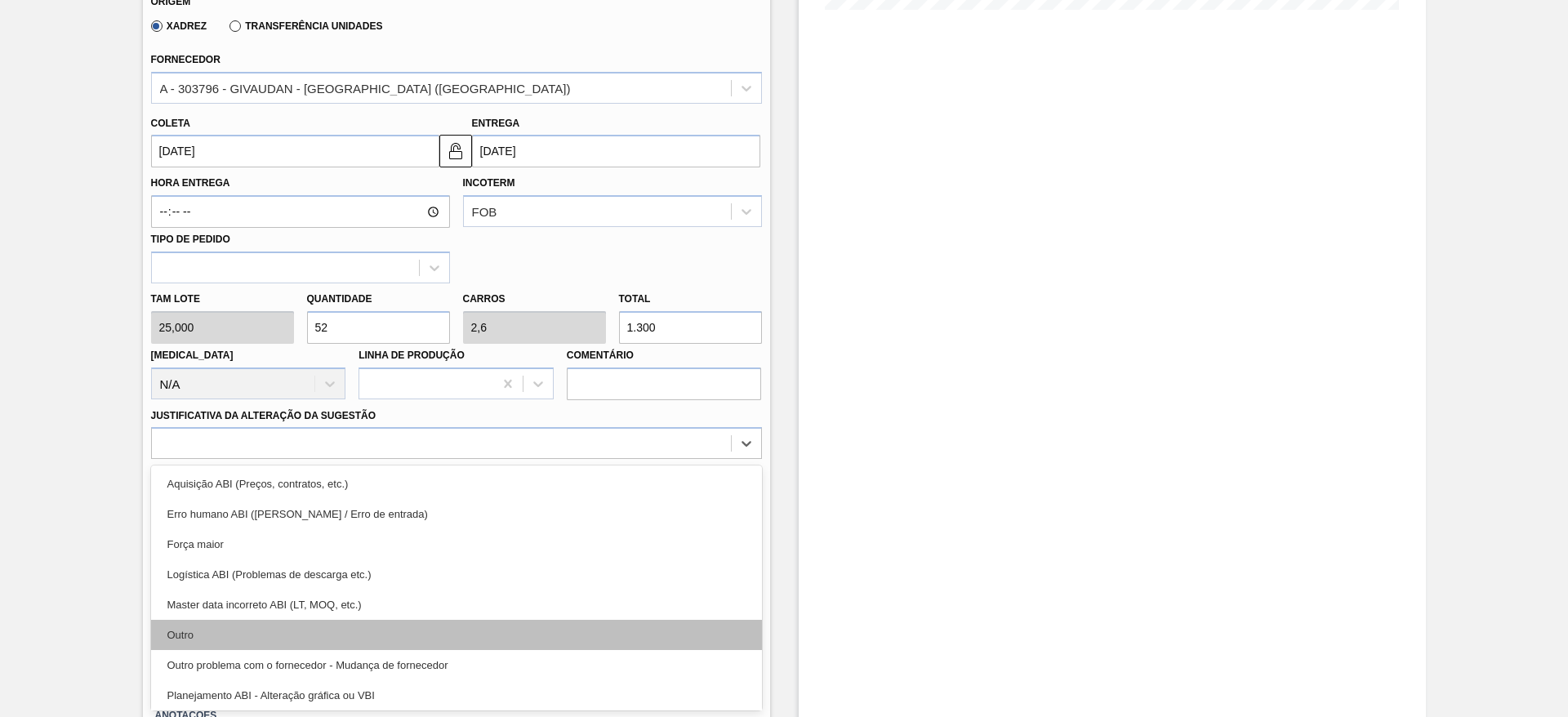
click at [450, 641] on div "Outro" at bounding box center [456, 634] width 611 height 30
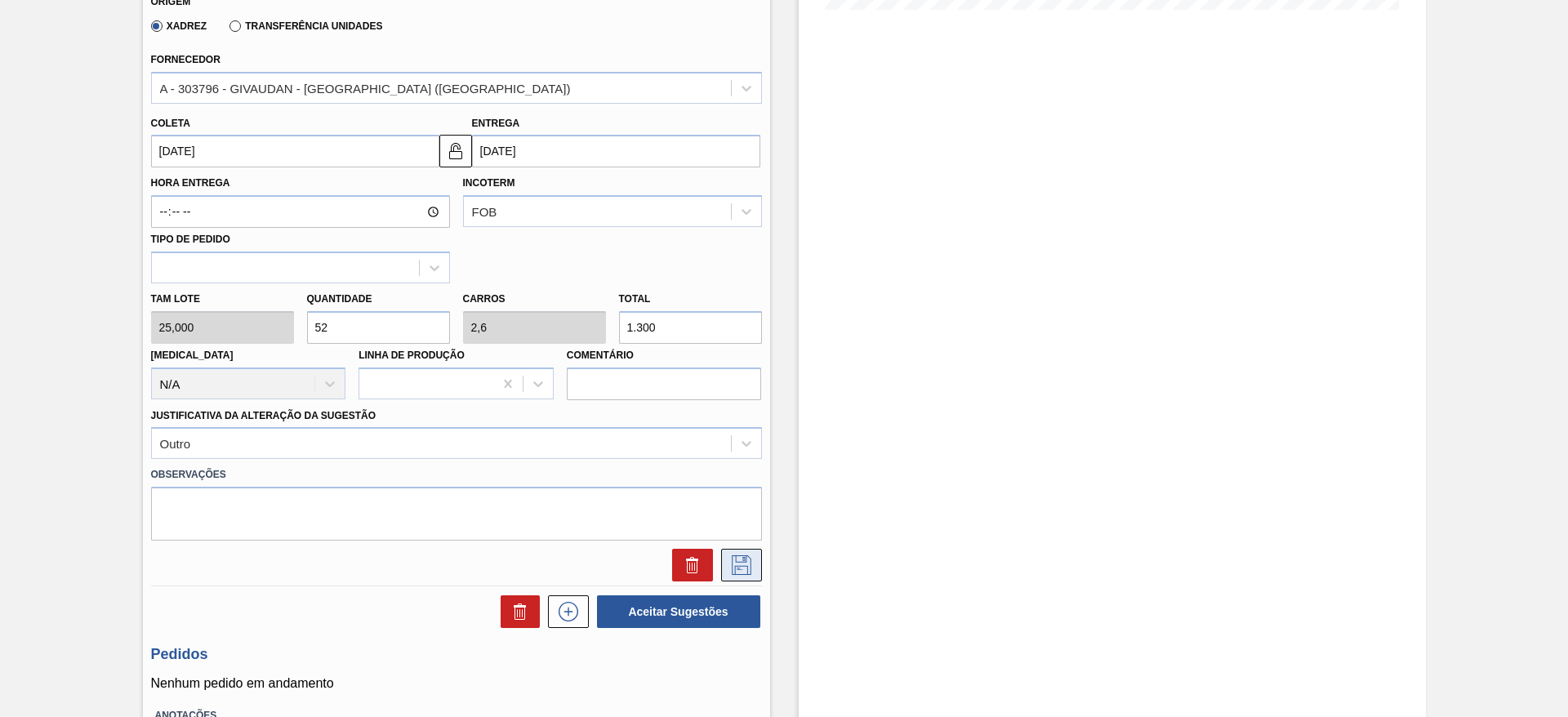
click at [728, 552] on button at bounding box center [741, 565] width 41 height 33
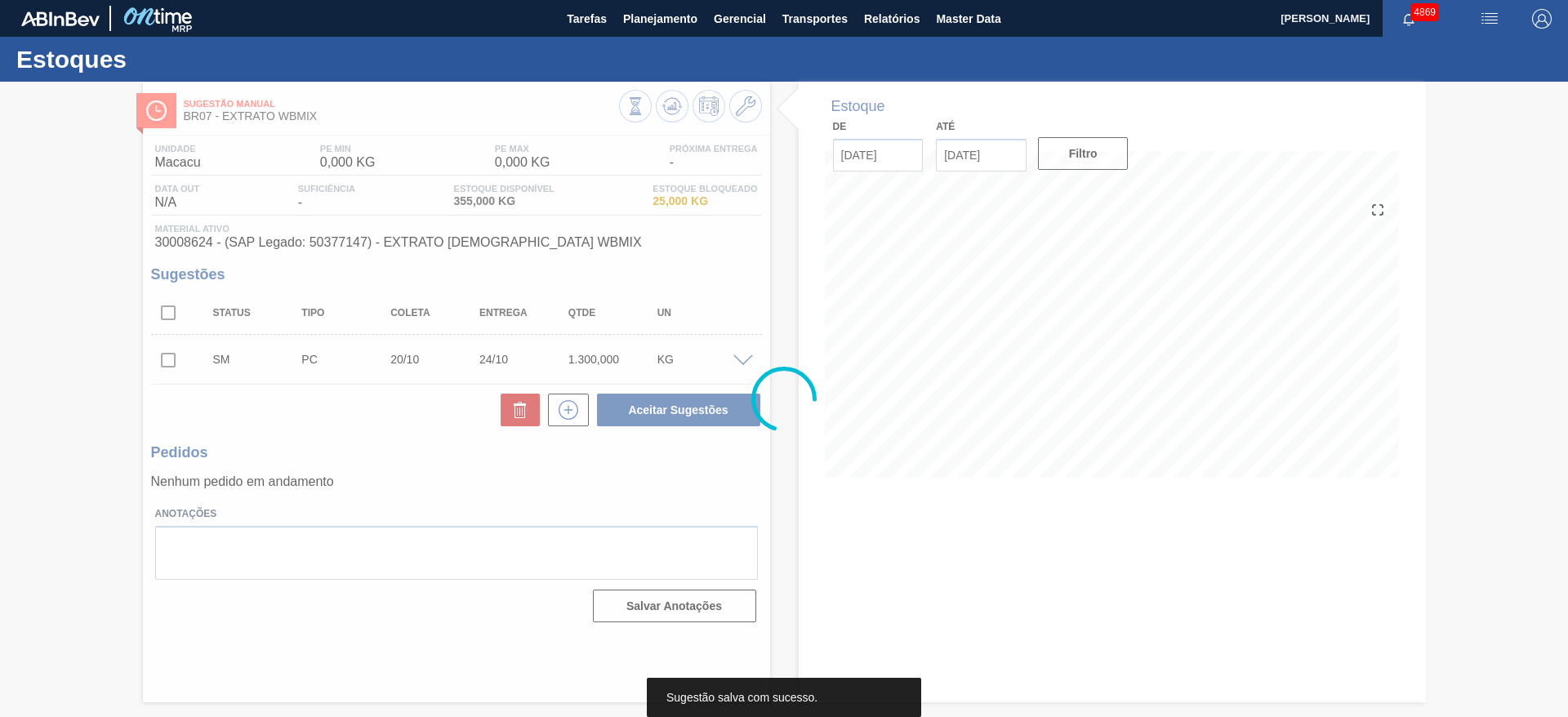
scroll to position [0, 0]
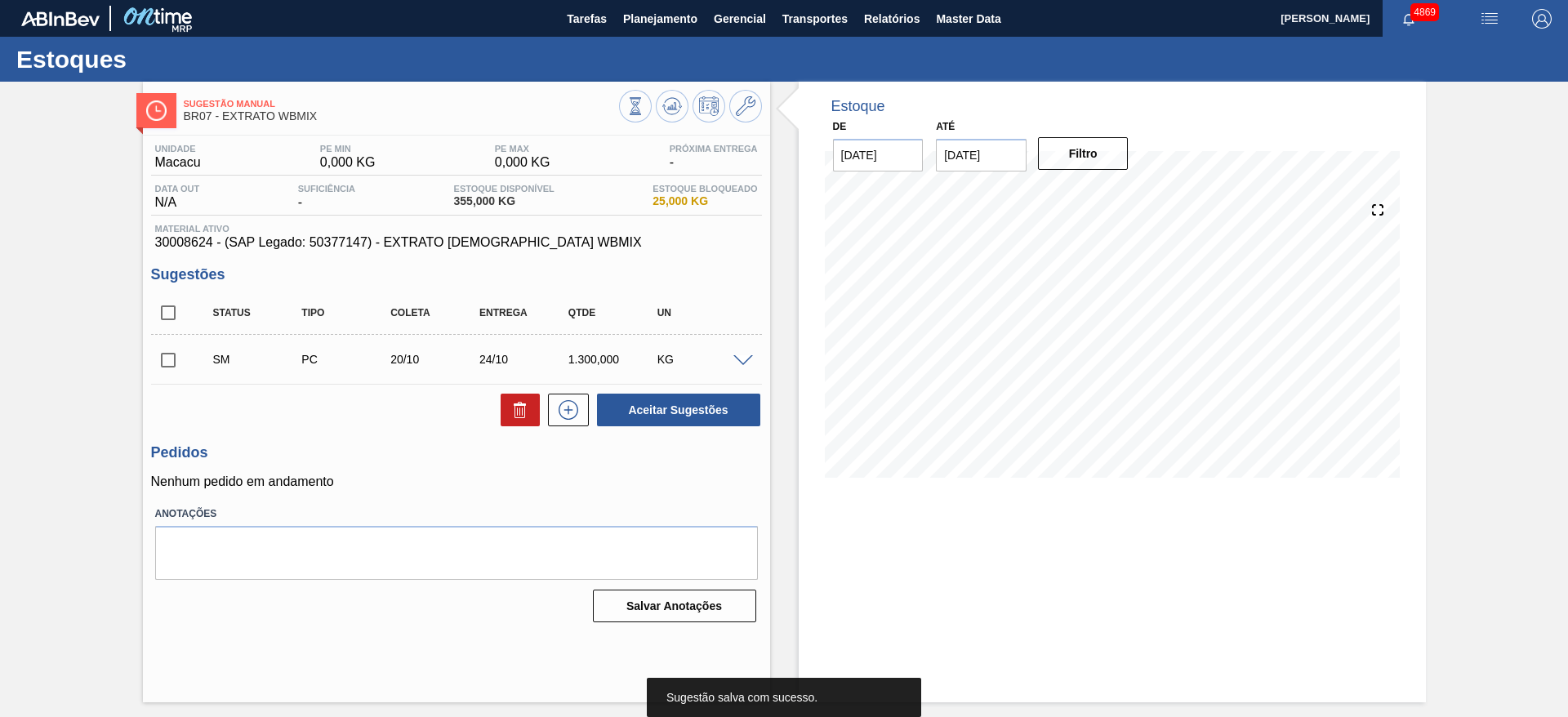
click at [173, 356] on input "checkbox" at bounding box center [168, 360] width 34 height 34
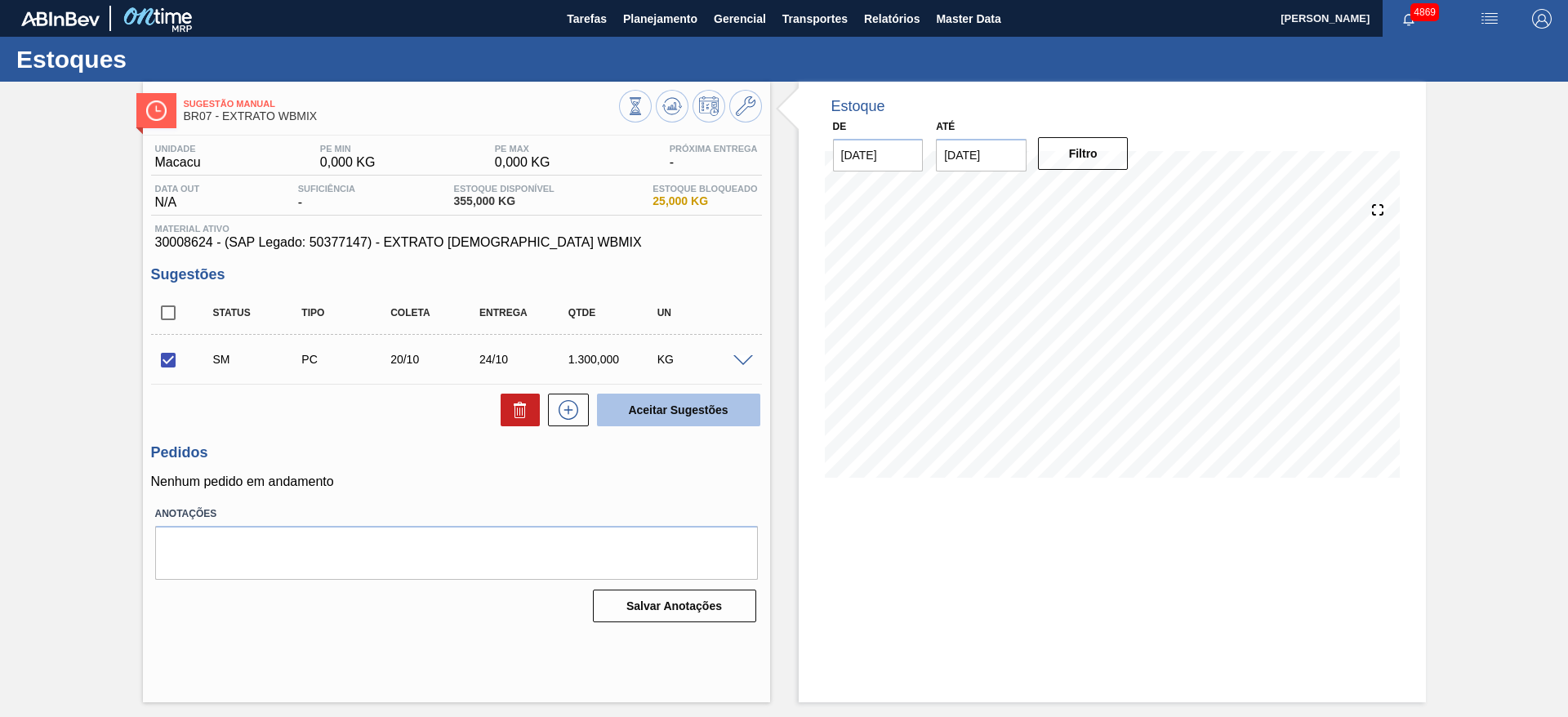
click at [718, 410] on button "Aceitar Sugestões" at bounding box center [679, 410] width 164 height 33
checkbox input "false"
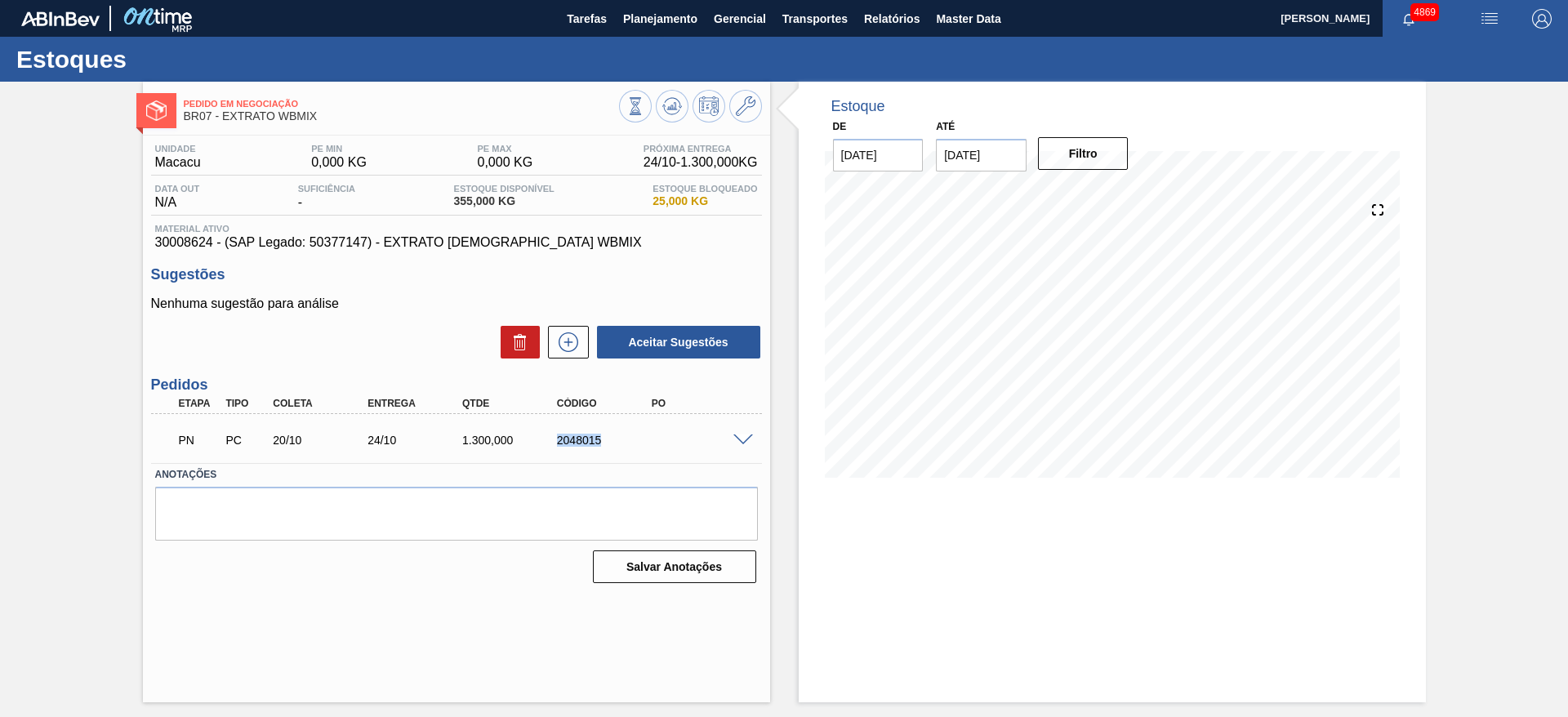
drag, startPoint x: 549, startPoint y: 445, endPoint x: 621, endPoint y: 441, distance: 72.1
click at [621, 441] on div "2048015" at bounding box center [594, 440] width 95 height 13
copy div "2048015"
click at [736, 442] on span at bounding box center [743, 440] width 20 height 12
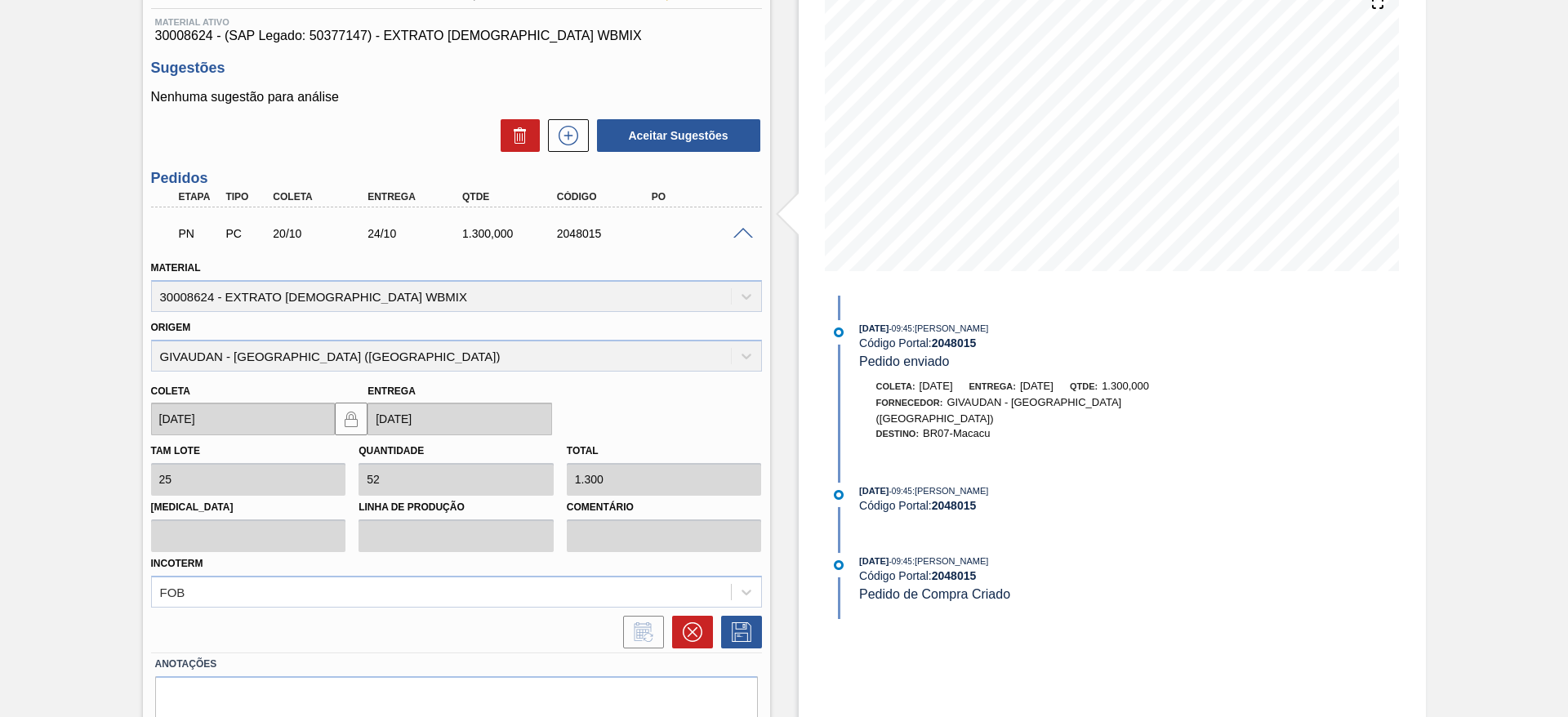
scroll to position [245, 0]
